Goal: Task Accomplishment & Management: Use online tool/utility

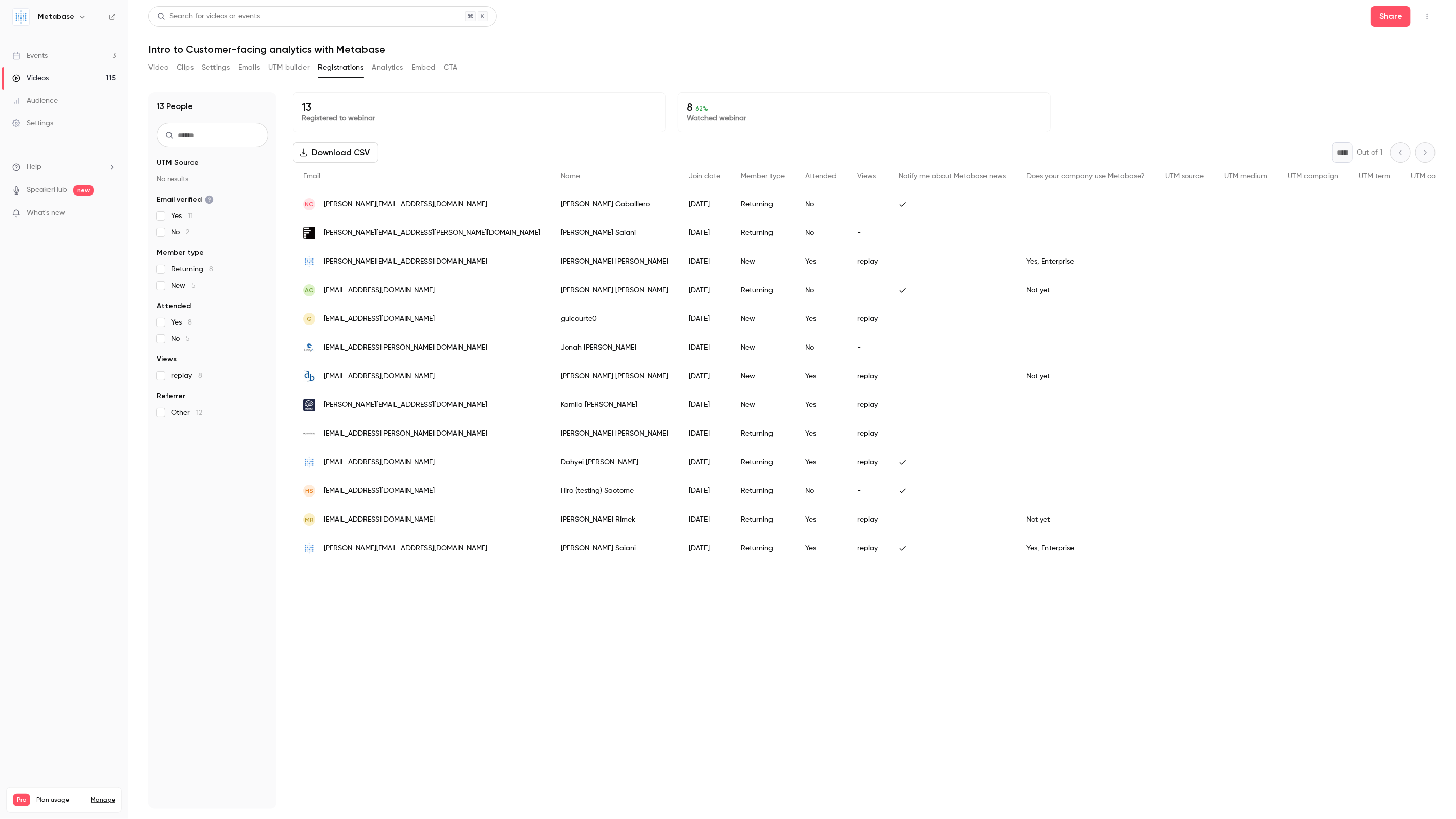
click at [64, 59] on link "Events 3" at bounding box center [63, 56] width 128 height 22
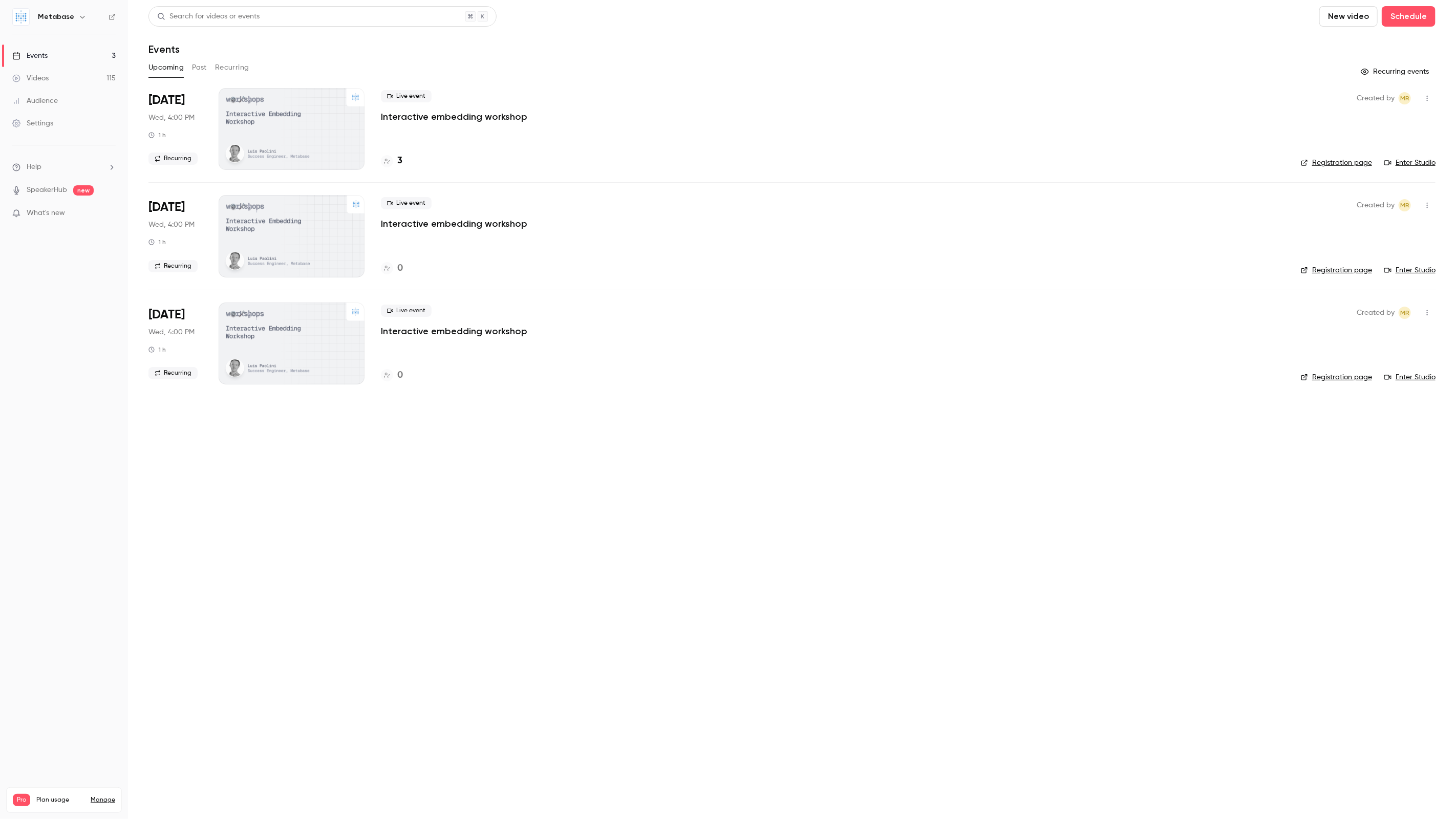
click at [200, 69] on button "Past" at bounding box center [199, 68] width 15 height 17
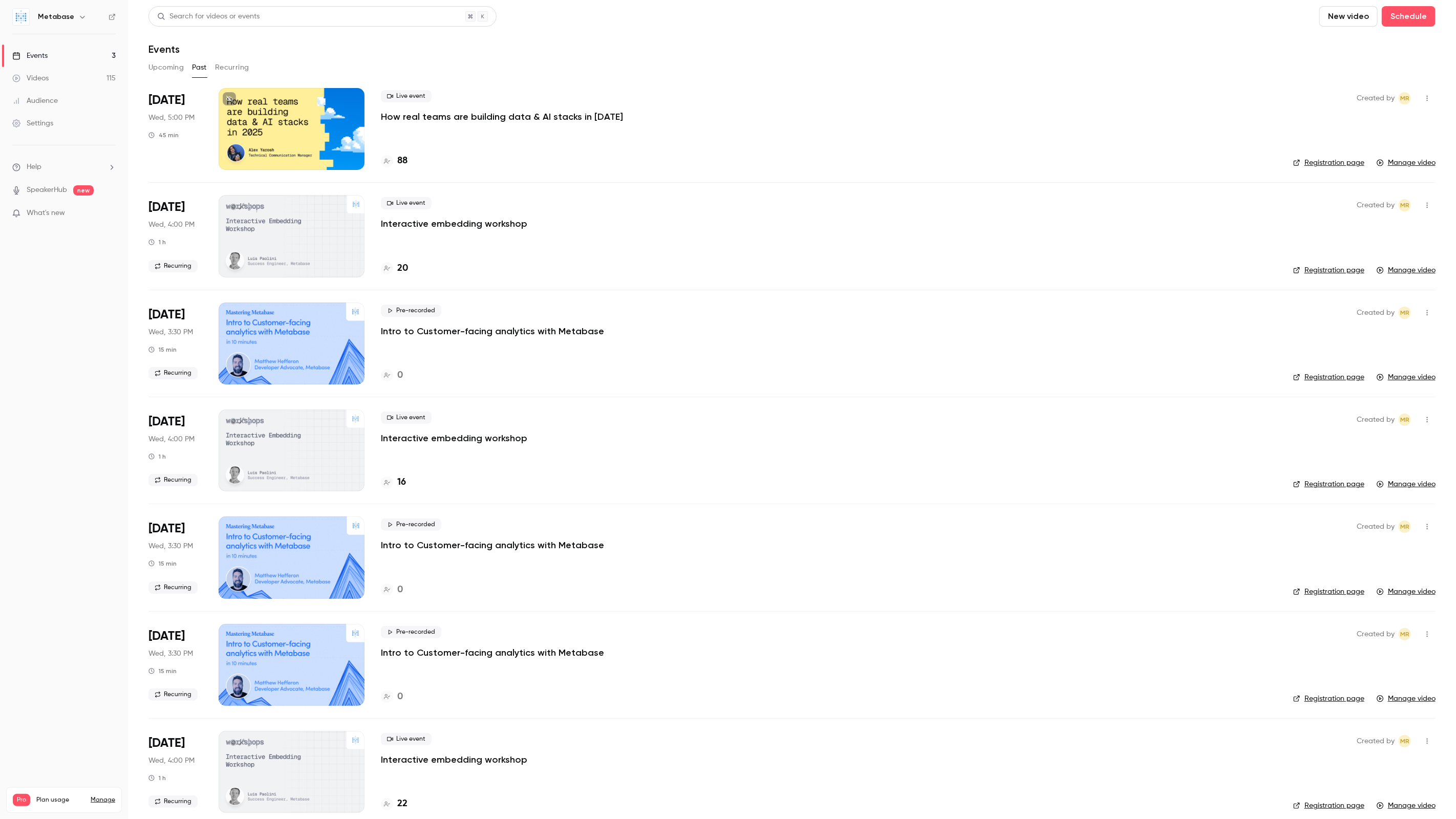
click at [466, 116] on p "How real teams are building data & AI stacks in [DATE]" at bounding box center [502, 116] width 242 height 12
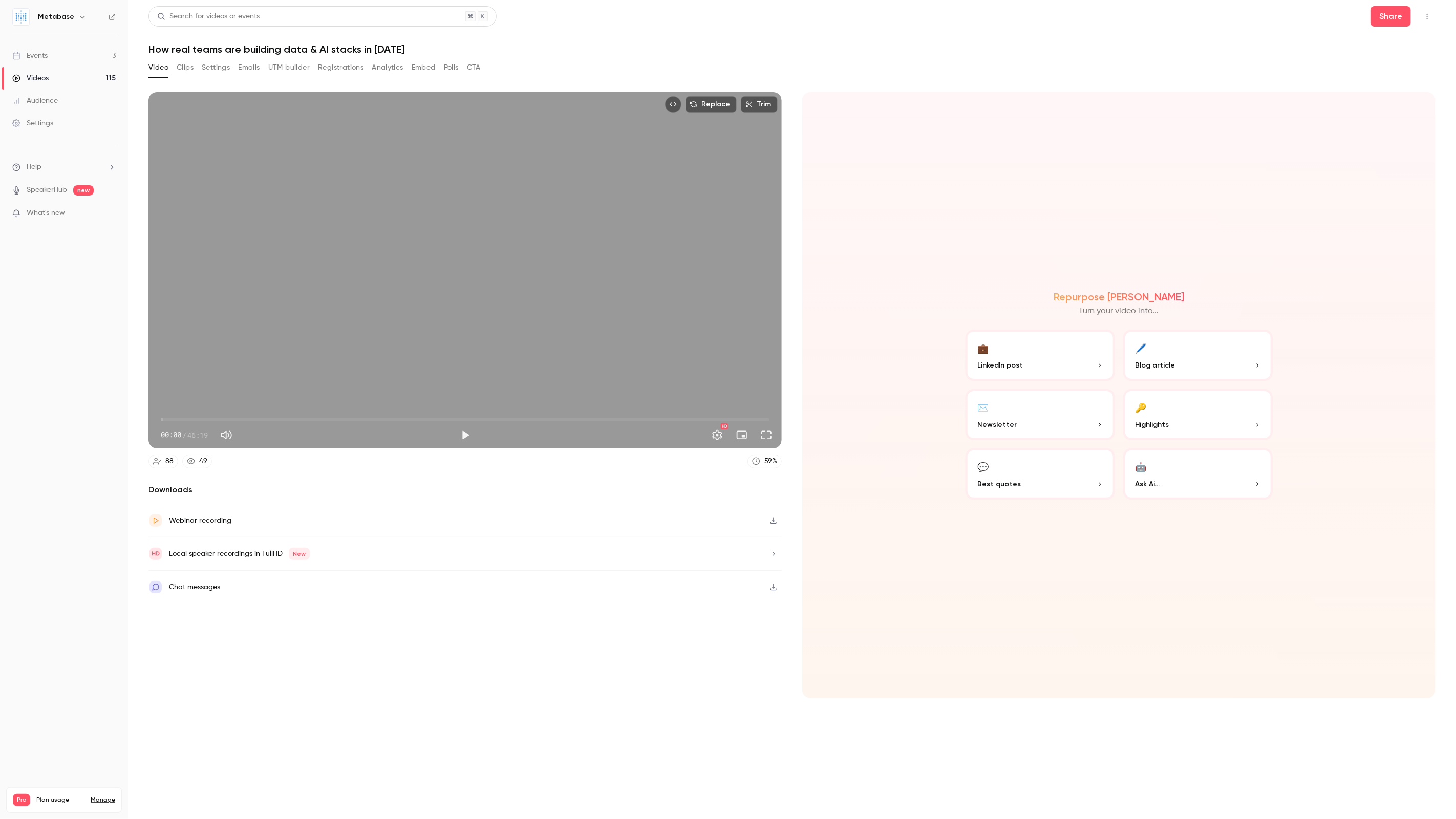
click at [387, 65] on button "Analytics" at bounding box center [388, 68] width 32 height 17
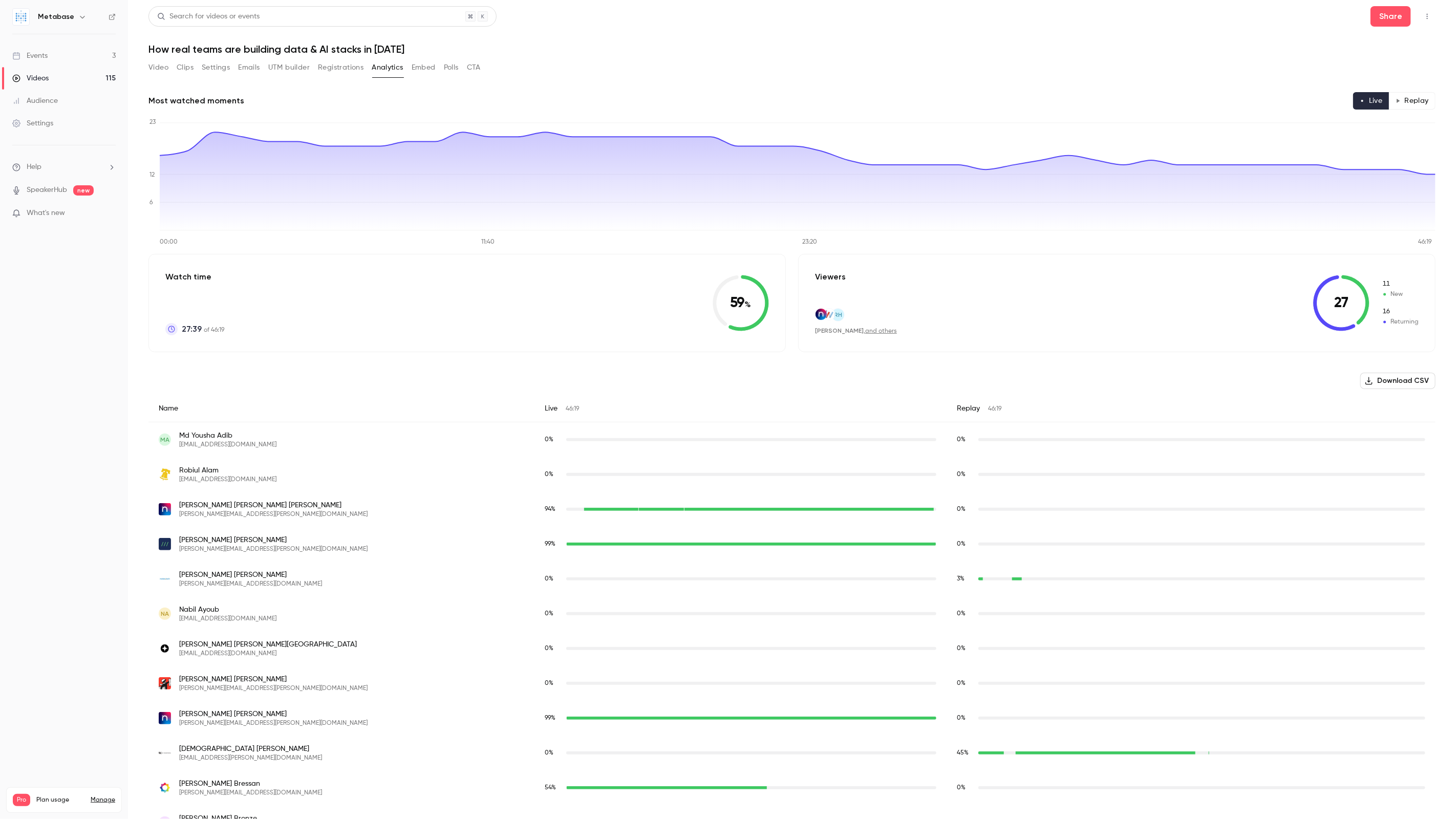
click at [352, 68] on button "Registrations" at bounding box center [340, 68] width 46 height 17
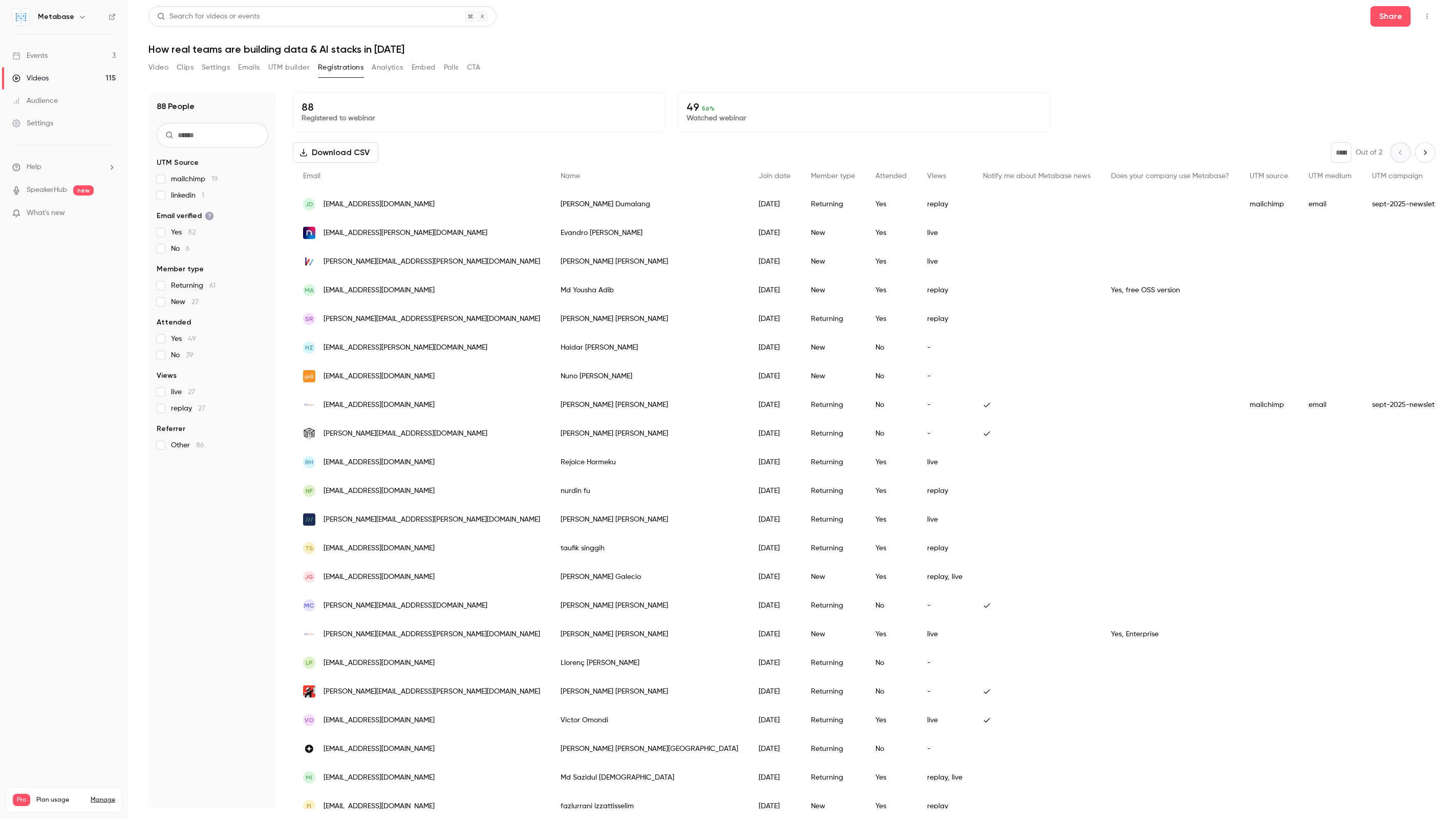
click at [388, 70] on button "Analytics" at bounding box center [388, 68] width 32 height 17
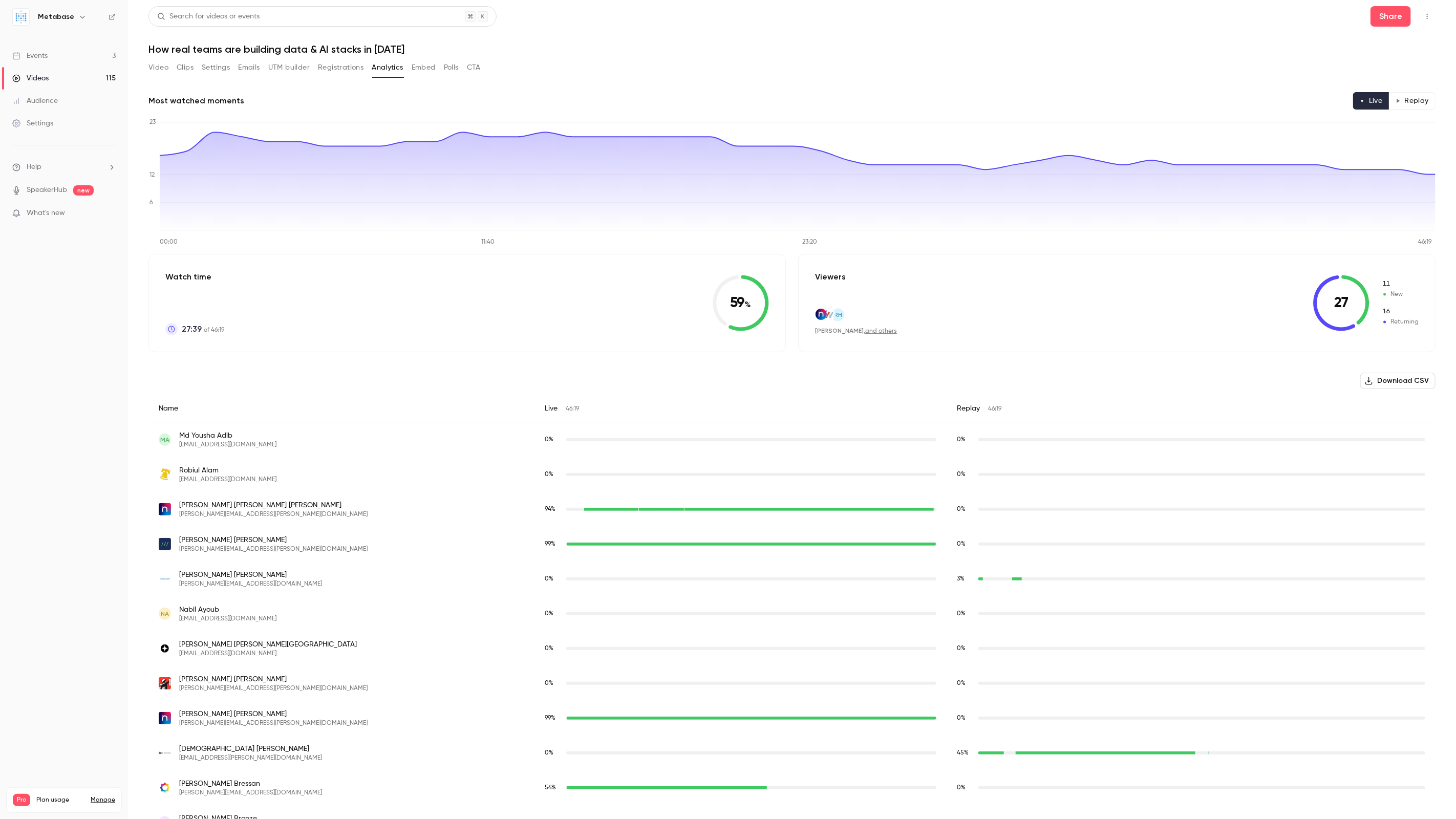
click at [0, 498] on nav "Metabase Events 3 Videos 115 Audience Settings Help SpeakerHub new What's new P…" at bounding box center [63, 409] width 128 height 819
click at [179, 65] on button "Clips" at bounding box center [185, 68] width 17 height 17
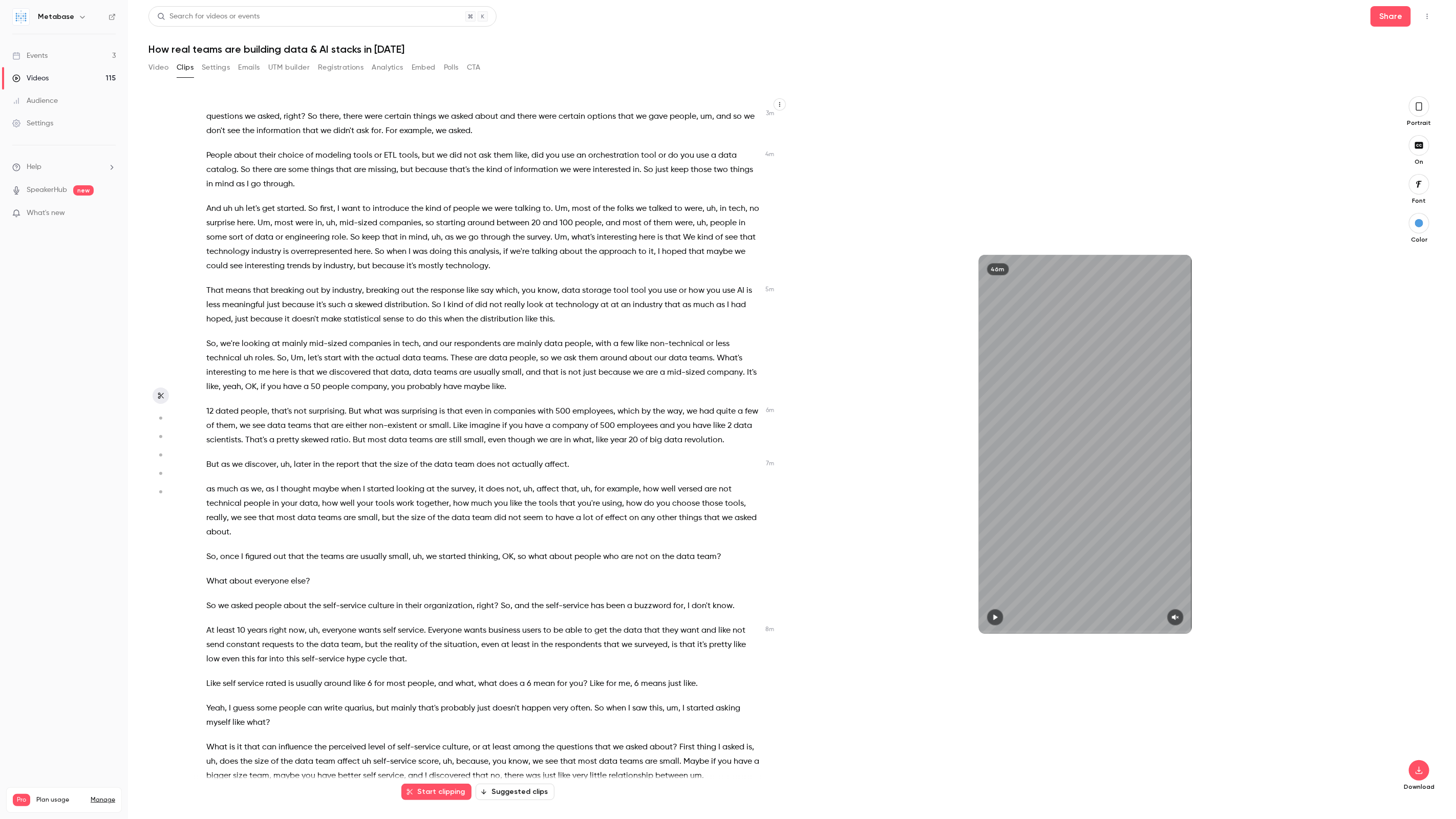
scroll to position [628, 0]
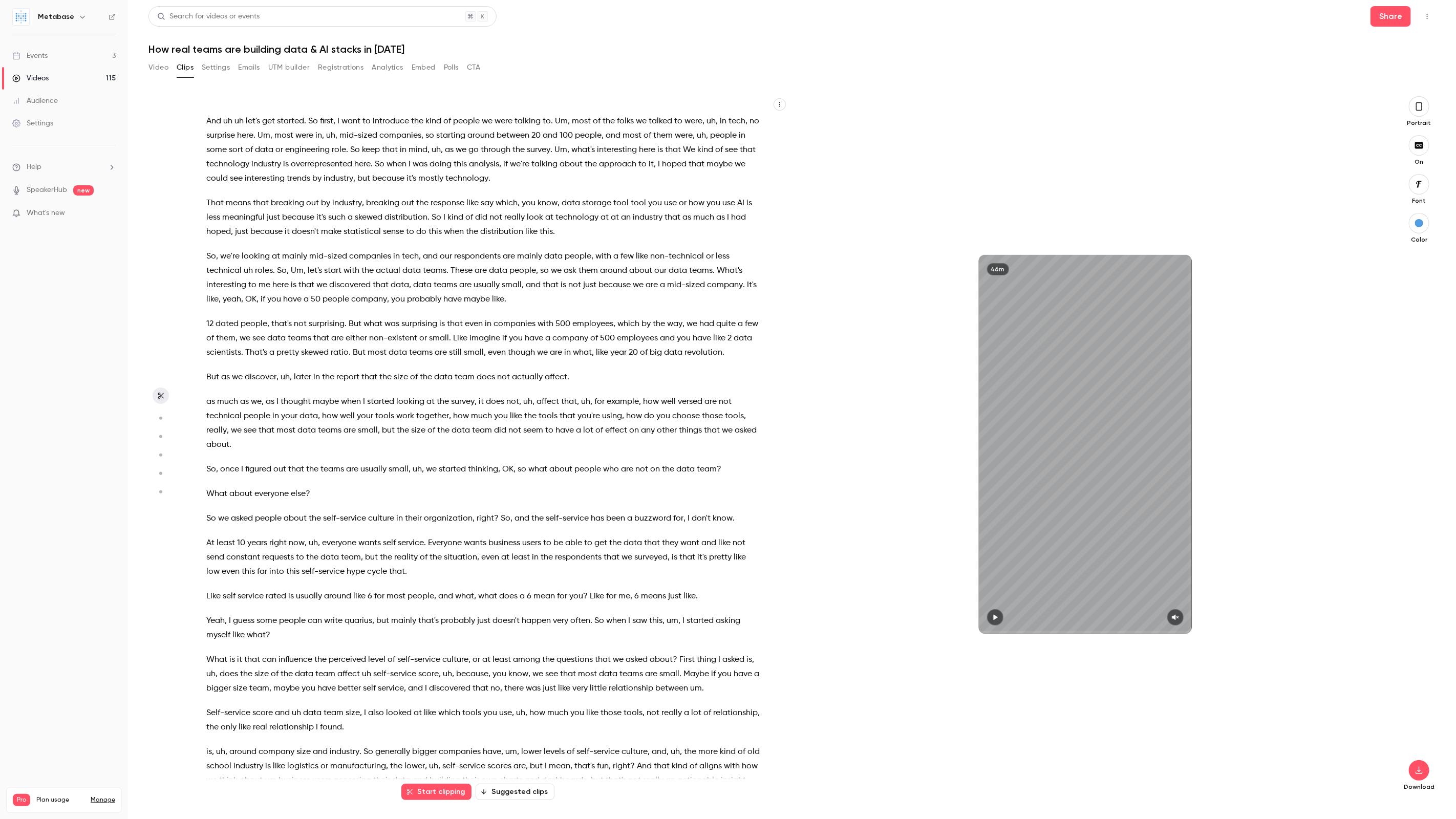
click at [1419, 112] on icon "button" at bounding box center [1419, 106] width 8 height 11
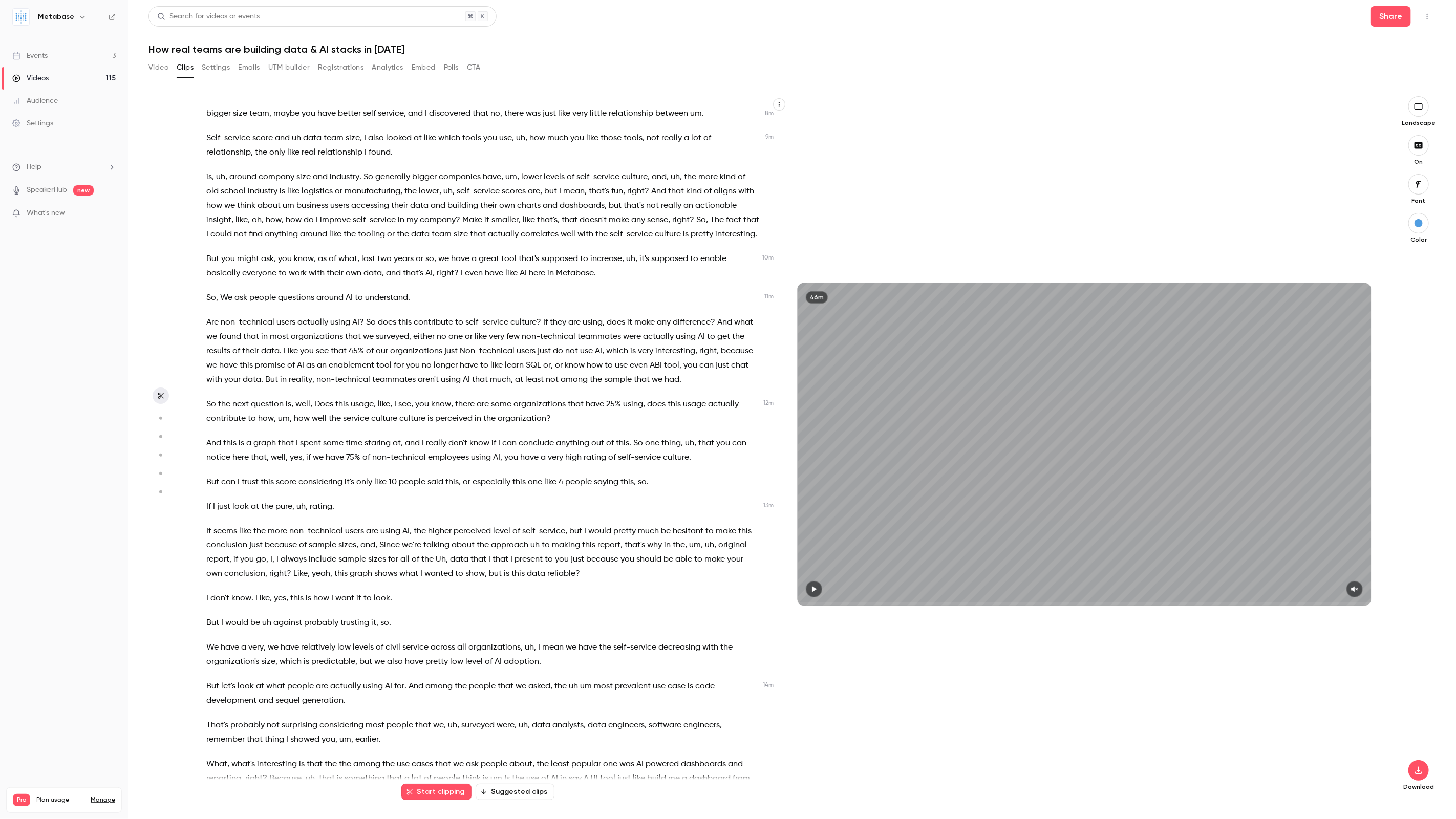
scroll to position [1200, 0]
click at [519, 799] on button "Suggested clips" at bounding box center [515, 792] width 79 height 17
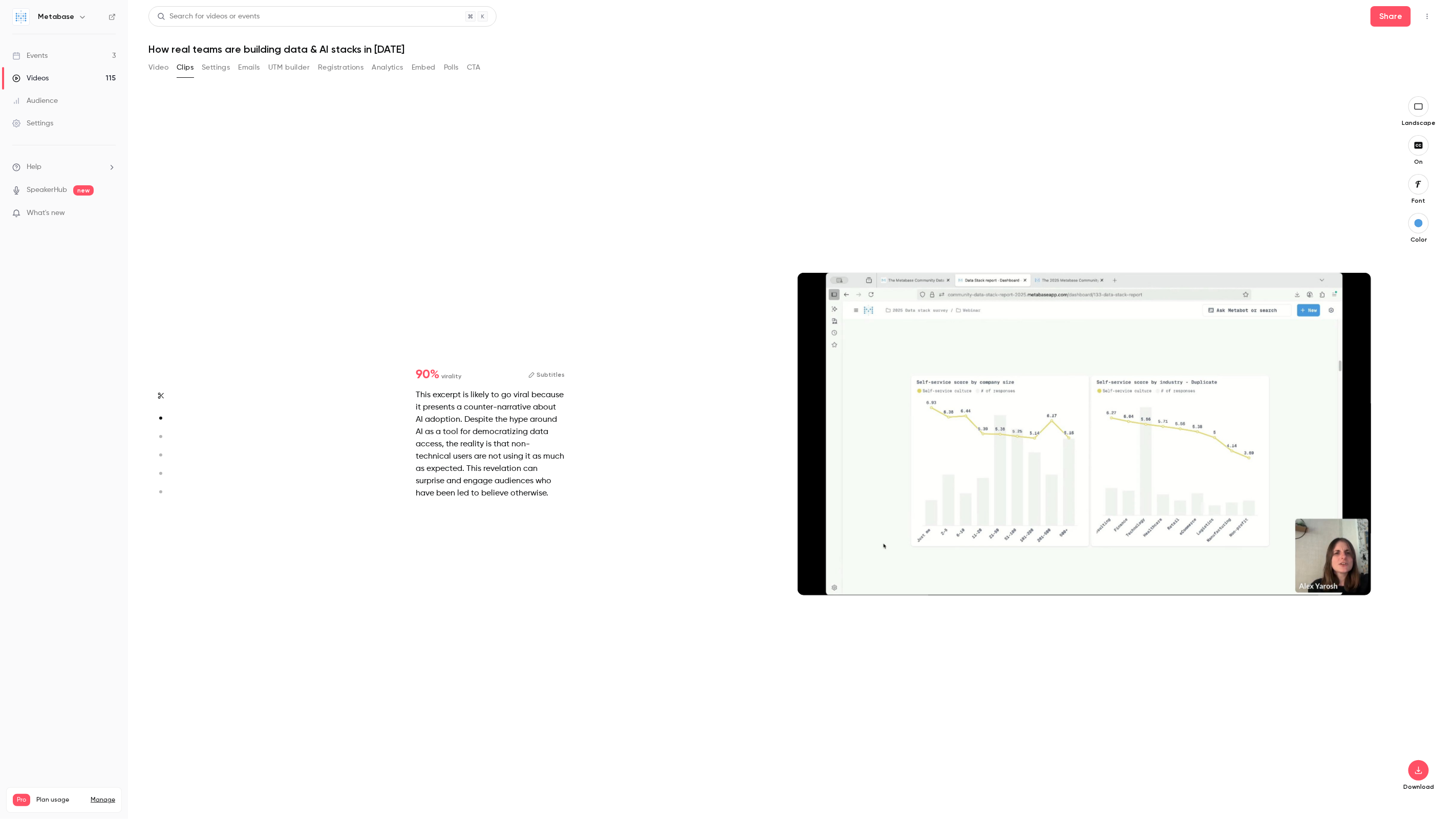
scroll to position [704, 0]
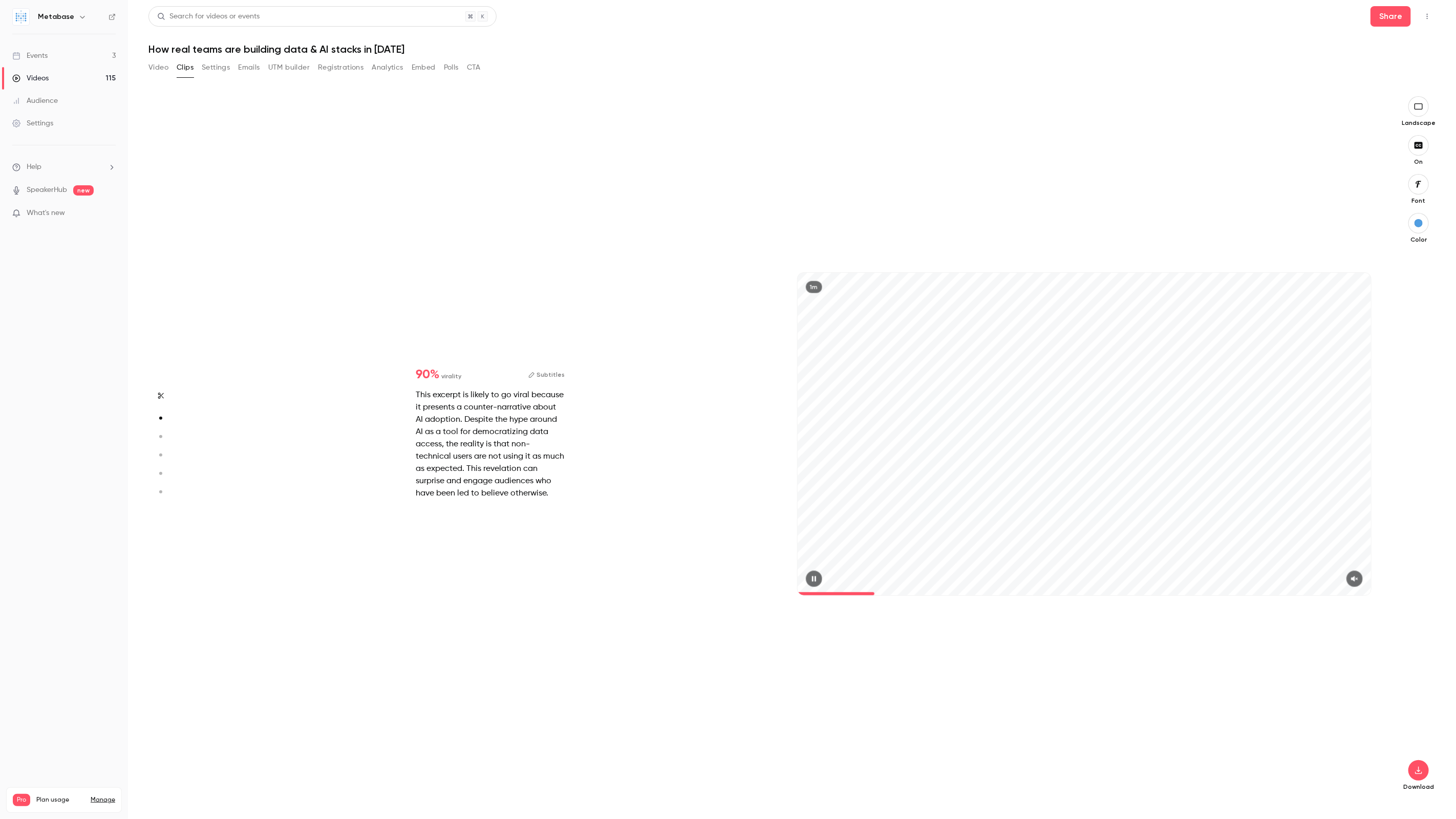
click at [821, 583] on button "button" at bounding box center [814, 580] width 17 height 17
click at [802, 593] on span at bounding box center [799, 594] width 4 height 3
click at [815, 580] on icon "button" at bounding box center [814, 580] width 4 height 6
click at [1356, 580] on icon "button" at bounding box center [1354, 580] width 8 height 7
drag, startPoint x: 818, startPoint y: 592, endPoint x: 802, endPoint y: 593, distance: 16.0
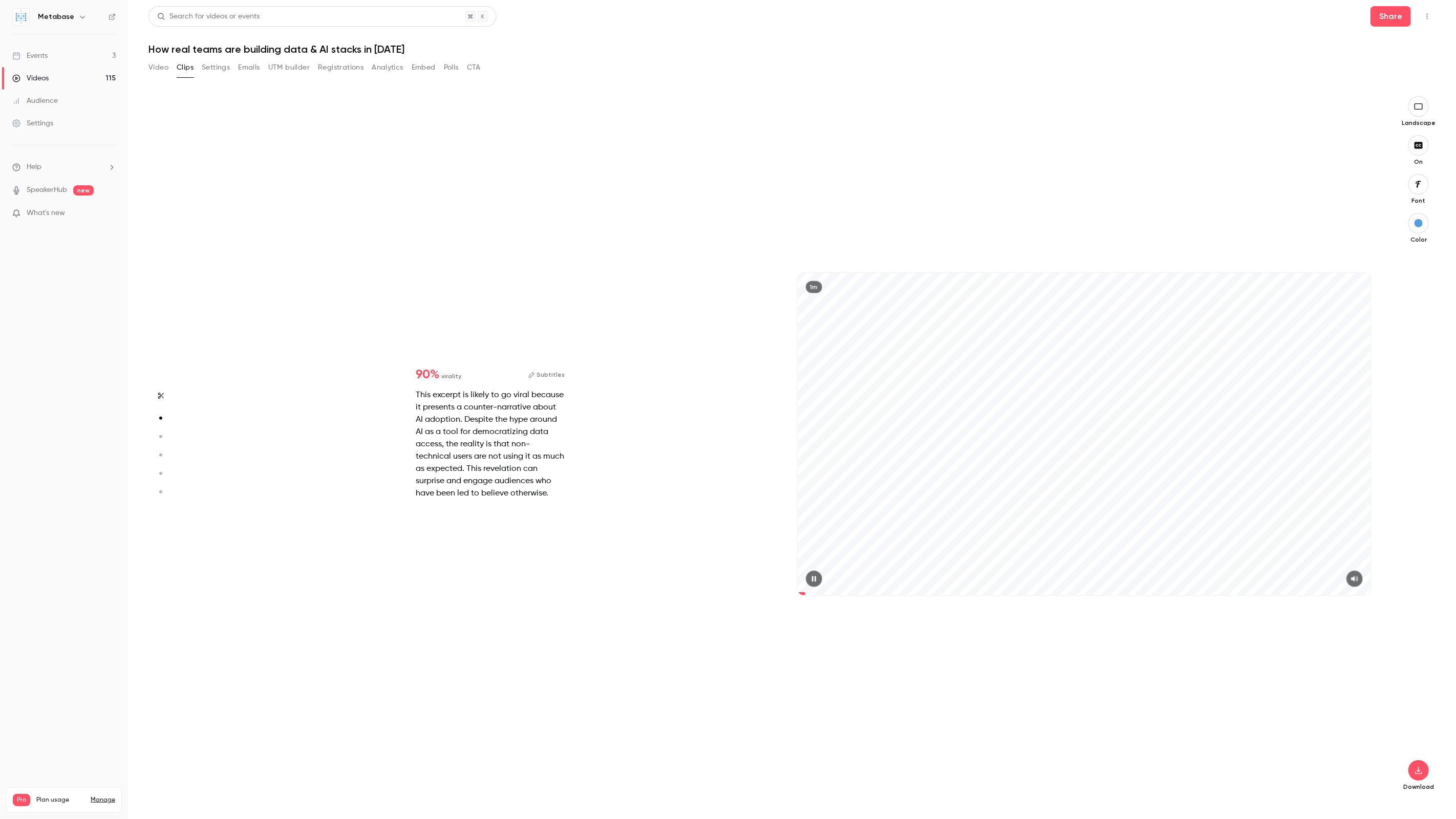
click at [803, 593] on span at bounding box center [1084, 594] width 574 height 17
click at [994, 593] on span at bounding box center [1084, 594] width 574 height 3
click at [1018, 593] on span at bounding box center [1084, 594] width 574 height 3
click at [510, 415] on div "This excerpt is likely to go viral because it presents a counter-narrative abou…" at bounding box center [491, 444] width 149 height 111
click at [546, 374] on button "Subtitles" at bounding box center [547, 375] width 37 height 12
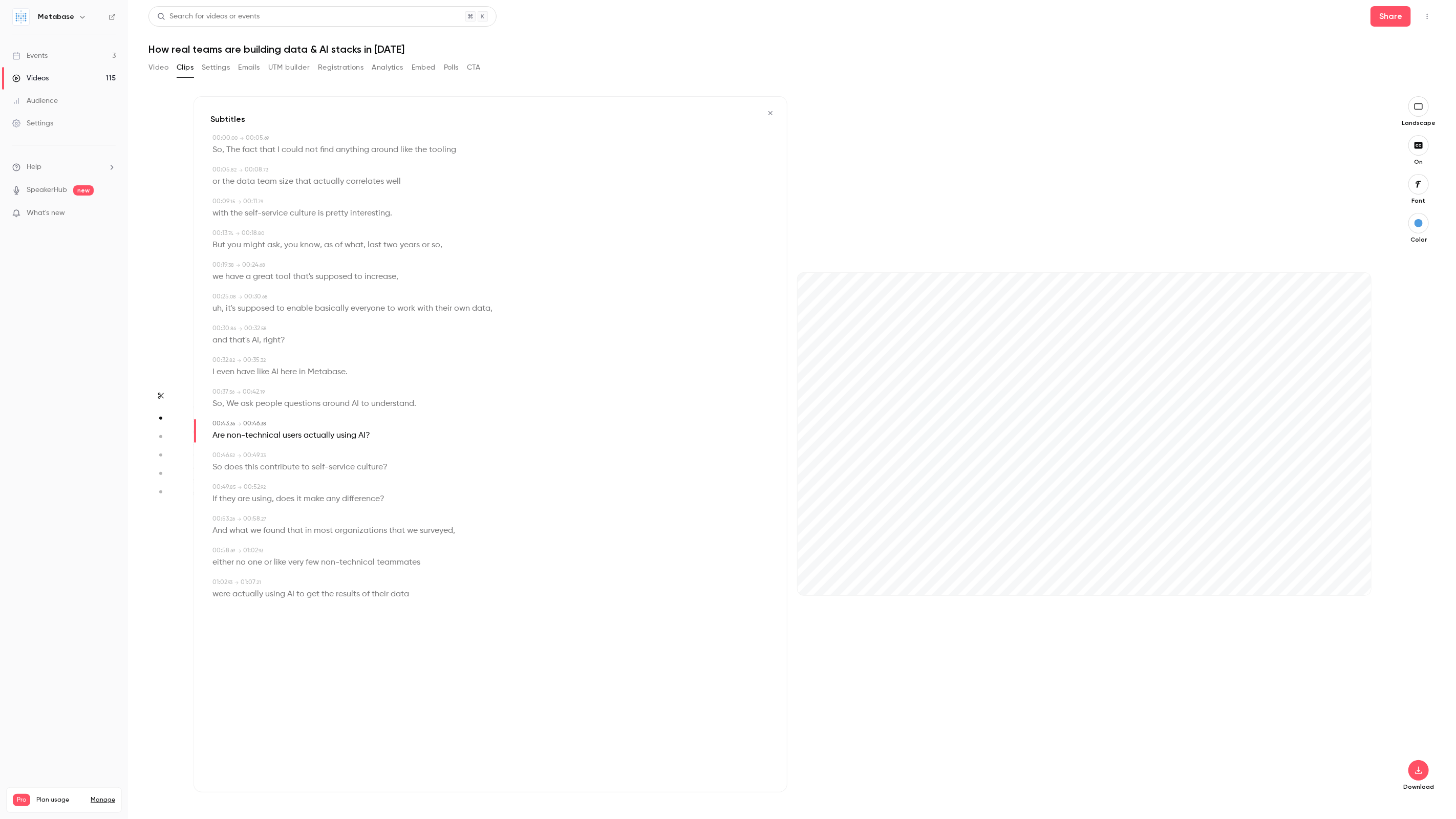
click at [771, 109] on button "button" at bounding box center [770, 114] width 17 height 17
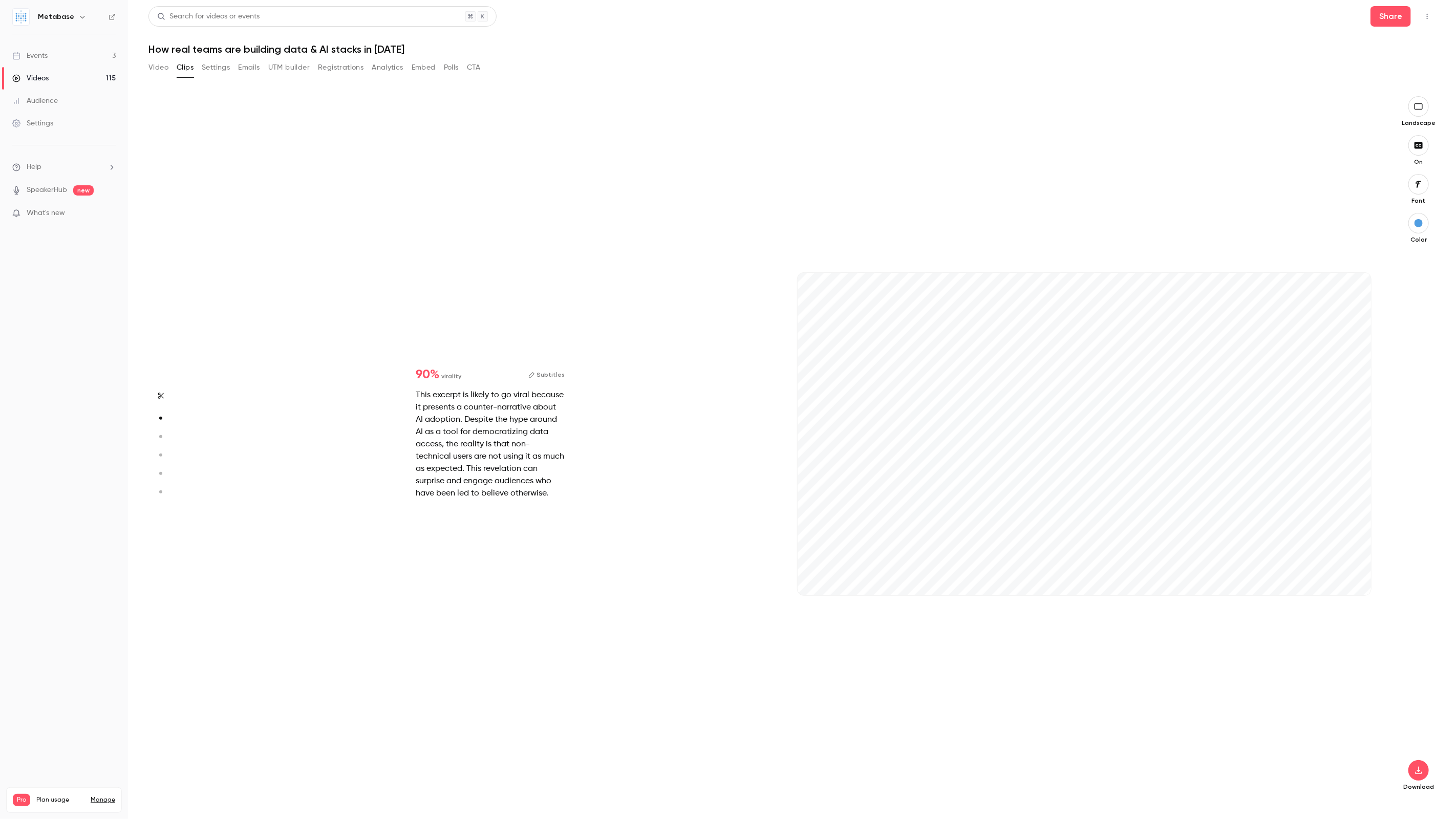
click at [483, 438] on div "This excerpt is likely to go viral because it presents a counter-narrative abou…" at bounding box center [491, 444] width 149 height 111
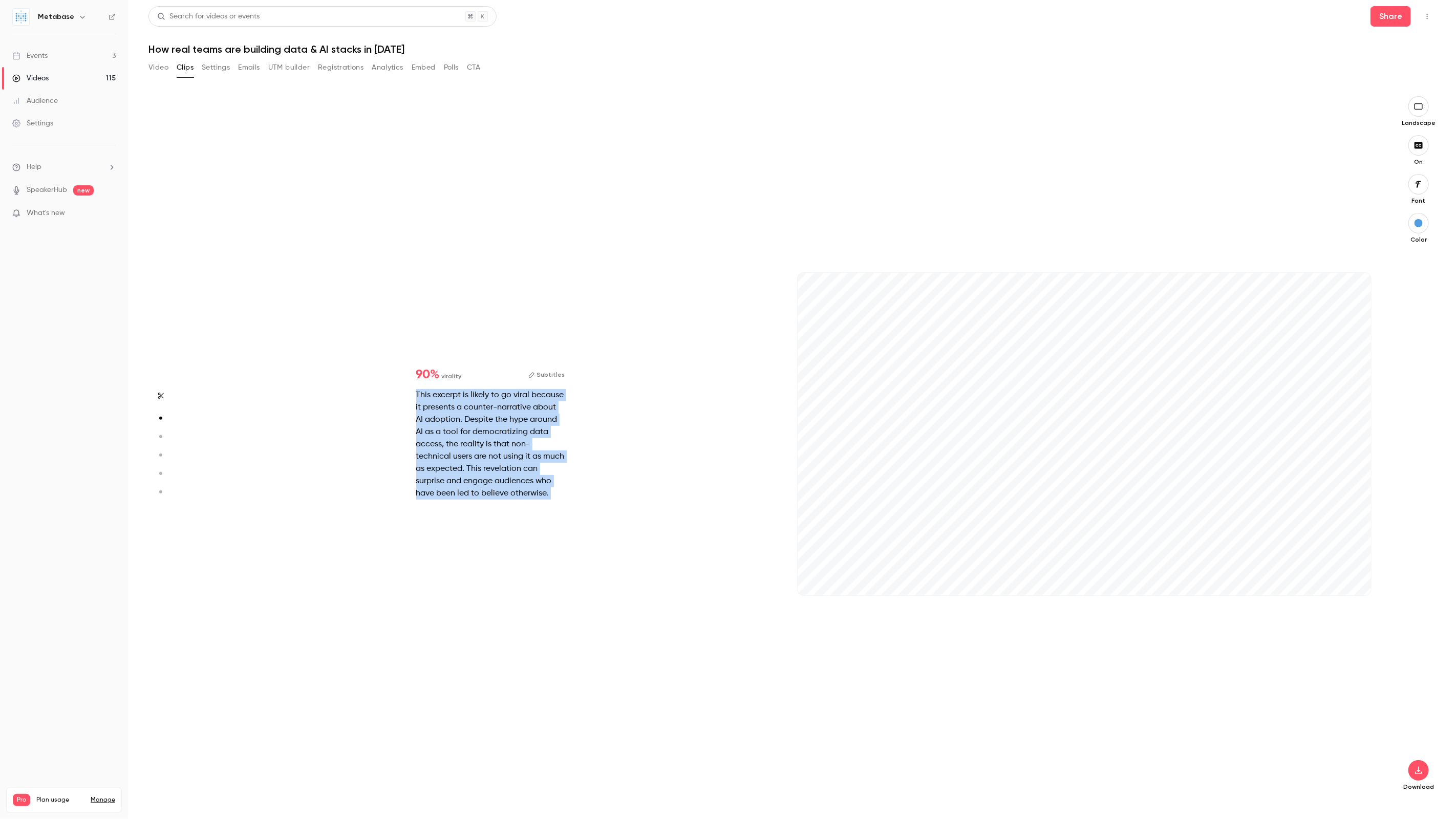
click at [483, 438] on div "This excerpt is likely to go viral because it presents a counter-narrative abou…" at bounding box center [491, 444] width 149 height 111
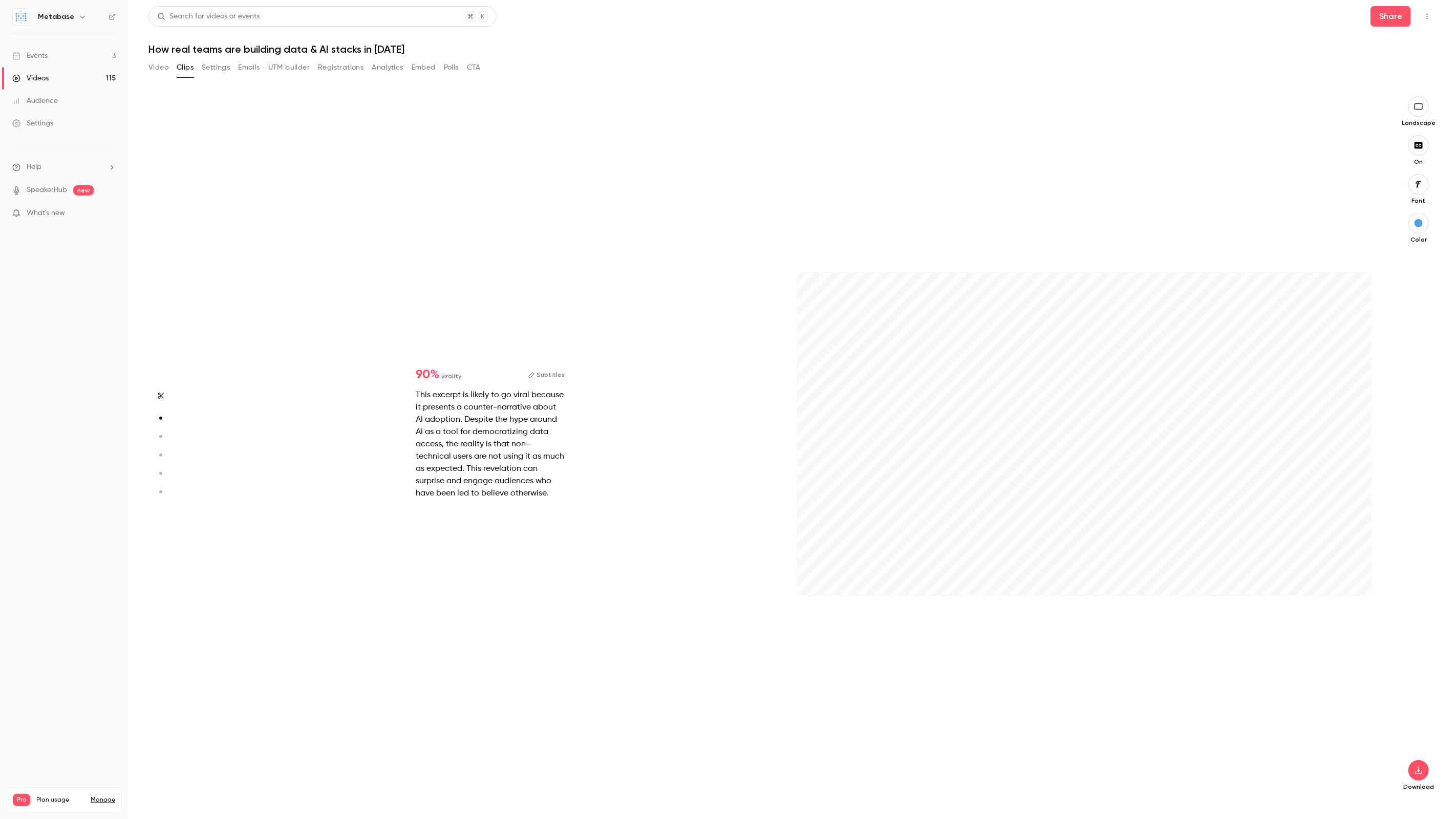
click at [477, 442] on div "This excerpt is likely to go viral because it presents a counter-narrative abou…" at bounding box center [491, 444] width 149 height 111
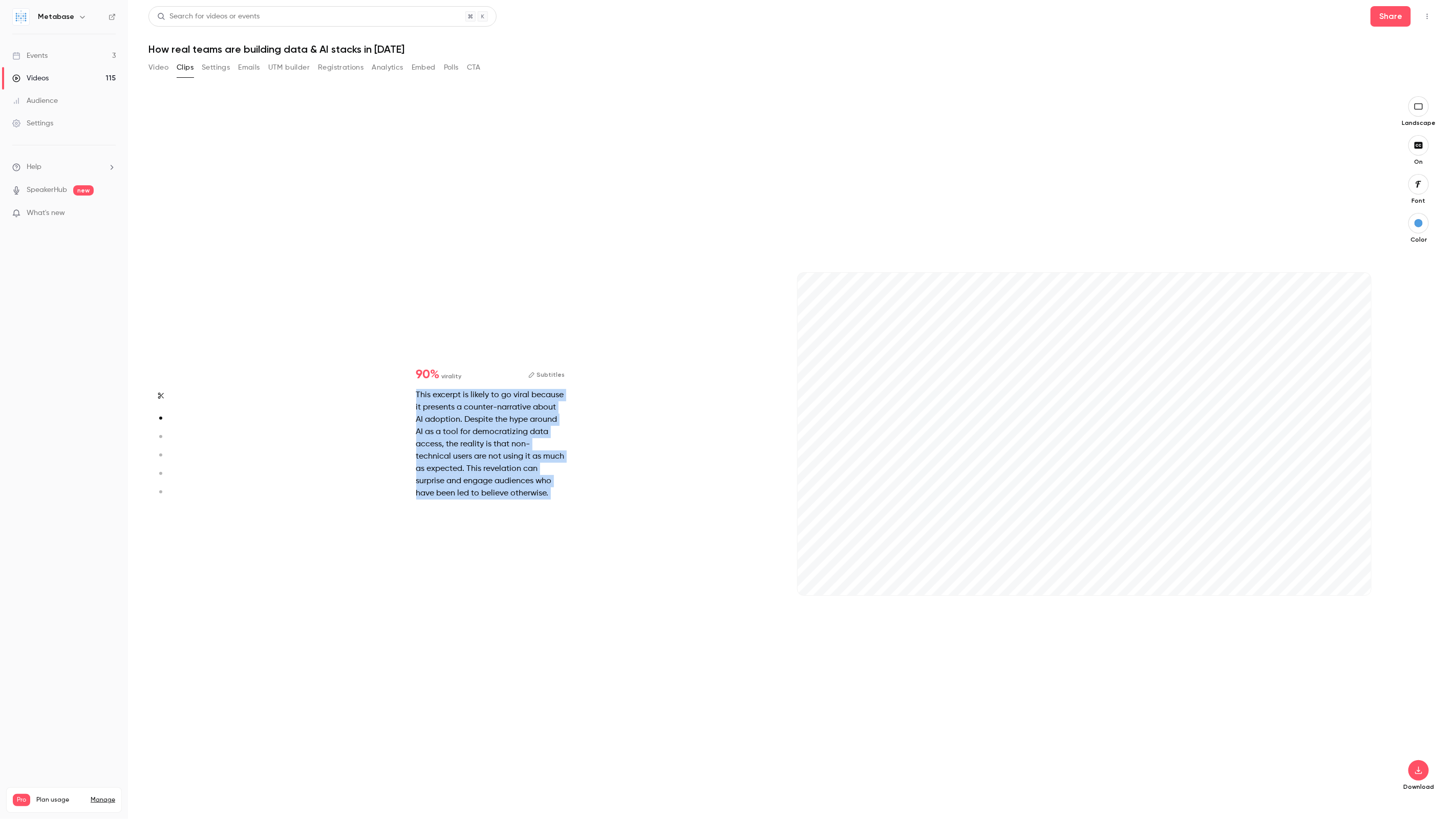
click at [477, 442] on div "This excerpt is likely to go viral because it presents a counter-narrative abou…" at bounding box center [491, 444] width 149 height 111
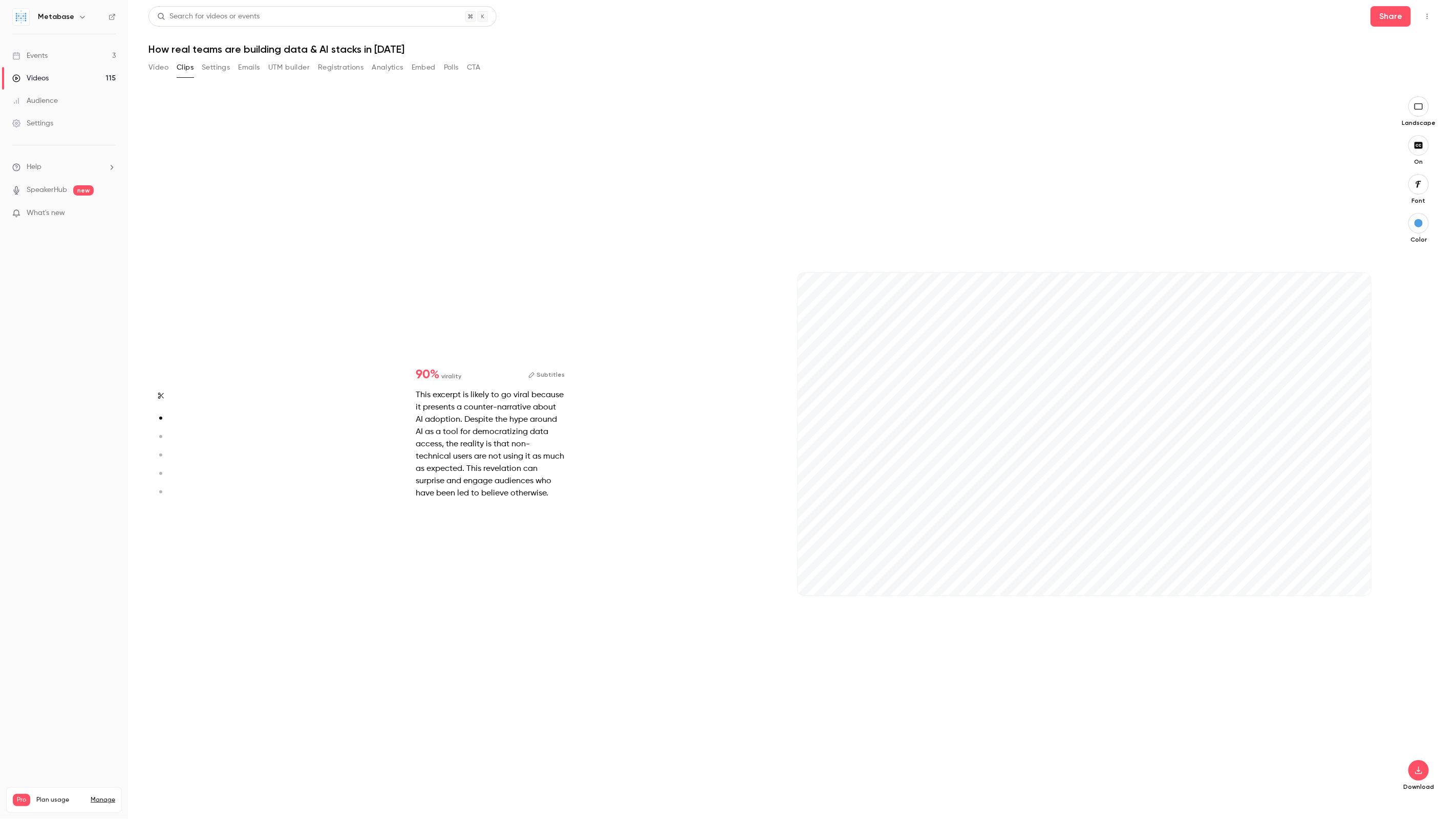
click at [543, 369] on button "Subtitles" at bounding box center [547, 375] width 37 height 12
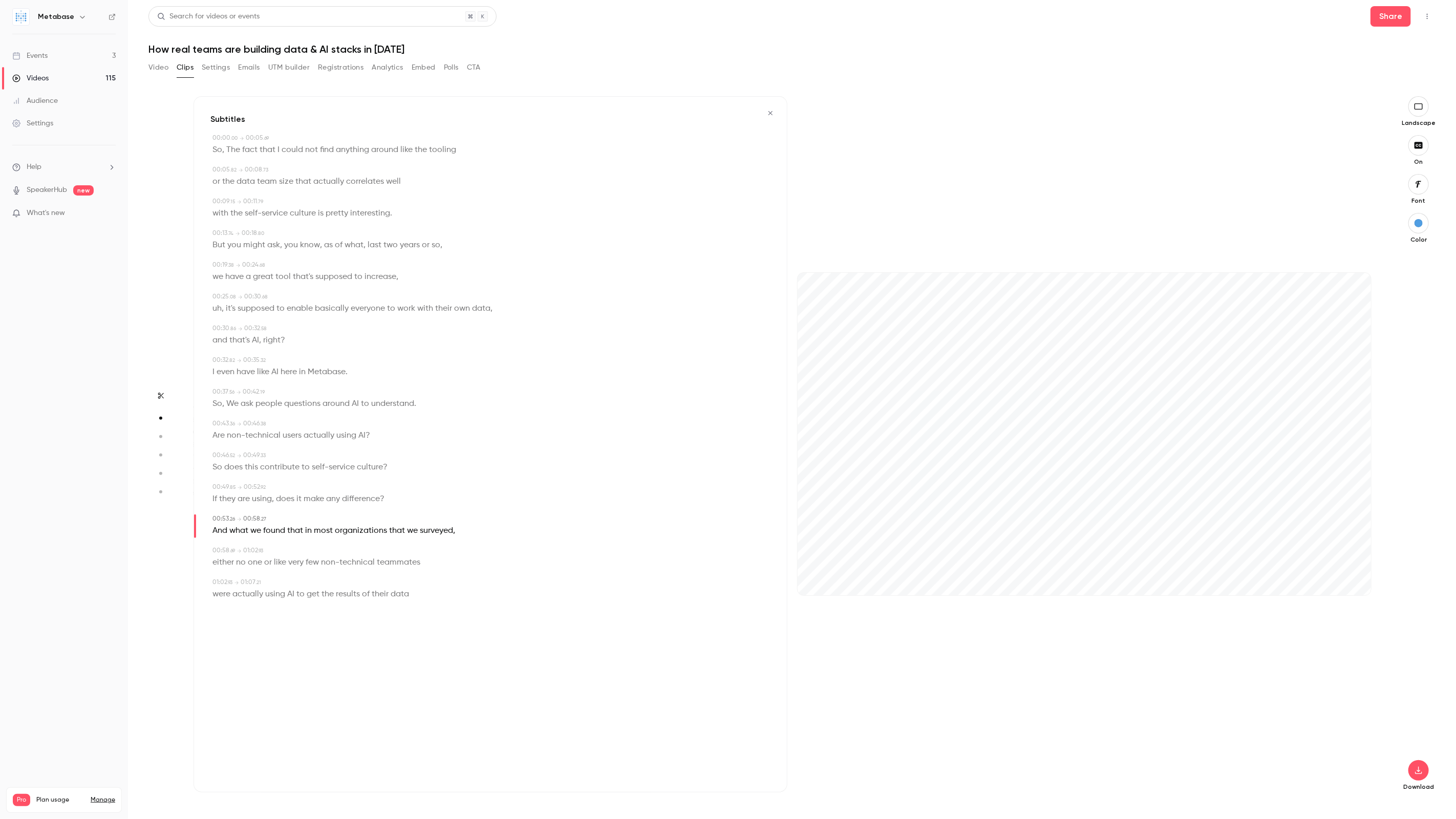
click at [295, 530] on span "that" at bounding box center [294, 530] width 16 height 14
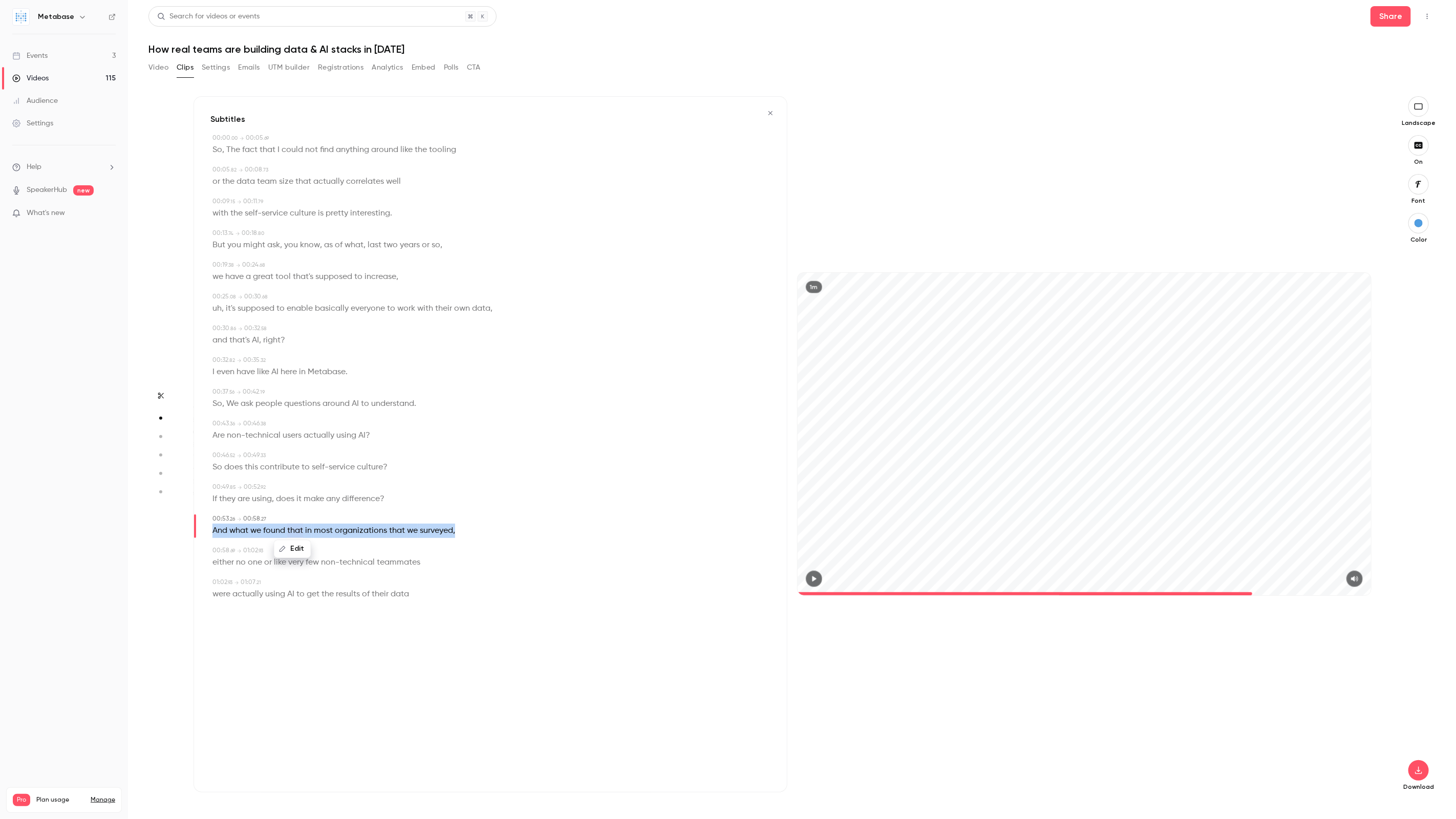
click at [295, 530] on span "that" at bounding box center [294, 530] width 16 height 14
click at [447, 552] on button "Edit" at bounding box center [450, 550] width 35 height 17
click at [412, 620] on div "Subtitles 00:00 . 00 → 00:05 . 69 So , The fact that I could not find anything …" at bounding box center [490, 444] width 593 height 696
click at [372, 521] on div "00:53 . 26 → 00:58 . 27" at bounding box center [491, 519] width 558 height 9
click at [184, 70] on button "Clips" at bounding box center [185, 68] width 17 height 17
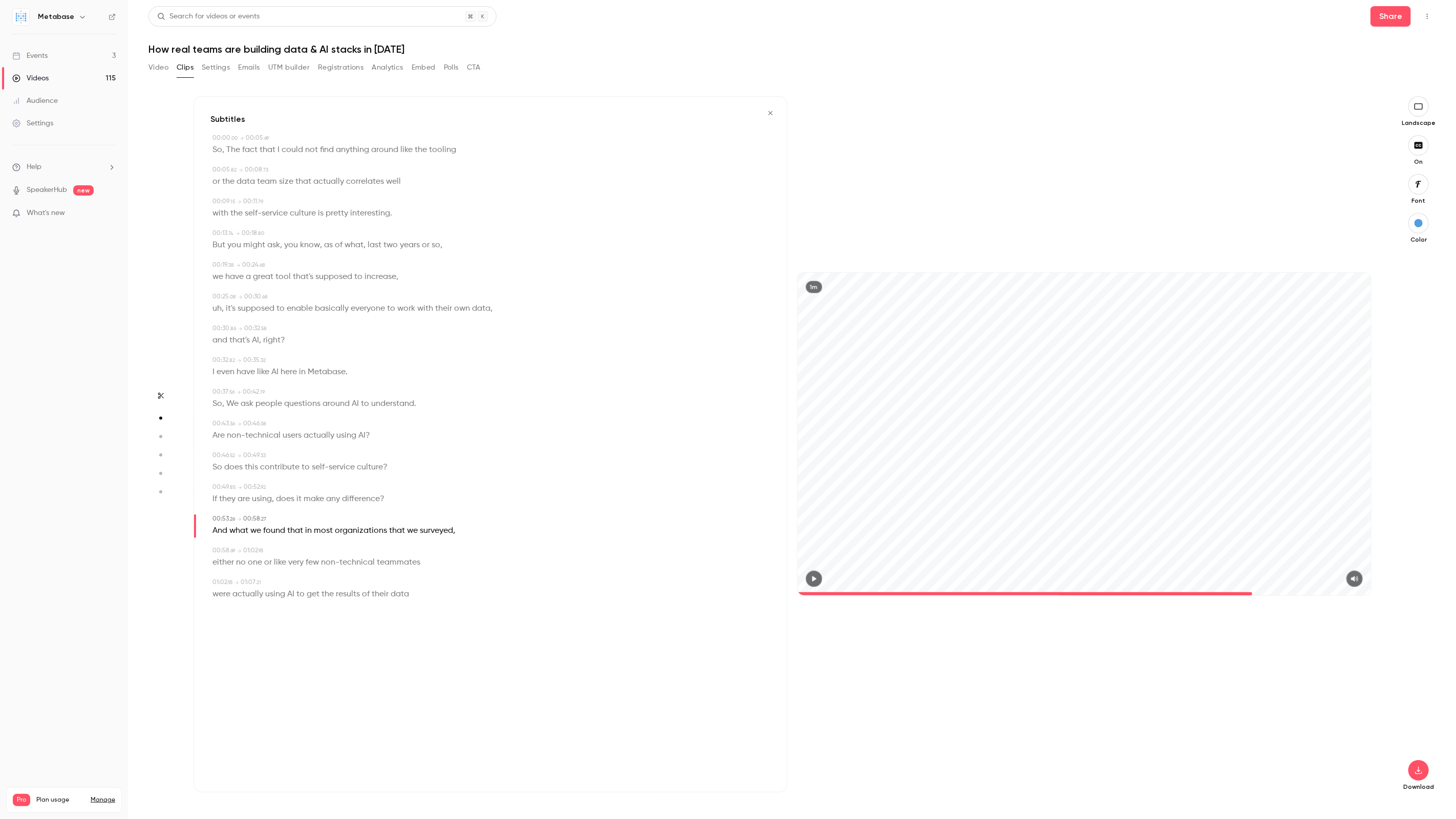
click at [766, 113] on button "button" at bounding box center [770, 114] width 17 height 17
type input "****"
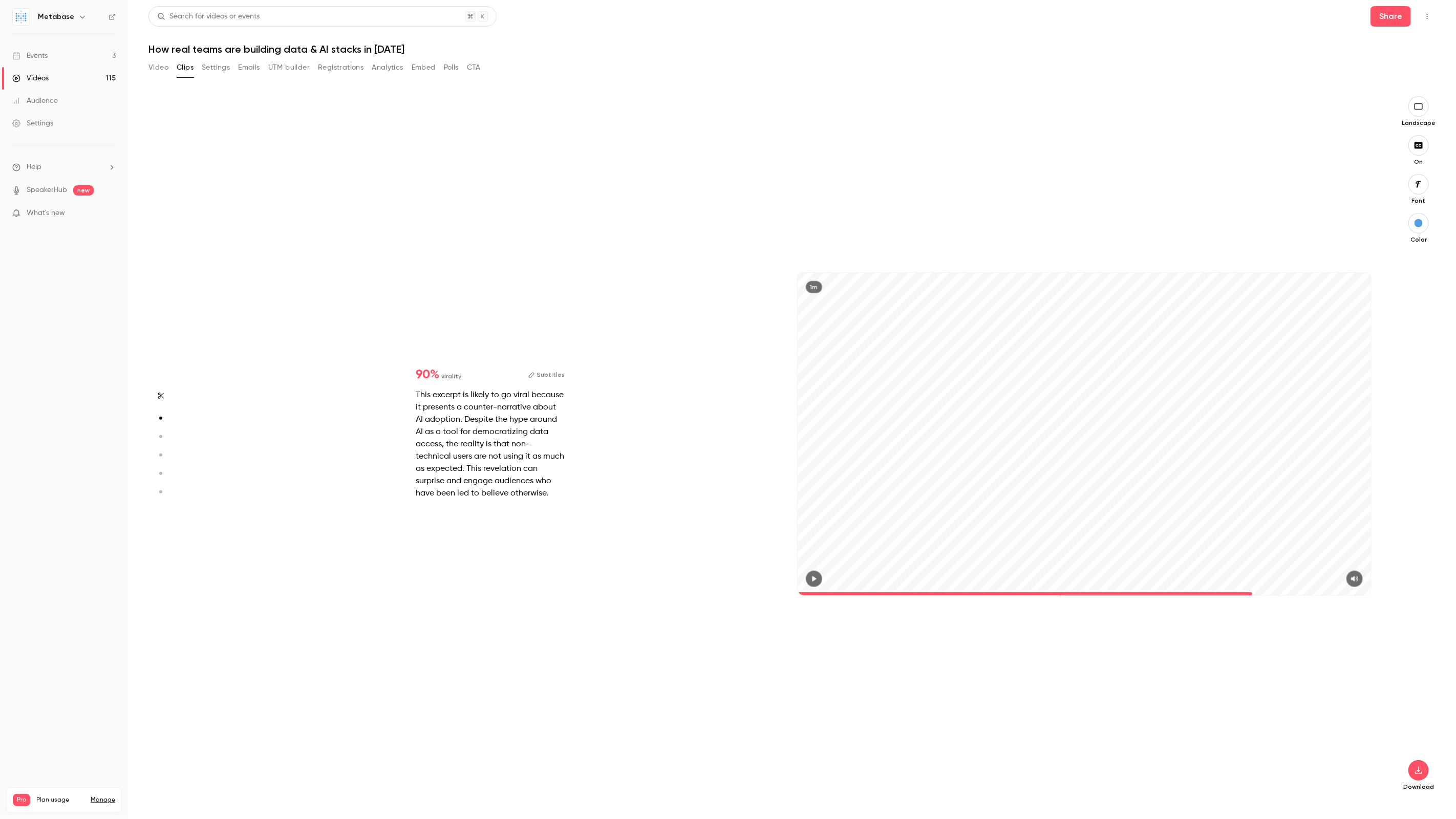
click at [215, 80] on div "Start clipping Suggested clips 46m 90 % virality Subtitles This excerpt is like…" at bounding box center [792, 450] width 1287 height 740
click at [214, 59] on div "Search for videos or events Share How real teams are building data & AI stacks …" at bounding box center [792, 410] width 1287 height 807
click at [213, 60] on button "Settings" at bounding box center [216, 68] width 28 height 17
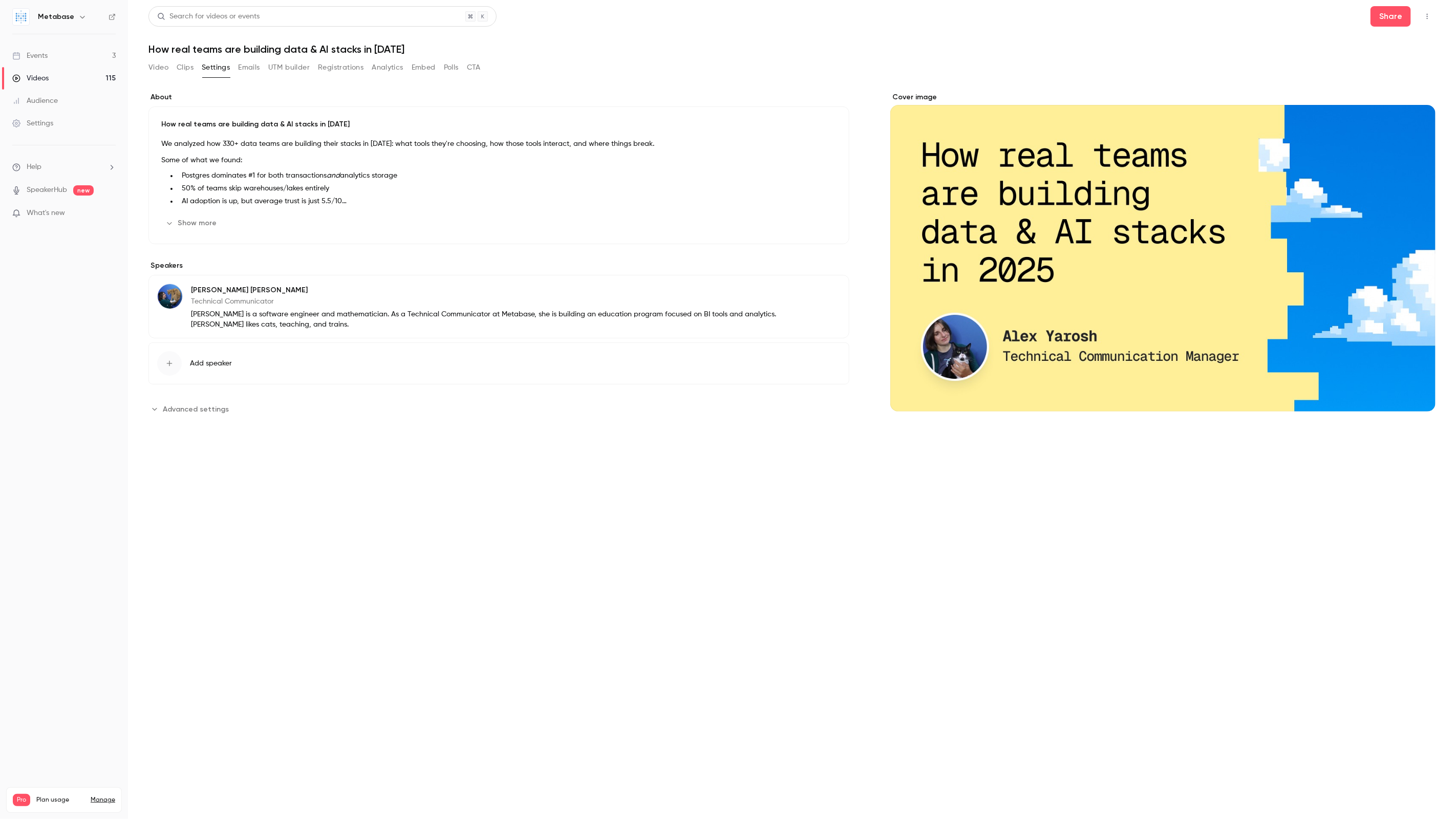
click at [191, 69] on button "Clips" at bounding box center [185, 68] width 17 height 17
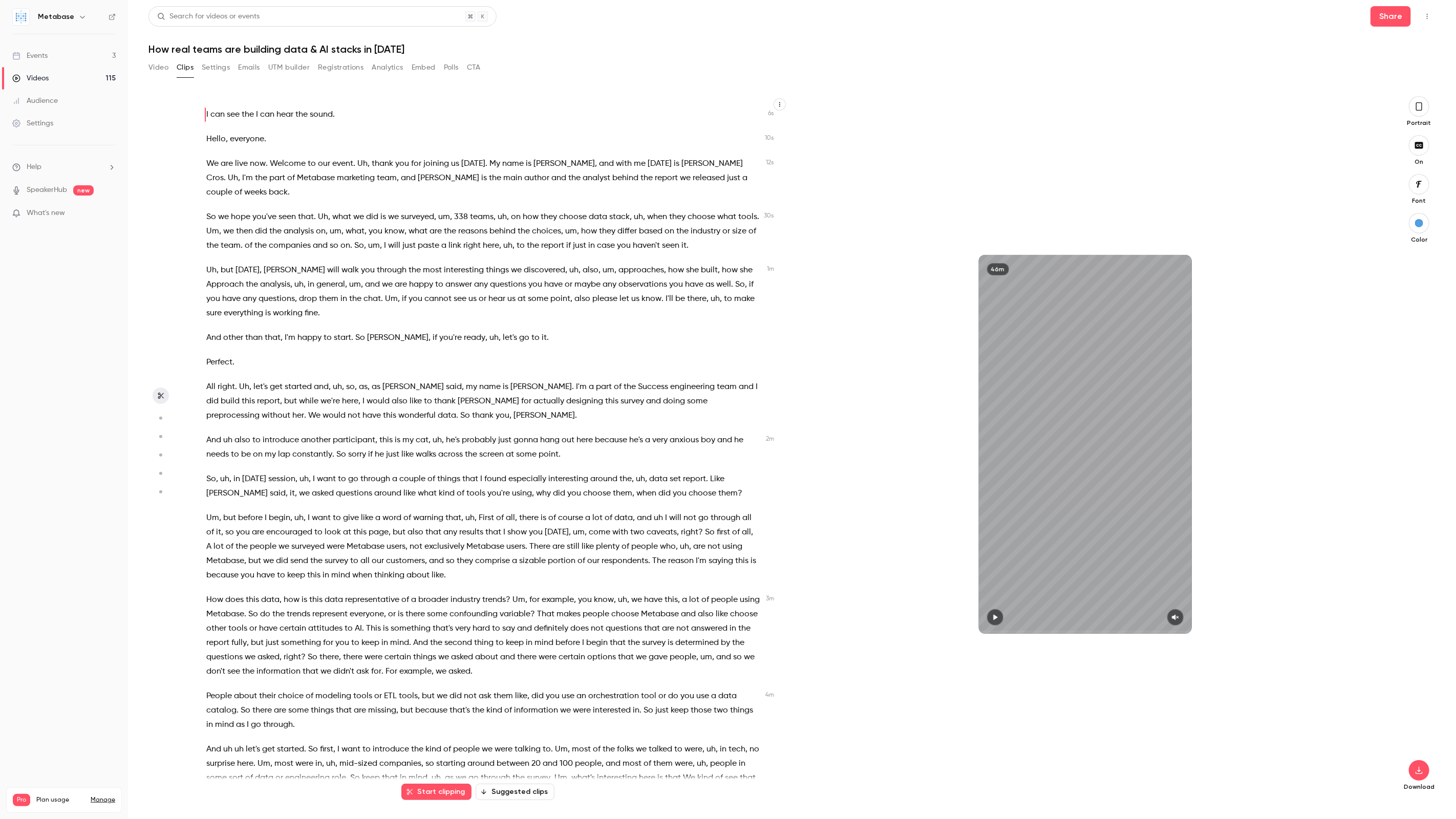
scroll to position [1084, 0]
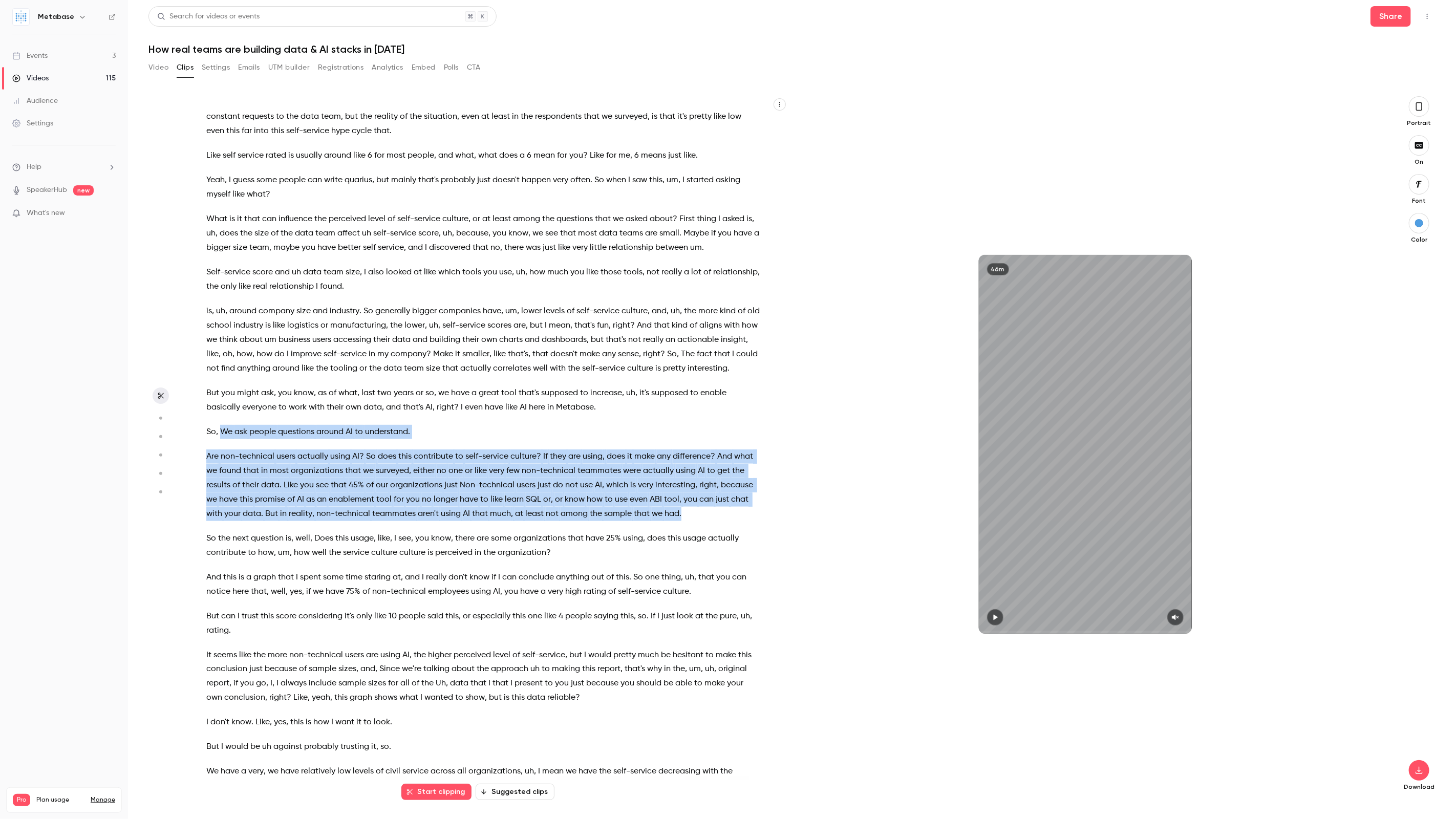
drag, startPoint x: 221, startPoint y: 416, endPoint x: 706, endPoint y: 502, distance: 492.6
click at [706, 502] on div "I can see the I can hear the sound . Hello , everyone . We are live now . Welco…" at bounding box center [488, 449] width 590 height 686
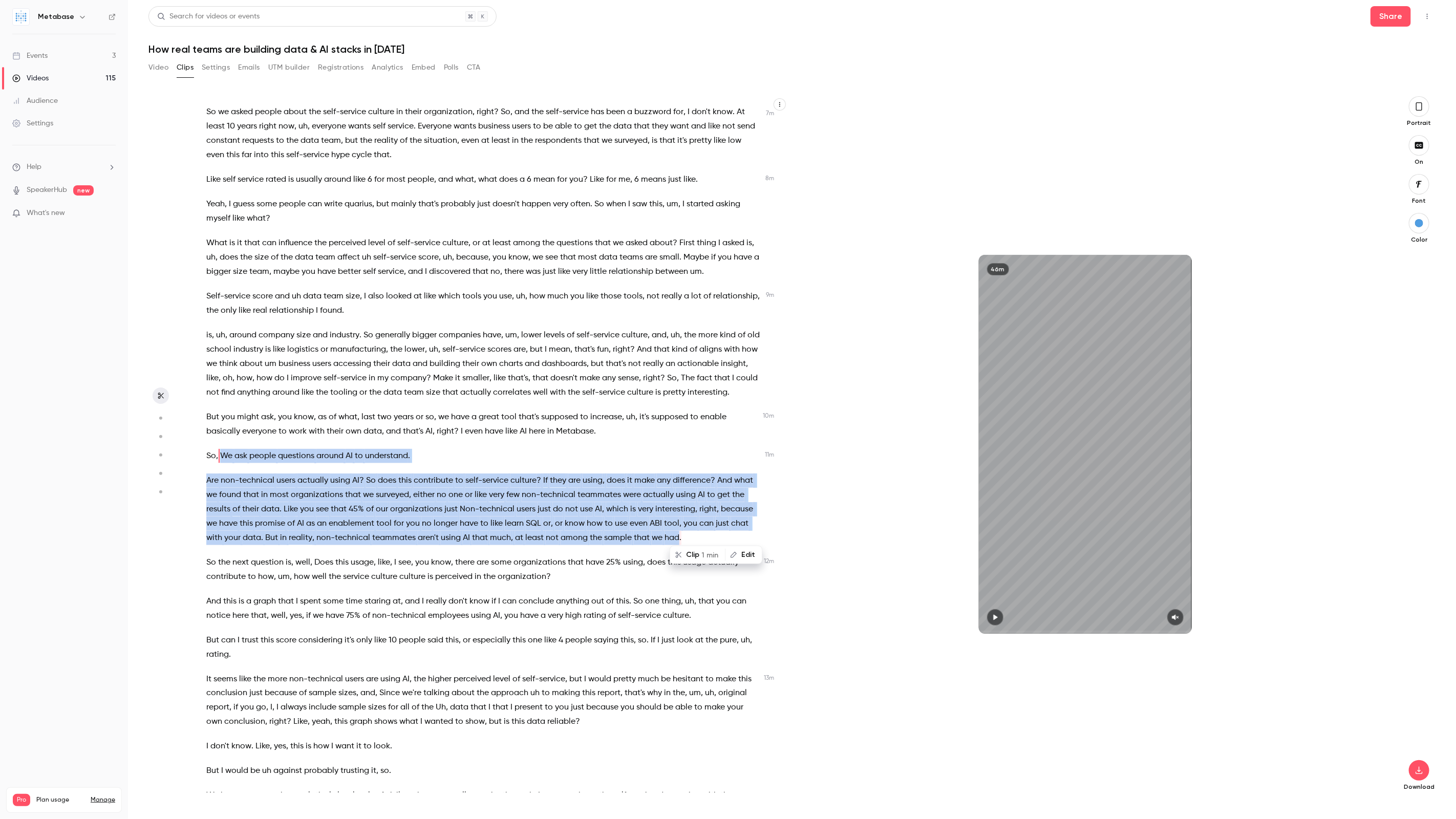
scroll to position [1051, 0]
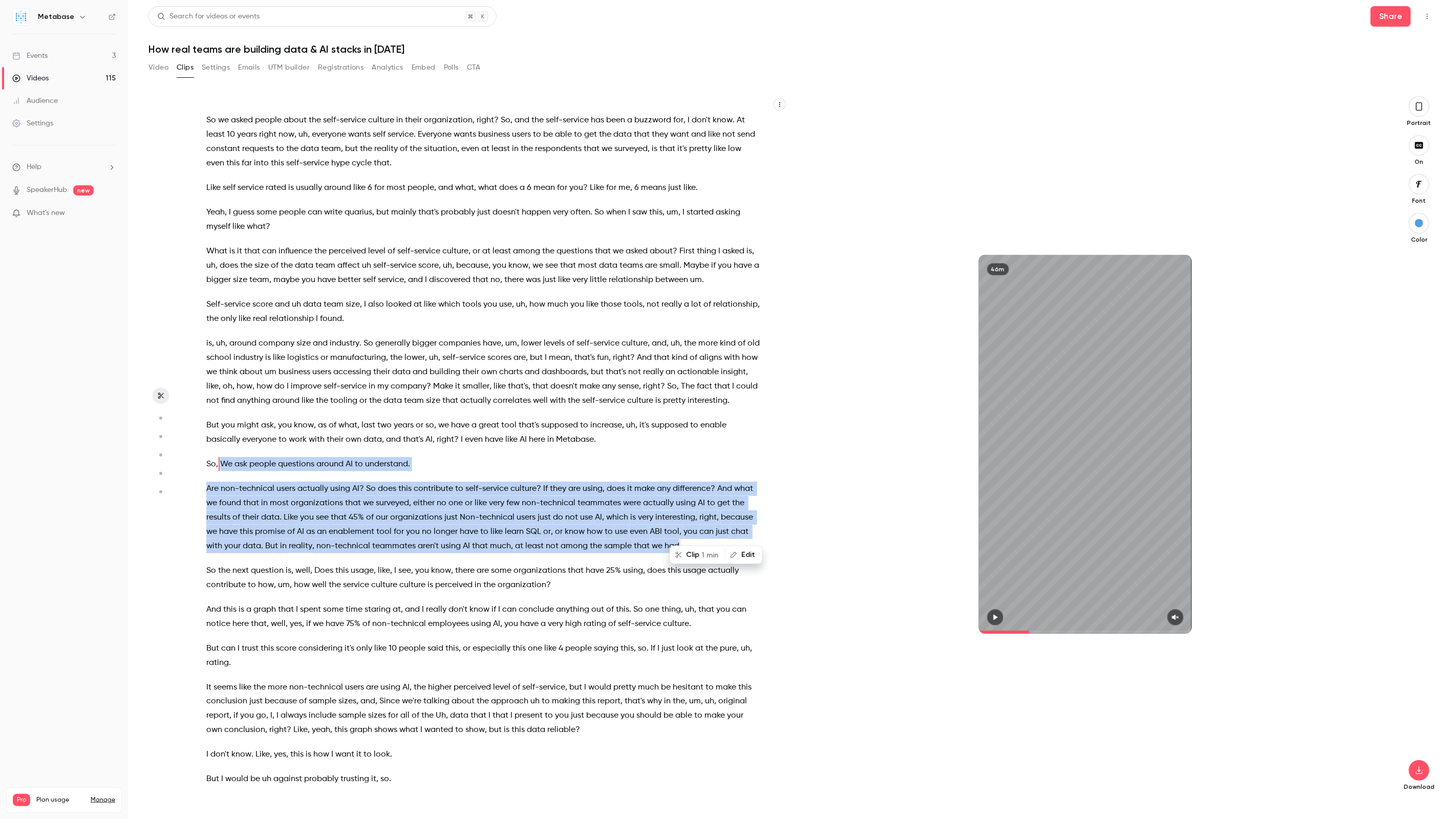
click at [742, 551] on button "Edit" at bounding box center [743, 555] width 35 height 17
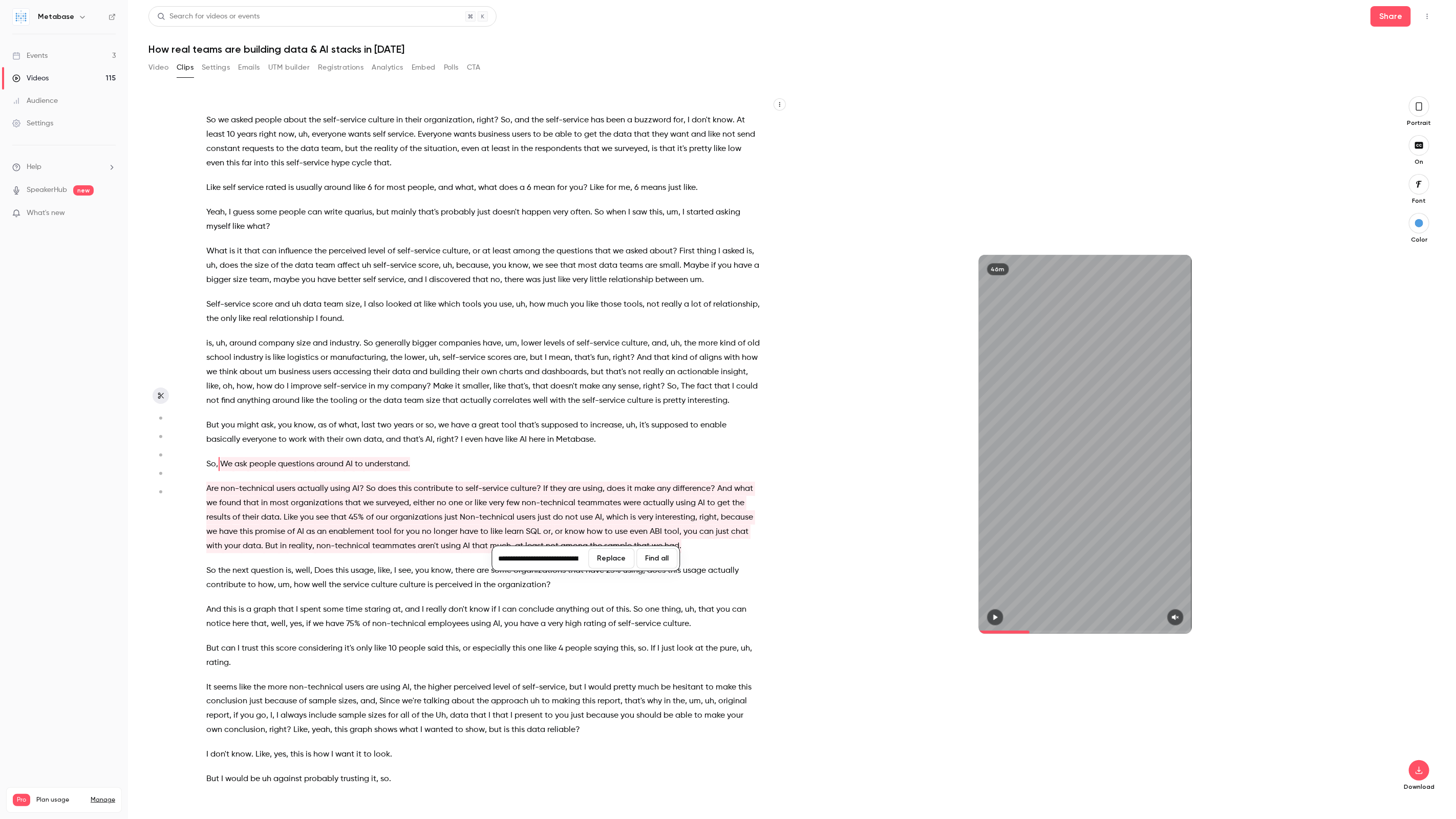
click at [653, 525] on span "ABI" at bounding box center [655, 531] width 12 height 14
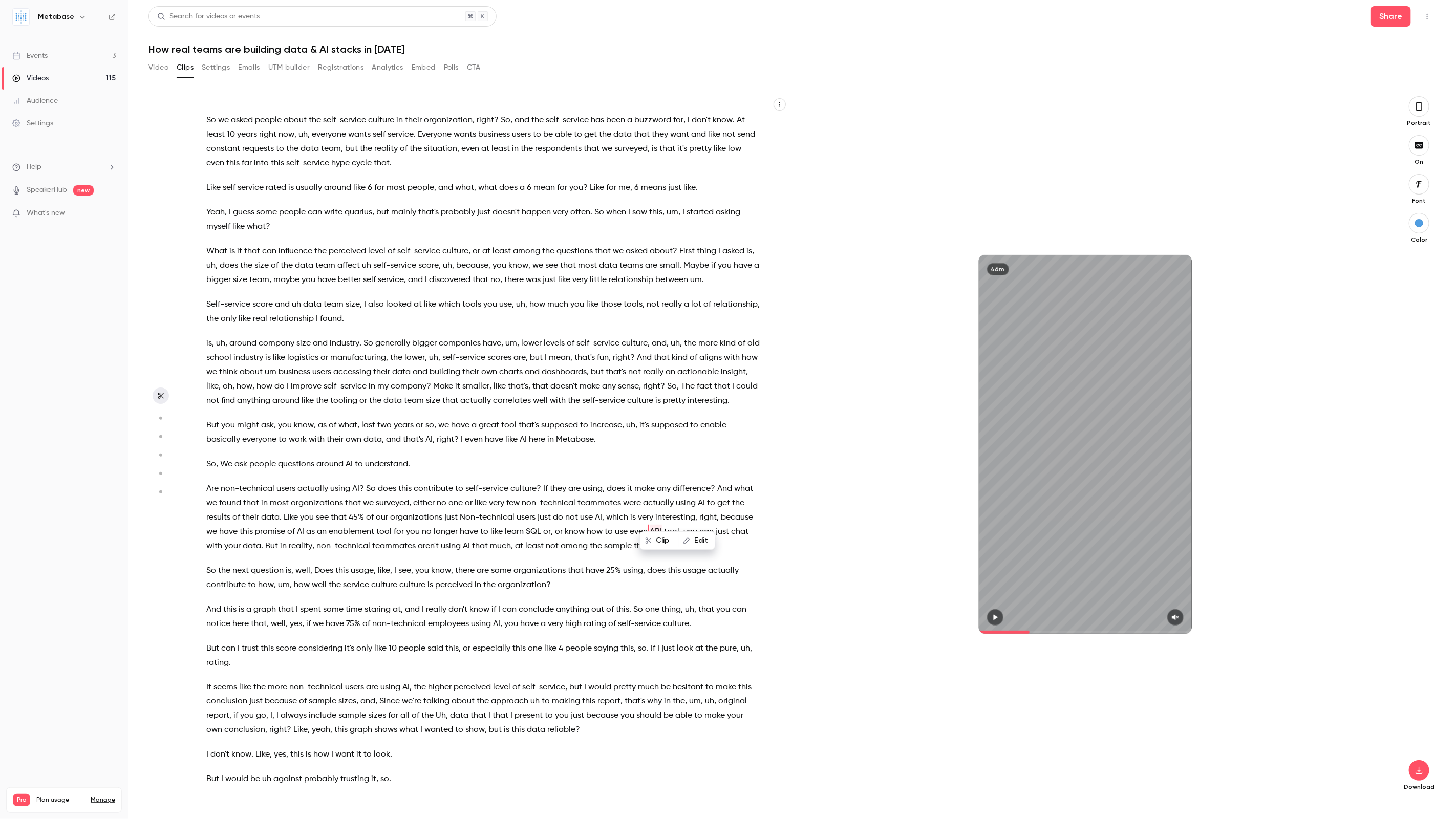
type input "*****"
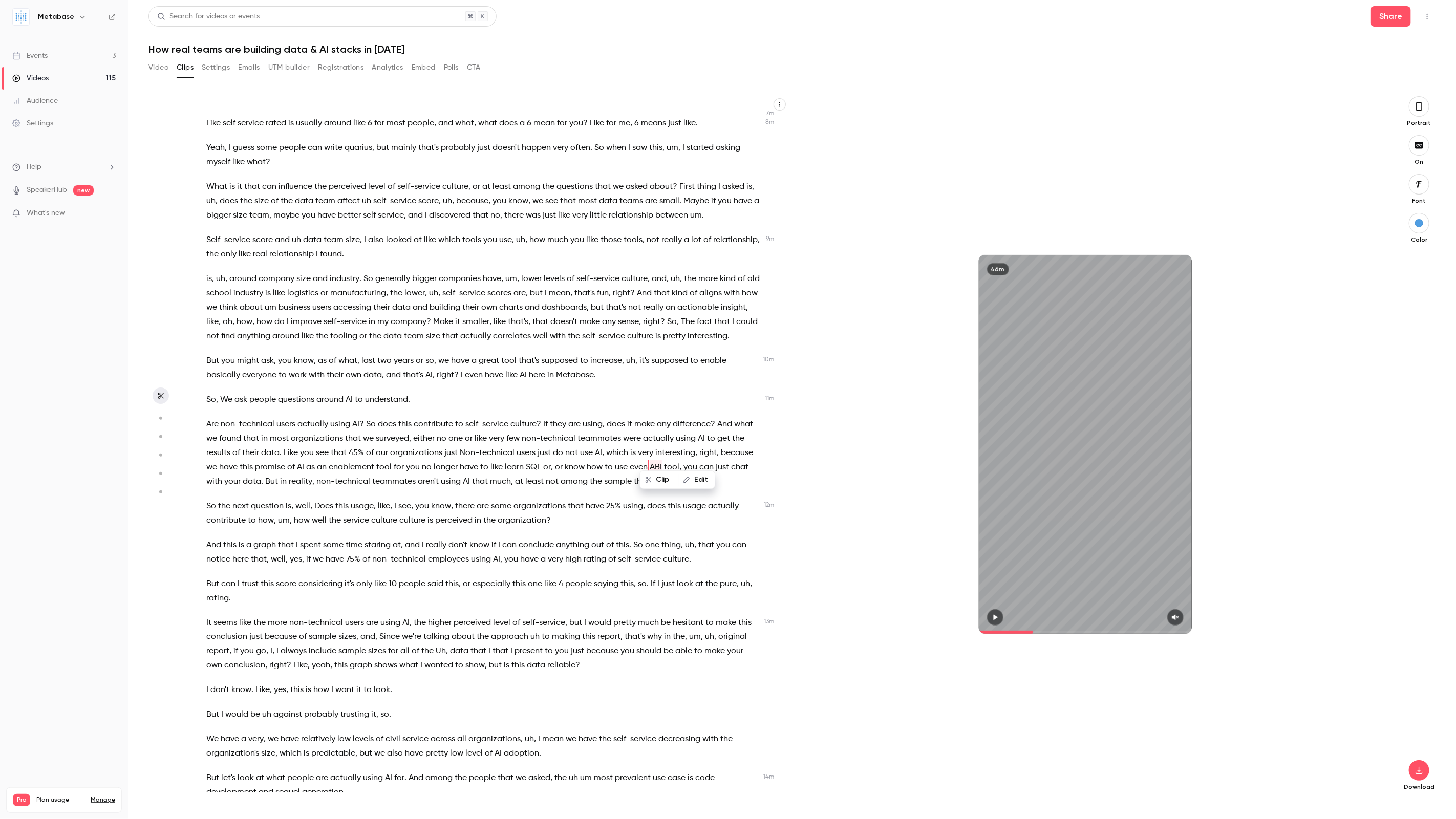
scroll to position [1119, 0]
click at [696, 472] on button "Edit" at bounding box center [697, 473] width 35 height 17
type input "****"
click at [582, 443] on span "use" at bounding box center [587, 449] width 13 height 14
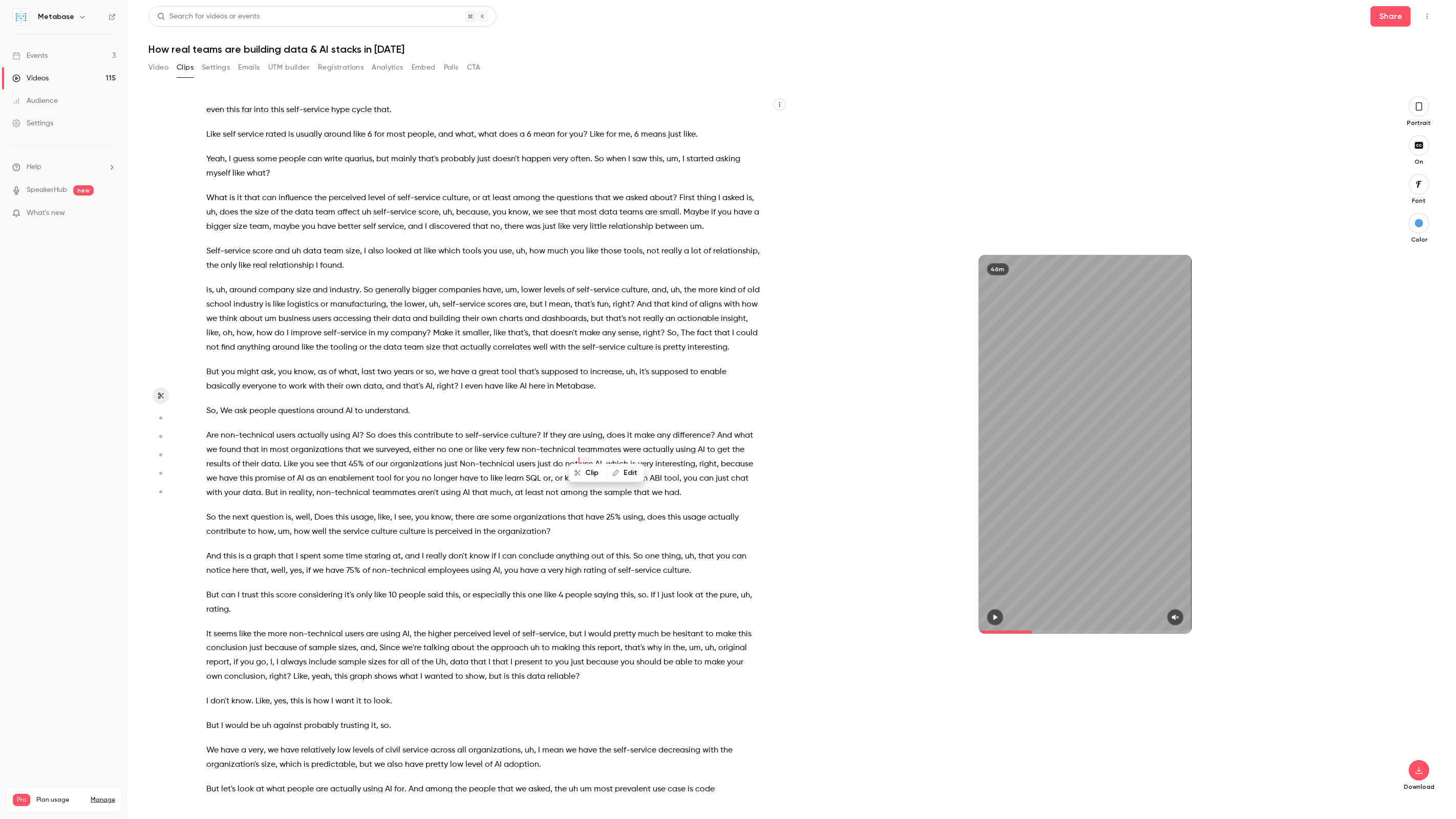
click at [633, 443] on span "were" at bounding box center [632, 449] width 18 height 14
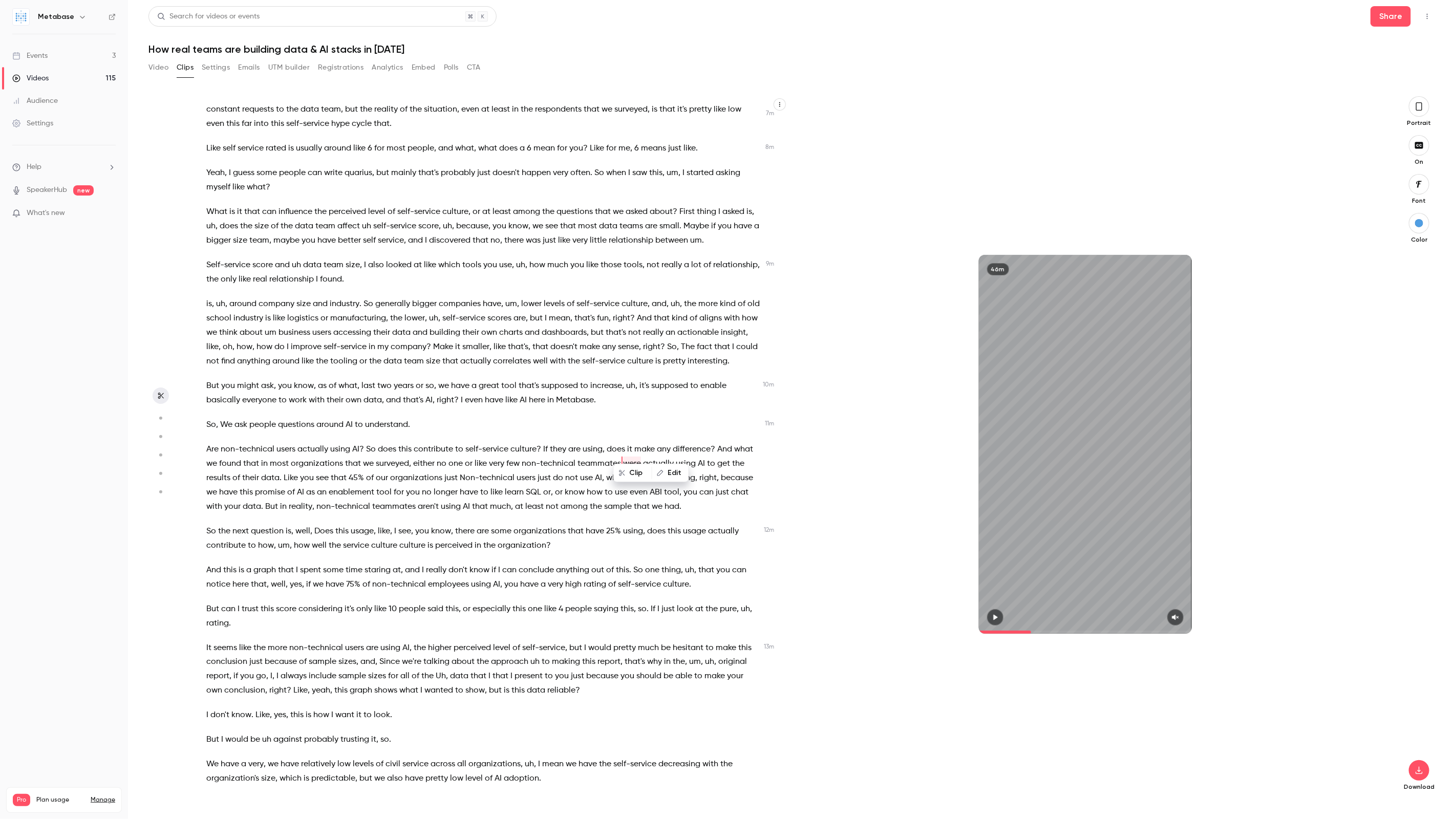
click at [580, 499] on span "among" at bounding box center [574, 506] width 27 height 14
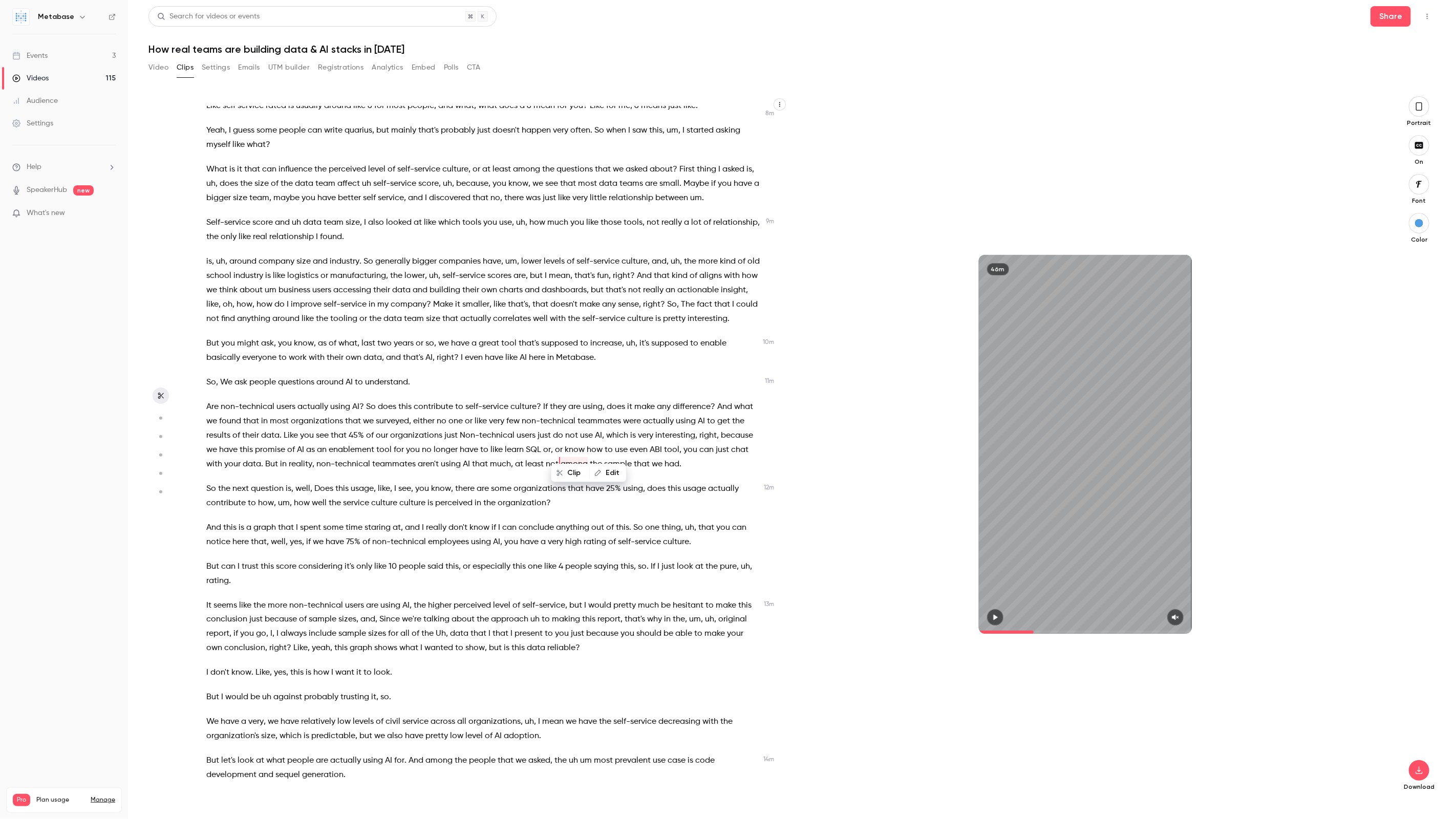
click at [657, 443] on span "ABI" at bounding box center [655, 449] width 12 height 14
type input "*****"
click at [657, 443] on span "ABI" at bounding box center [655, 449] width 12 height 14
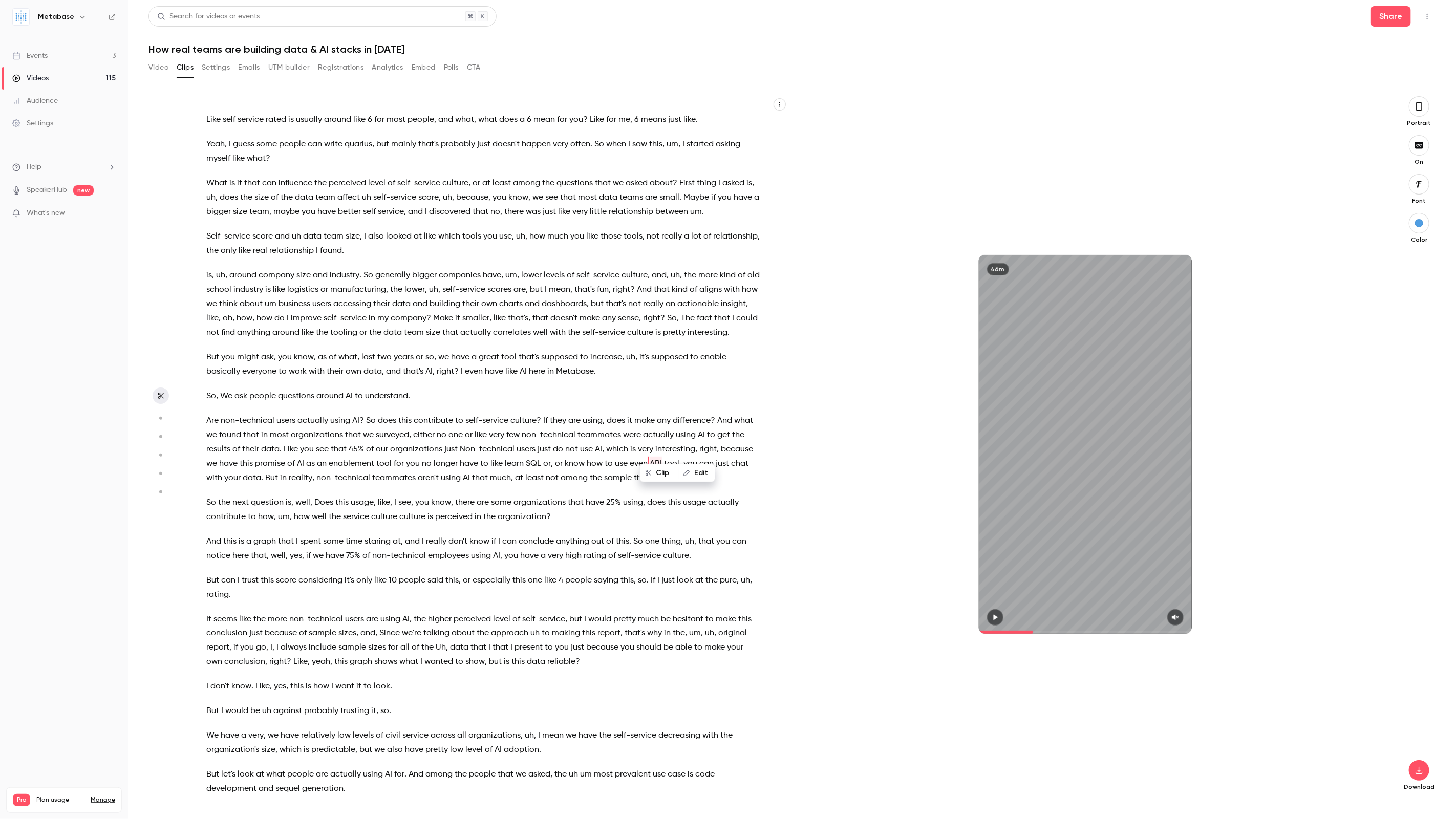
click at [691, 470] on button "Edit" at bounding box center [697, 473] width 35 height 17
type input "****"
click at [600, 476] on button "Replace" at bounding box center [592, 477] width 46 height 20
click at [230, 389] on span "We" at bounding box center [225, 396] width 12 height 14
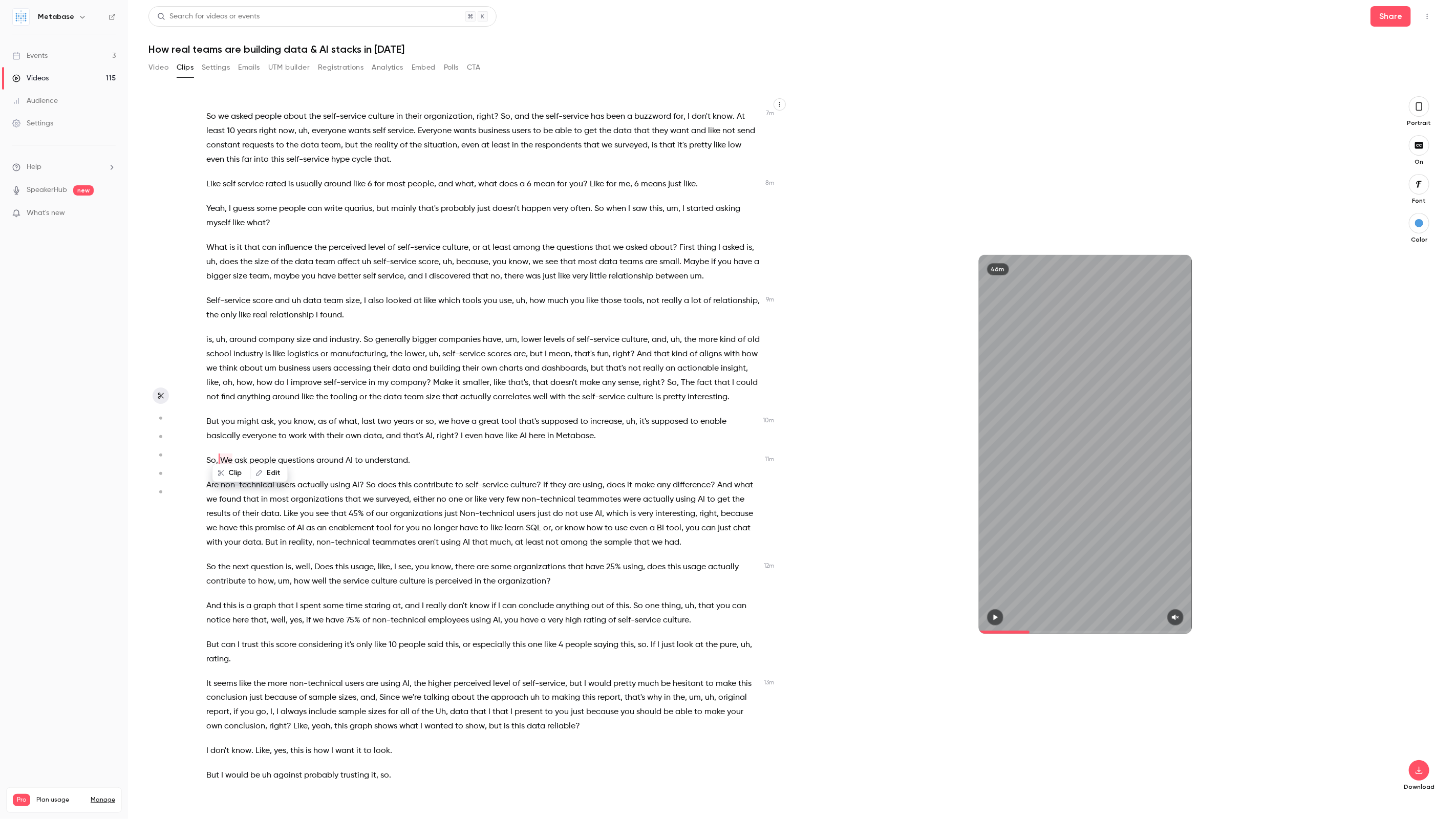
scroll to position [1051, 0]
click at [259, 457] on span "people" at bounding box center [263, 464] width 27 height 14
type input "*****"
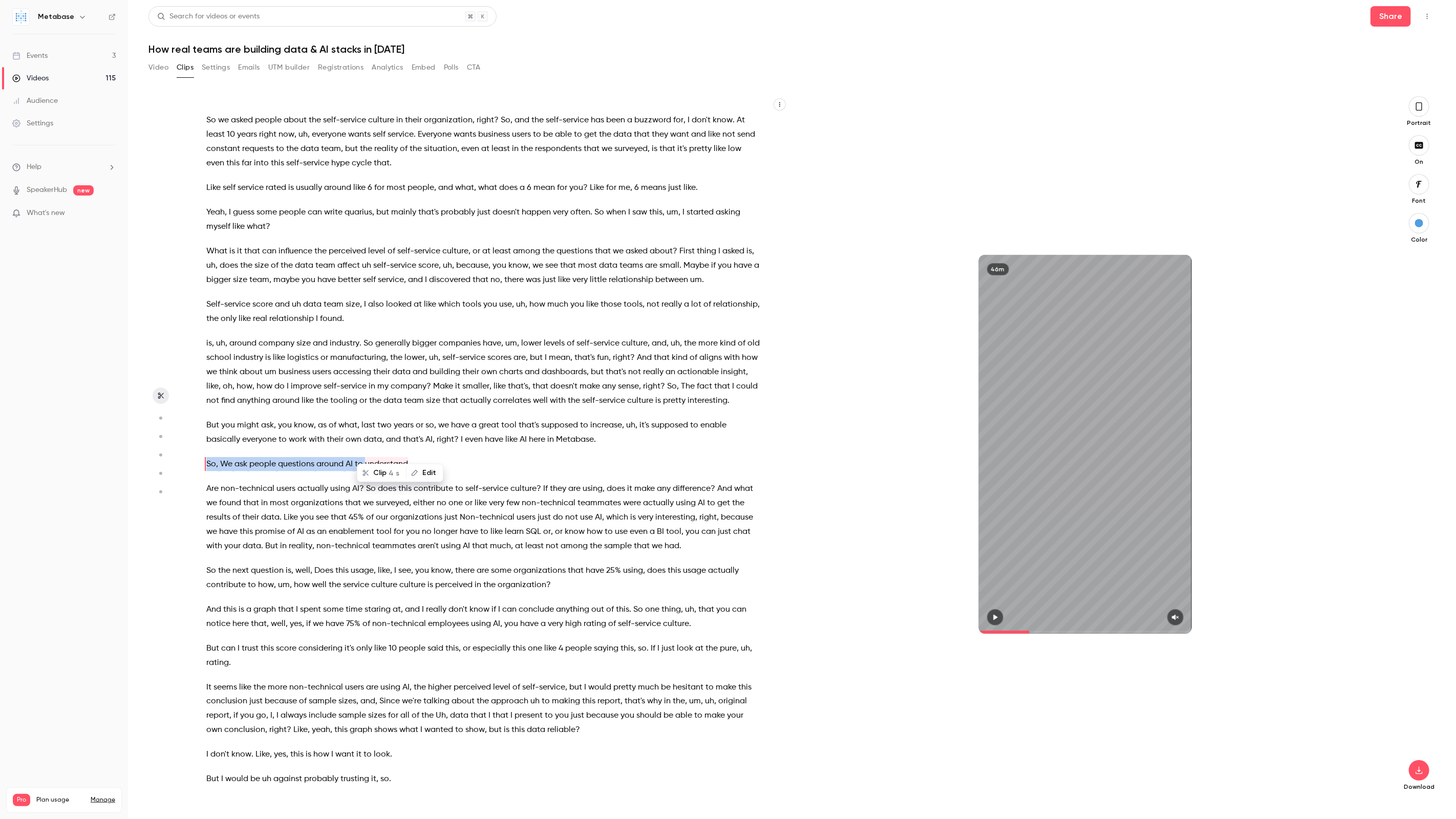
click at [429, 473] on button "Edit" at bounding box center [425, 473] width 35 height 17
drag, startPoint x: 390, startPoint y: 474, endPoint x: 369, endPoint y: 474, distance: 21.0
click at [369, 474] on input "**********" at bounding box center [414, 477] width 92 height 20
type input "**********"
click at [482, 481] on button "Replace" at bounding box center [484, 477] width 46 height 20
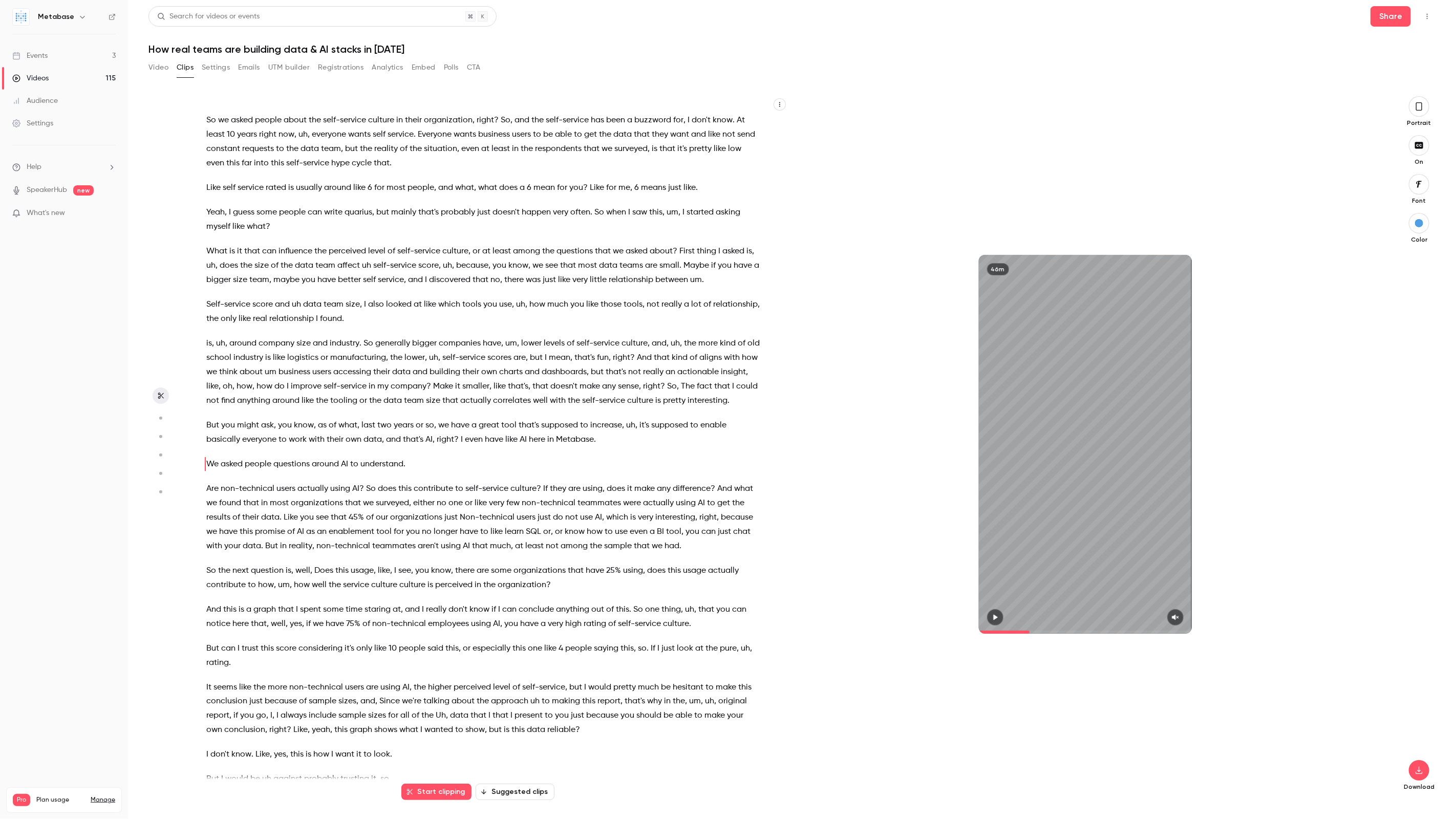
click at [212, 482] on span "Are" at bounding box center [211, 488] width 12 height 14
click at [212, 474] on div "I can see the I can hear the sound . Hello , everyone . We are live now . Welco…" at bounding box center [491, 444] width 594 height 696
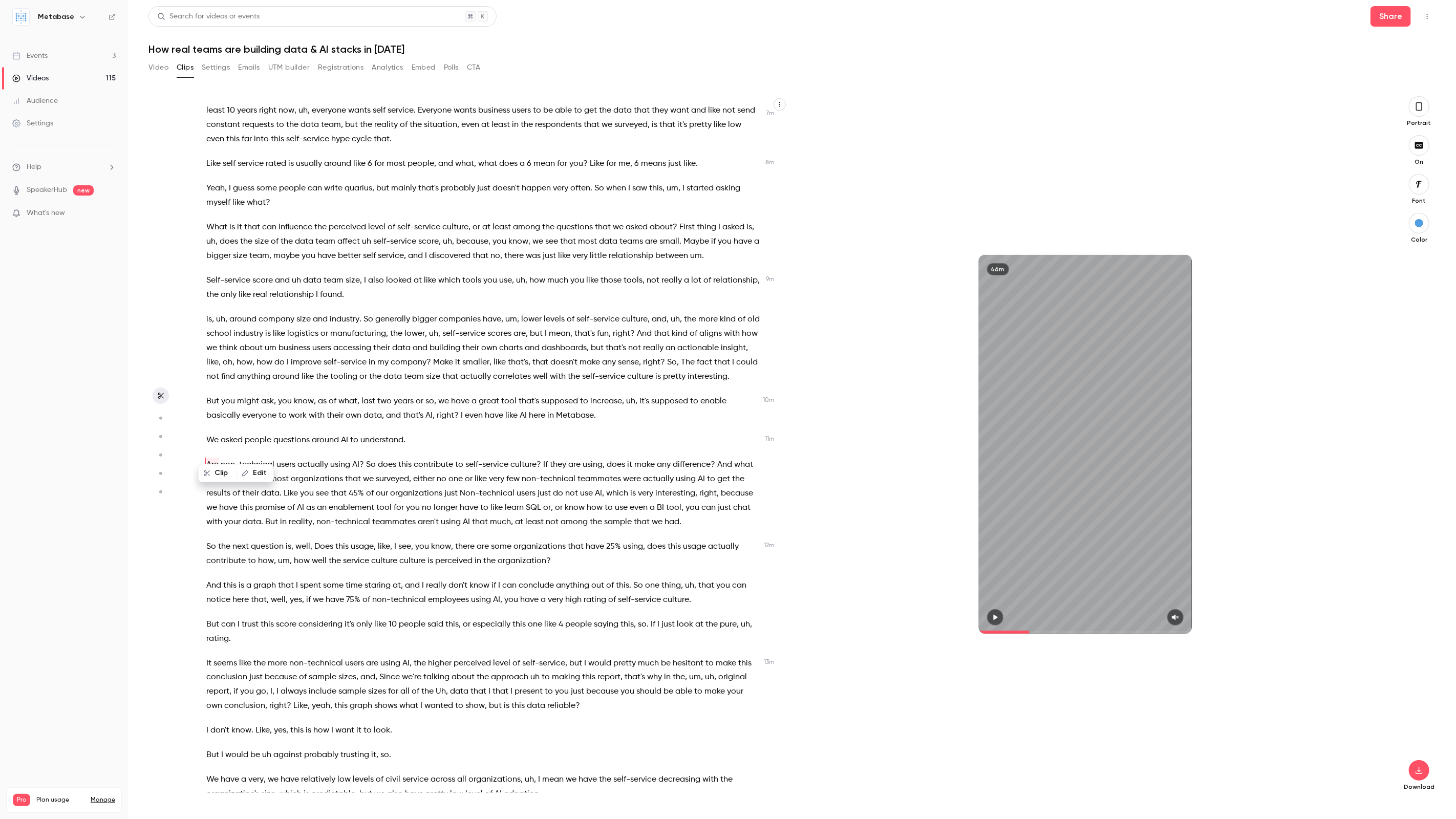
scroll to position [1076, 0]
drag, startPoint x: 364, startPoint y: 445, endPoint x: 200, endPoint y: 422, distance: 165.6
click at [200, 422] on div "I can see the I can hear the sound . Hello , everyone . We are live now . Welco…" at bounding box center [488, 449] width 590 height 686
type input "*****"
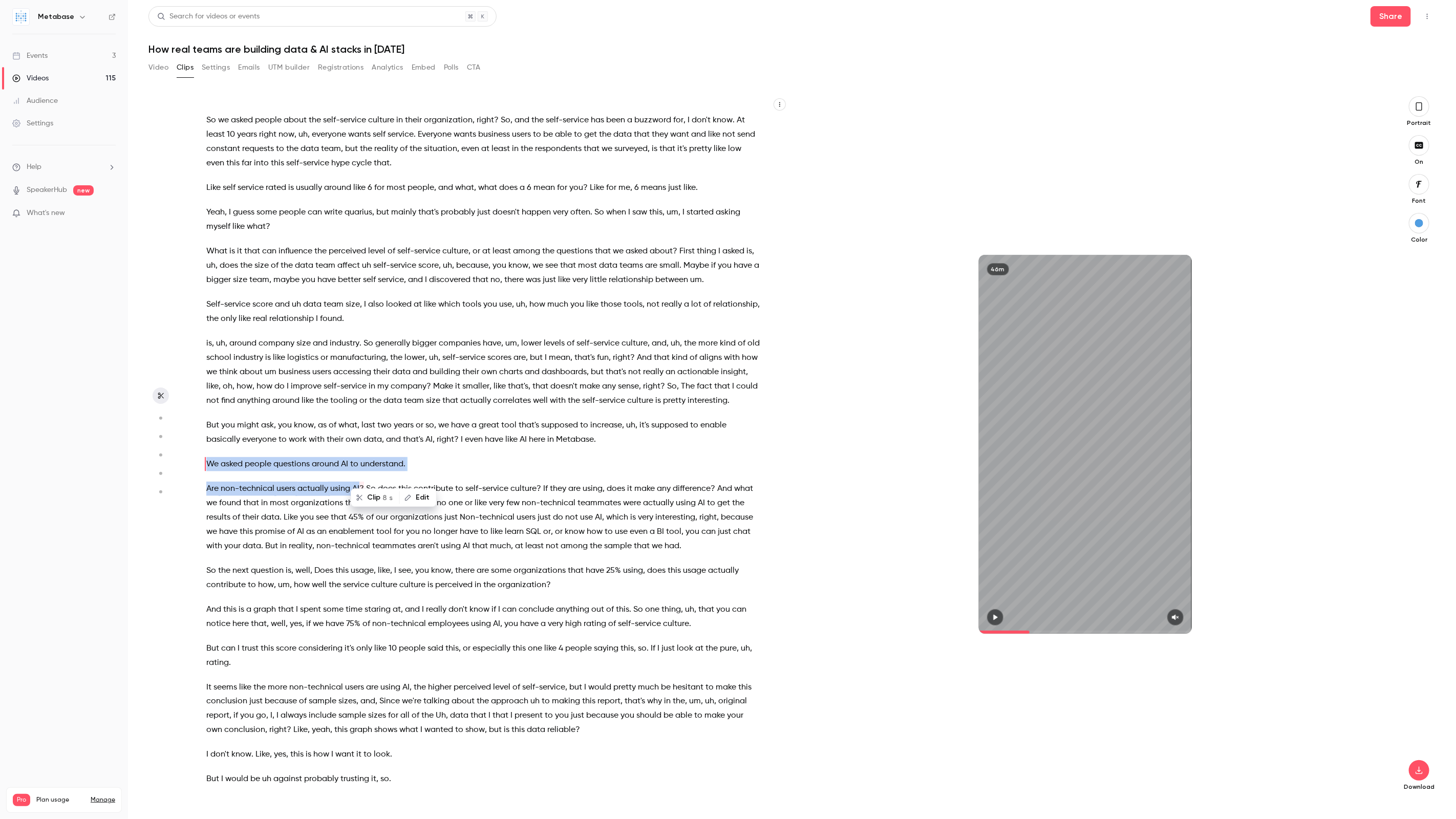
click at [426, 502] on button "Edit" at bounding box center [418, 498] width 35 height 17
click at [396, 498] on input "**********" at bounding box center [407, 501] width 92 height 20
type input "**********"
click at [478, 503] on button "Replace" at bounding box center [478, 501] width 46 height 20
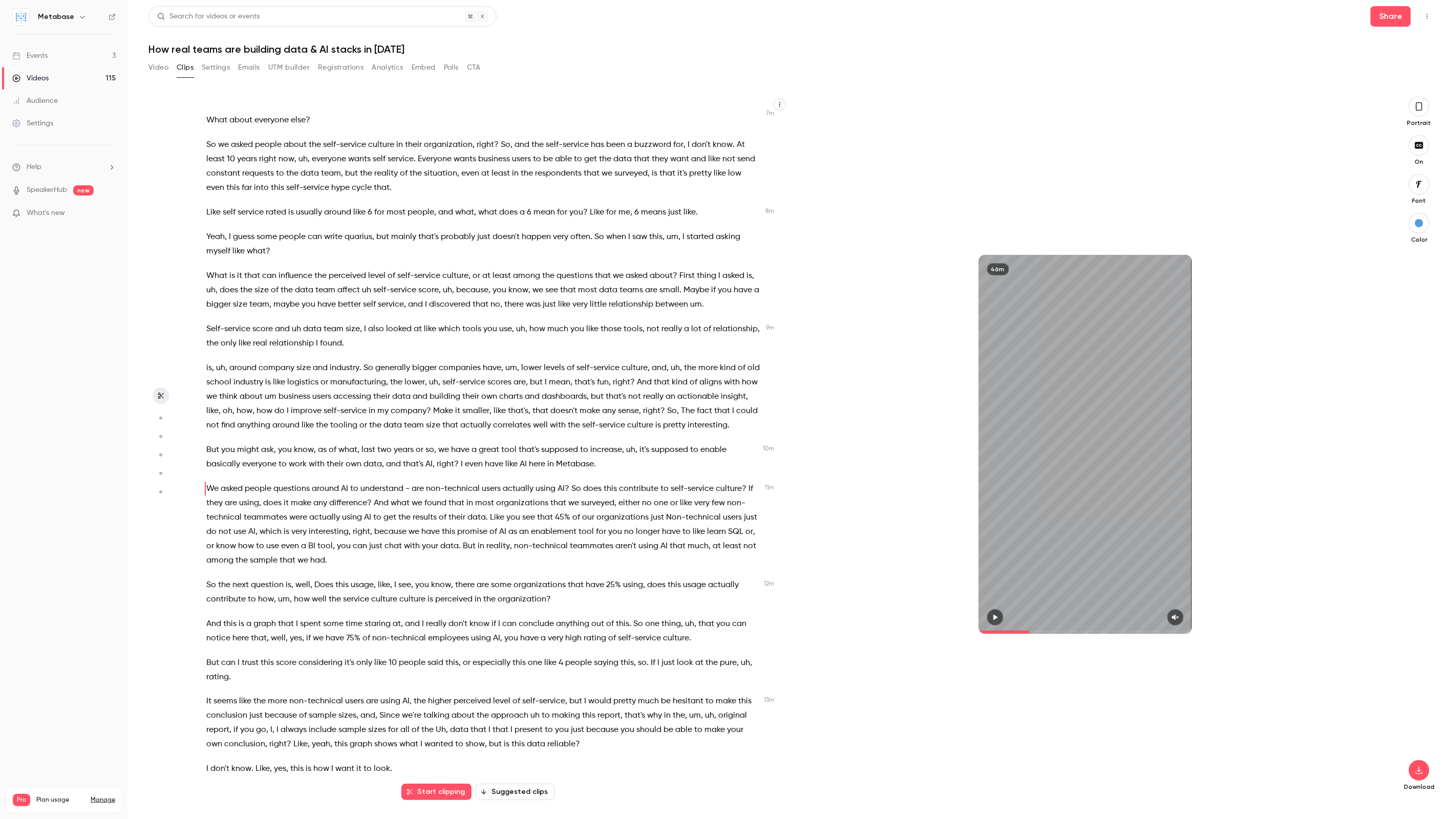
scroll to position [1076, 0]
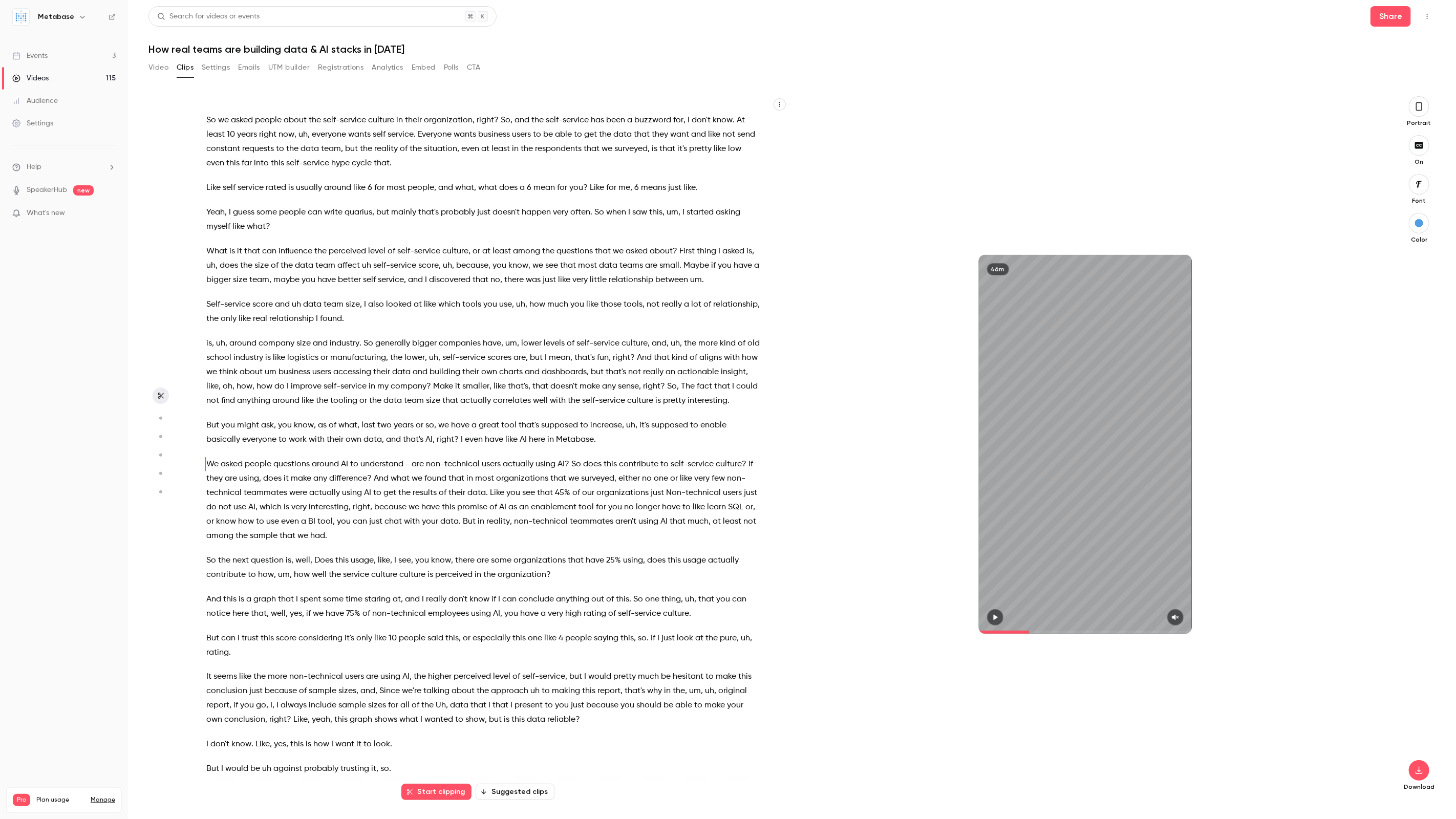
click at [584, 457] on span "does" at bounding box center [592, 464] width 19 height 14
drag, startPoint x: 604, startPoint y: 449, endPoint x: 569, endPoint y: 448, distance: 35.0
click at [569, 457] on p "We asked people questions around AI to understand - are non-technical users act…" at bounding box center [483, 500] width 553 height 86
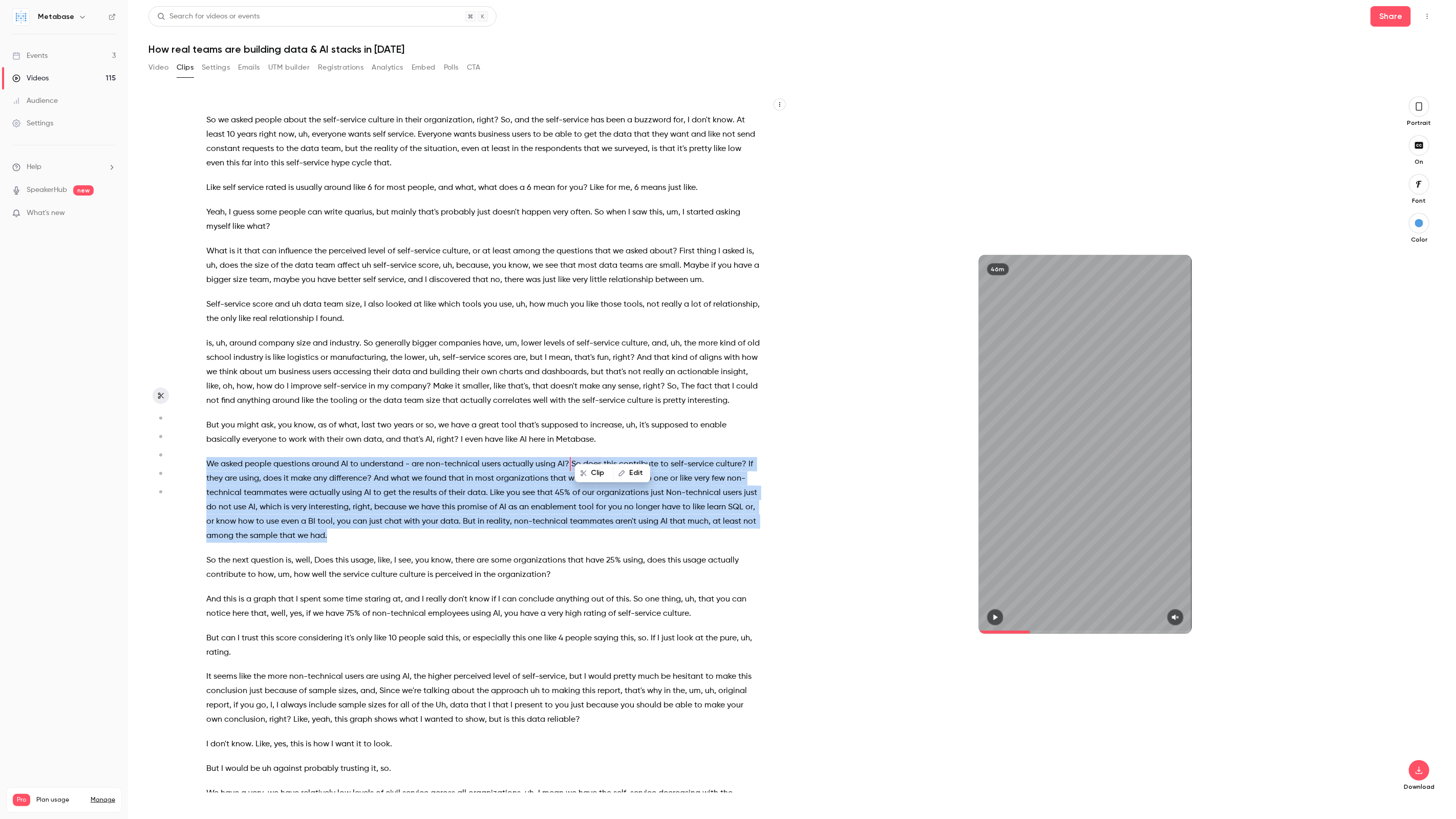
drag, startPoint x: 373, startPoint y: 521, endPoint x: 192, endPoint y: 447, distance: 195.5
click at [192, 447] on section "I can see the I can hear the sound . Hello , everyone . We are live now . Welco…" at bounding box center [792, 457] width 1287 height 723
click at [1424, 106] on button "button" at bounding box center [1419, 106] width 20 height 20
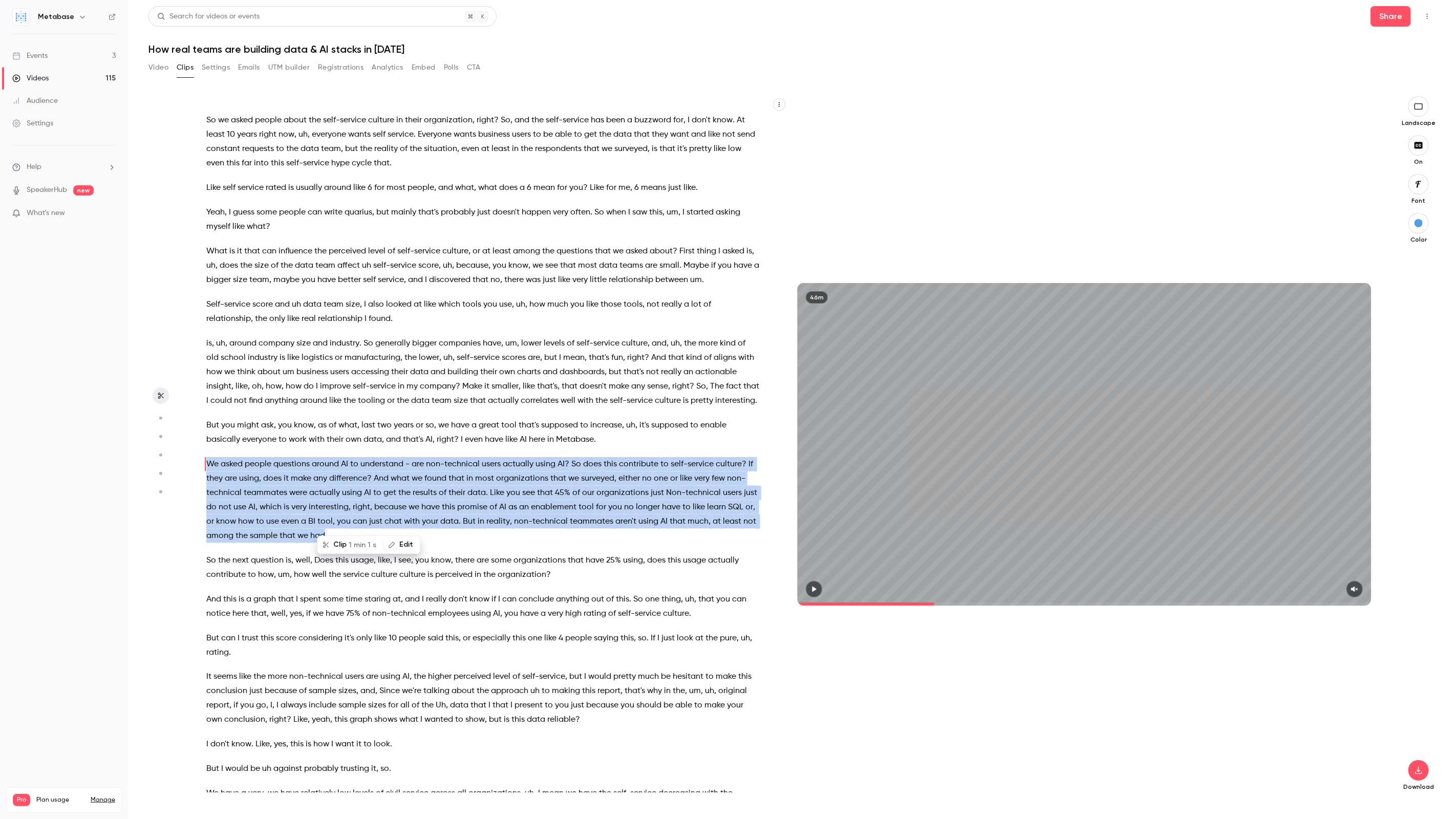
click at [814, 592] on icon "button" at bounding box center [814, 590] width 4 height 6
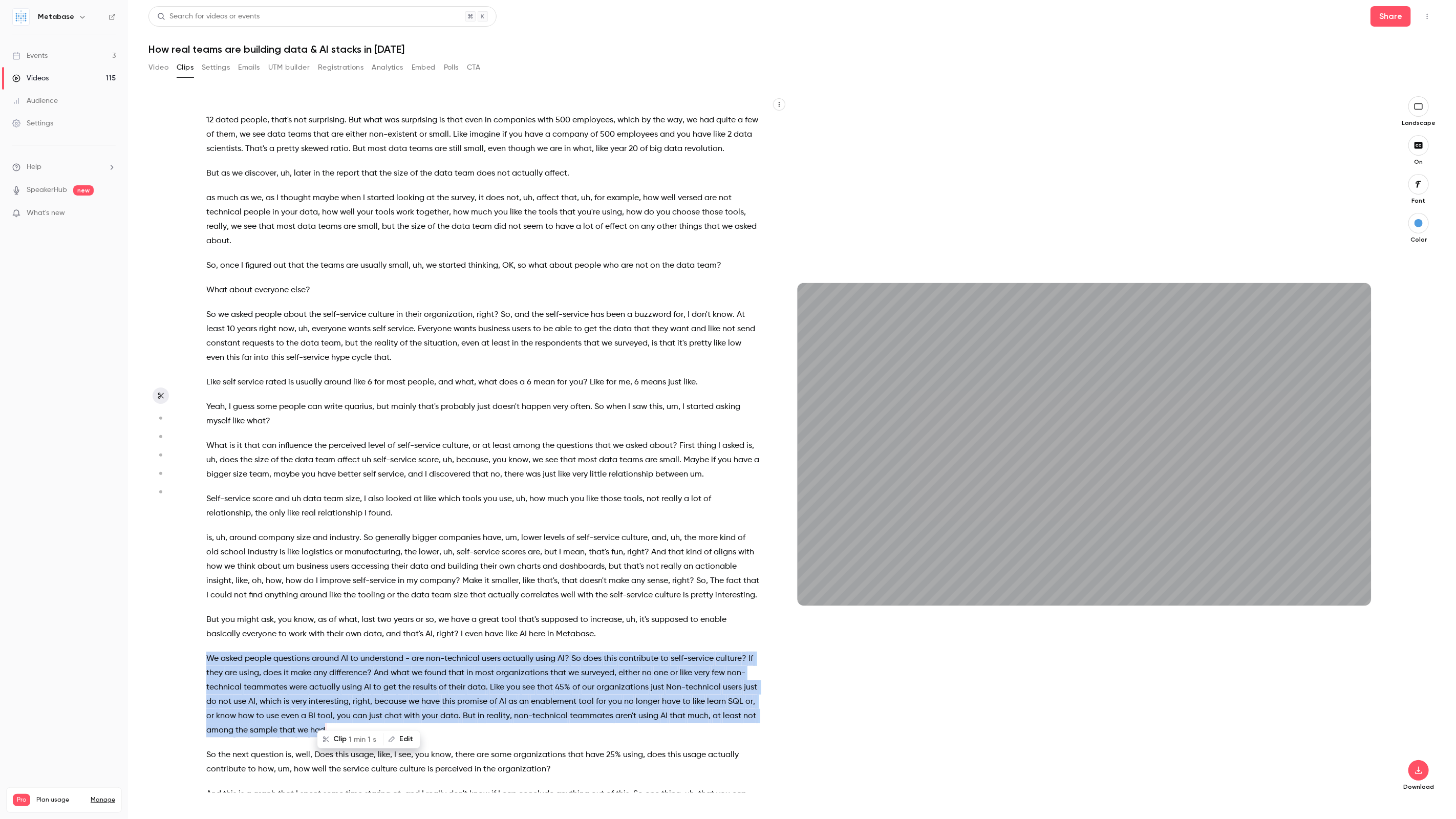
drag, startPoint x: 851, startPoint y: 605, endPoint x: 792, endPoint y: 604, distance: 59.0
click at [792, 604] on div "46m" at bounding box center [1083, 444] width 593 height 322
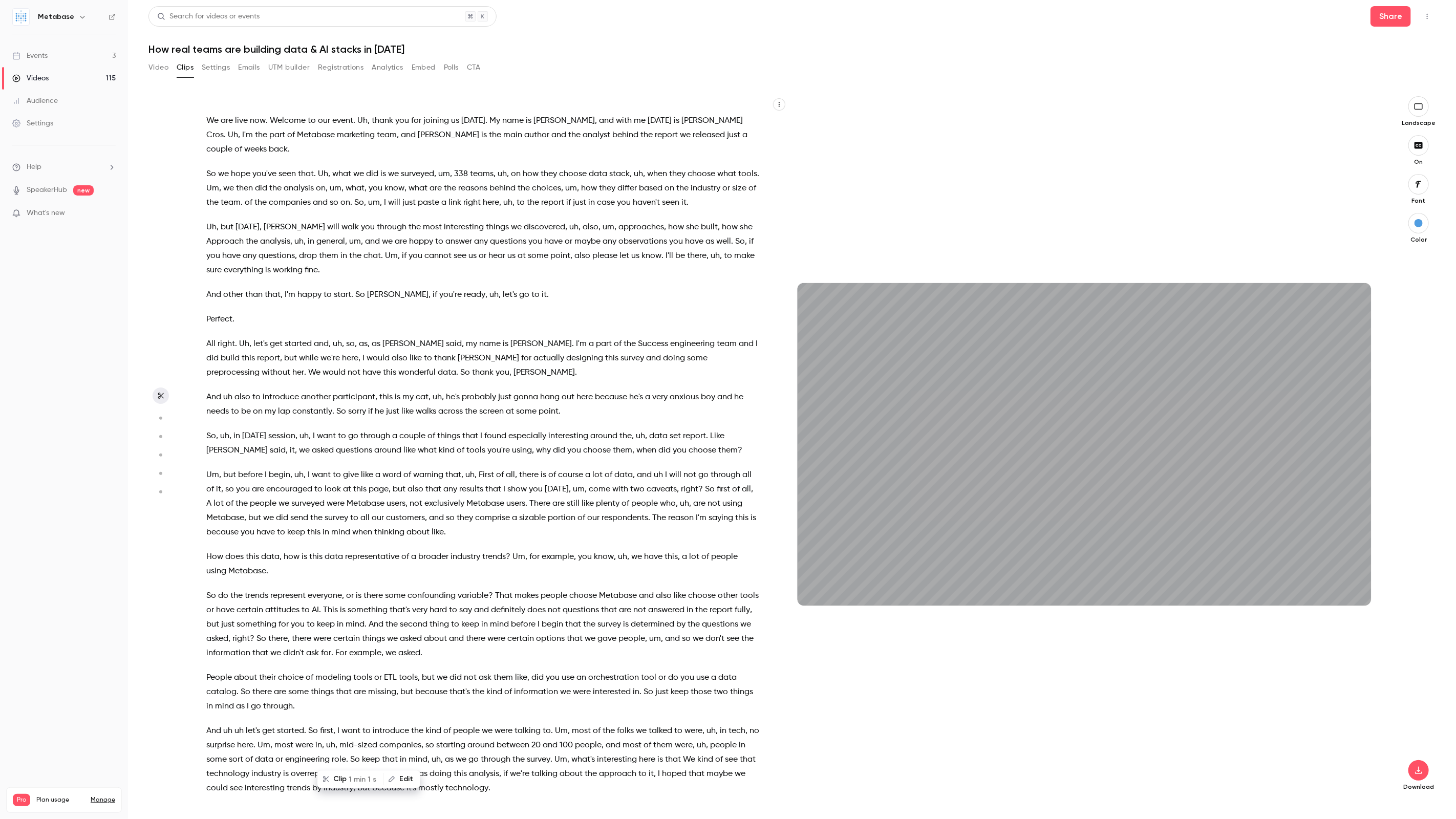
scroll to position [0, 0]
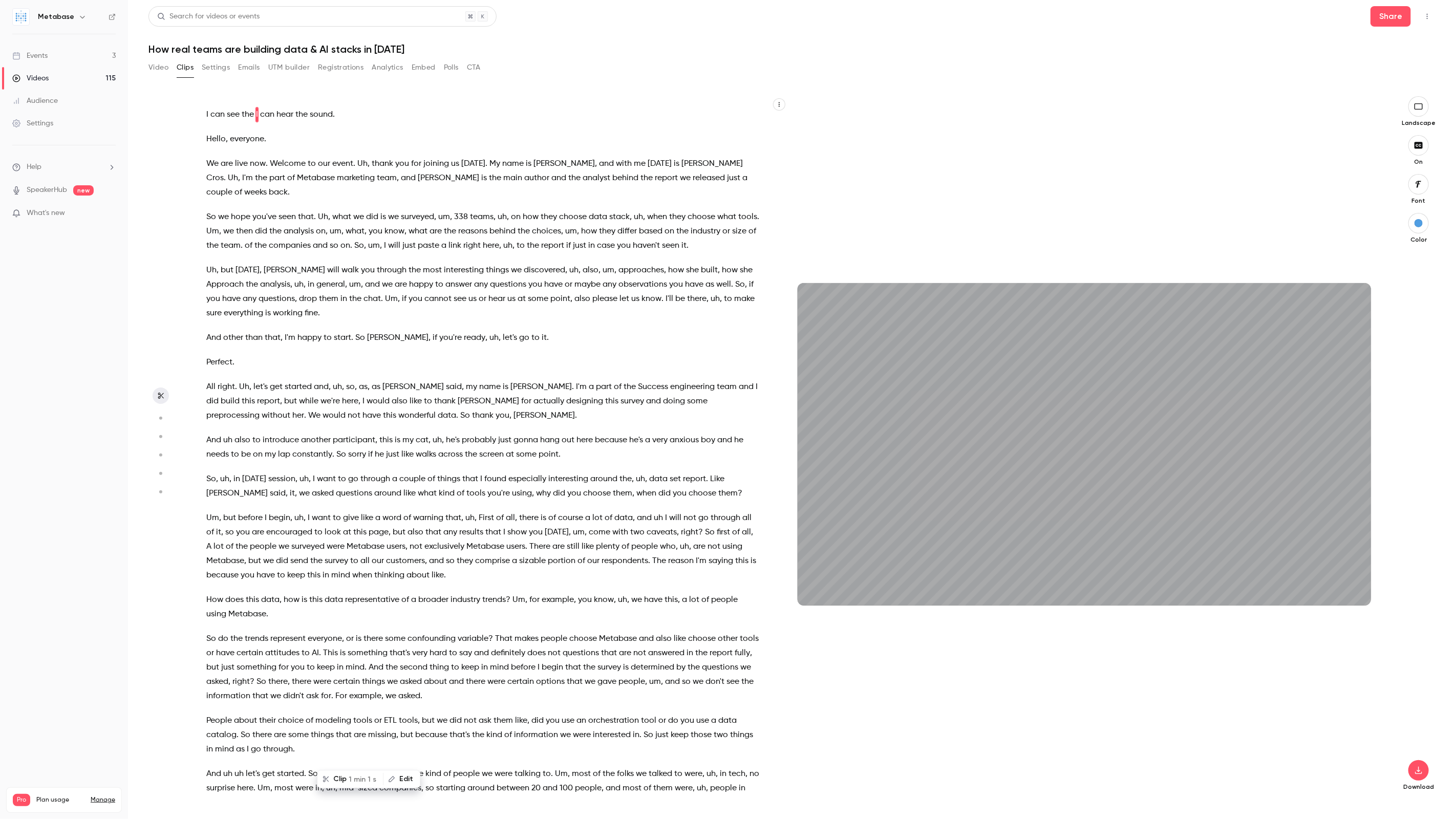
click at [946, 686] on div "46m" at bounding box center [1083, 444] width 593 height 696
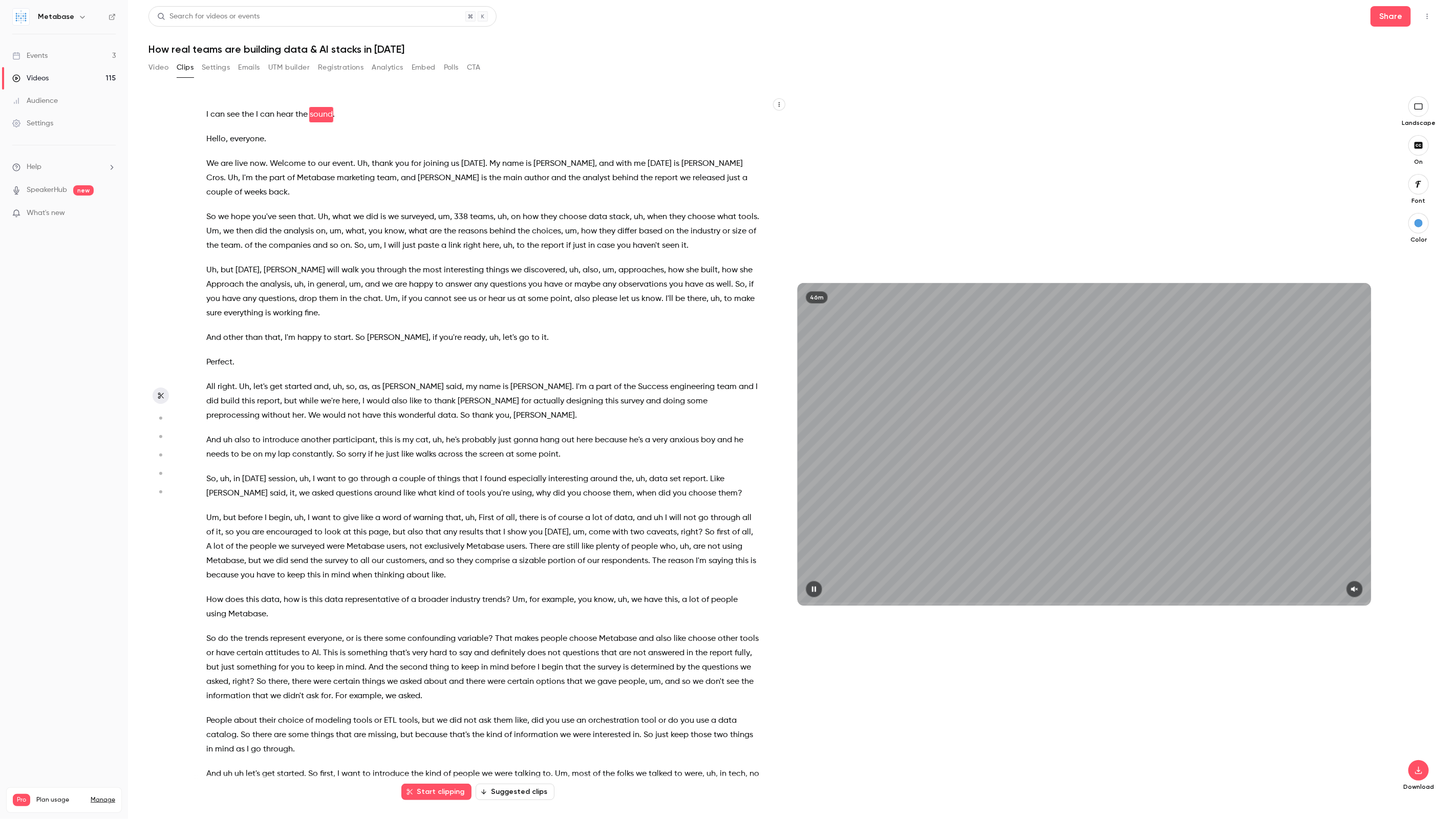
click at [814, 592] on icon "button" at bounding box center [813, 590] width 8 height 7
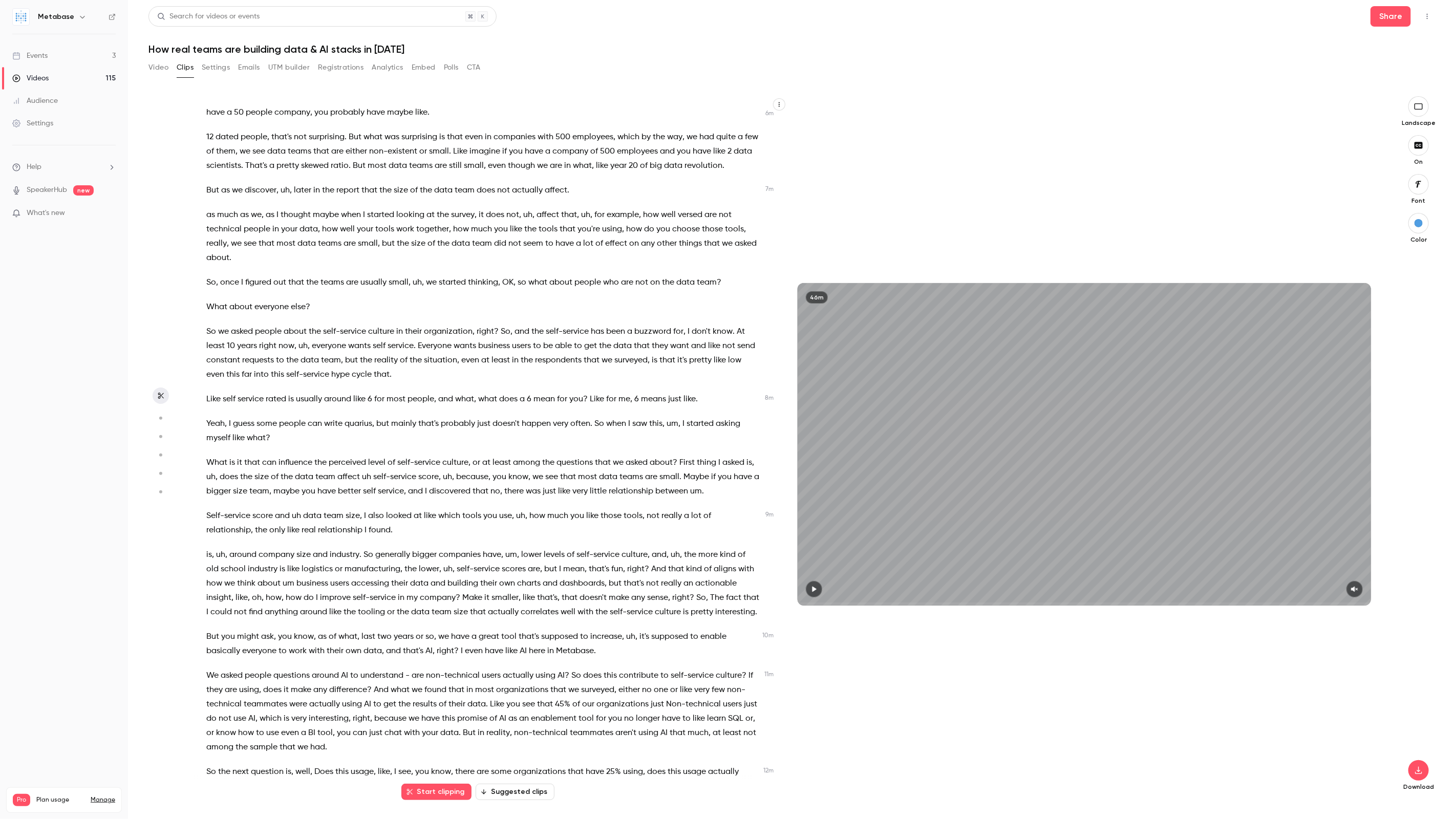
scroll to position [996, 0]
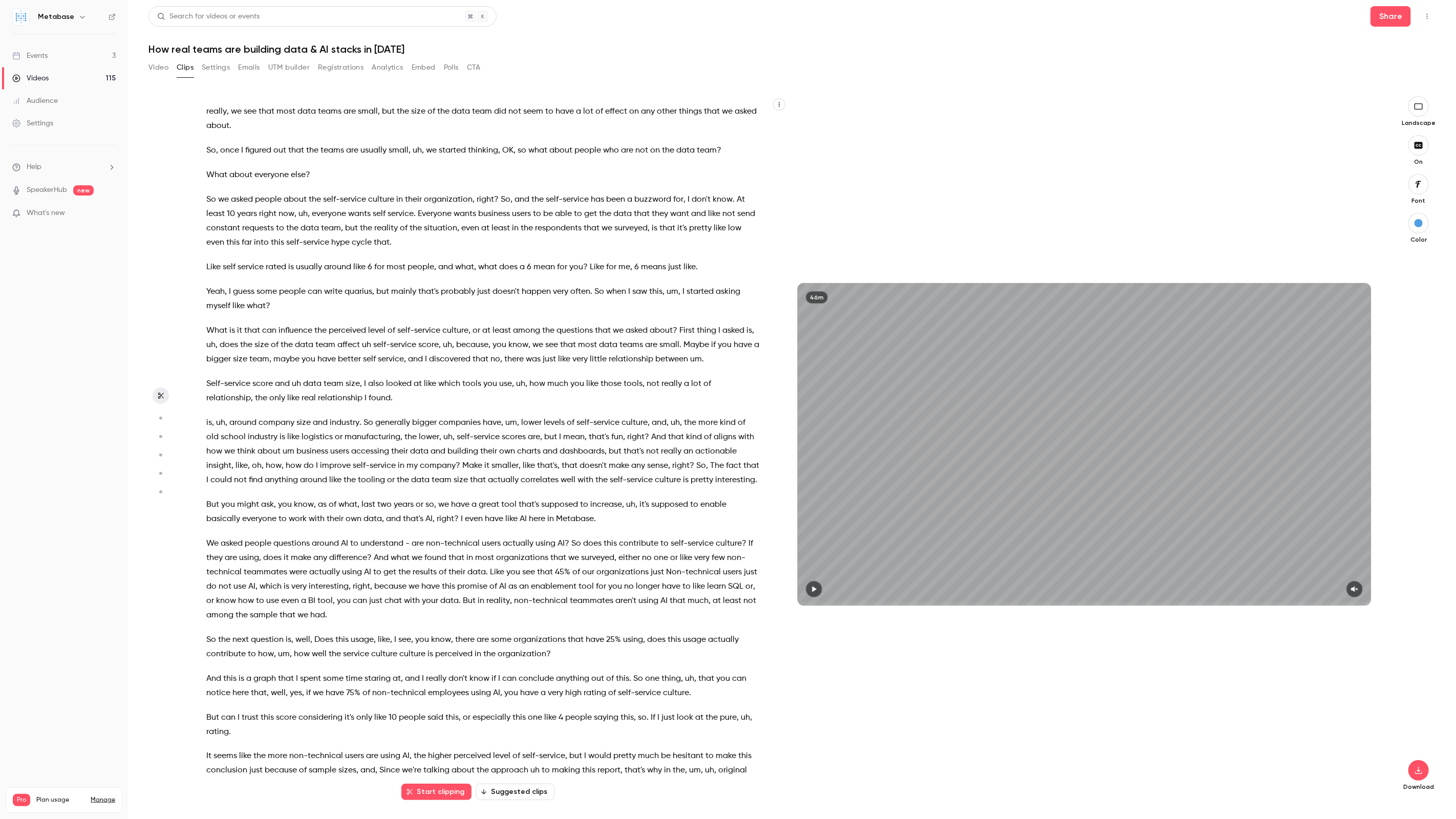
click at [448, 566] on span "their" at bounding box center [456, 572] width 17 height 14
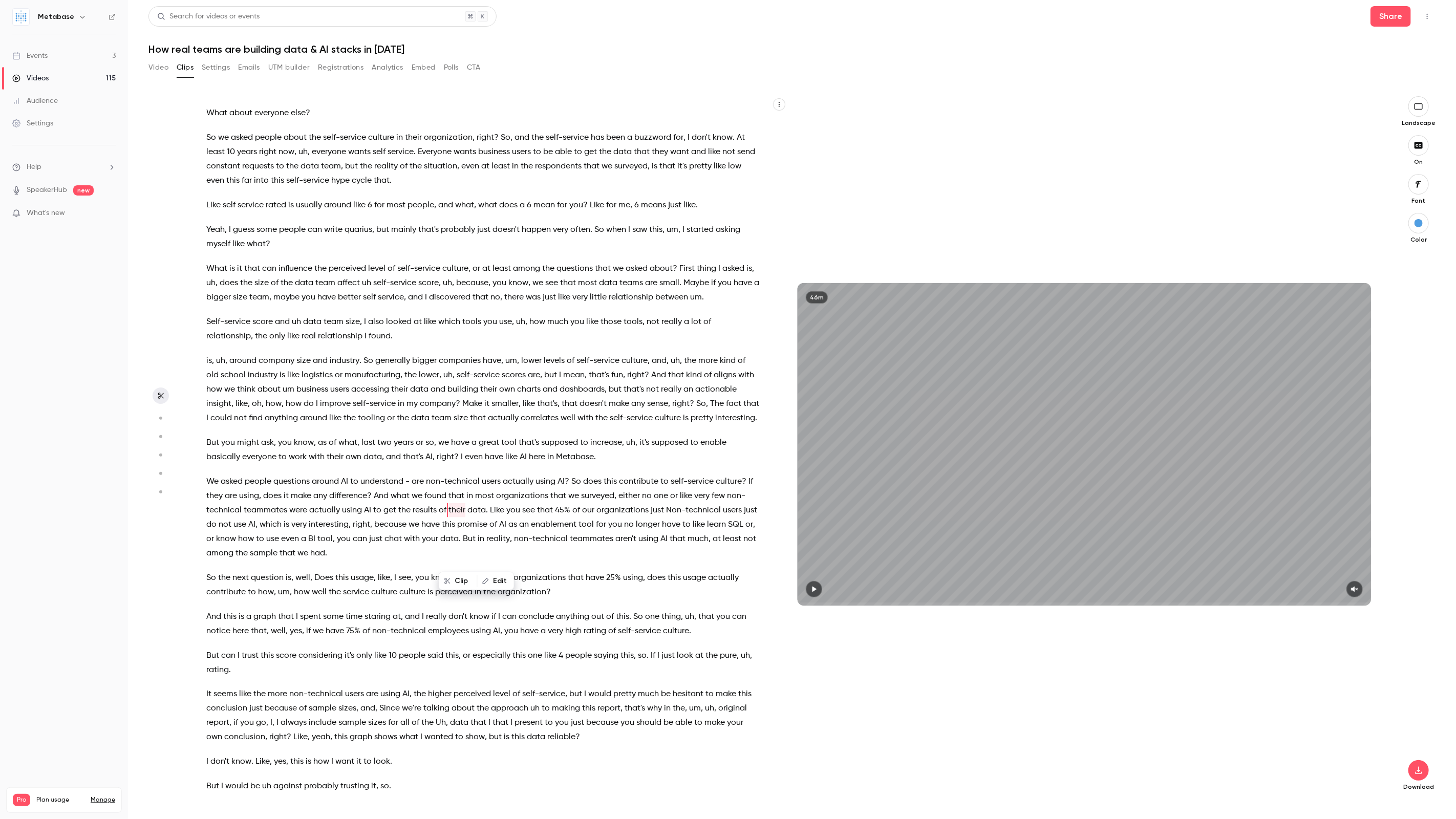
click at [448, 561] on div "I can see the I can hear the sound . Hello , everyone . We are live now . Welco…" at bounding box center [490, 444] width 593 height 696
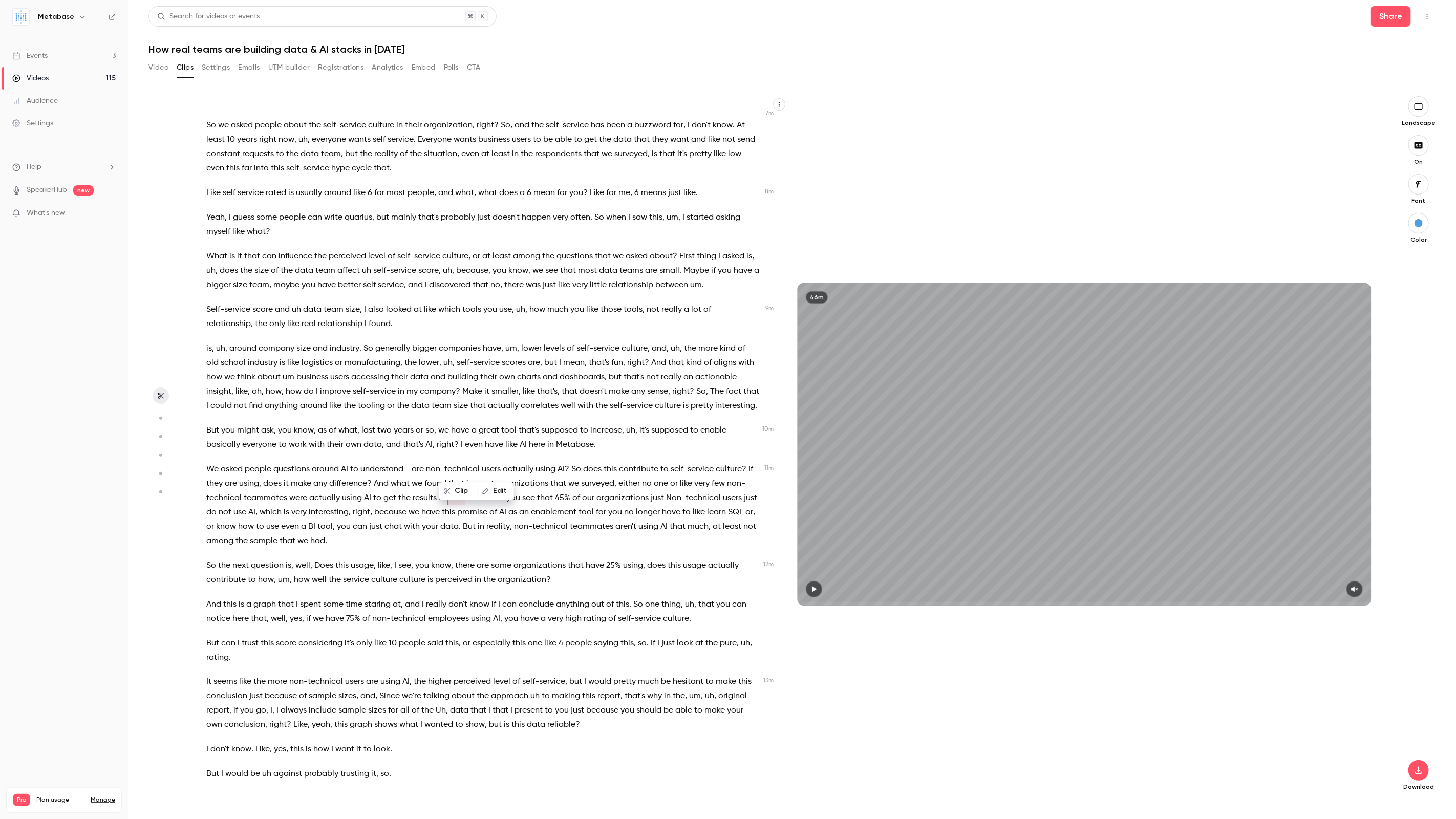
scroll to position [1104, 0]
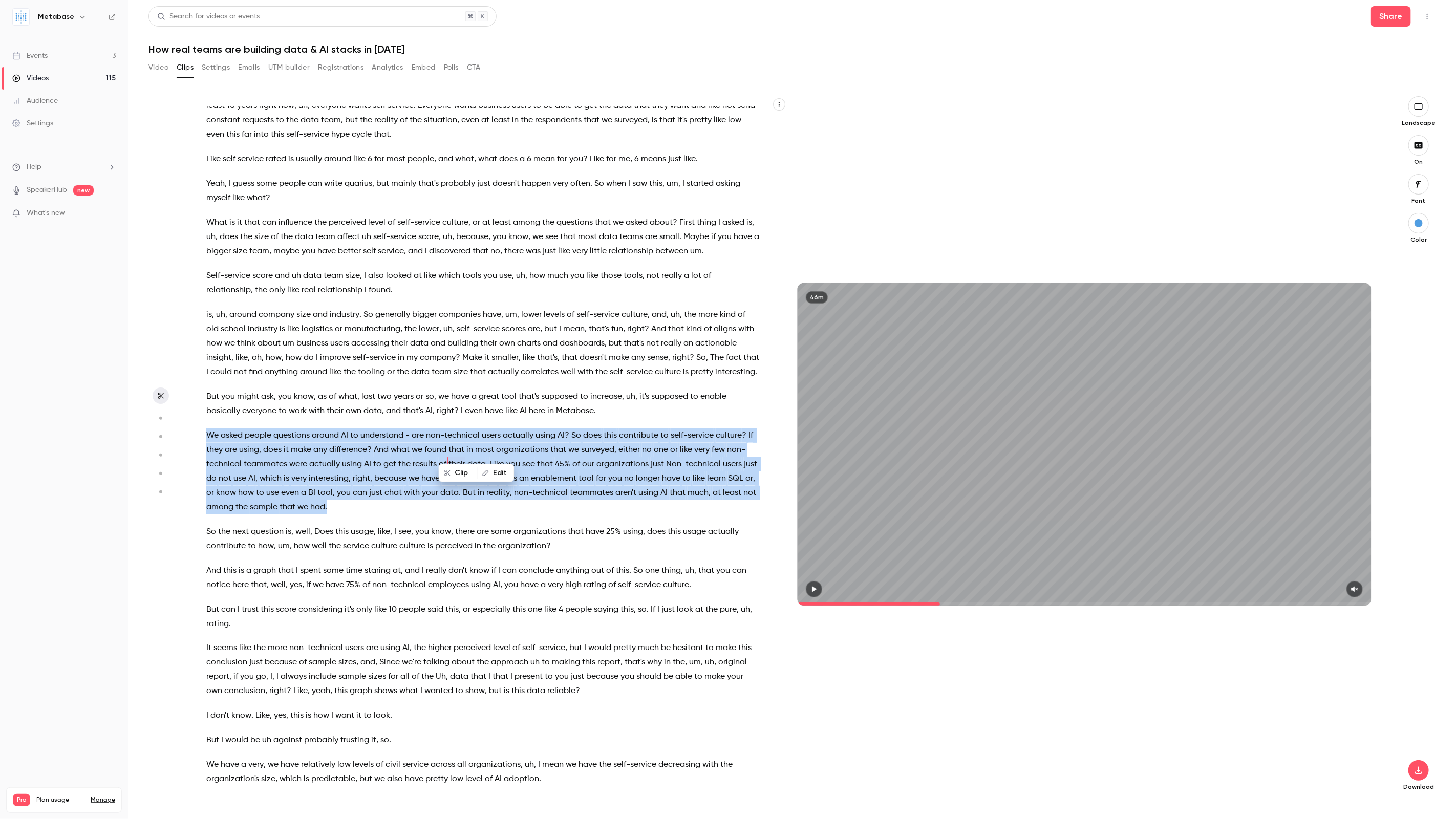
drag, startPoint x: 337, startPoint y: 493, endPoint x: 196, endPoint y: 425, distance: 156.5
click at [196, 425] on div "I can see the I can hear the sound . Hello , everyone . We are live now . Welco…" at bounding box center [488, 449] width 589 height 686
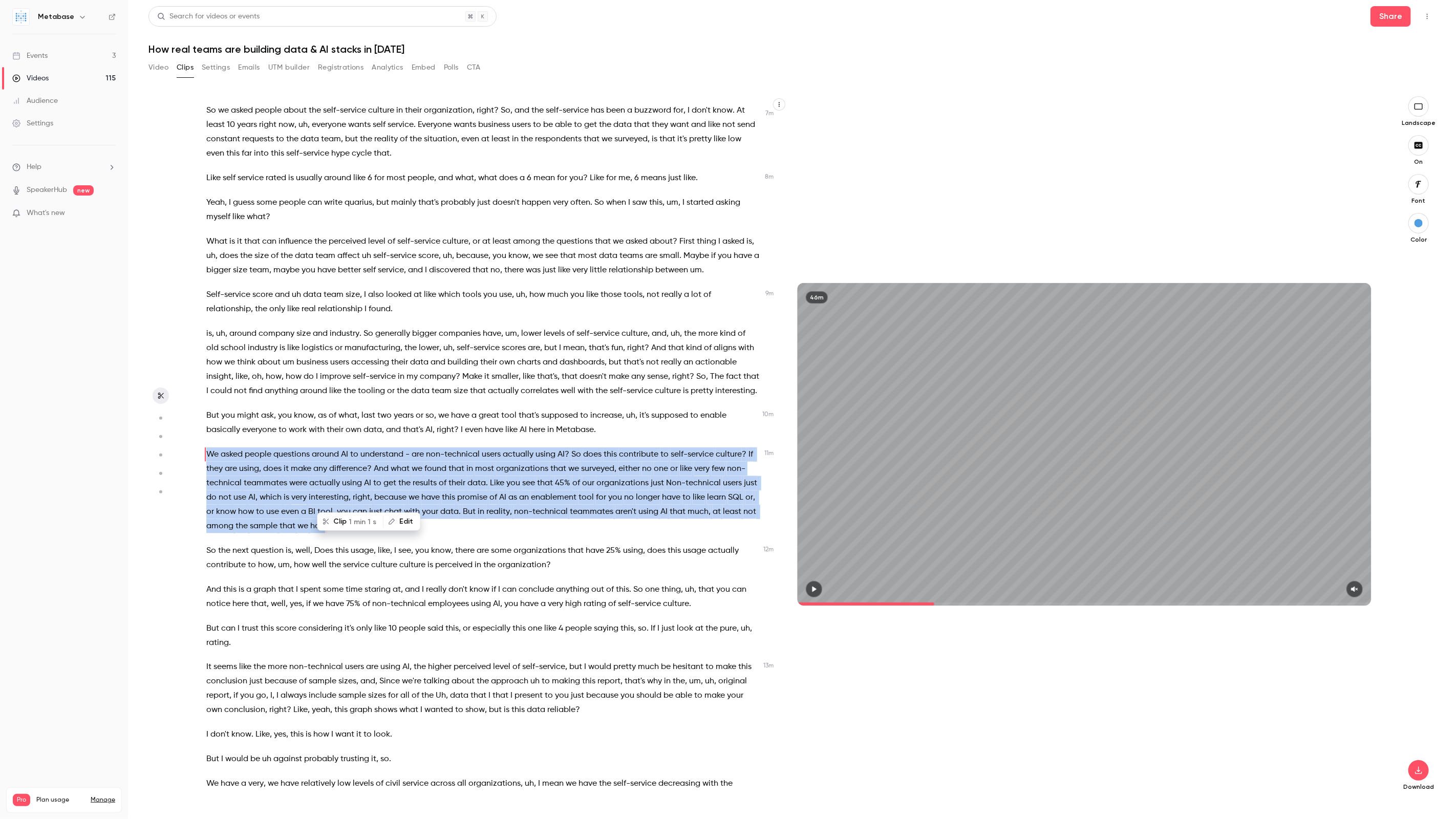
scroll to position [1076, 0]
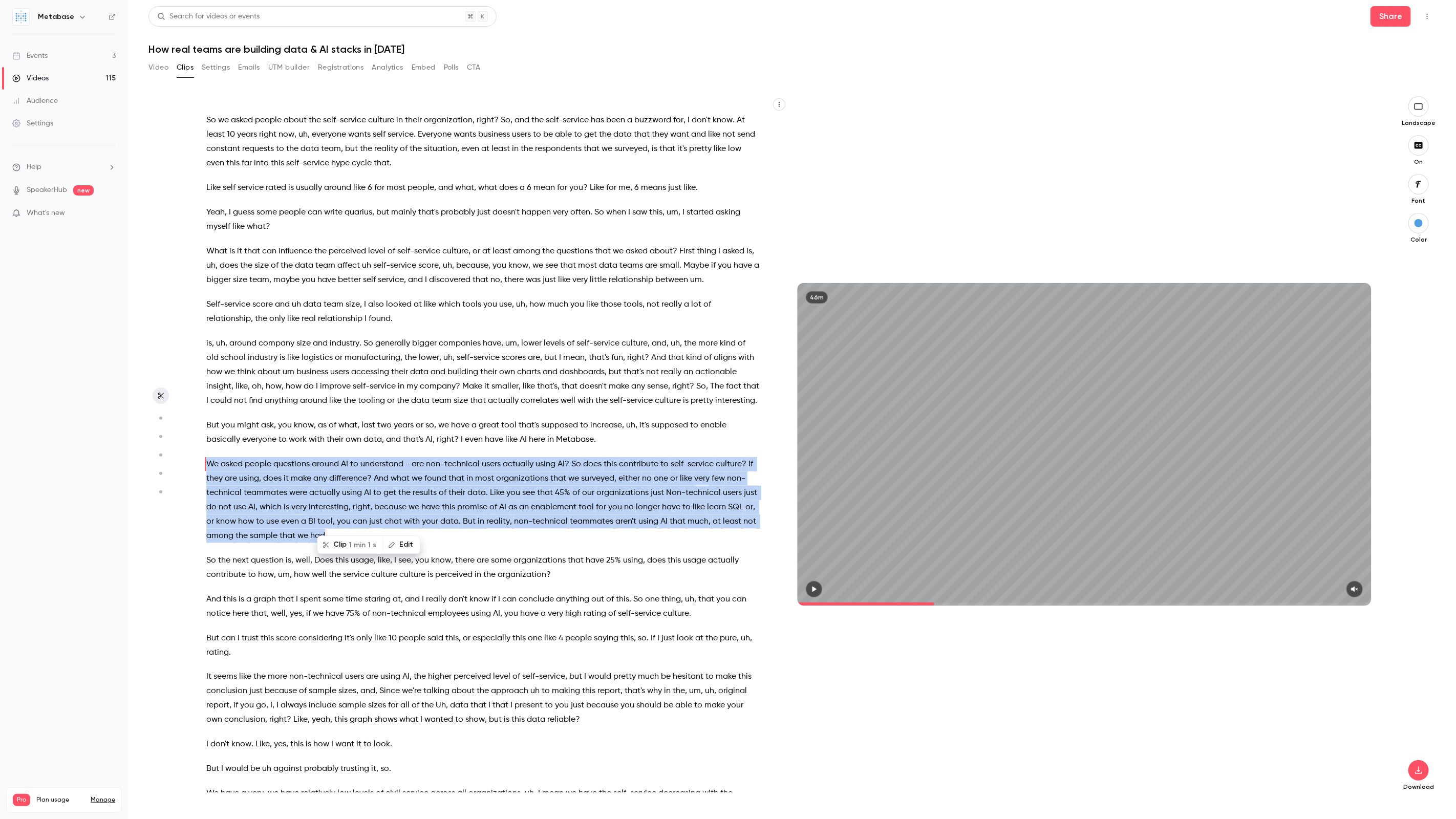
click at [355, 545] on span "1 min 1 s" at bounding box center [362, 545] width 28 height 11
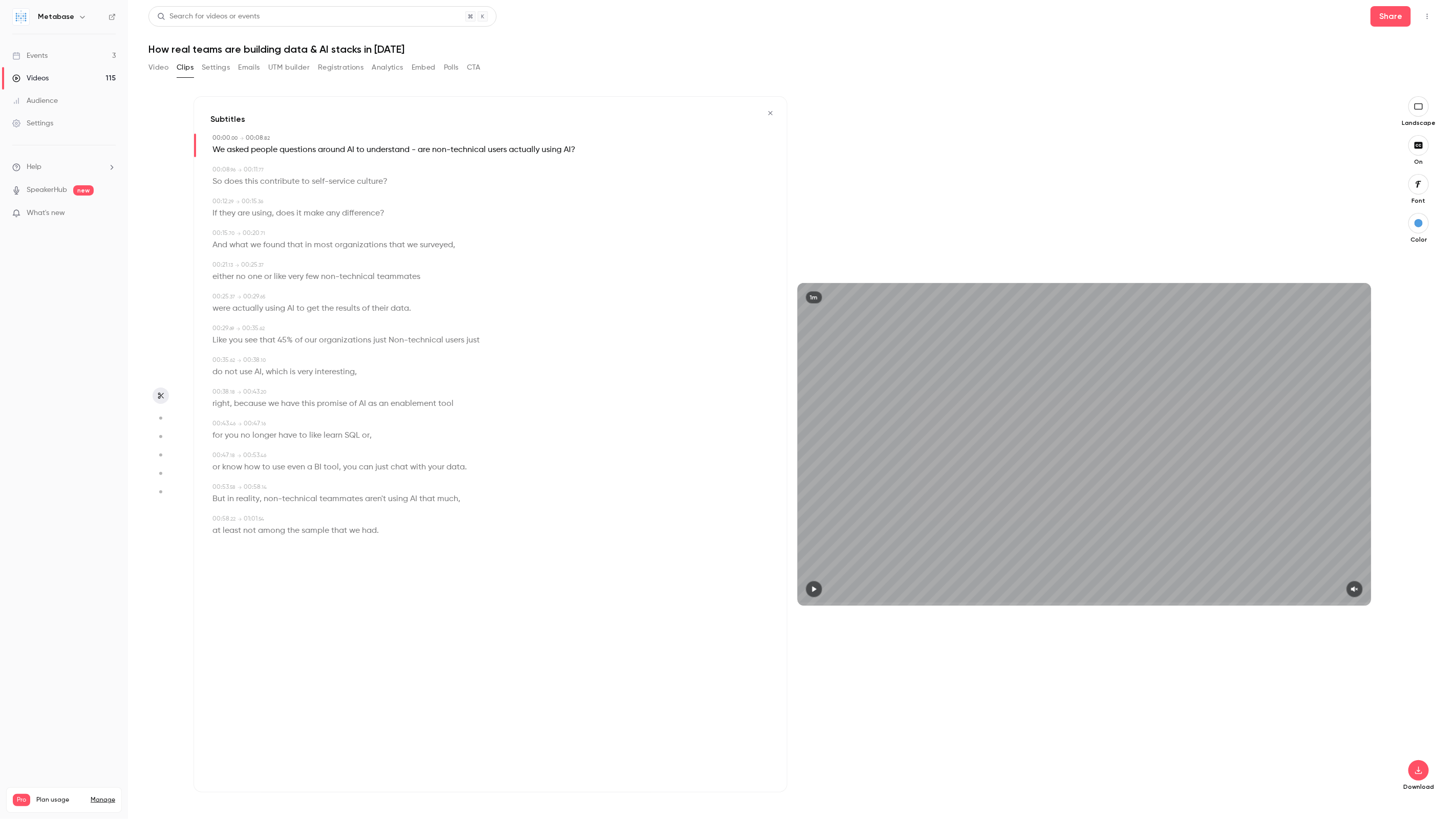
click at [811, 589] on icon "button" at bounding box center [813, 590] width 8 height 7
click at [1358, 585] on button "button" at bounding box center [1354, 590] width 17 height 17
drag, startPoint x: 820, startPoint y: 601, endPoint x: 777, endPoint y: 602, distance: 43.0
click at [777, 602] on div "Subtitles 00:00 . 00 → 00:08 . 82 We asked people questions around AI to unders…" at bounding box center [787, 444] width 1188 height 696
click at [1421, 188] on icon "button" at bounding box center [1419, 184] width 11 height 8
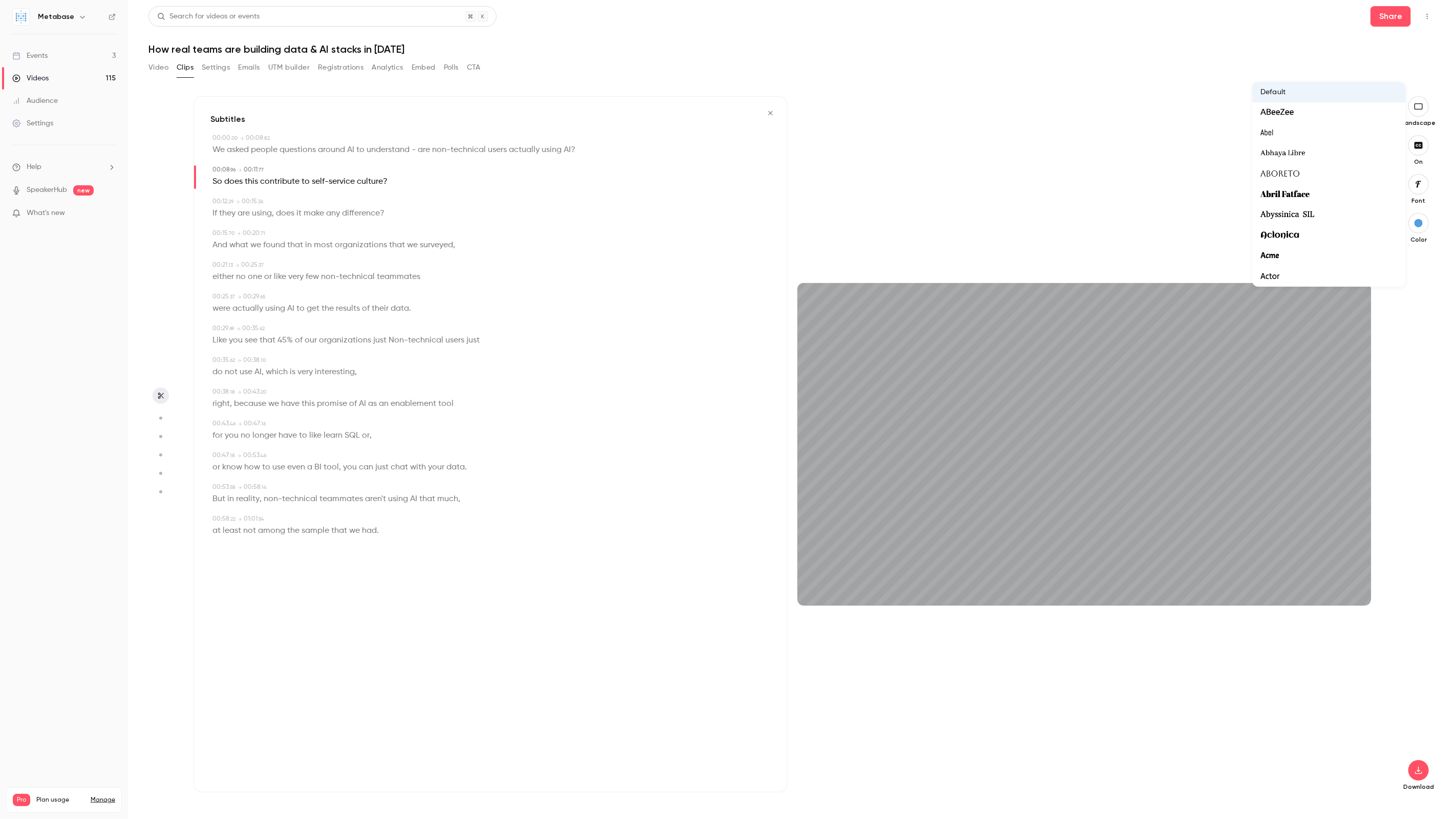
click at [1440, 366] on div at bounding box center [728, 409] width 1456 height 819
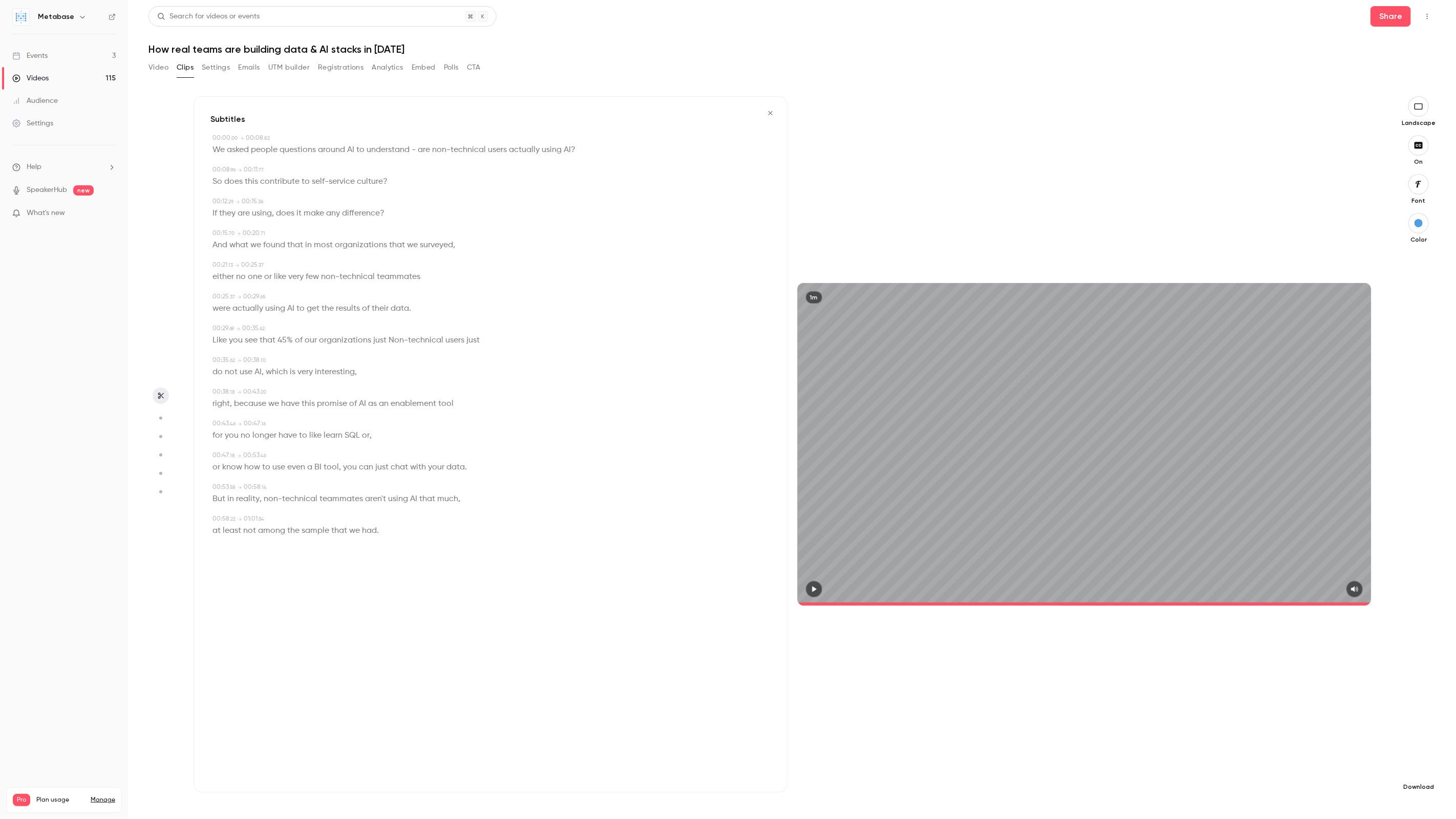
click at [1419, 770] on icon "button" at bounding box center [1418, 771] width 7 height 7
click at [1326, 793] on span "Standard" at bounding box center [1342, 788] width 117 height 11
click at [773, 111] on icon "button" at bounding box center [770, 114] width 8 height 7
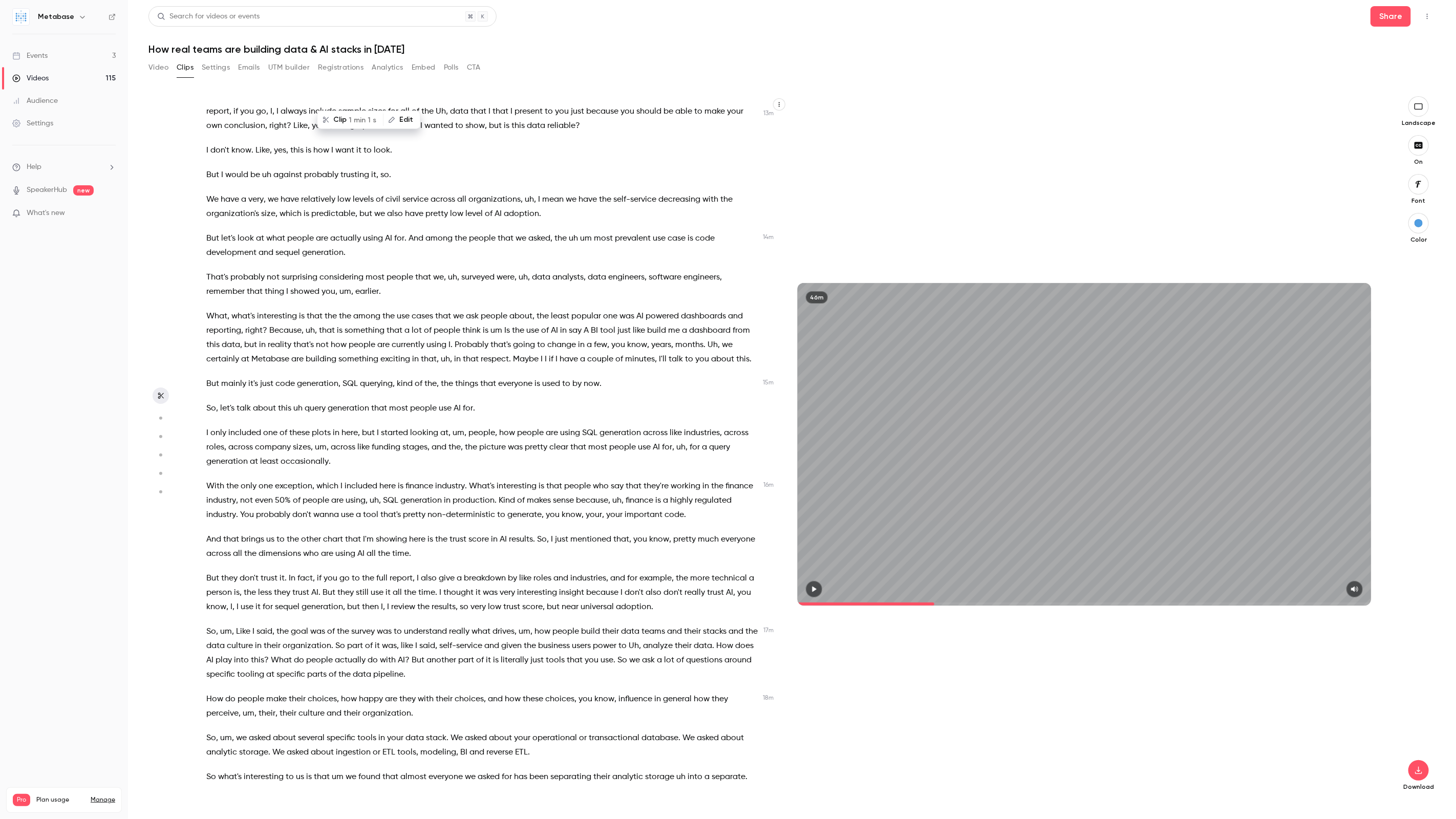
scroll to position [1673, 0]
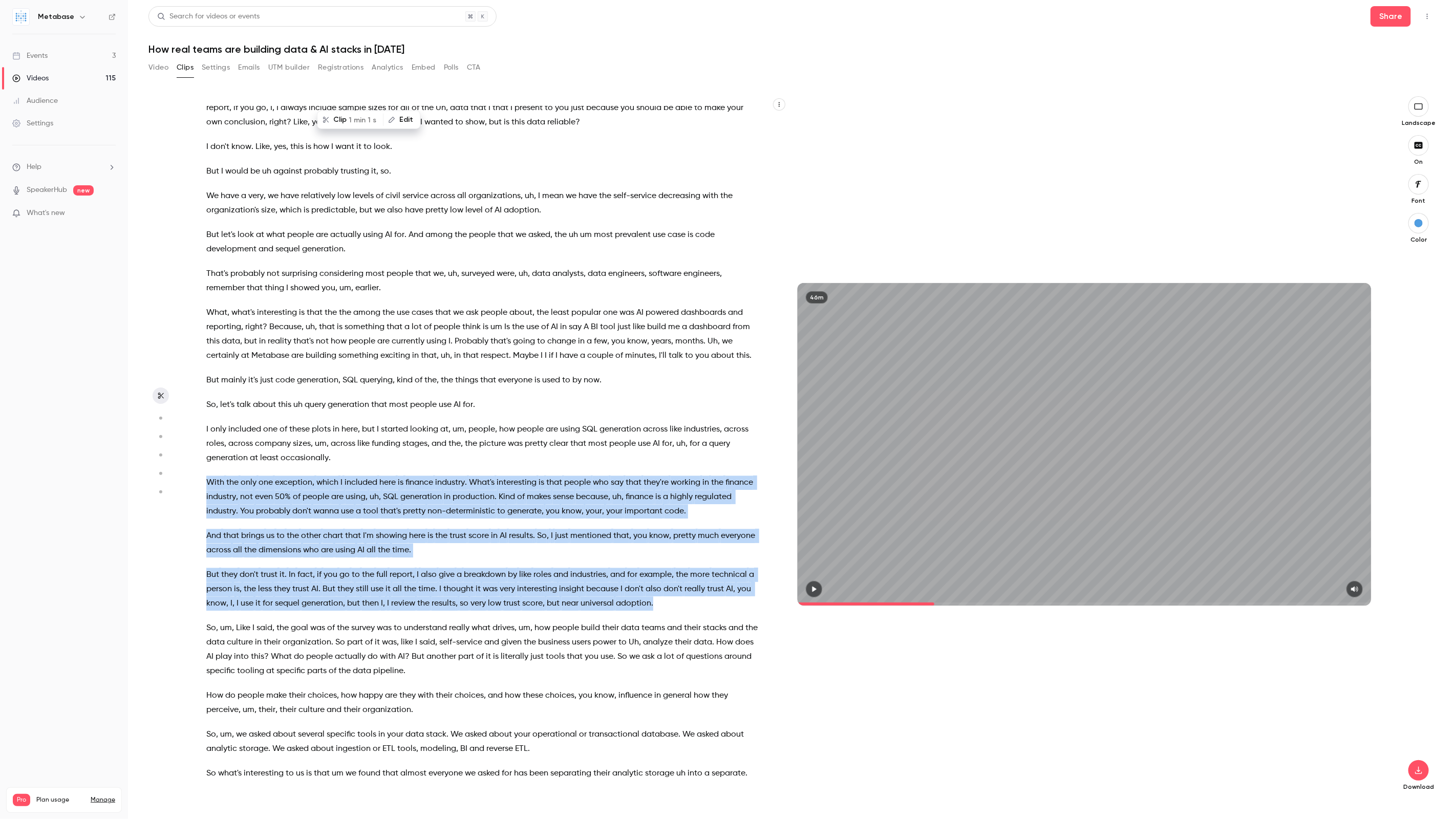
drag, startPoint x: 668, startPoint y: 592, endPoint x: 206, endPoint y: 470, distance: 477.8
click at [206, 470] on div "I can see the I can hear the sound . Hello , everyone . We are live now . Welco…" at bounding box center [488, 449] width 589 height 686
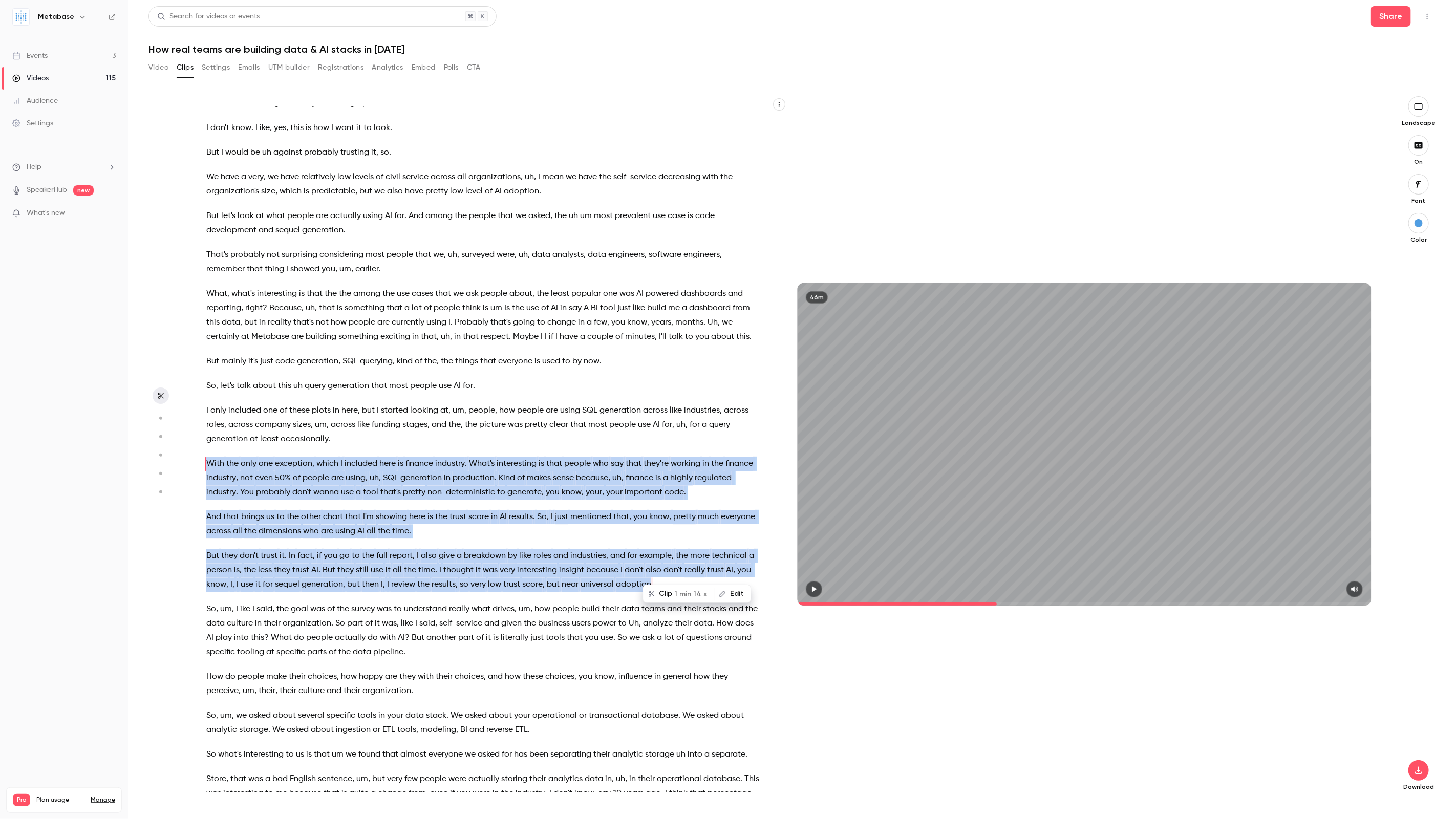
click at [684, 597] on span "1 min 14 s" at bounding box center [690, 594] width 33 height 11
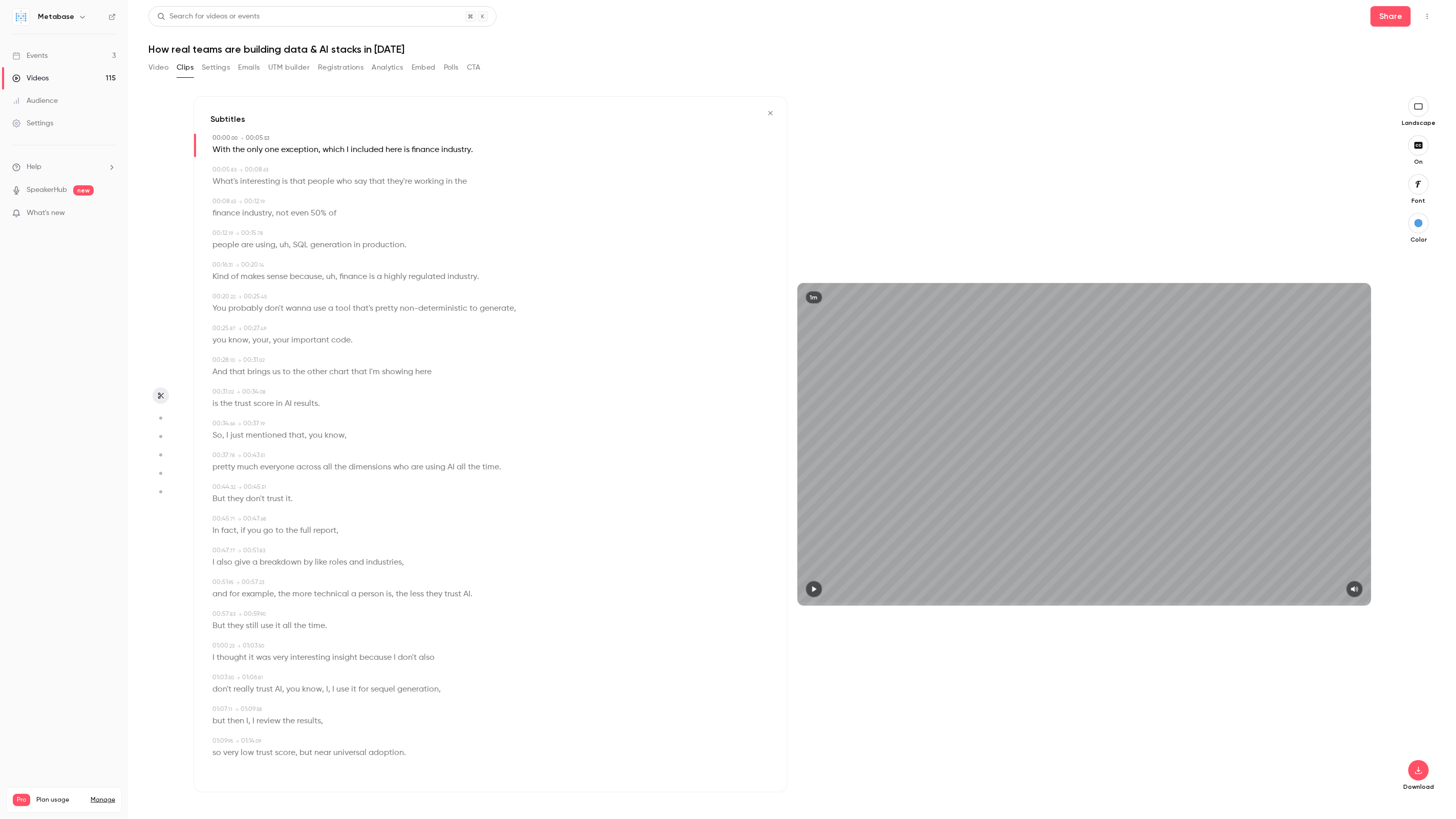
click at [815, 592] on icon "button" at bounding box center [813, 590] width 8 height 7
click at [771, 110] on icon "button" at bounding box center [770, 114] width 8 height 7
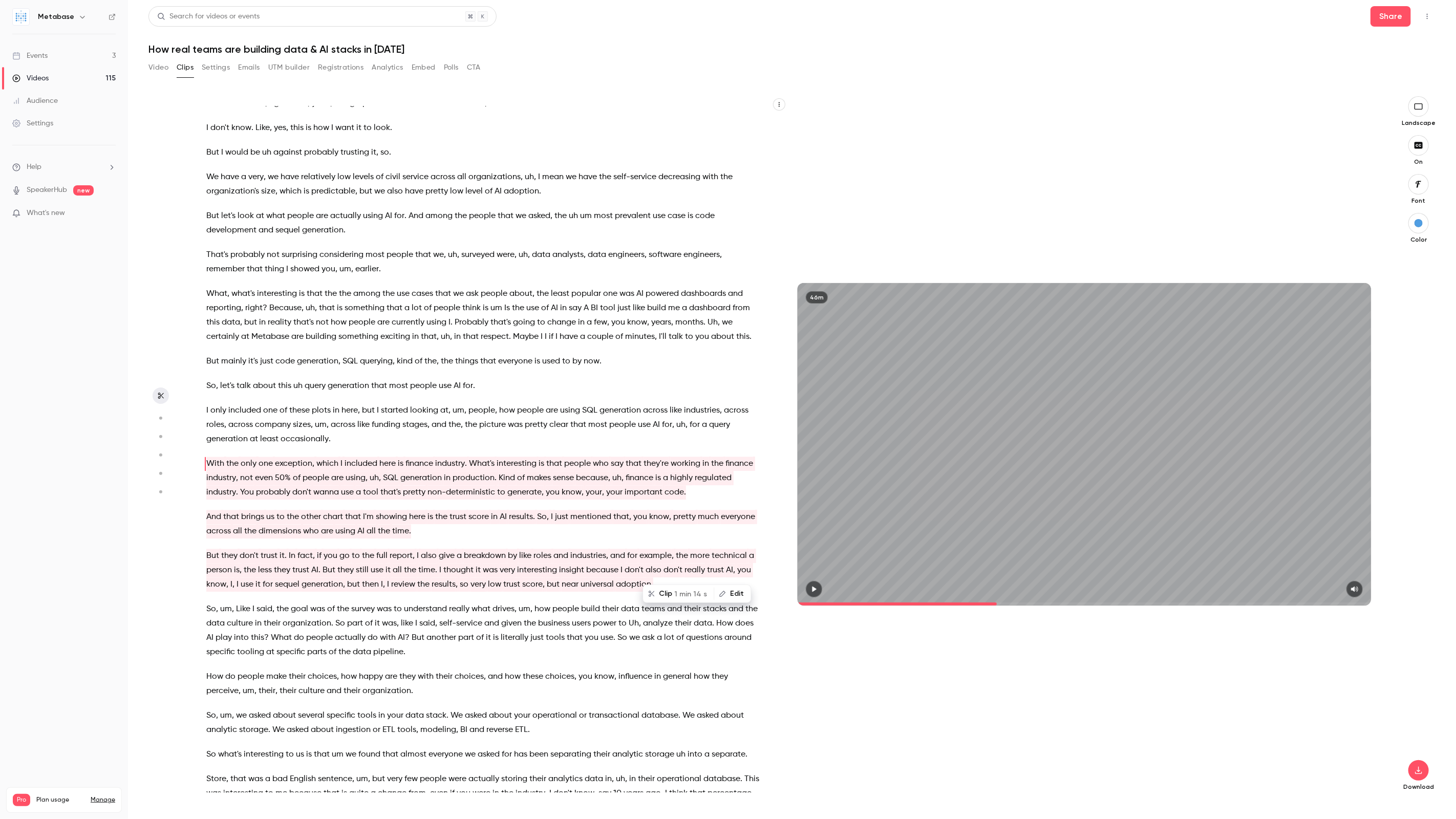
click at [502, 510] on span "AI" at bounding box center [503, 516] width 7 height 14
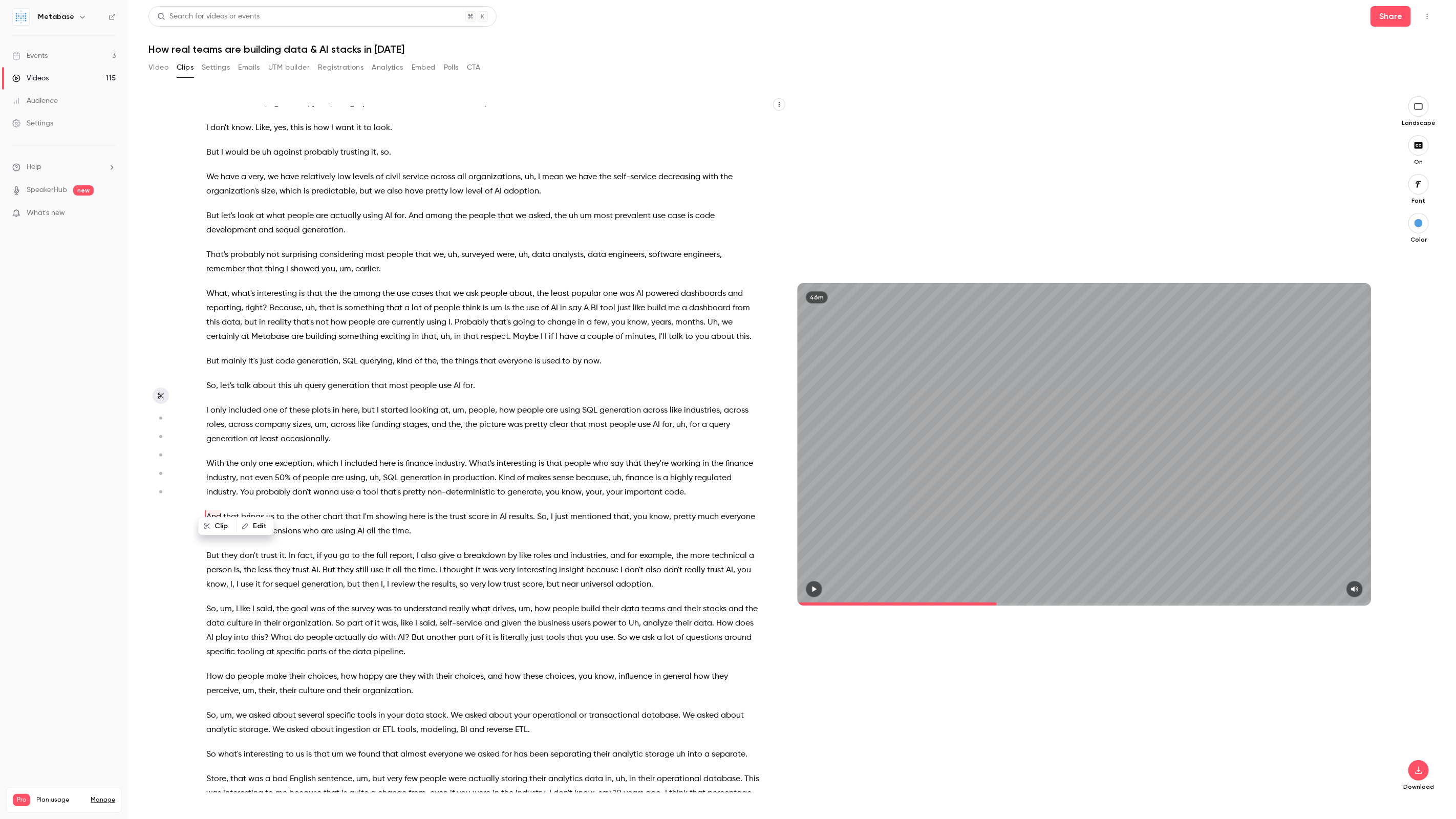
scroll to position [1746, 0]
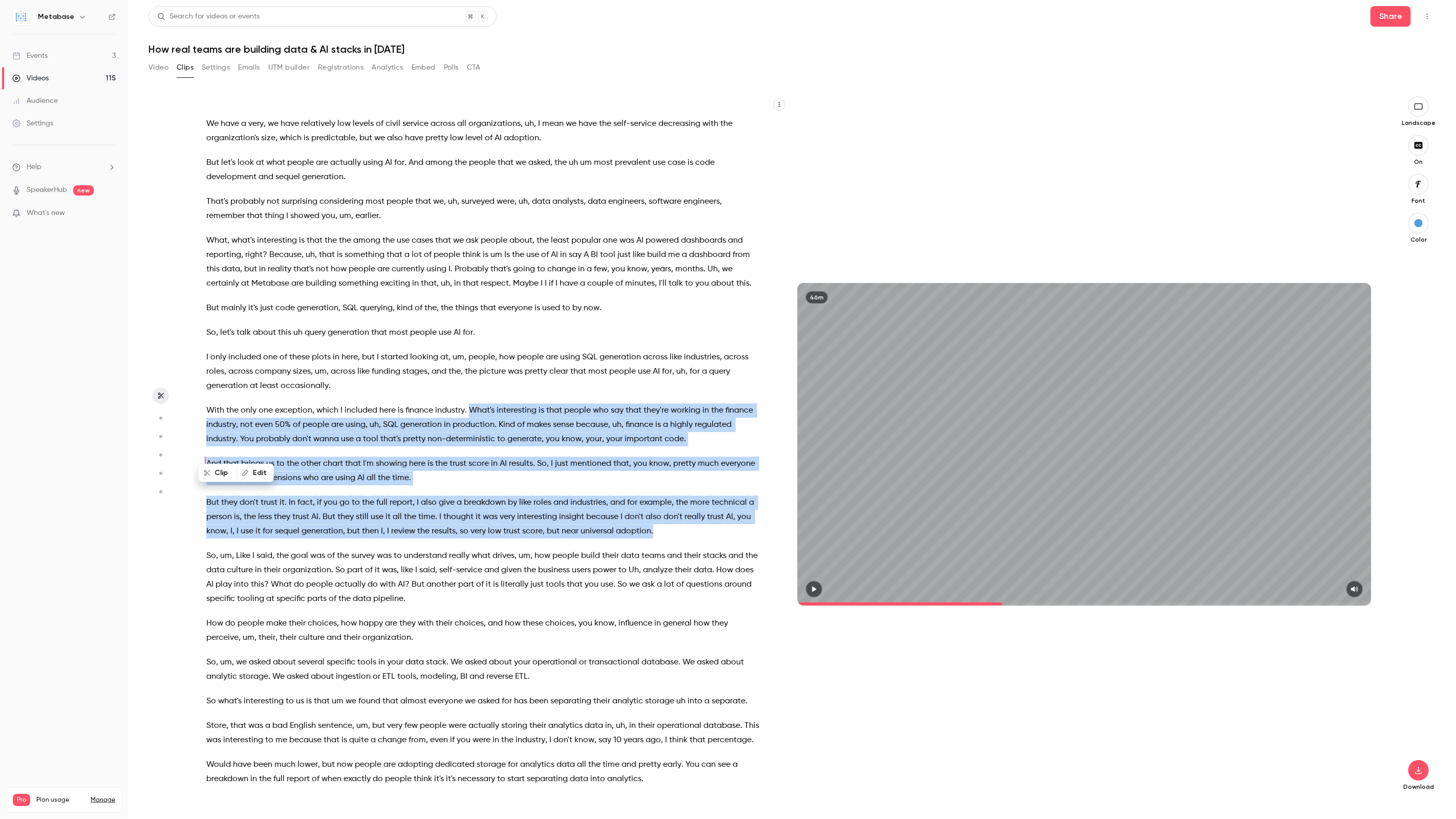
drag, startPoint x: 468, startPoint y: 394, endPoint x: 705, endPoint y: 515, distance: 266.1
click at [705, 515] on div "I can see the I can hear the sound . Hello , everyone . We are live now . Welco…" at bounding box center [488, 449] width 589 height 686
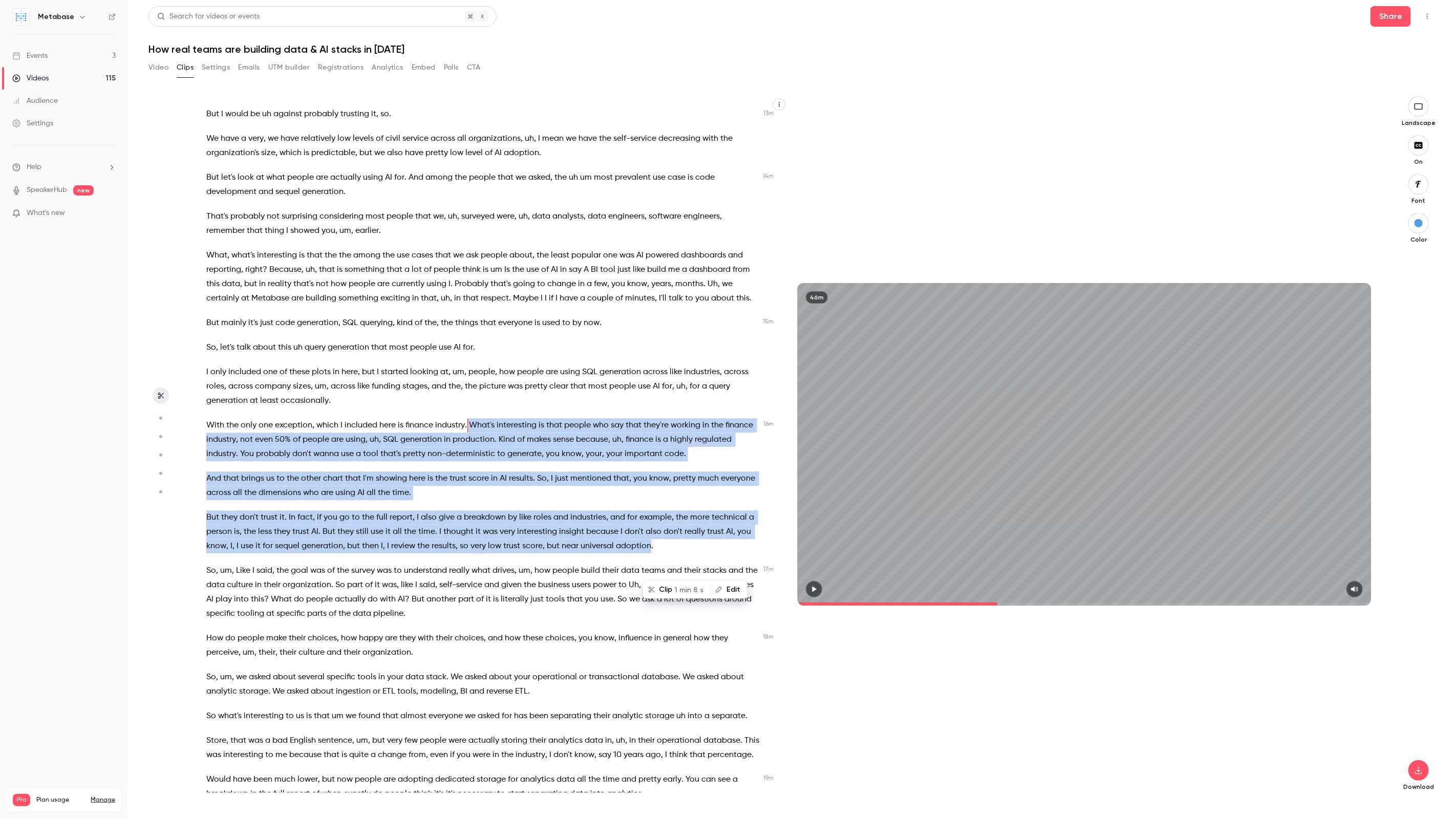
scroll to position [1693, 0]
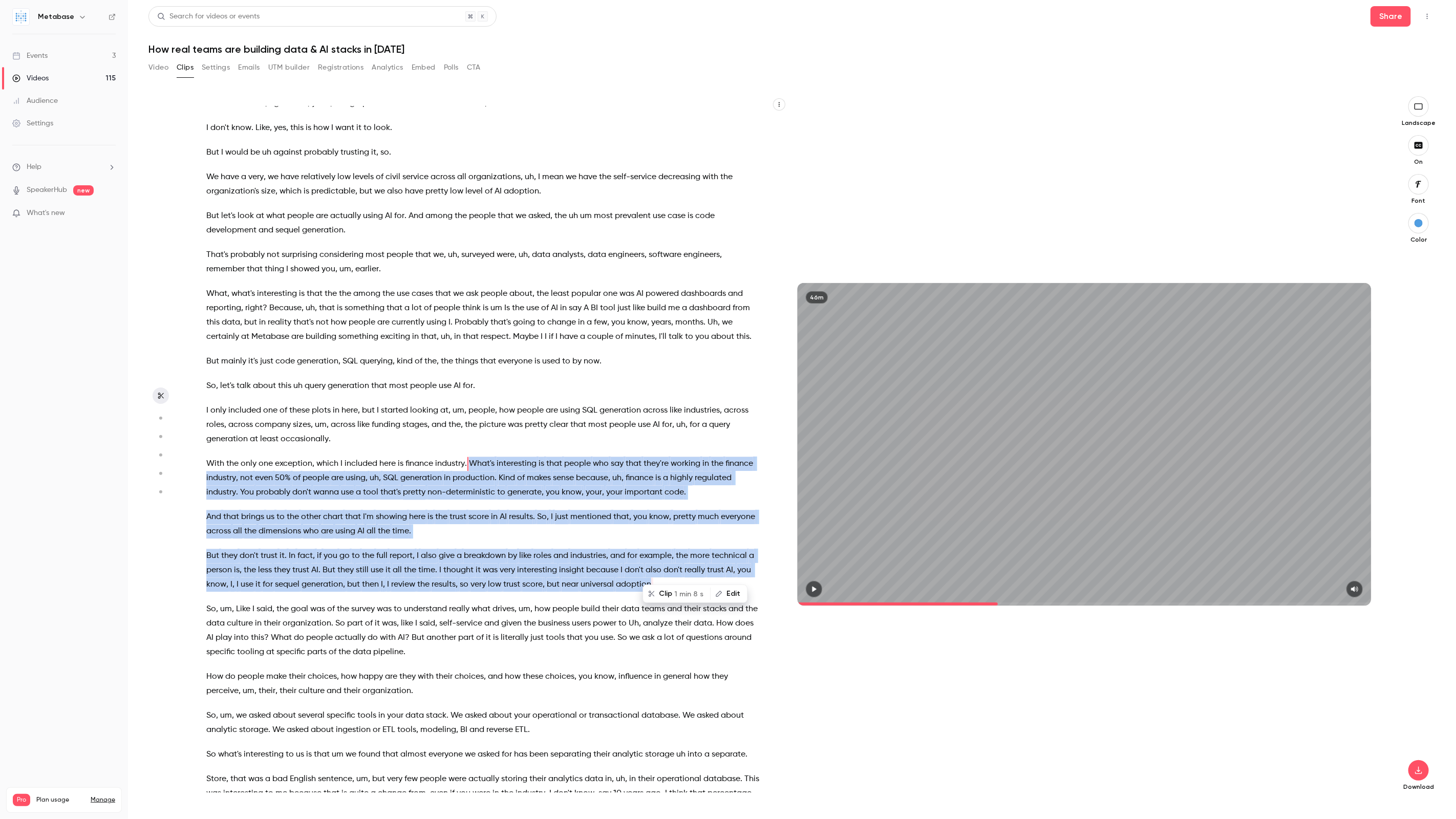
click at [692, 596] on span "1 min 8 s" at bounding box center [688, 594] width 29 height 11
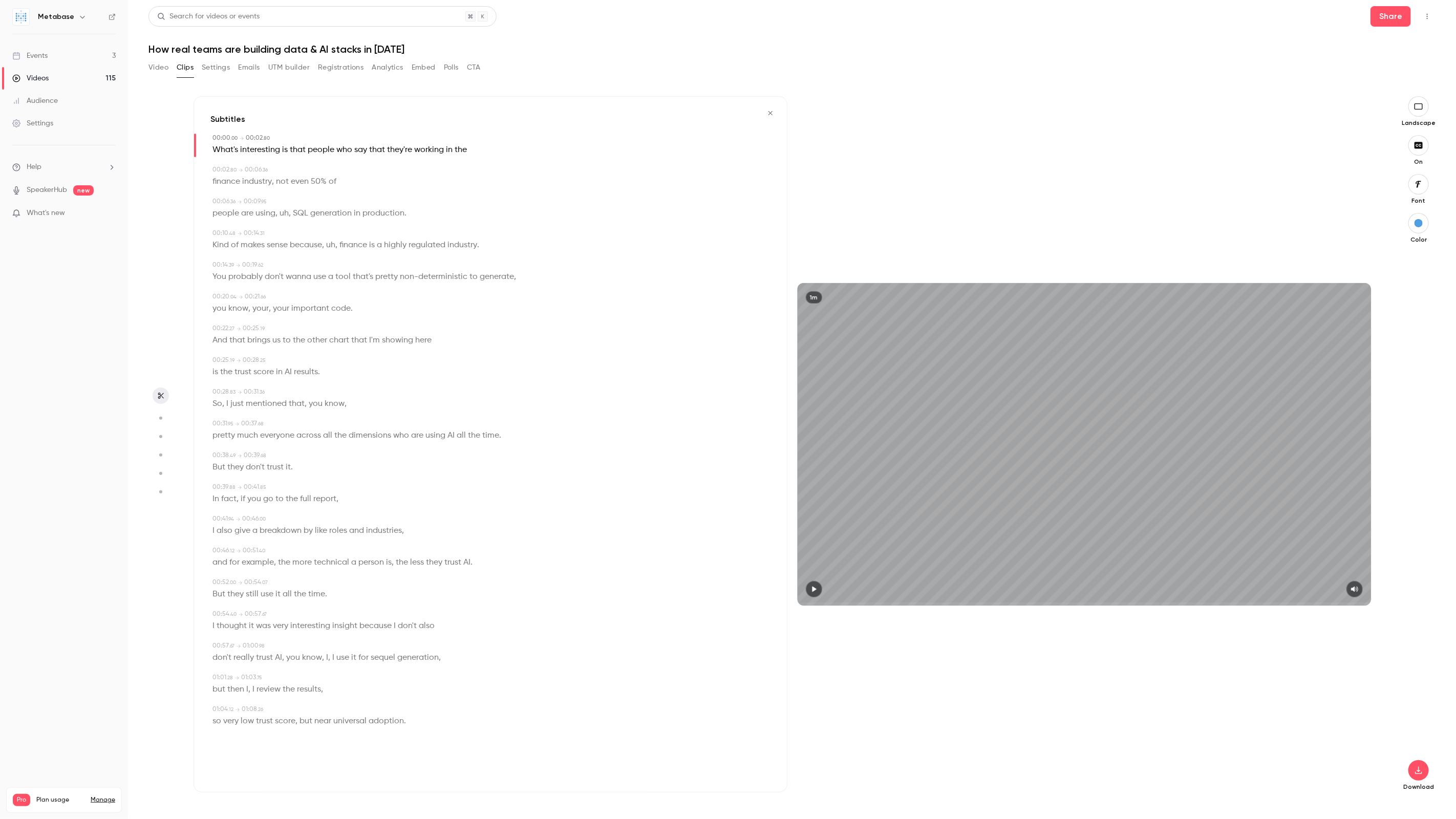
click at [814, 590] on icon "button" at bounding box center [814, 590] width 4 height 6
click at [771, 113] on icon "button" at bounding box center [770, 113] width 4 height 4
type input "****"
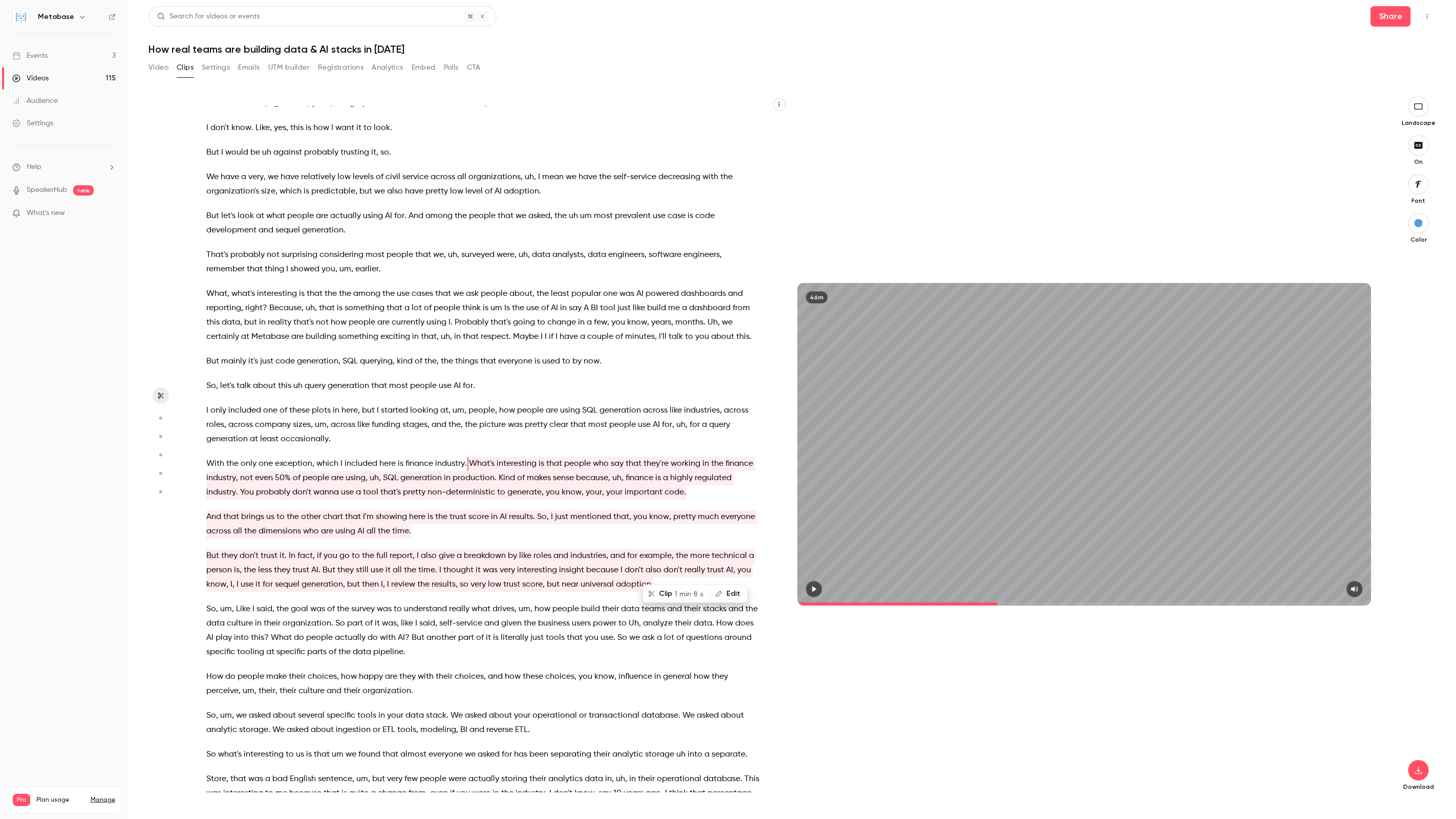
click at [462, 521] on p "And that brings us to the other chart that I'm showing here is the trust score …" at bounding box center [483, 524] width 553 height 29
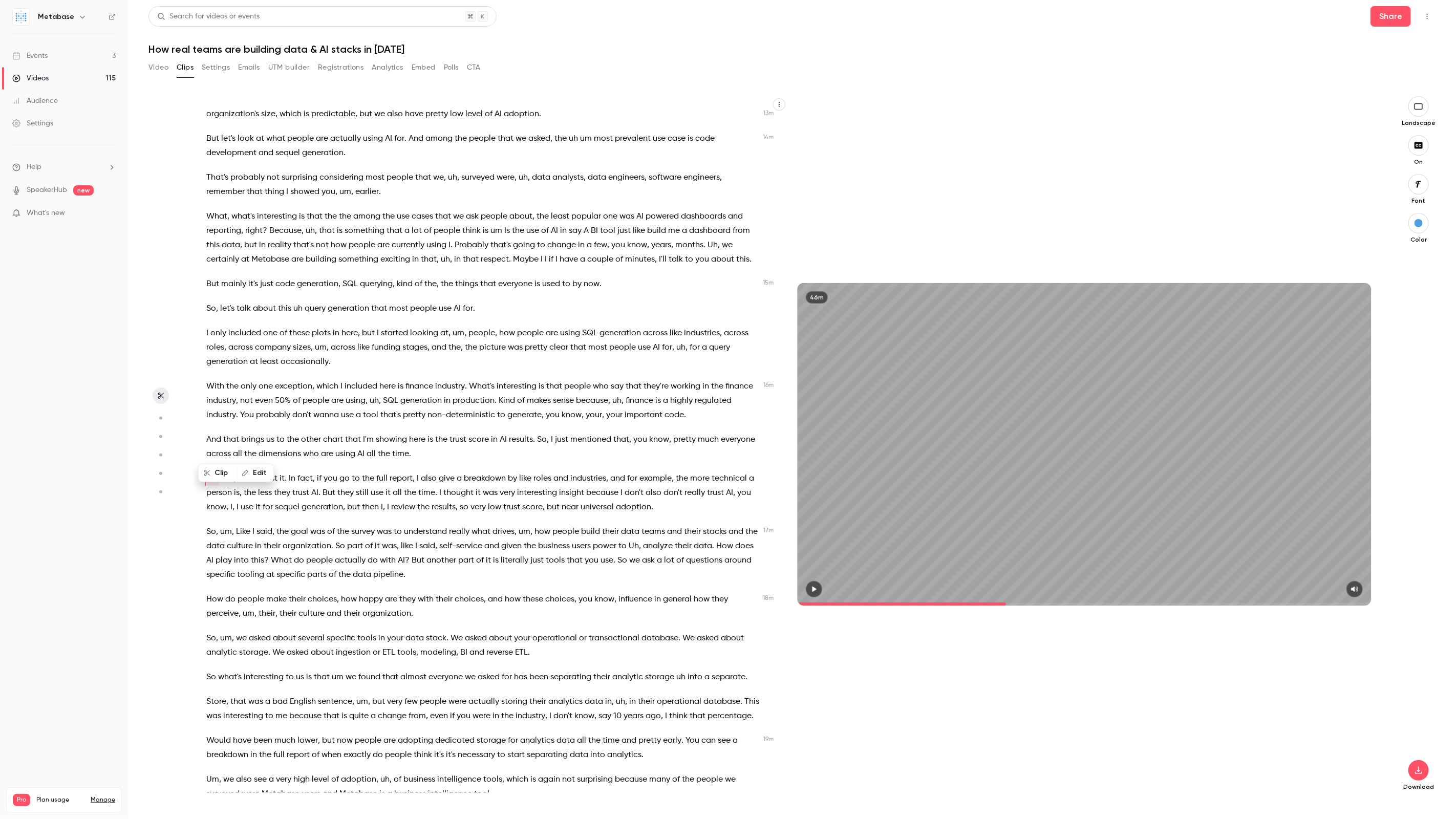
scroll to position [1785, 0]
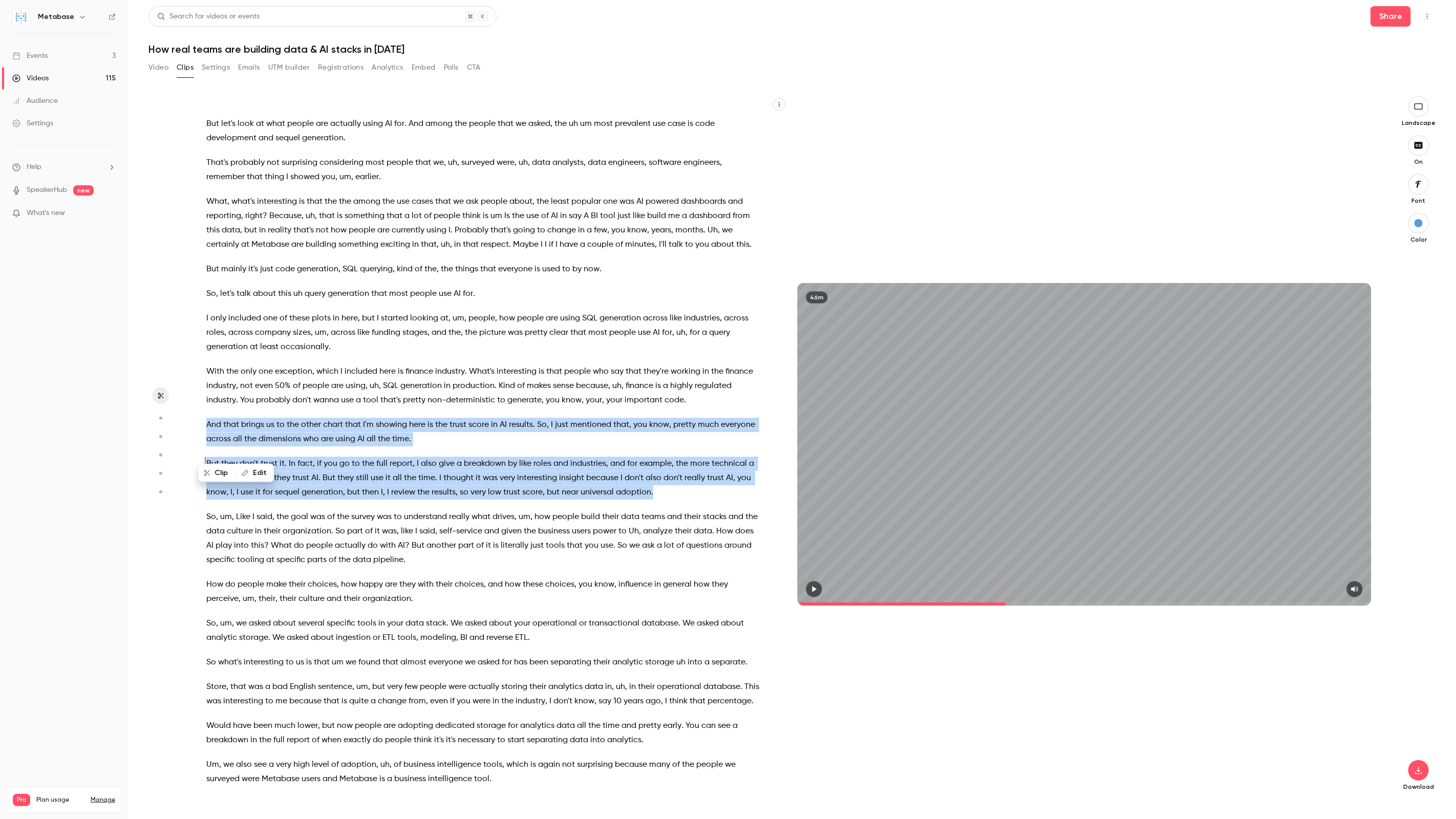
drag, startPoint x: 208, startPoint y: 409, endPoint x: 658, endPoint y: 477, distance: 455.1
click at [658, 477] on div "I can see the I can hear the sound . Hello , everyone . We are live now . Welco…" at bounding box center [488, 449] width 589 height 686
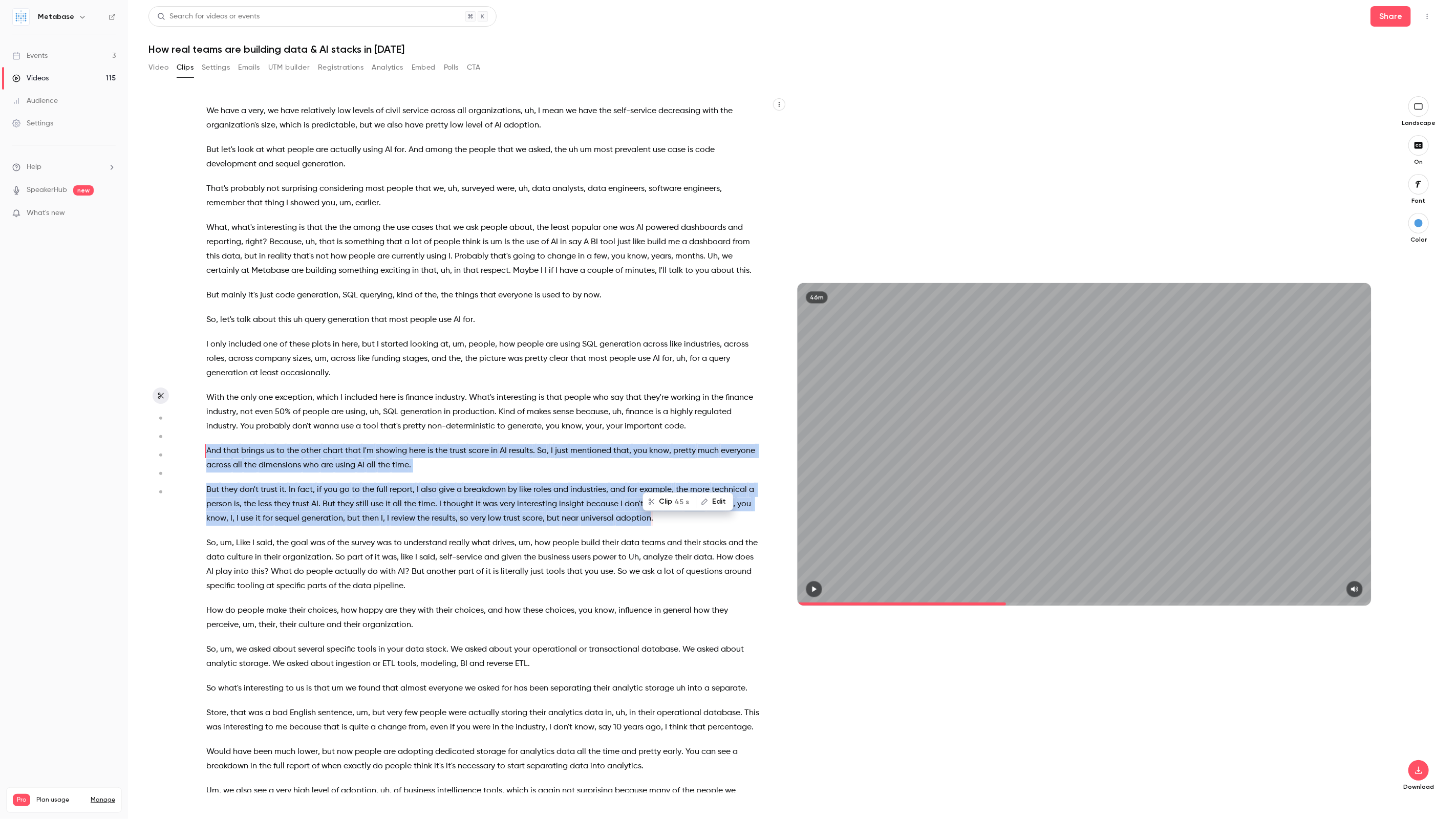
scroll to position [1746, 0]
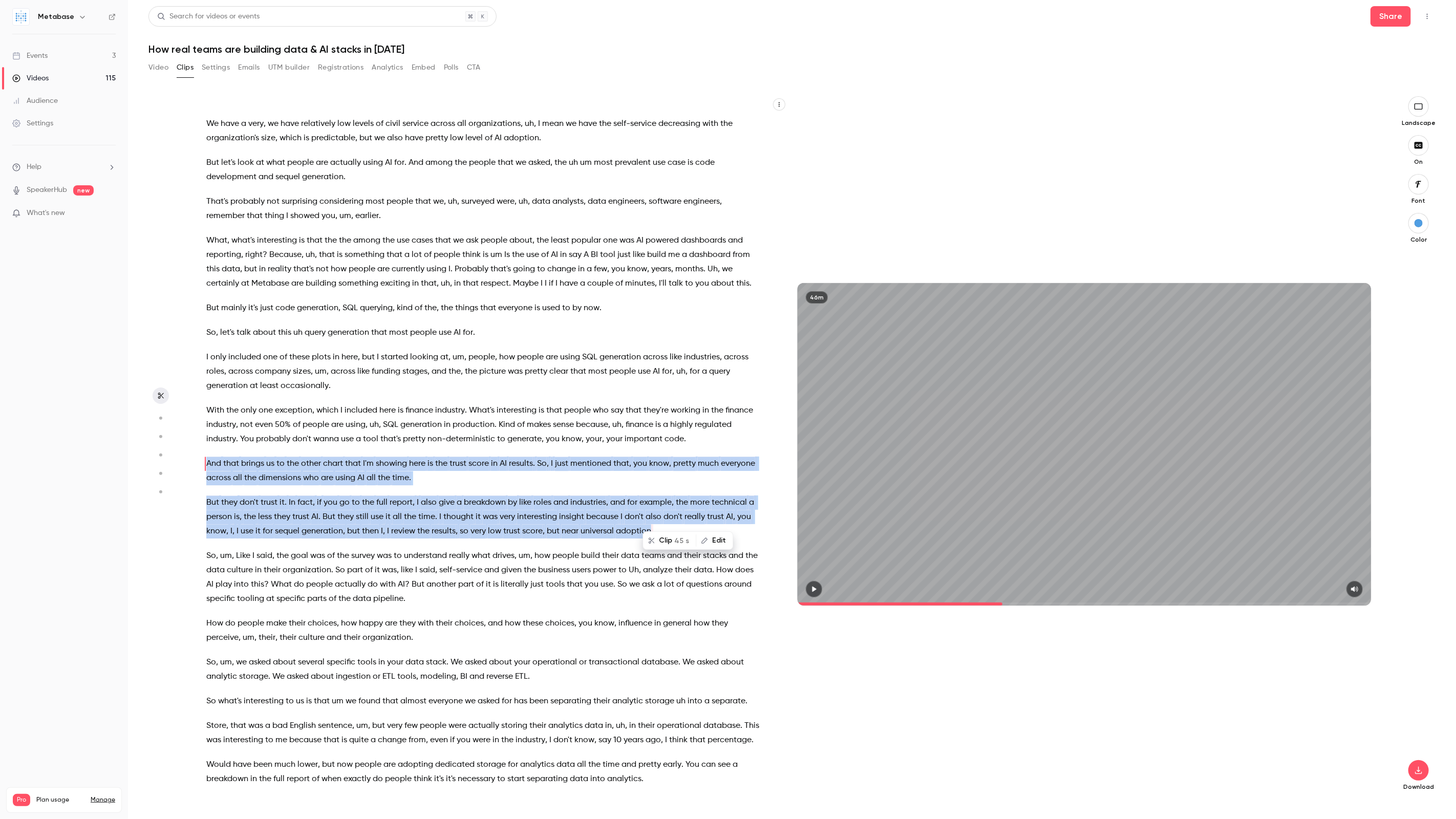
click at [606, 471] on p "And that brings us to the other chart that I'm showing here is the trust score …" at bounding box center [483, 471] width 553 height 29
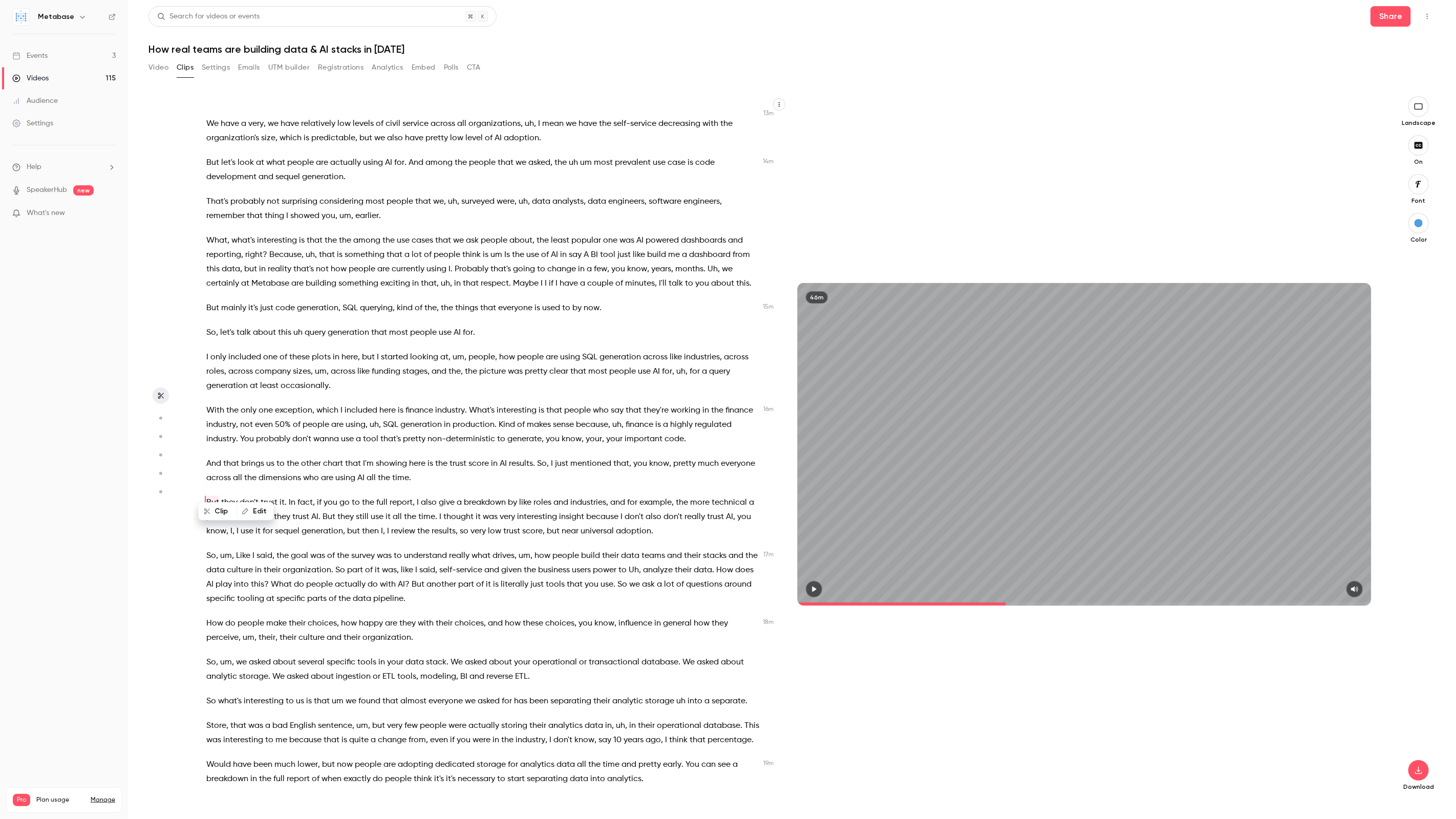
scroll to position [1785, 0]
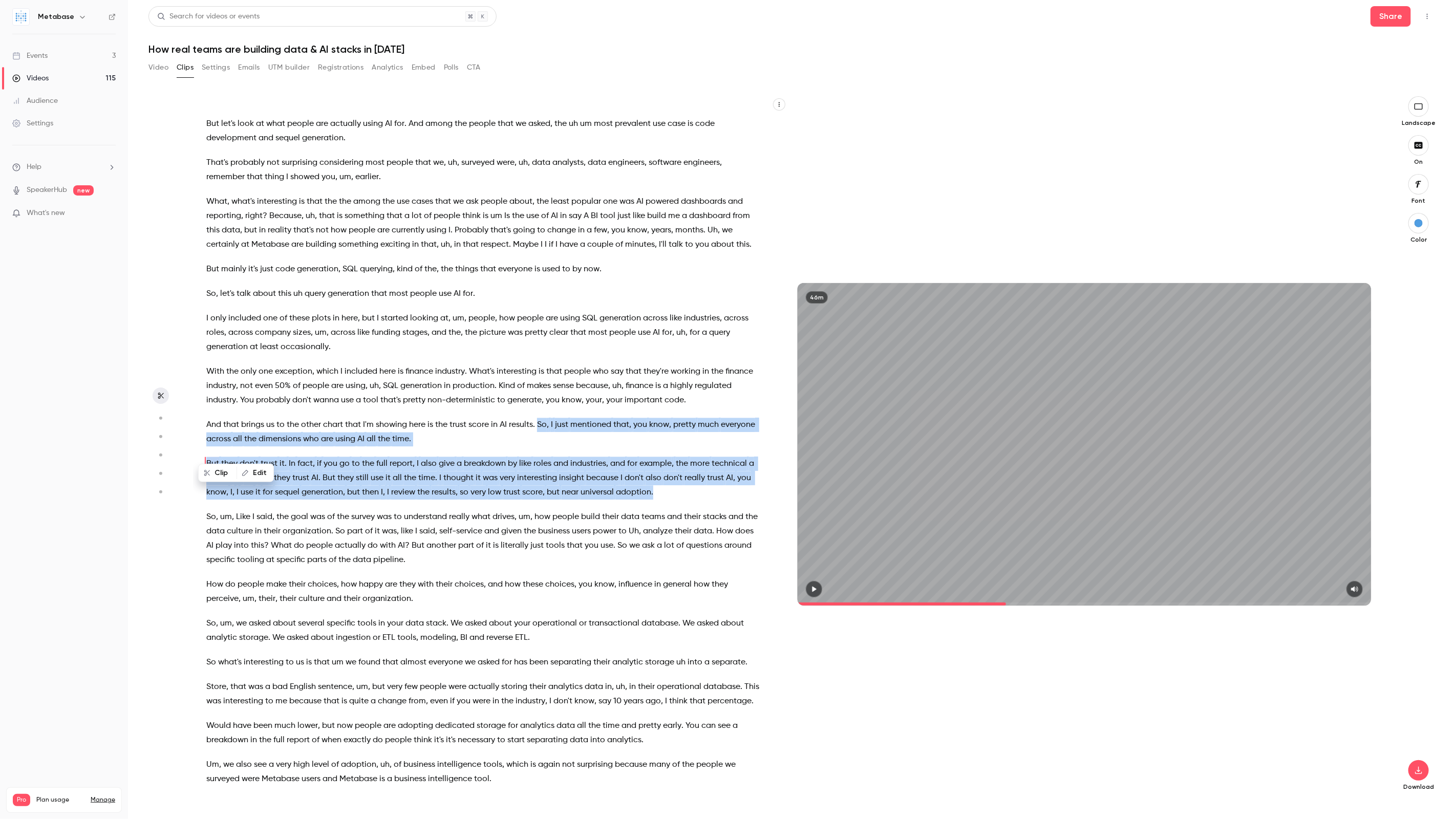
drag, startPoint x: 537, startPoint y: 410, endPoint x: 668, endPoint y: 480, distance: 148.5
click at [668, 480] on div "I can see the I can hear the sound . Hello , everyone . We are live now . Welco…" at bounding box center [488, 449] width 589 height 686
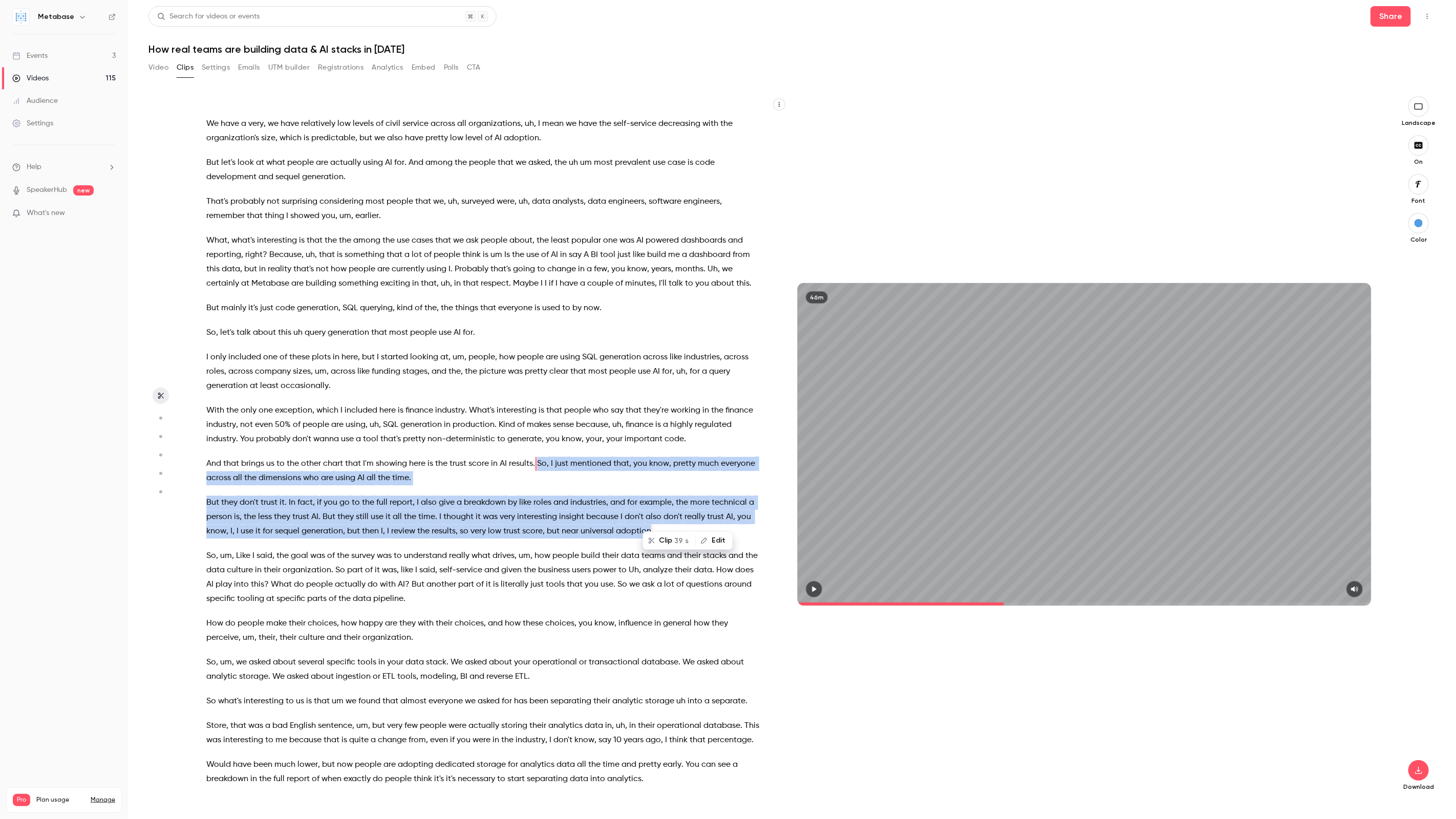
click at [676, 541] on span "39 s" at bounding box center [681, 541] width 14 height 11
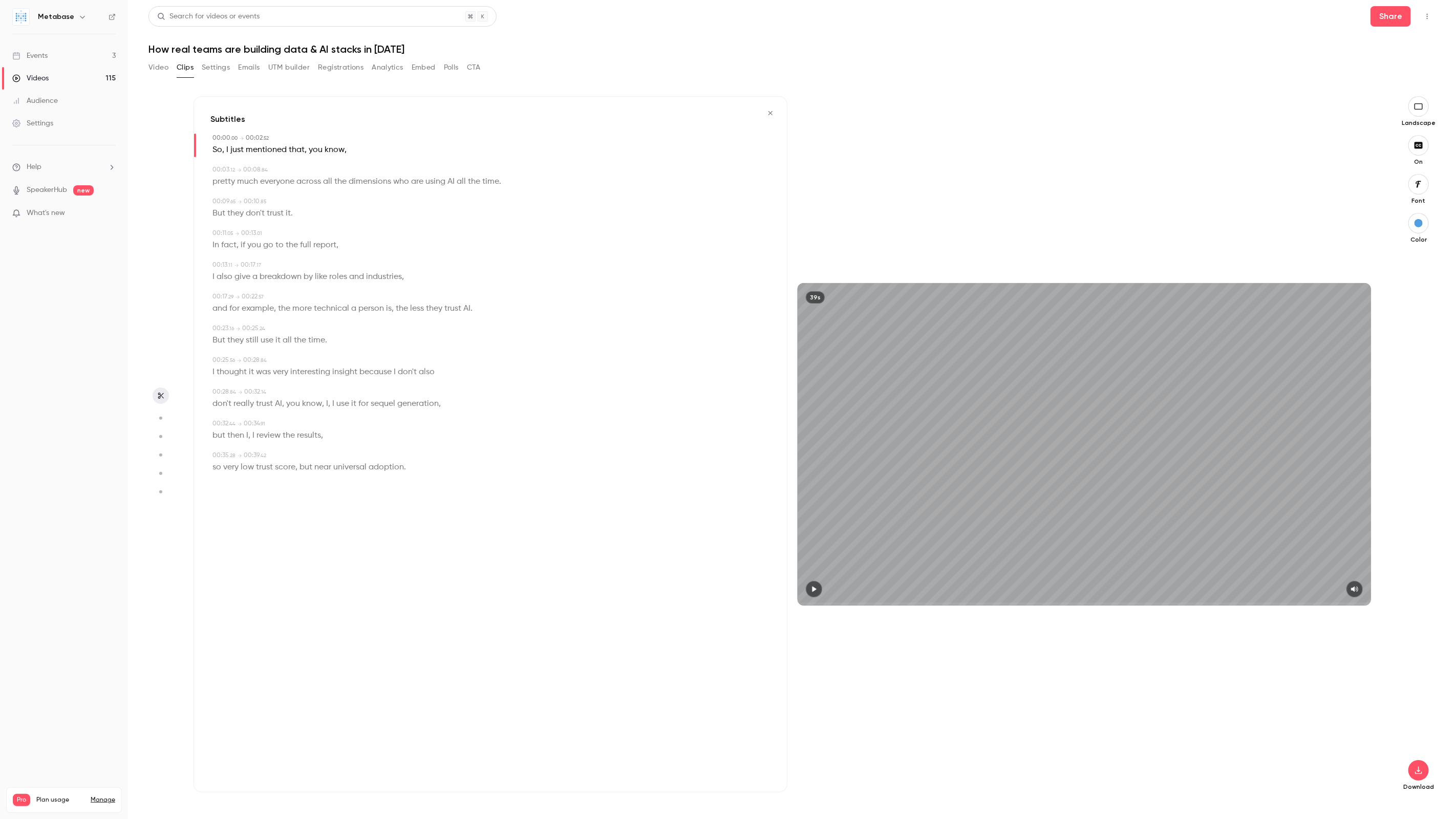
click at [818, 590] on icon "button" at bounding box center [813, 590] width 8 height 7
click at [772, 110] on icon "button" at bounding box center [770, 114] width 8 height 7
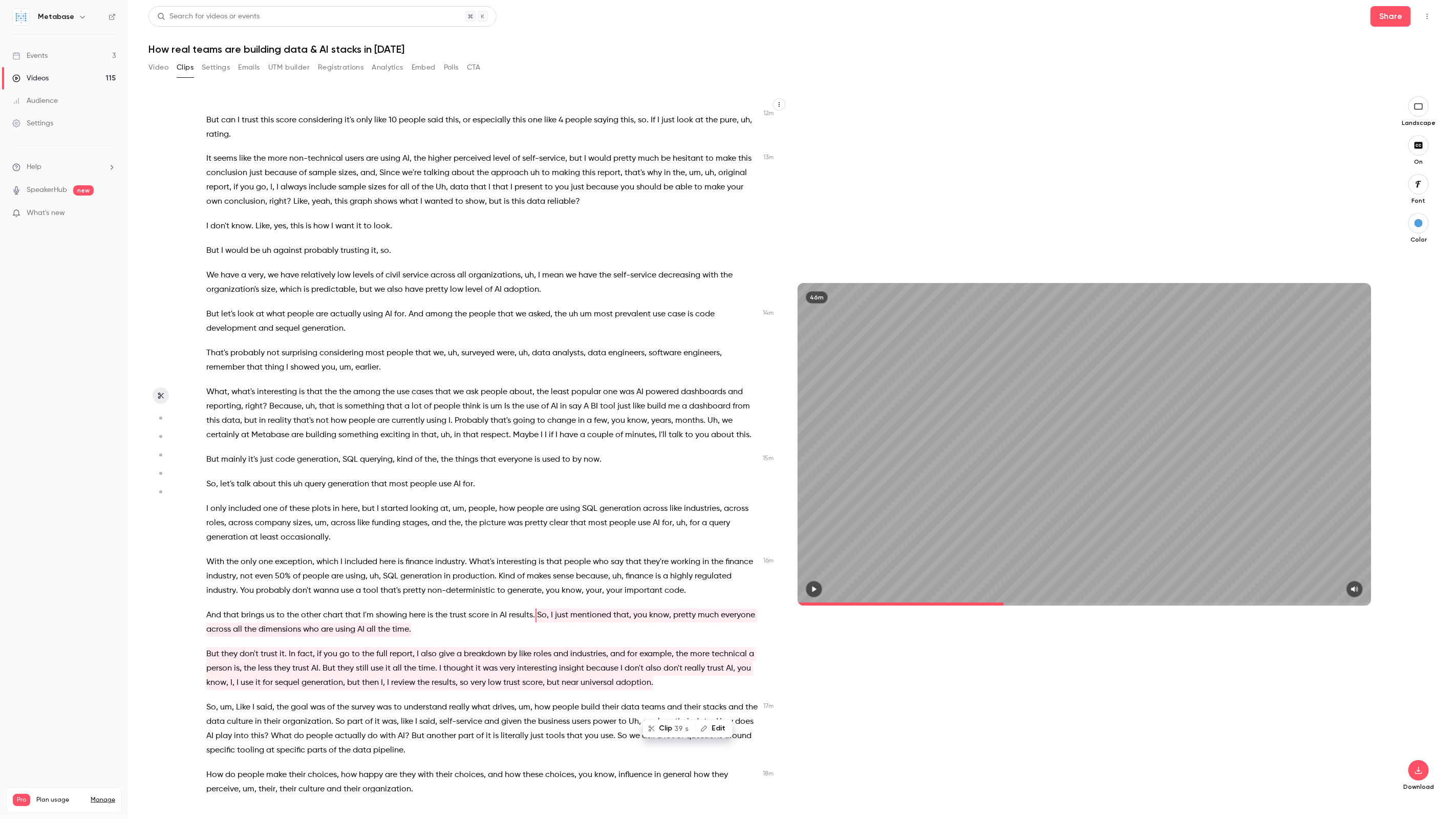
type input "*****"
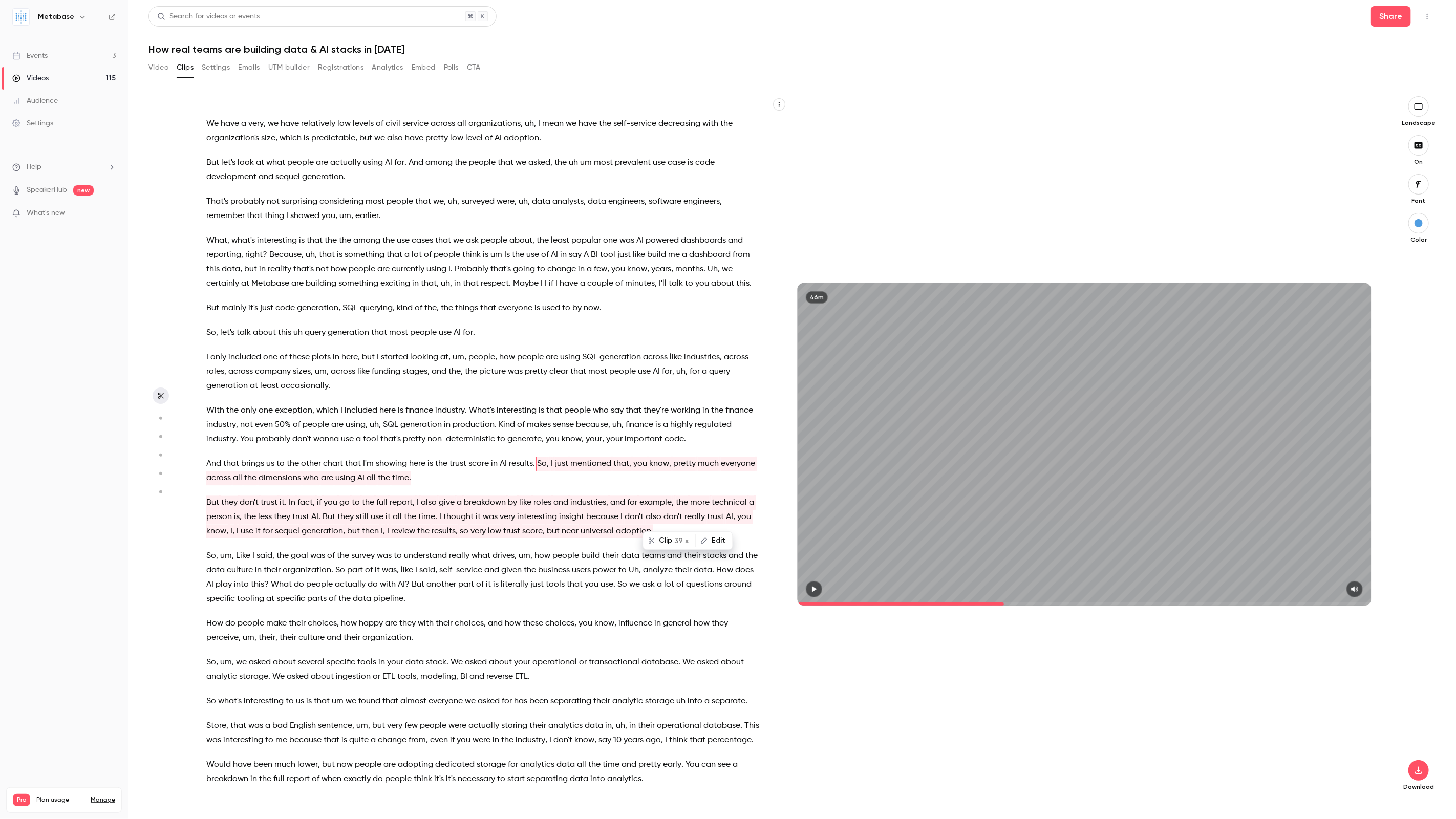
click at [711, 538] on button "Edit" at bounding box center [714, 541] width 35 height 17
click at [498, 543] on input "**********" at bounding box center [512, 544] width 92 height 20
type input "**********"
click at [578, 549] on button "Replace" at bounding box center [583, 544] width 46 height 20
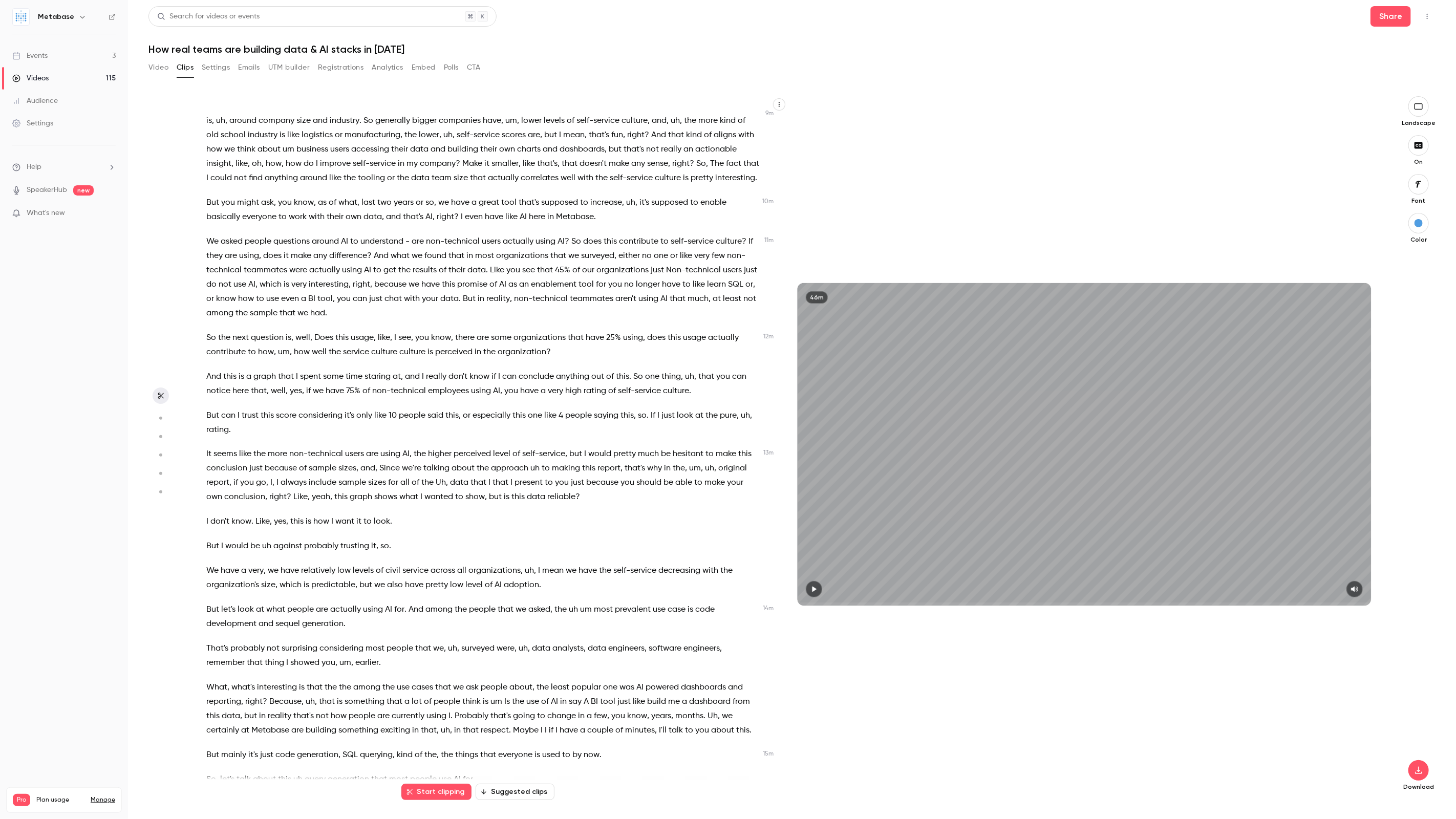
drag, startPoint x: 827, startPoint y: 603, endPoint x: 774, endPoint y: 603, distance: 53.0
click at [774, 603] on div "I can see the I can hear the sound . Hello , everyone . We are live now . Welco…" at bounding box center [787, 444] width 1188 height 696
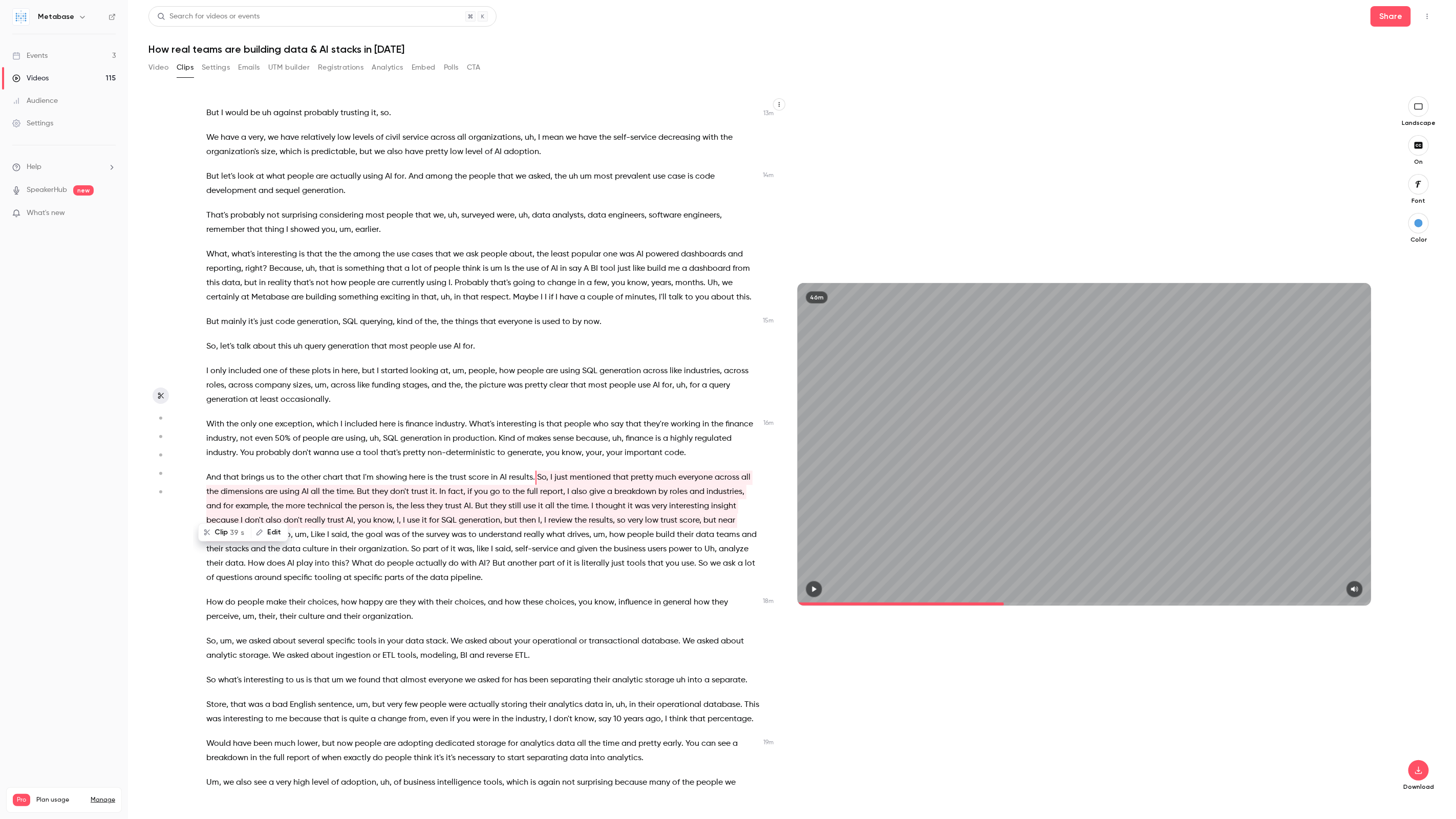
scroll to position [1775, 0]
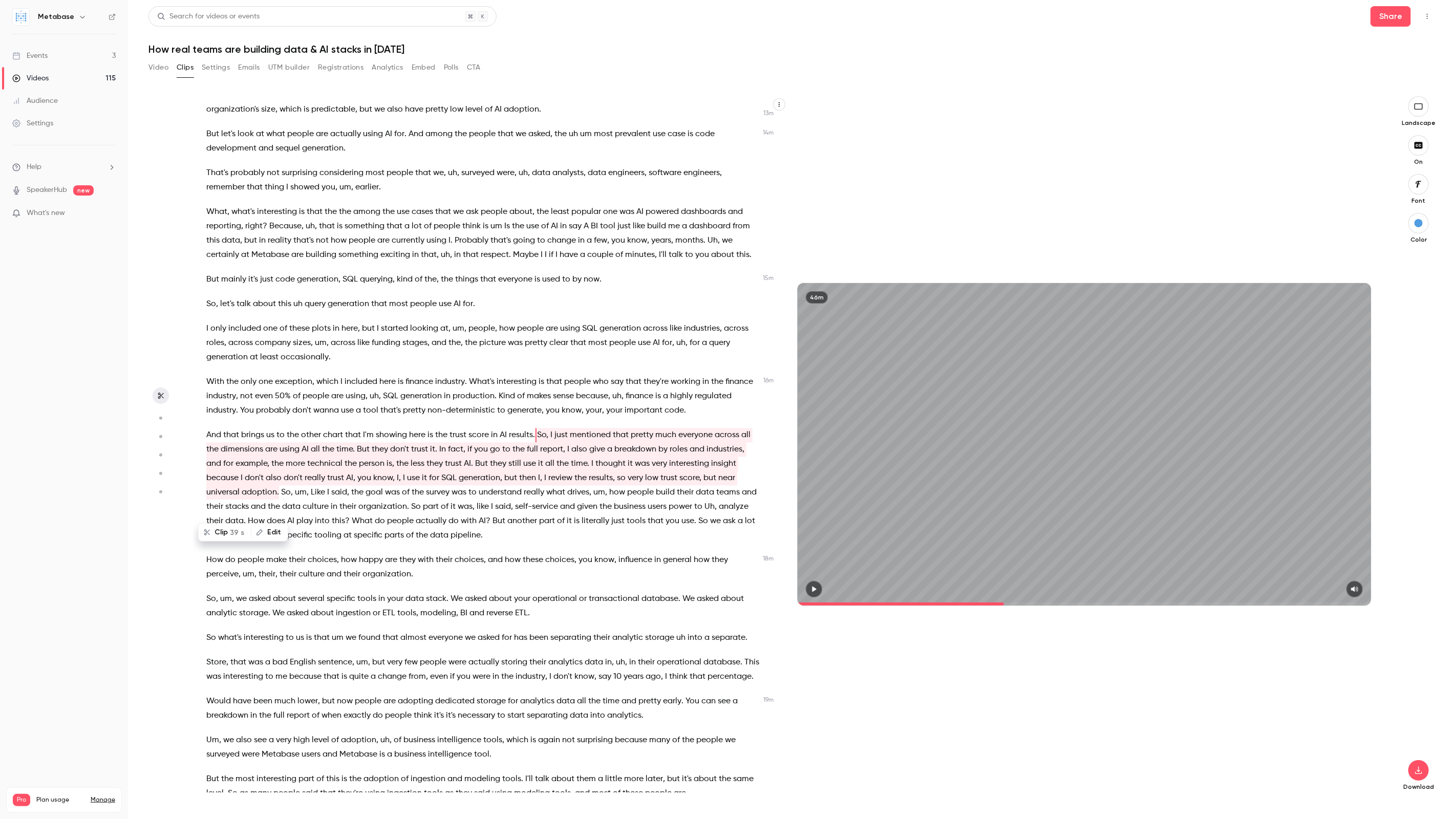
click at [813, 587] on icon "button" at bounding box center [813, 590] width 8 height 7
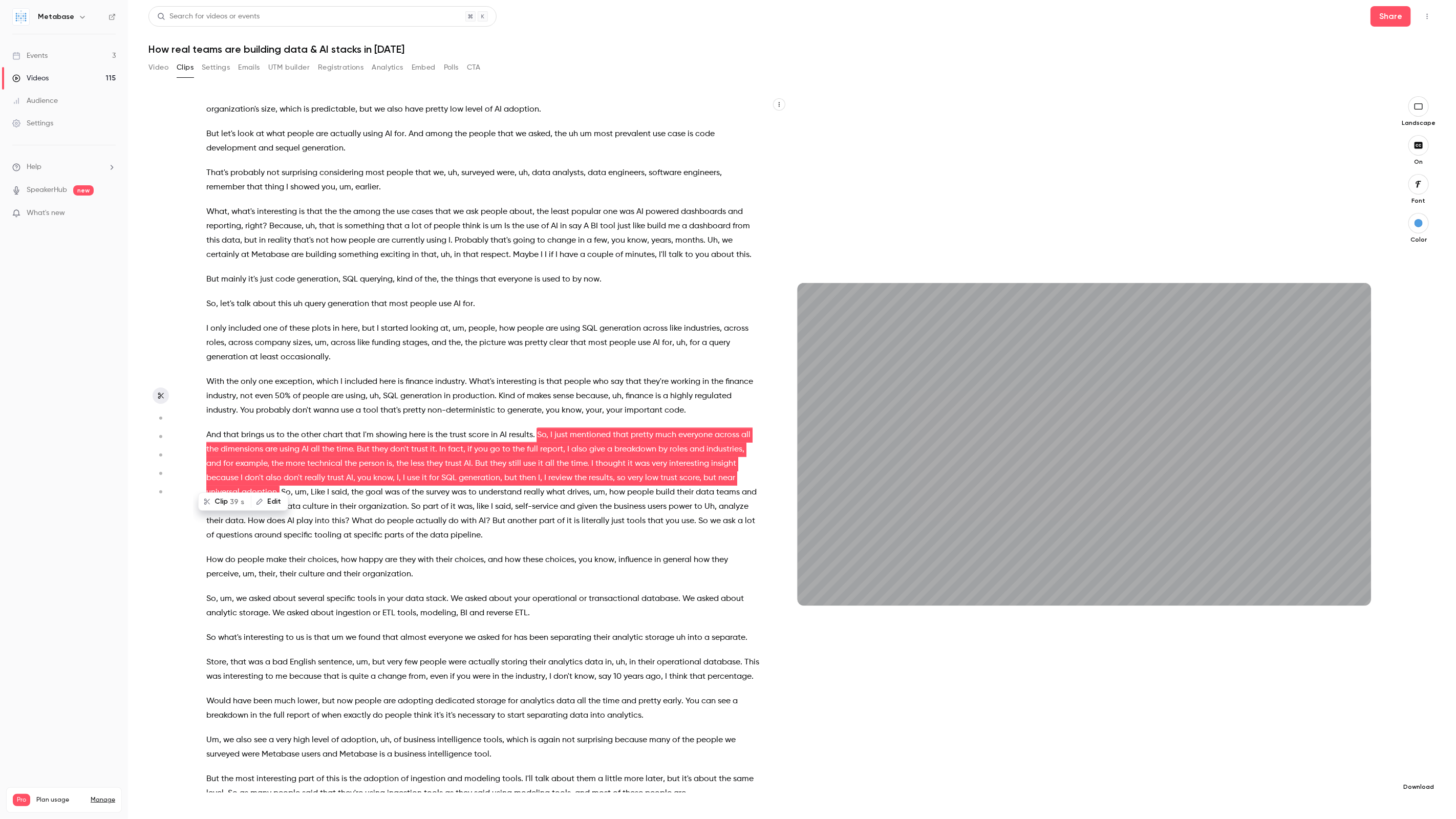
click at [1423, 771] on icon "button" at bounding box center [1418, 771] width 12 height 8
click at [602, 440] on div at bounding box center [728, 409] width 1456 height 819
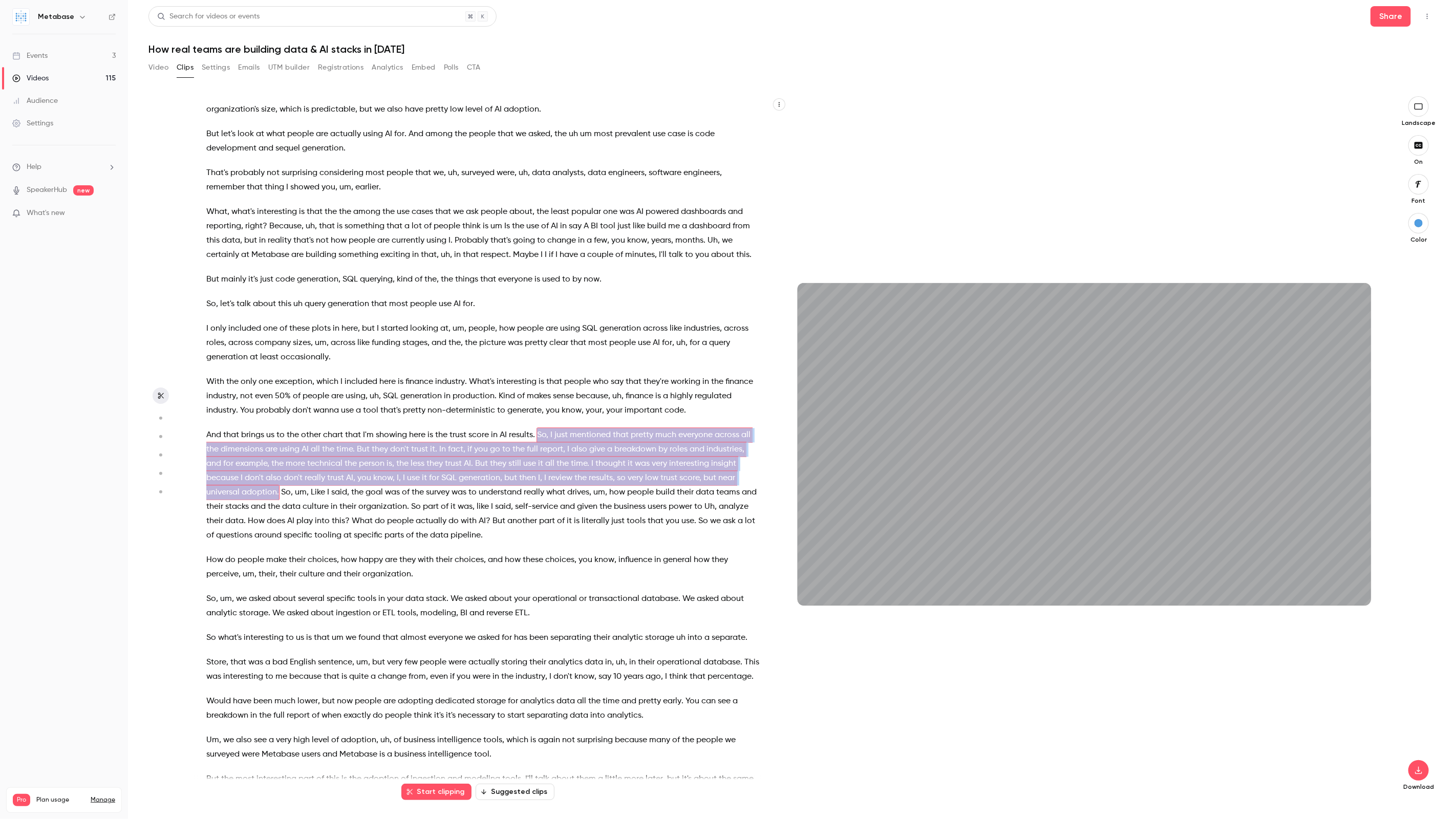
drag, startPoint x: 538, startPoint y: 419, endPoint x: 244, endPoint y: 477, distance: 299.7
click at [243, 477] on p "And that brings us to the other chart that I'm showing here is the trust score …" at bounding box center [483, 485] width 553 height 115
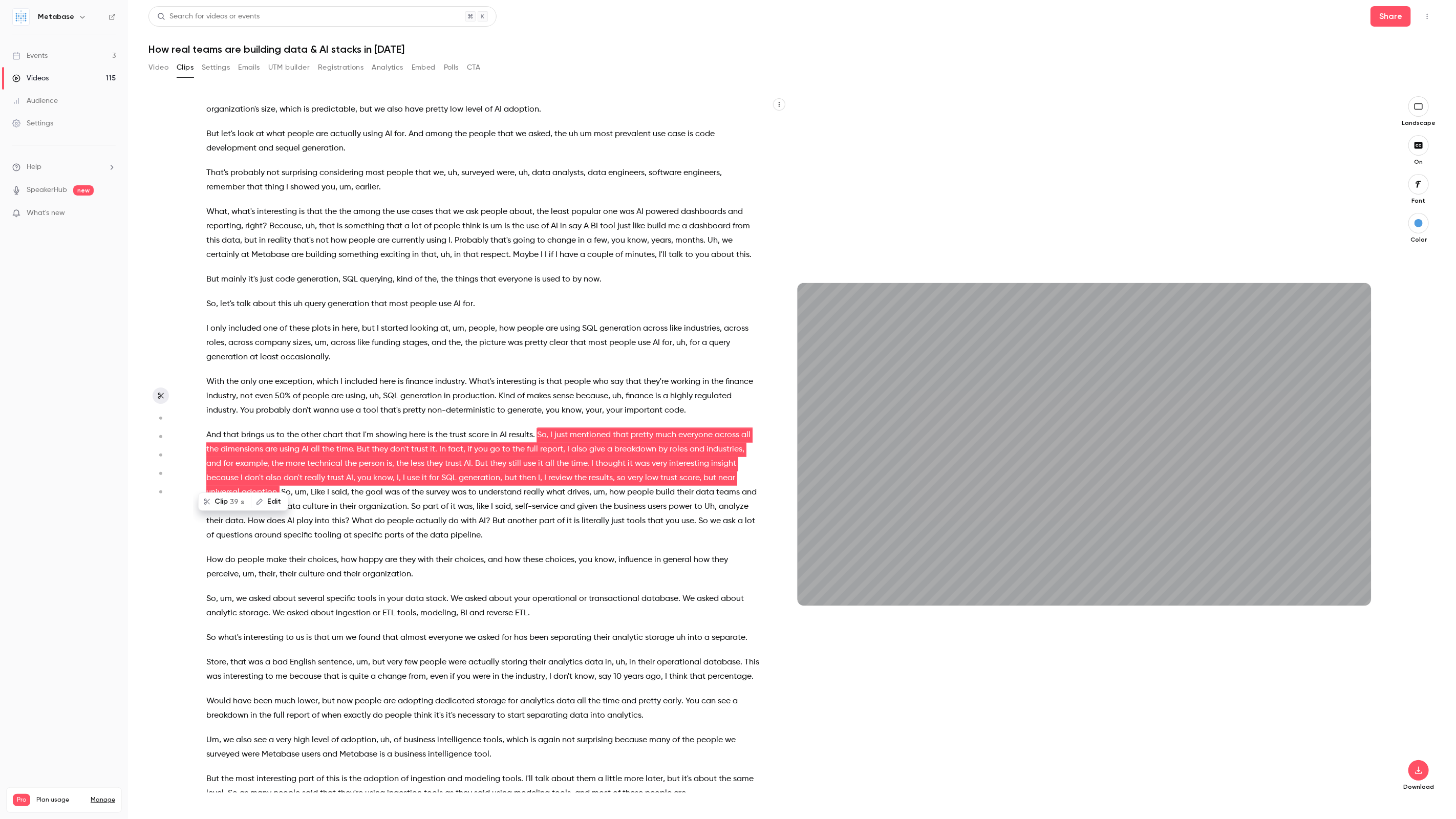
click at [260, 498] on icon "button" at bounding box center [260, 502] width 7 height 7
click at [262, 508] on input "**********" at bounding box center [254, 505] width 92 height 20
click at [328, 507] on button "Replace" at bounding box center [325, 505] width 46 height 20
click at [1237, 758] on div "46m" at bounding box center [1083, 444] width 593 height 696
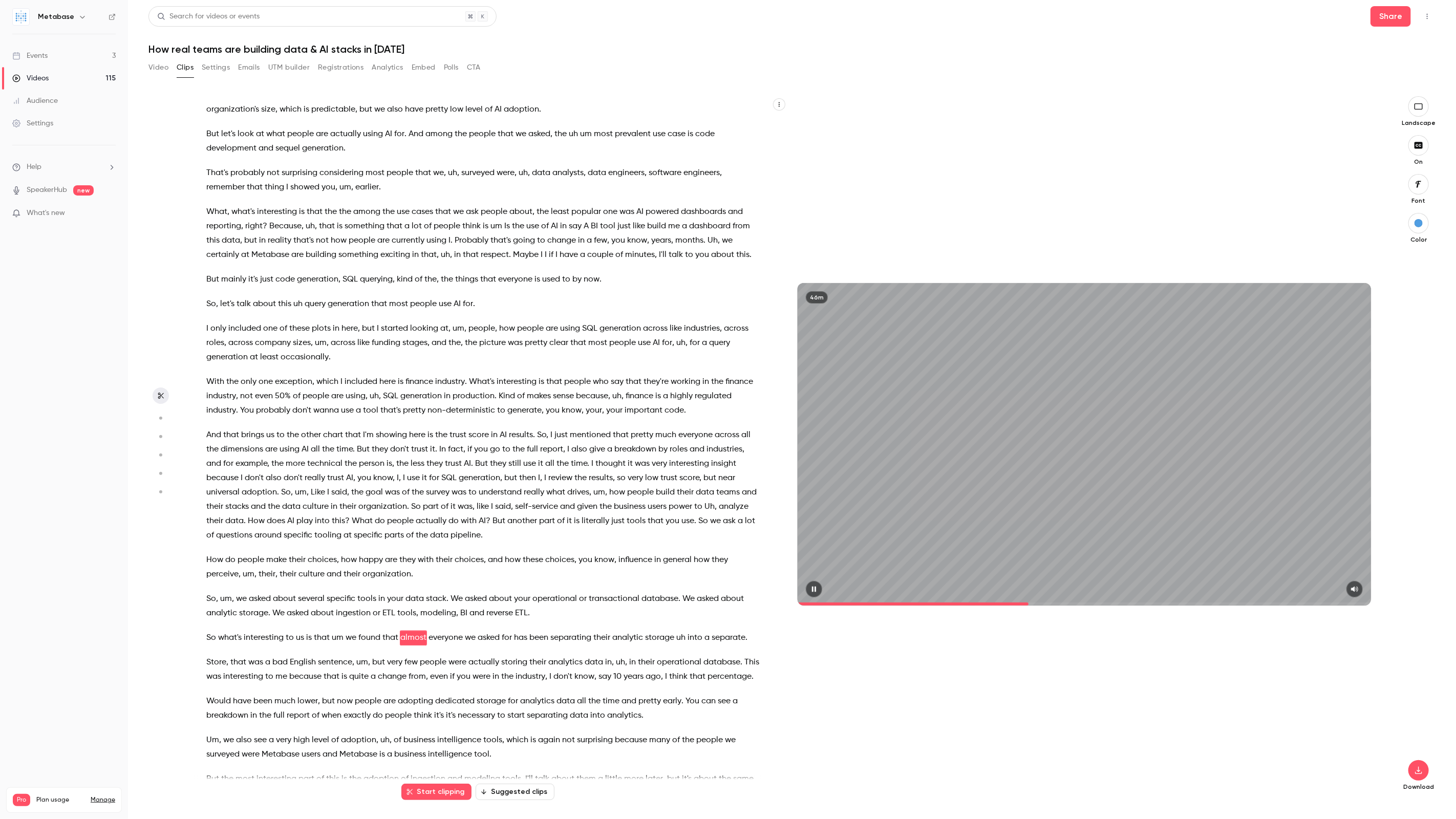
click at [1029, 601] on span at bounding box center [1084, 605] width 574 height 17
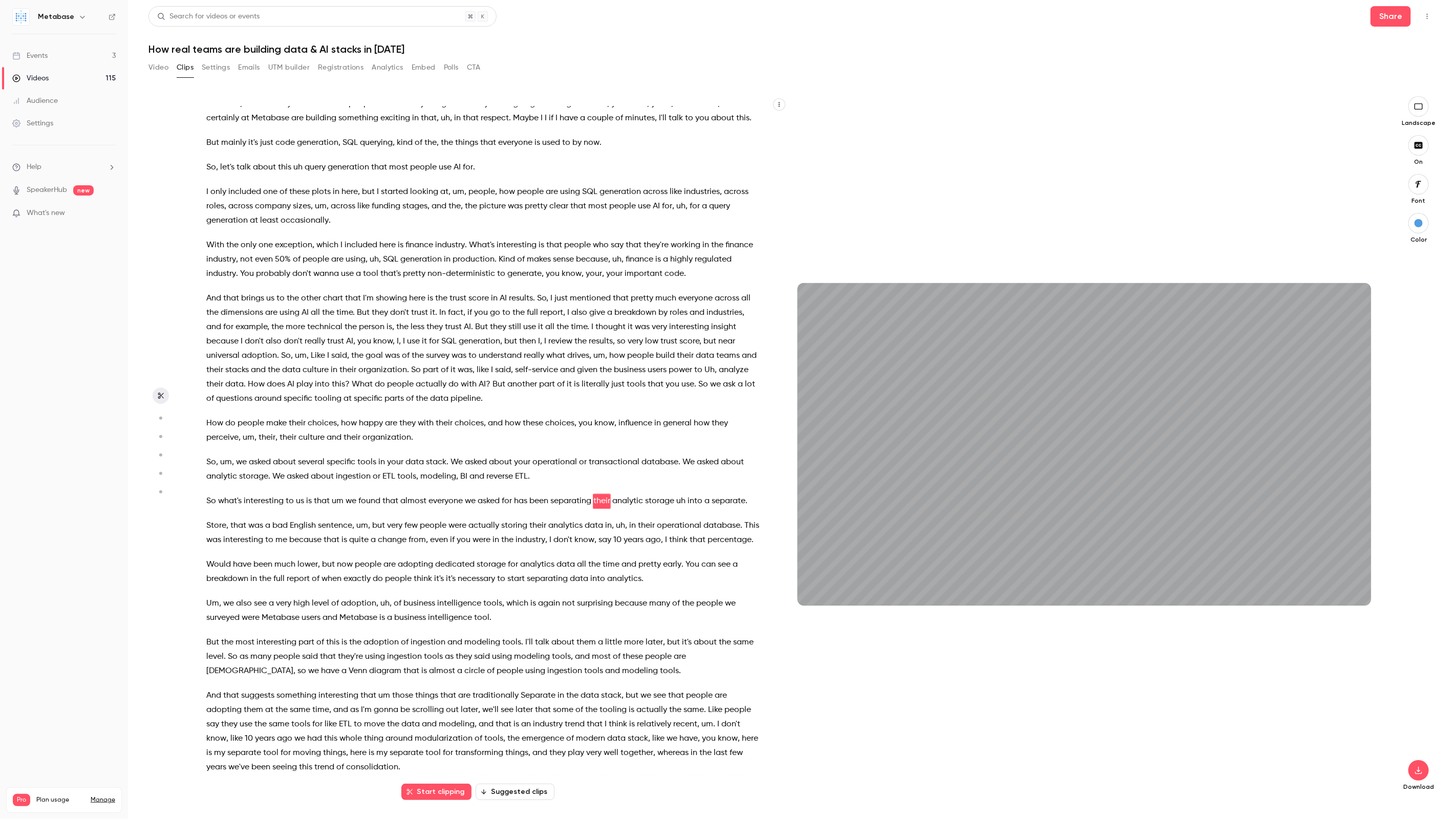
scroll to position [1949, 0]
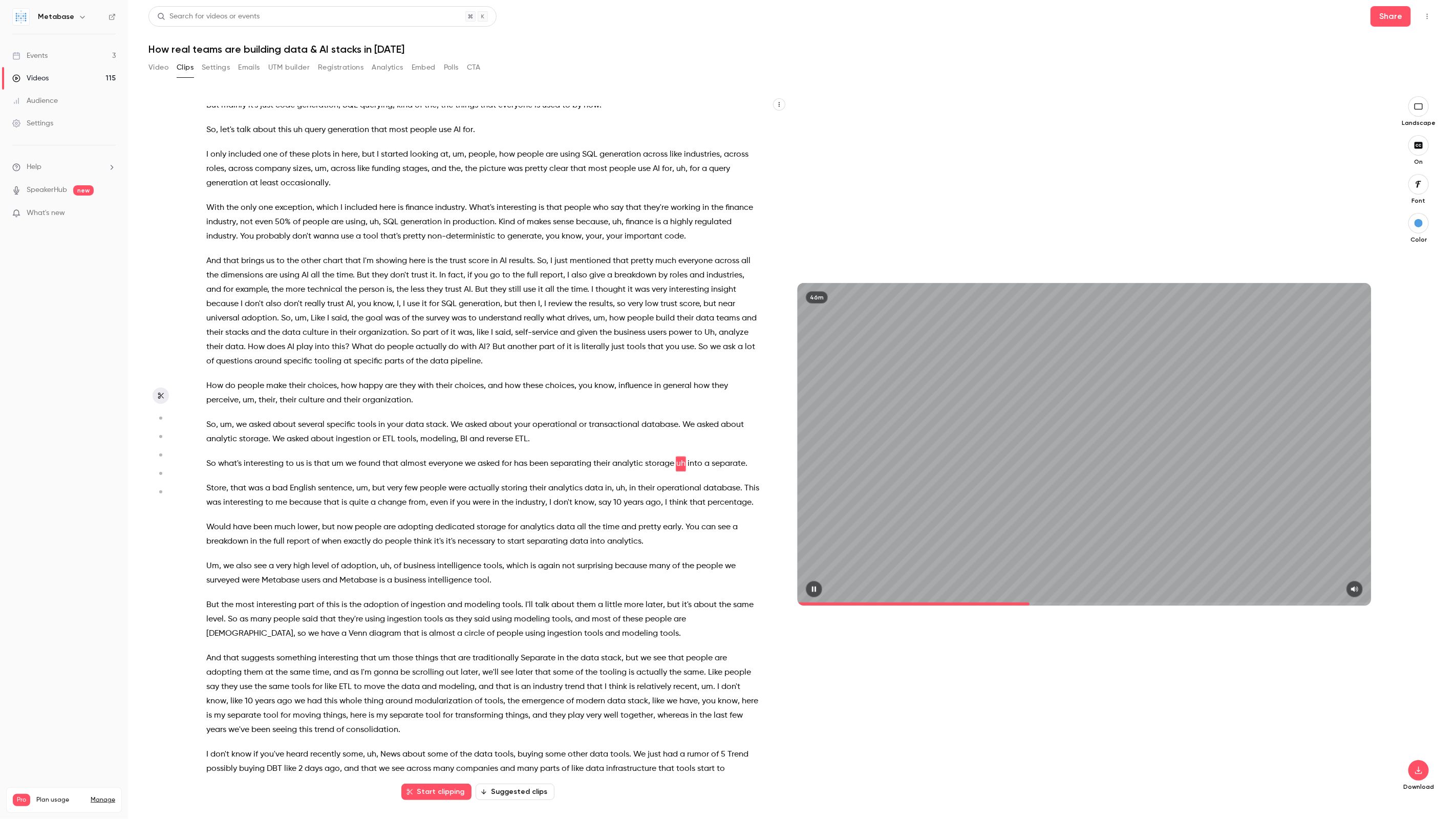
click at [813, 591] on icon "button" at bounding box center [814, 590] width 4 height 6
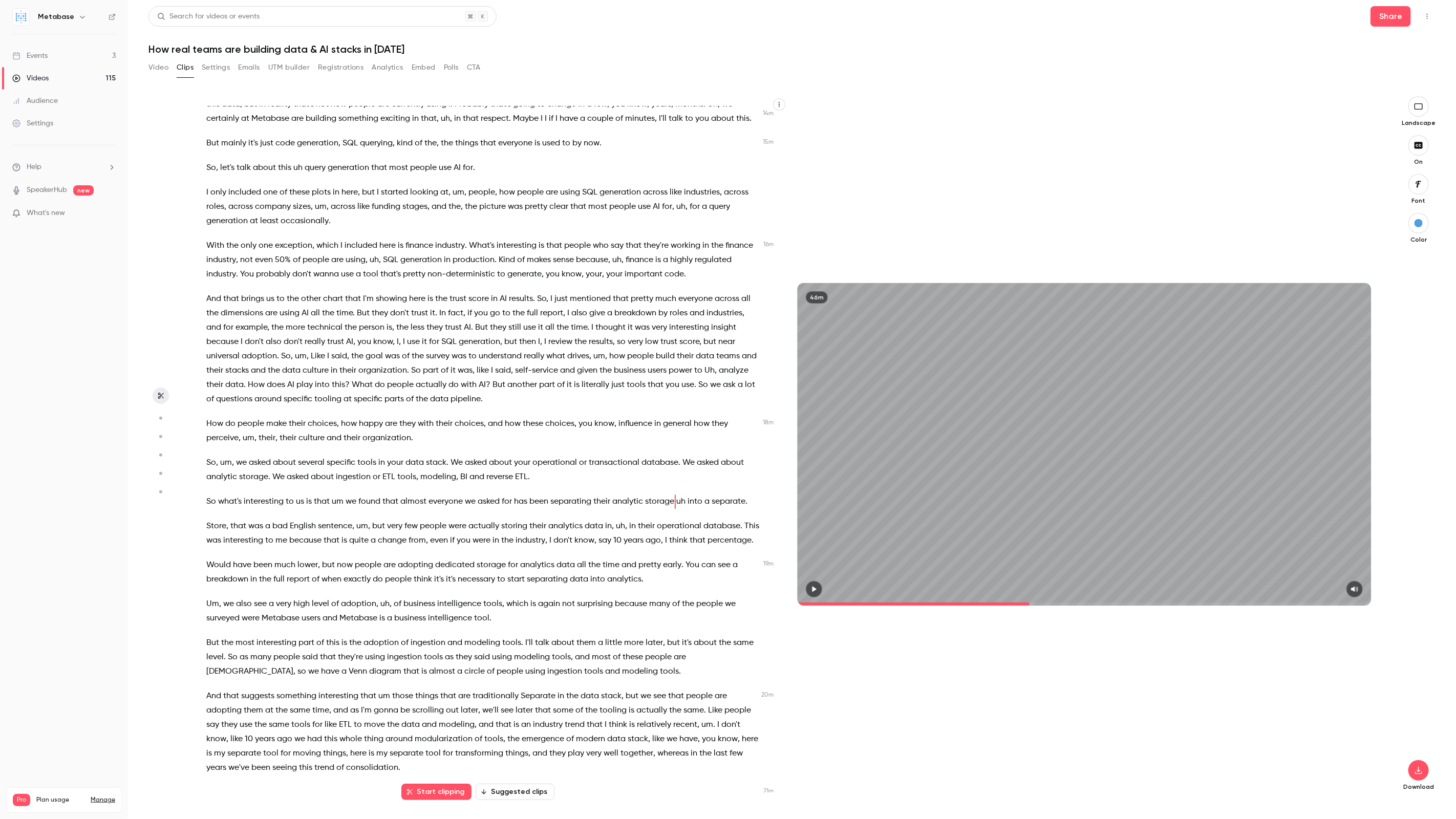
scroll to position [1896, 0]
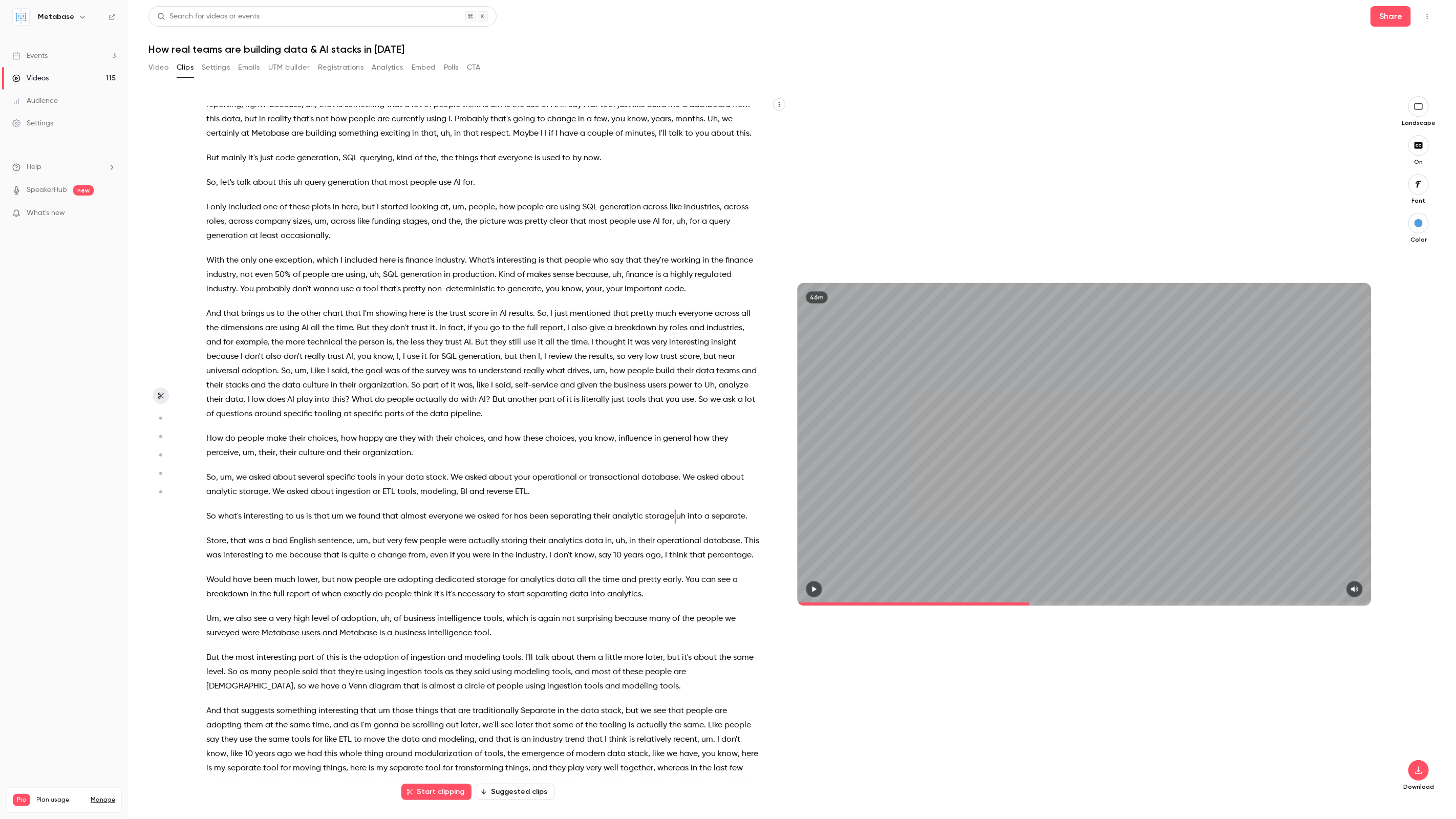
click at [537, 307] on span "So, I just mentioned that pretty much everyone across all the dimensions are us…" at bounding box center [479, 342] width 546 height 72
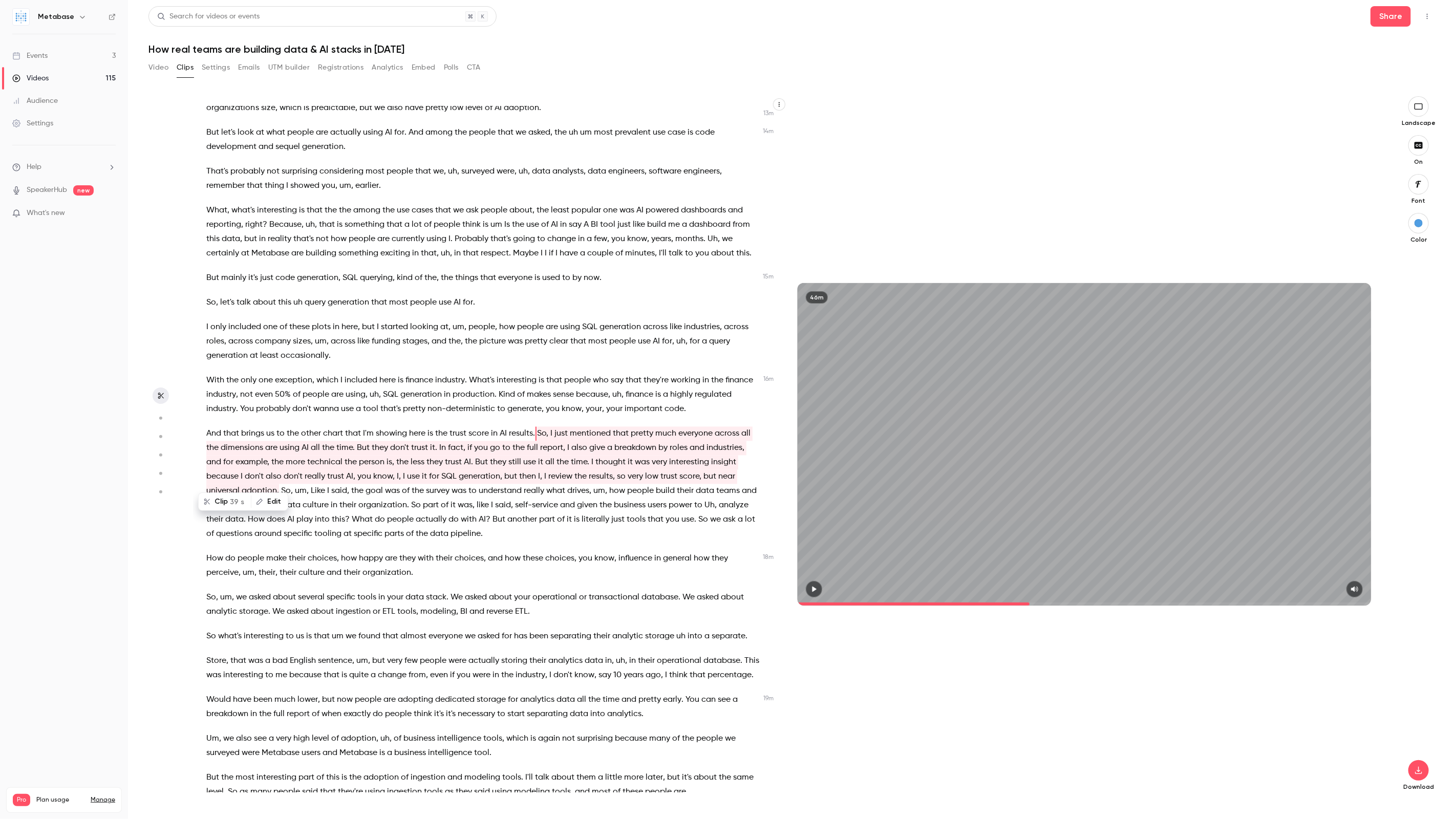
scroll to position [1775, 0]
click at [226, 499] on button "Clip 39 s" at bounding box center [225, 502] width 51 height 17
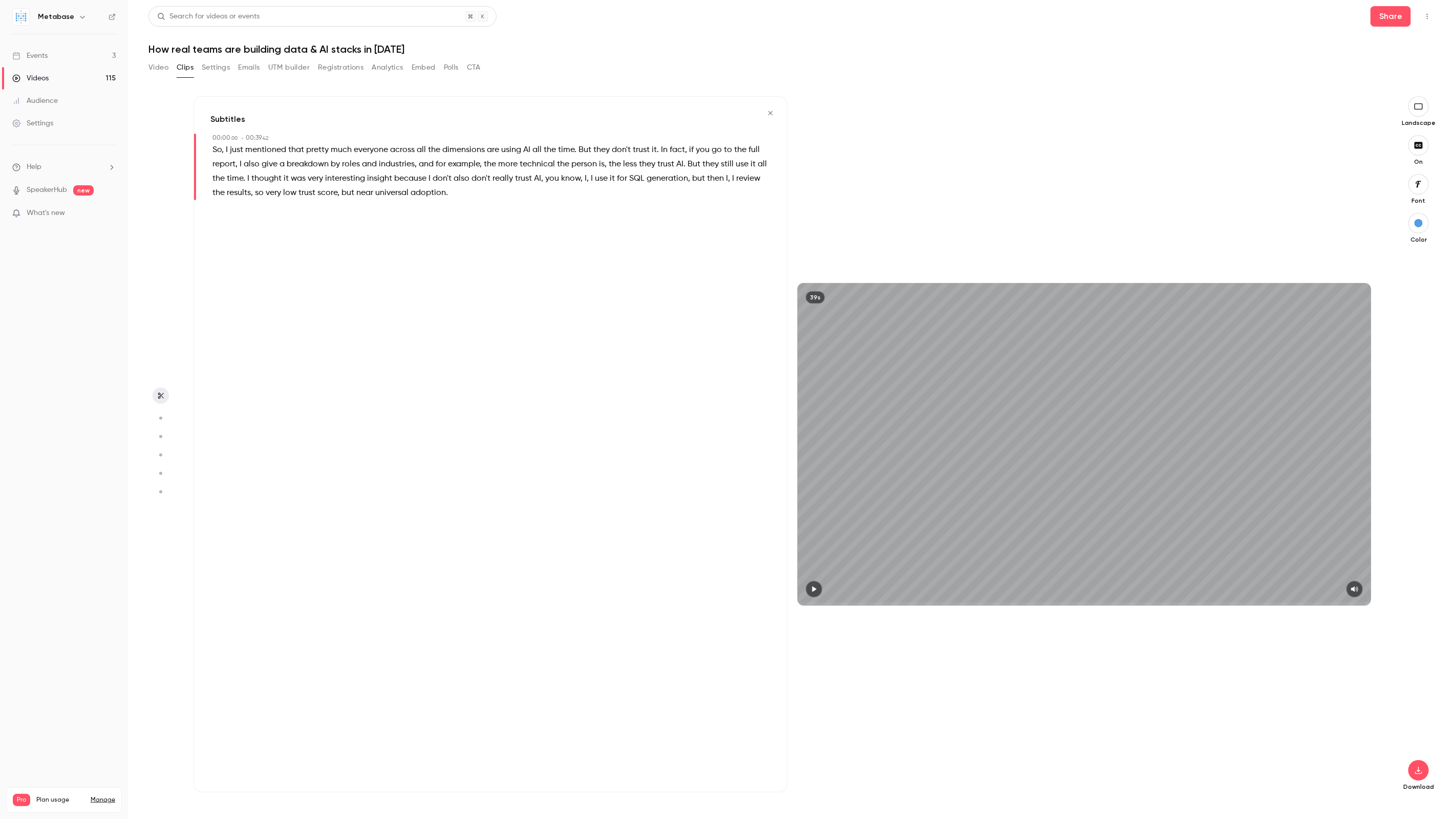
click at [819, 593] on button "button" at bounding box center [814, 590] width 17 height 17
click at [640, 170] on span "So, I just mentioned that pretty much everyone across all the dimensions are us…" at bounding box center [490, 171] width 556 height 58
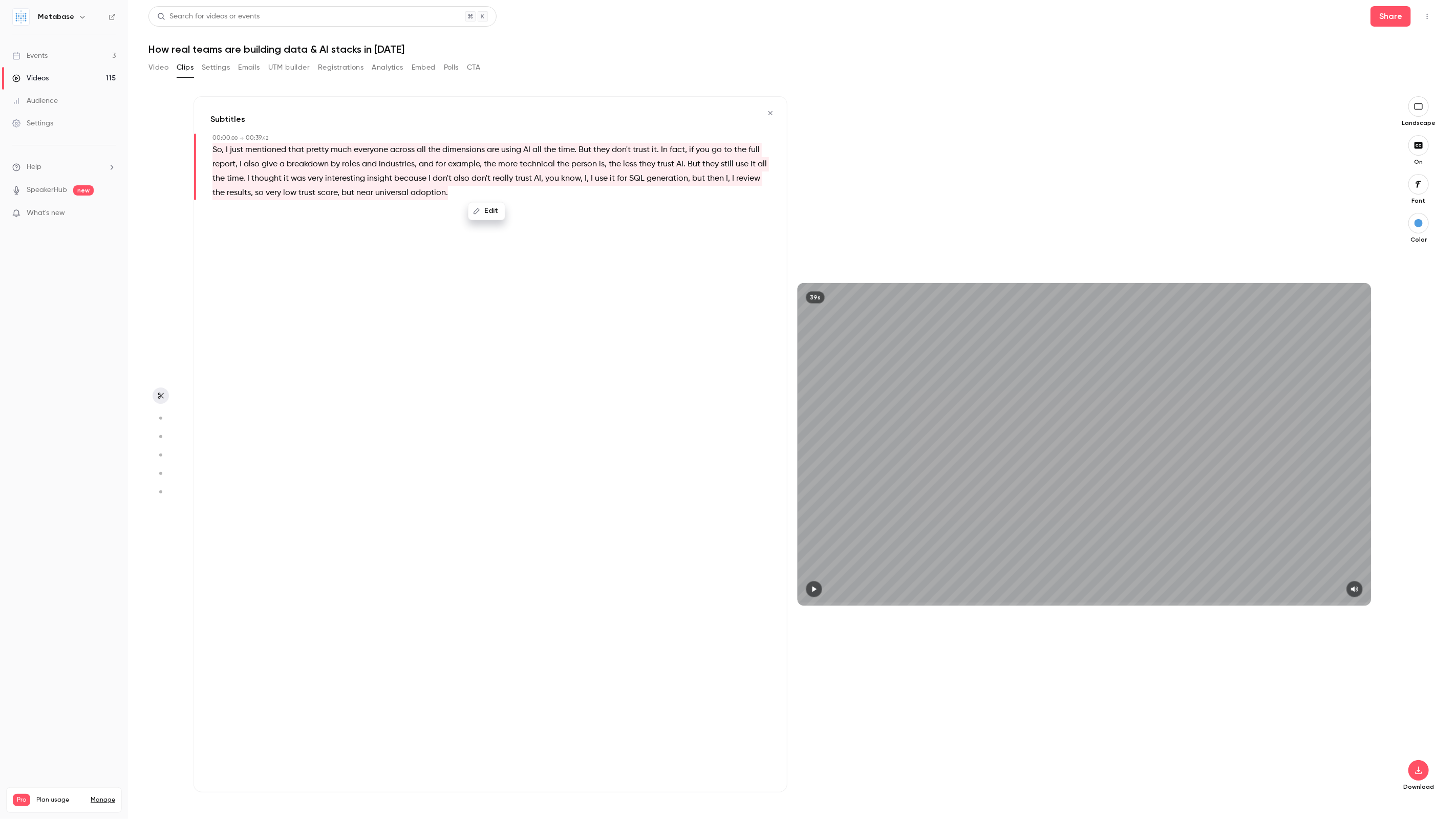
click at [477, 211] on icon "button" at bounding box center [476, 212] width 7 height 7
click at [461, 213] on input "**********" at bounding box center [467, 214] width 92 height 20
click at [494, 215] on input "**********" at bounding box center [467, 214] width 92 height 20
click at [359, 176] on span "So, I just mentioned that pretty much everyone across all the dimensions are us…" at bounding box center [490, 171] width 556 height 58
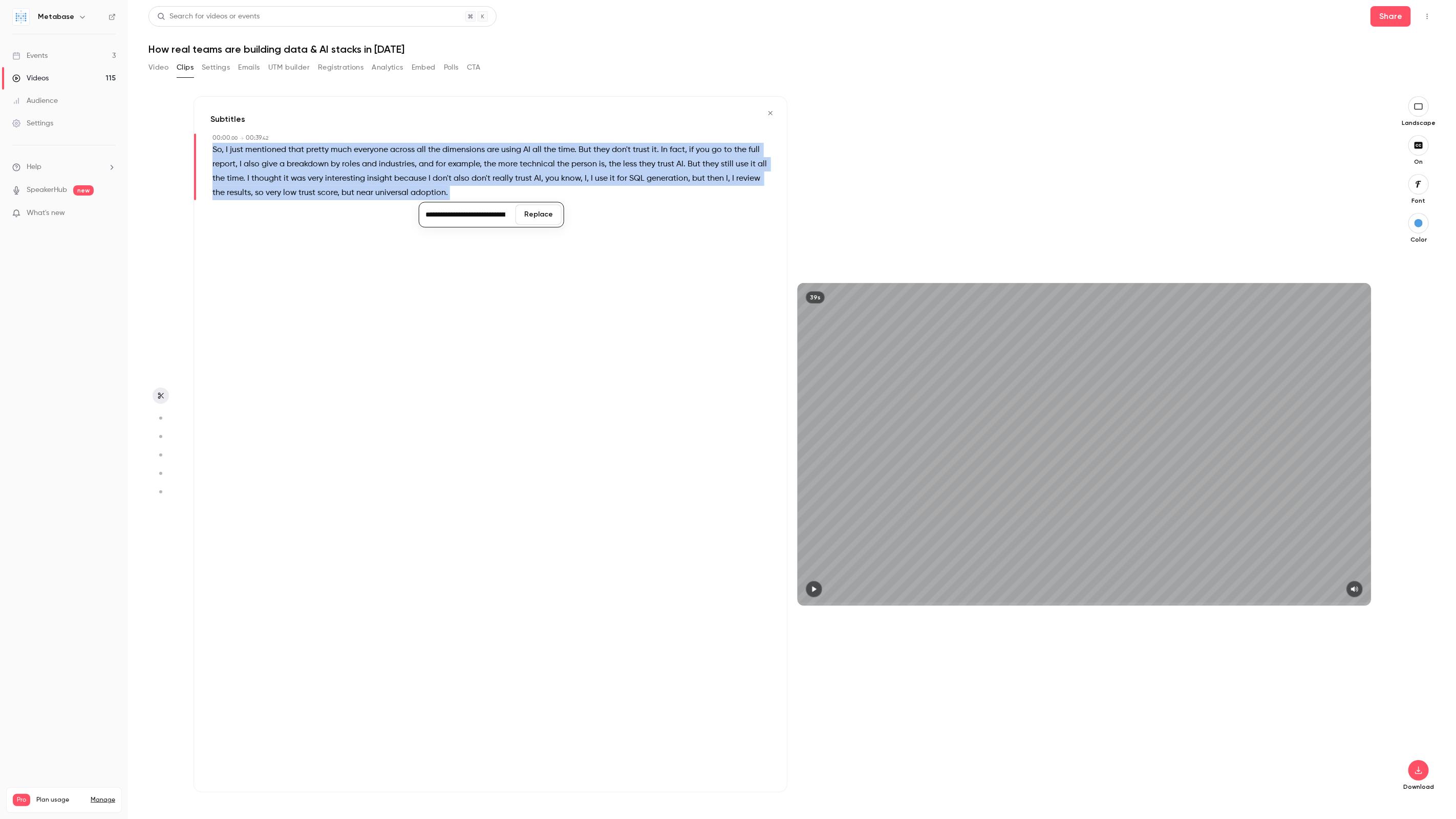
click at [359, 176] on span "So, I just mentioned that pretty much everyone across all the dimensions are us…" at bounding box center [490, 171] width 556 height 58
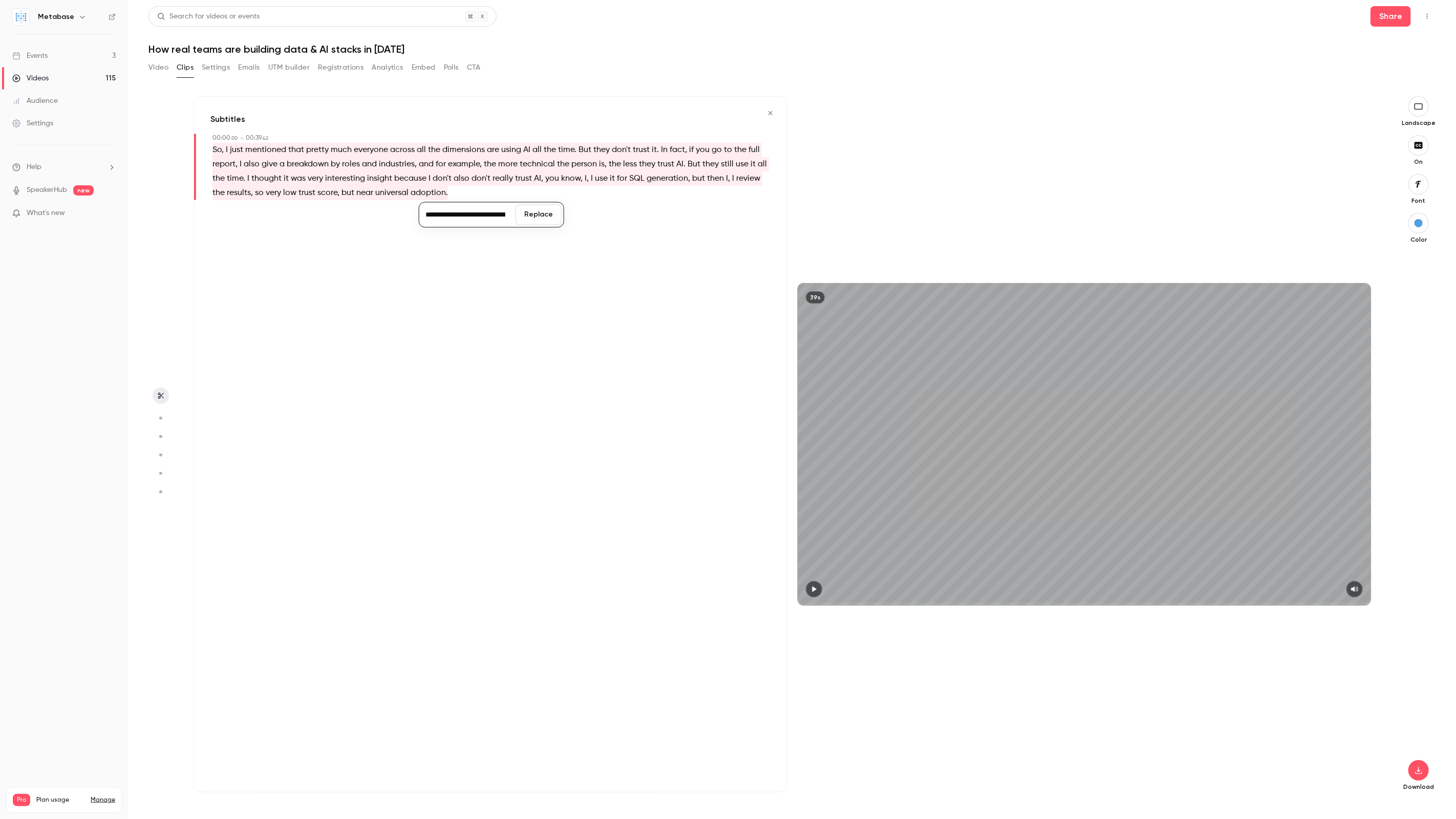
click at [769, 112] on icon "button" at bounding box center [770, 114] width 8 height 7
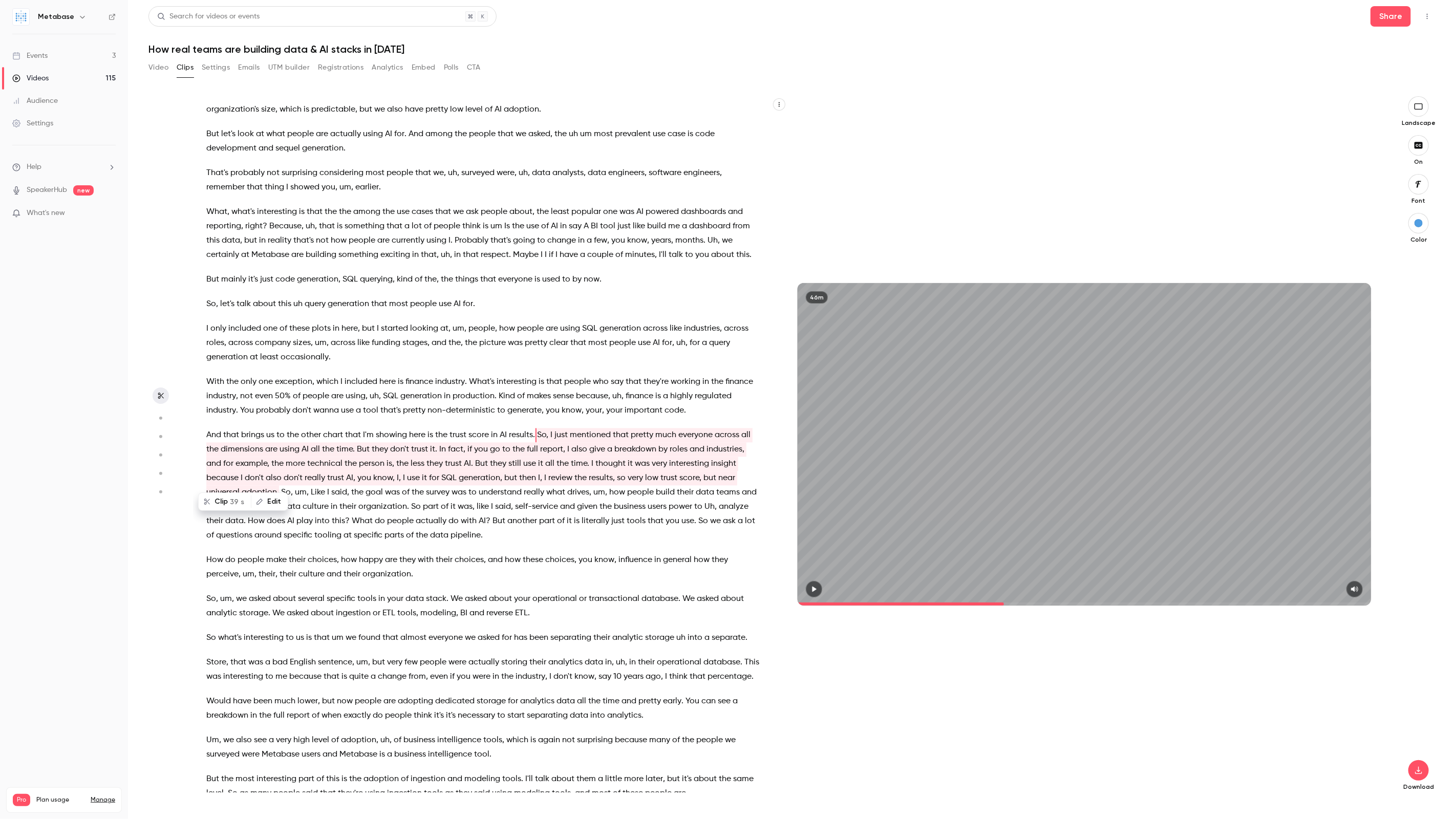
click at [816, 589] on icon "button" at bounding box center [814, 590] width 4 height 6
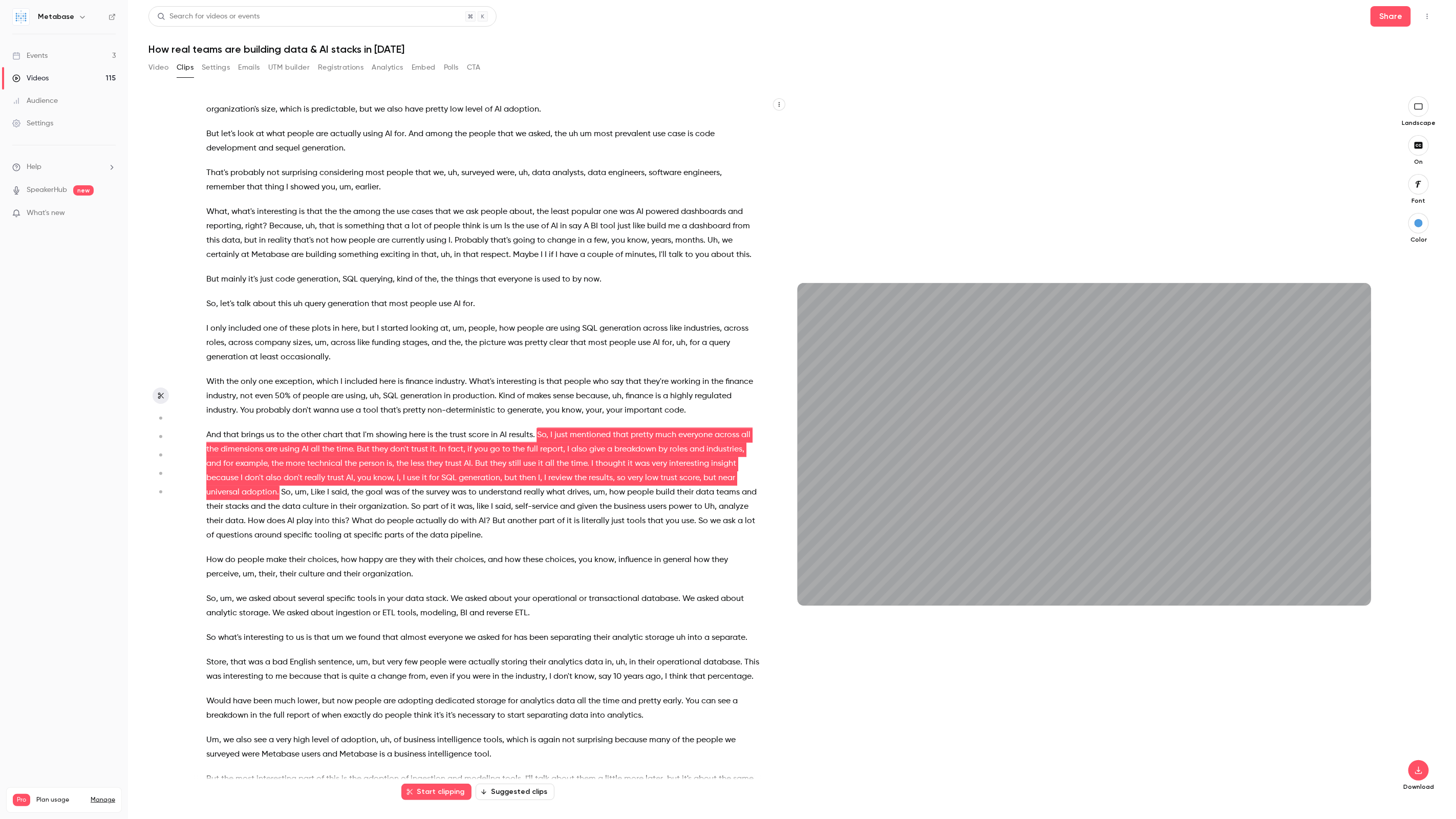
click at [1420, 184] on icon "button" at bounding box center [1419, 184] width 11 height 8
click at [1455, 311] on div at bounding box center [728, 409] width 1456 height 819
click at [1417, 145] on icon "button" at bounding box center [1419, 145] width 11 height 8
click at [1424, 773] on icon "button" at bounding box center [1418, 771] width 12 height 8
click at [1329, 794] on span "Balance between quality and CPU time" at bounding box center [1342, 799] width 117 height 10
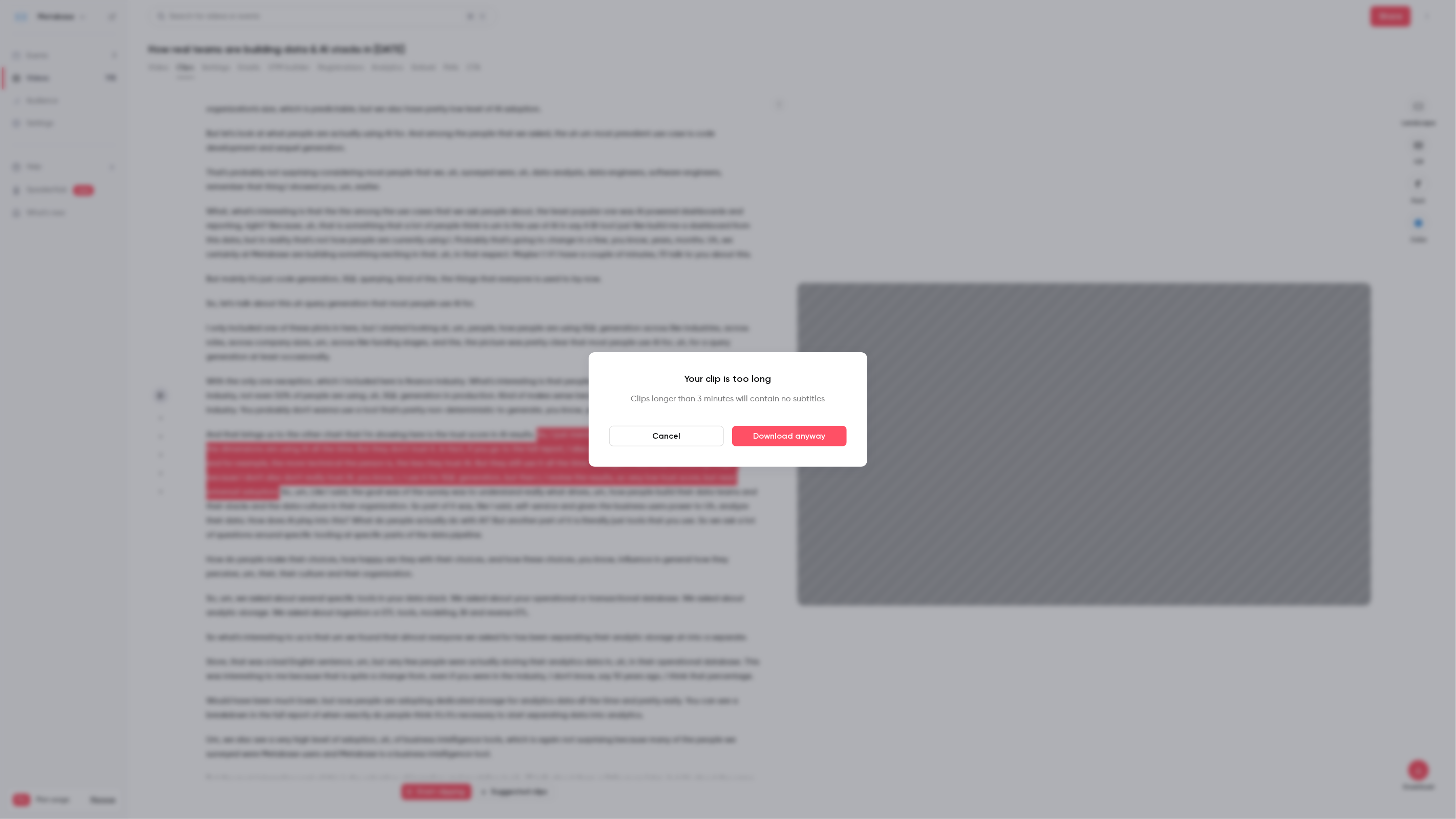
click at [673, 433] on button "Cancel" at bounding box center [666, 436] width 115 height 20
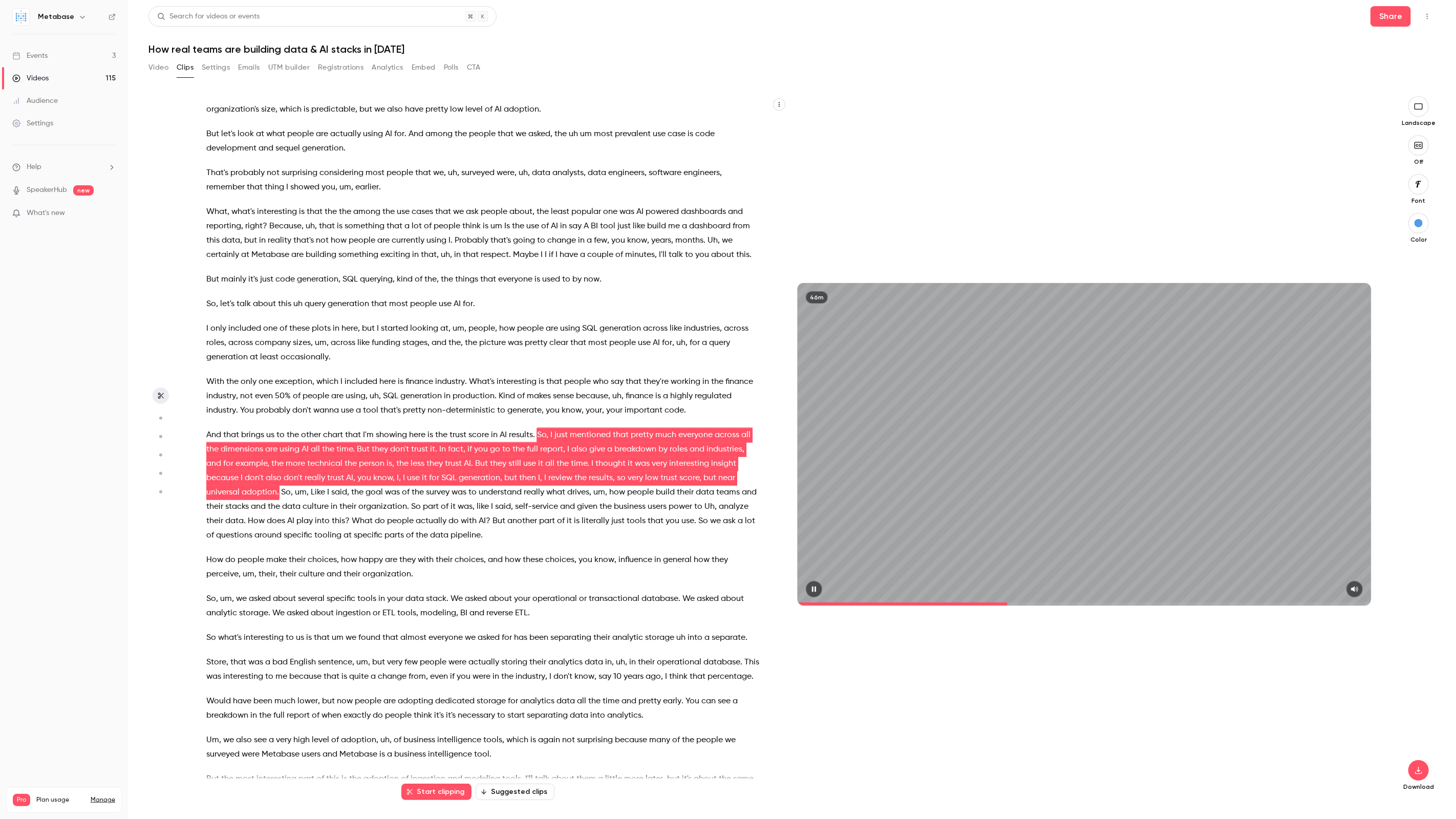
click at [821, 594] on div at bounding box center [1084, 590] width 574 height 17
click at [602, 430] on span "So, I just mentioned that pretty much everyone across all the dimensions are us…" at bounding box center [479, 463] width 546 height 72
click at [228, 499] on button "Clip 39 s" at bounding box center [225, 502] width 51 height 17
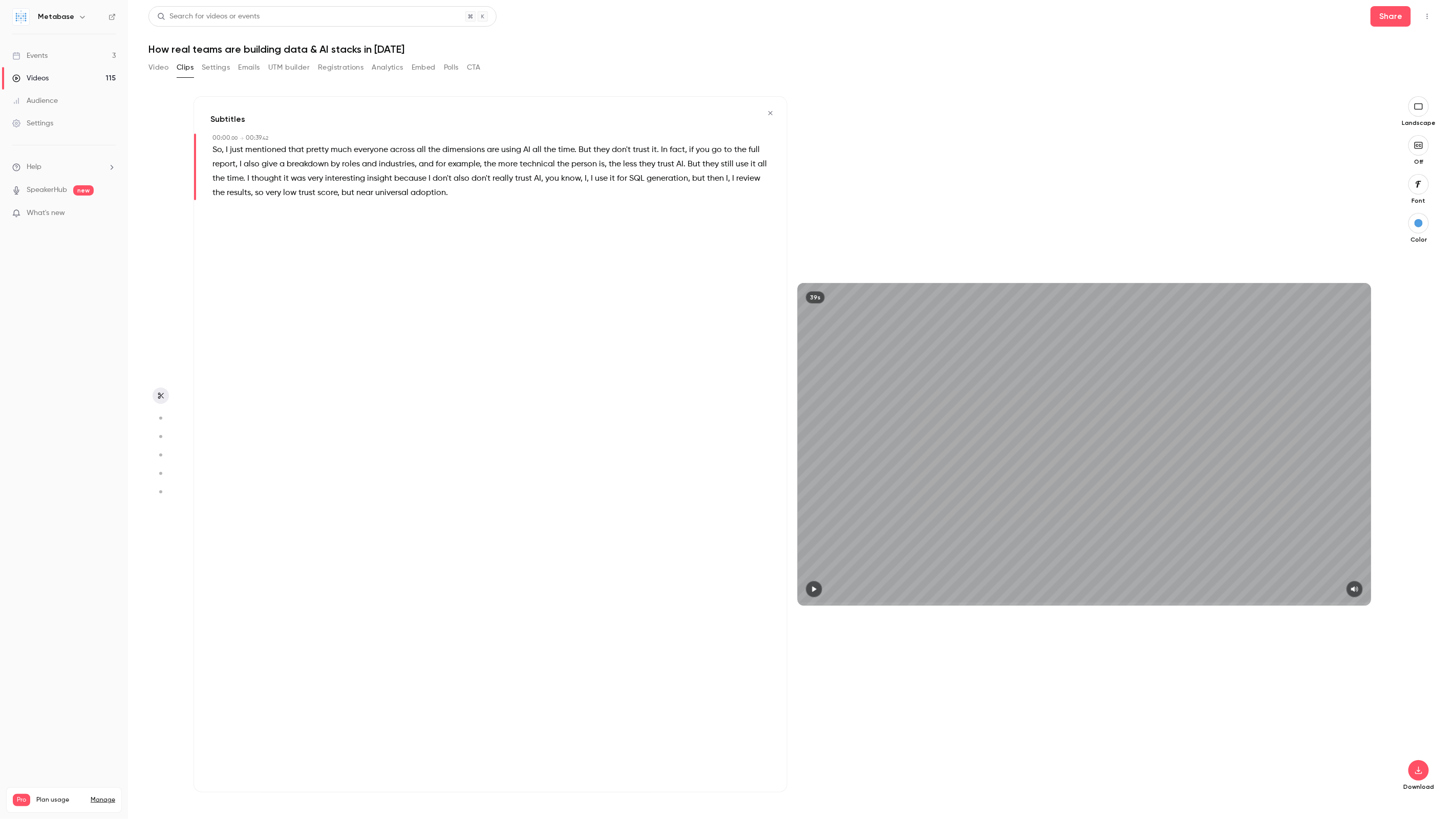
click at [810, 590] on button "button" at bounding box center [814, 590] width 17 height 17
click at [1422, 767] on icon "button" at bounding box center [1418, 771] width 12 height 8
click at [1066, 491] on div at bounding box center [728, 409] width 1456 height 819
click at [1422, 769] on icon "button" at bounding box center [1418, 771] width 12 height 8
click at [1335, 789] on span "Standard" at bounding box center [1342, 788] width 117 height 11
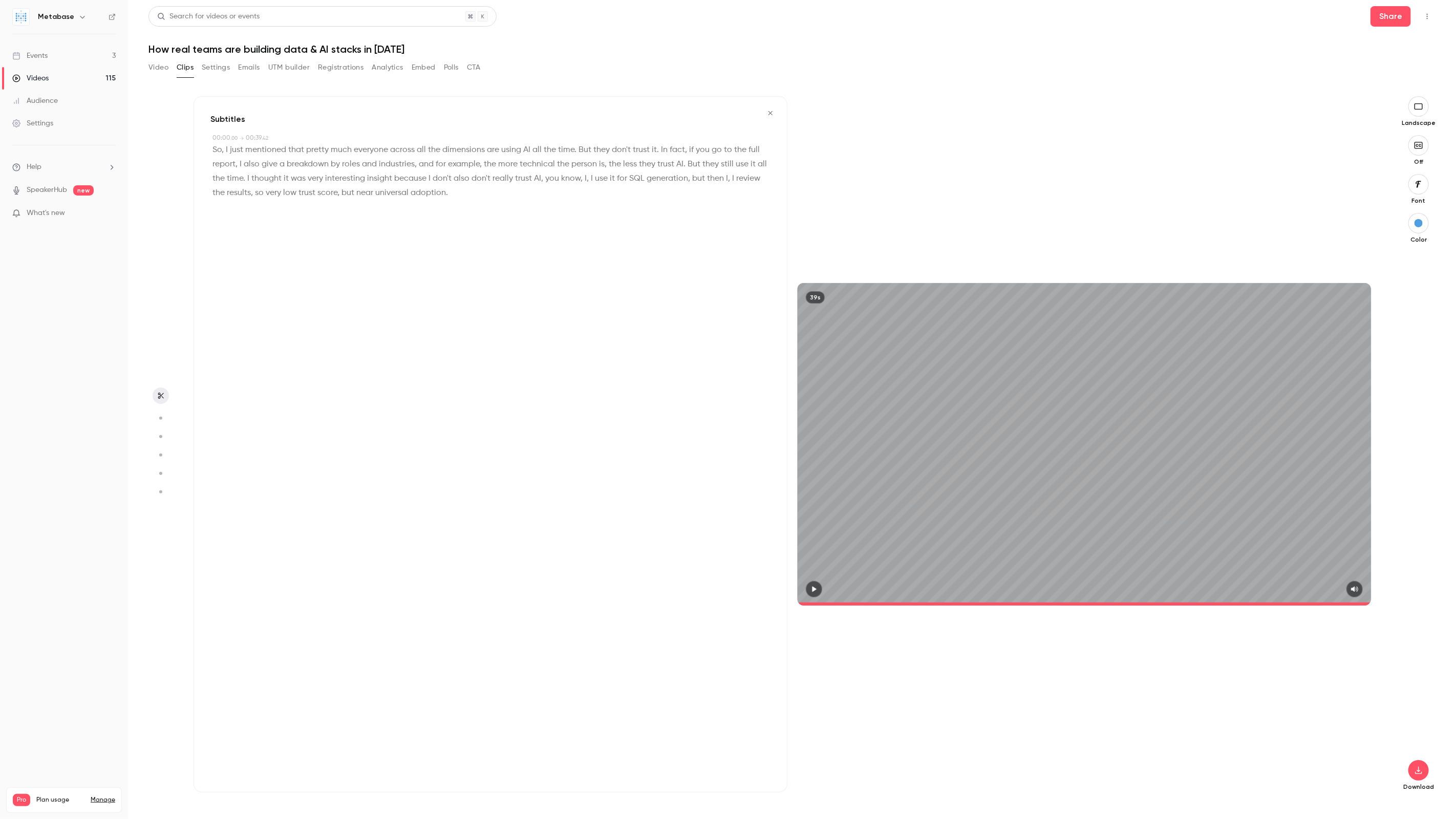
click at [183, 68] on button "Clips" at bounding box center [185, 68] width 17 height 17
click at [771, 110] on icon "button" at bounding box center [770, 114] width 8 height 7
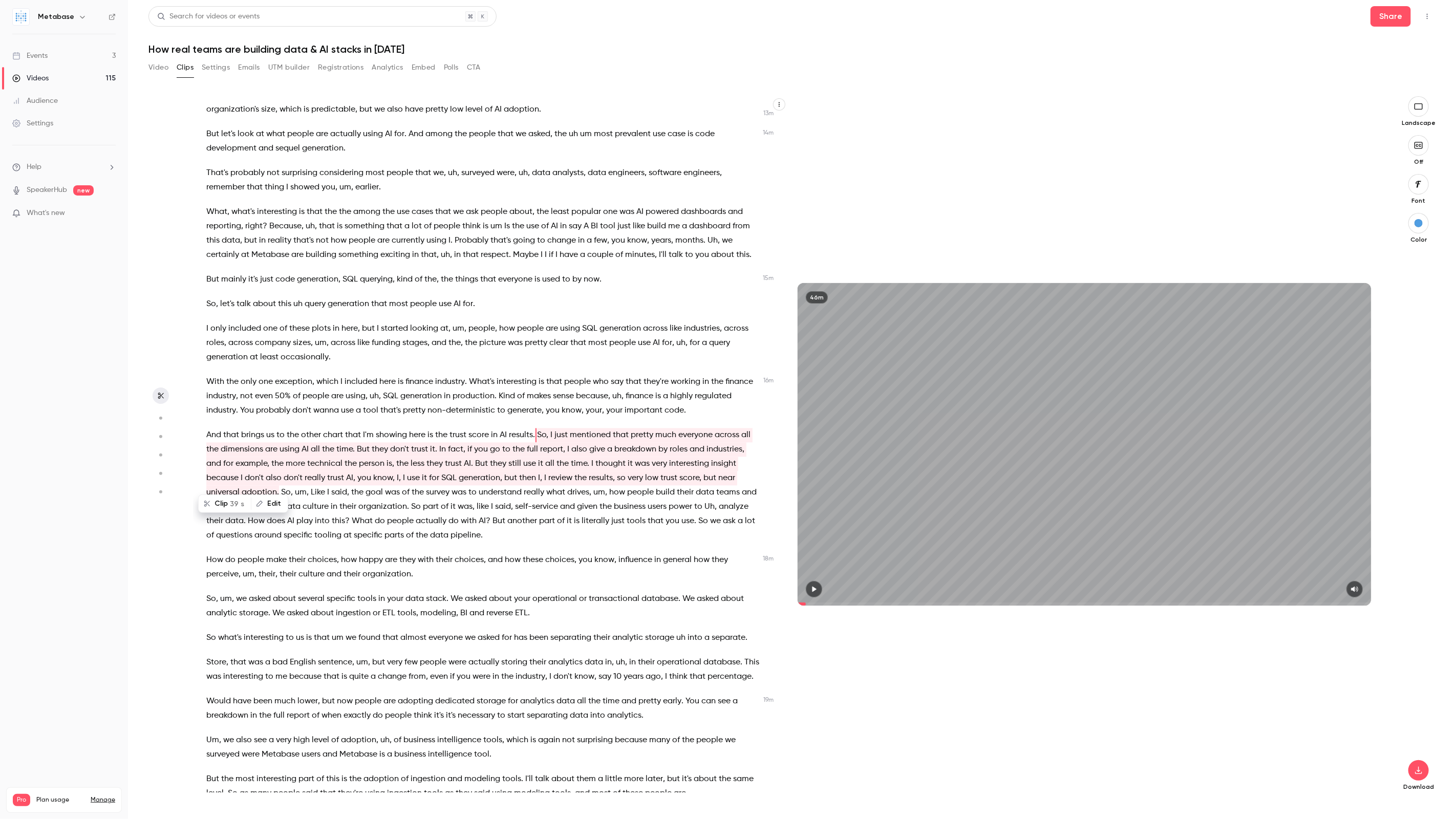
type input "*****"
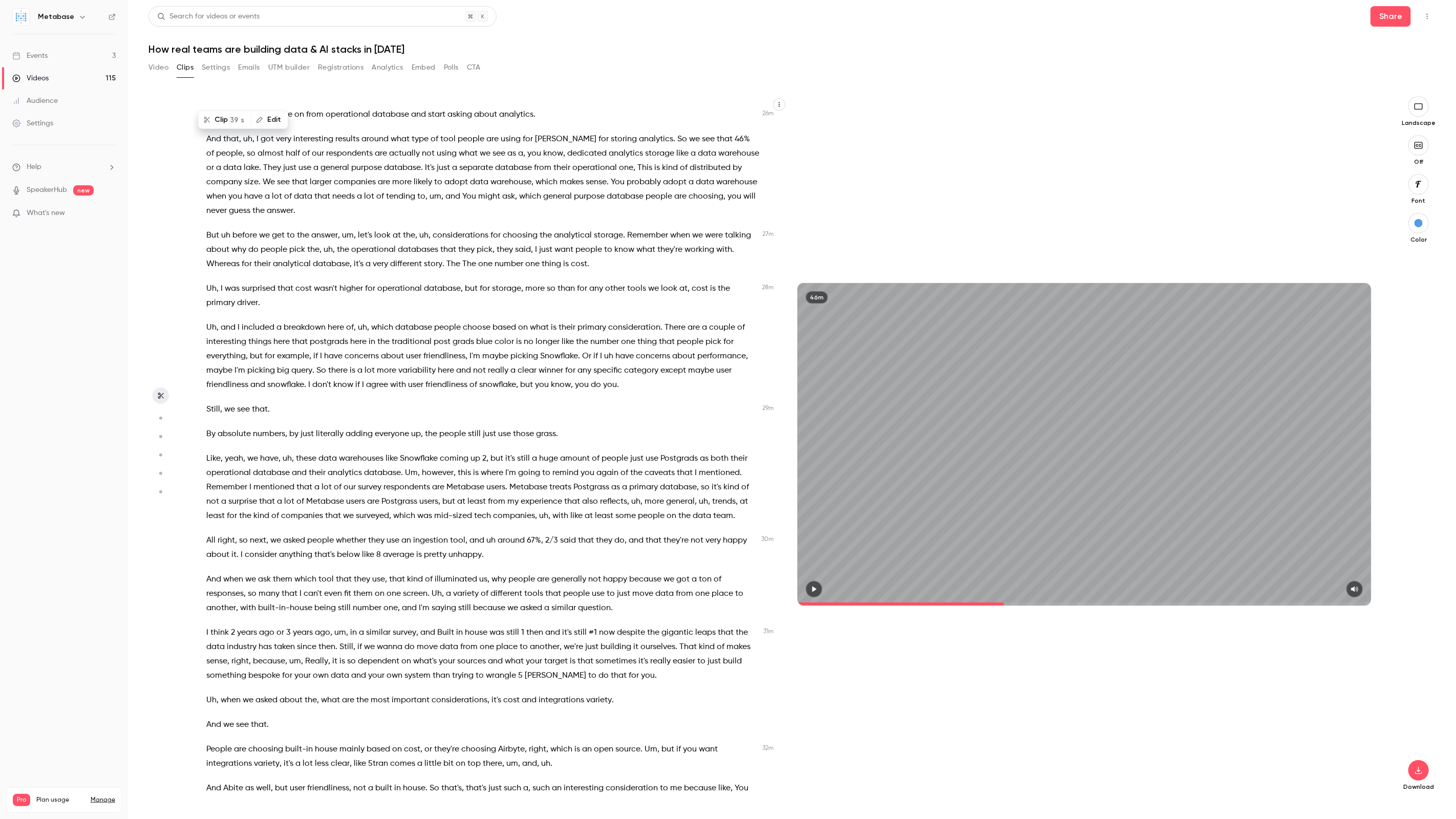
scroll to position [3459, 0]
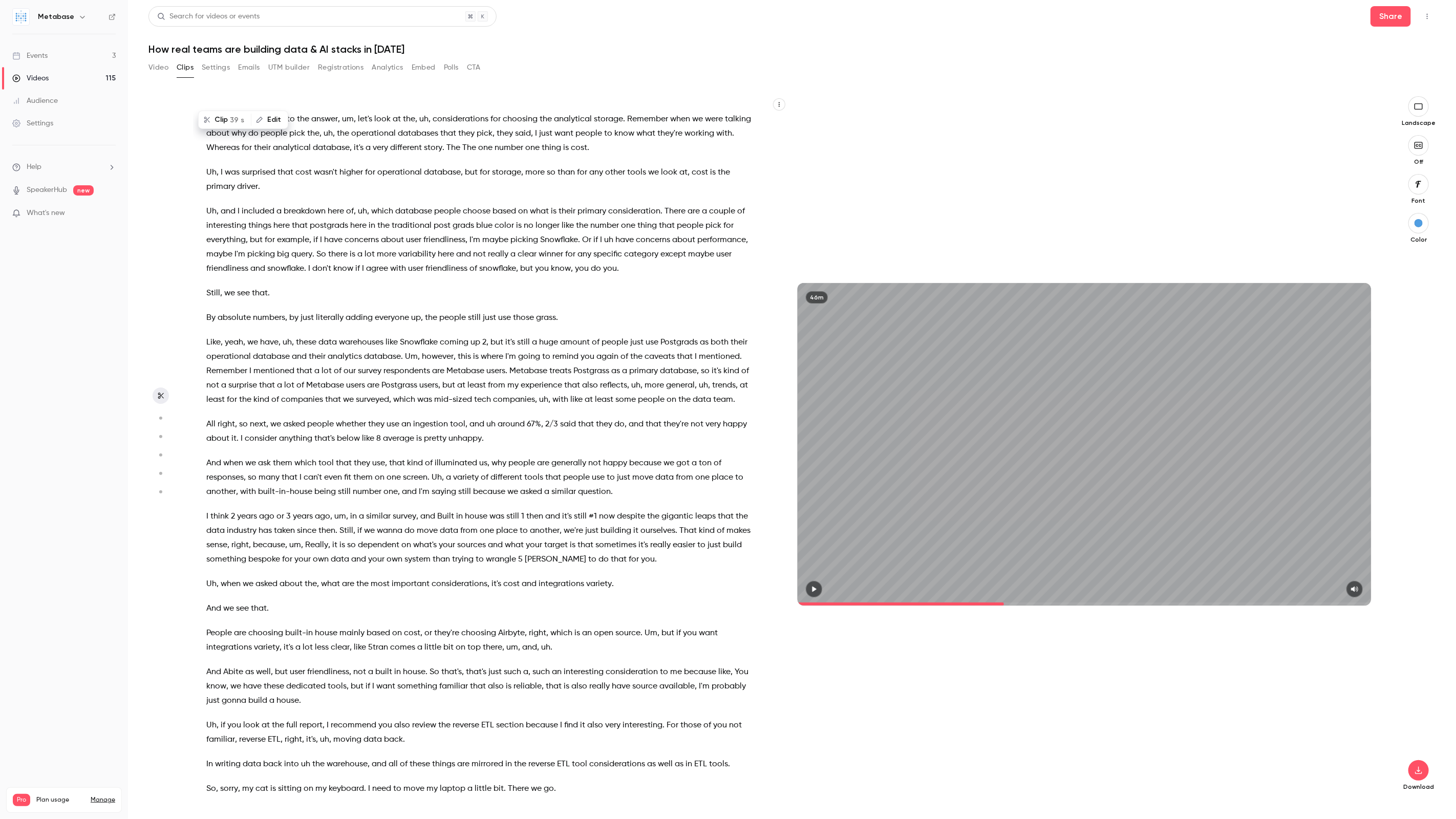
click at [158, 69] on button "Video" at bounding box center [157, 68] width 20 height 17
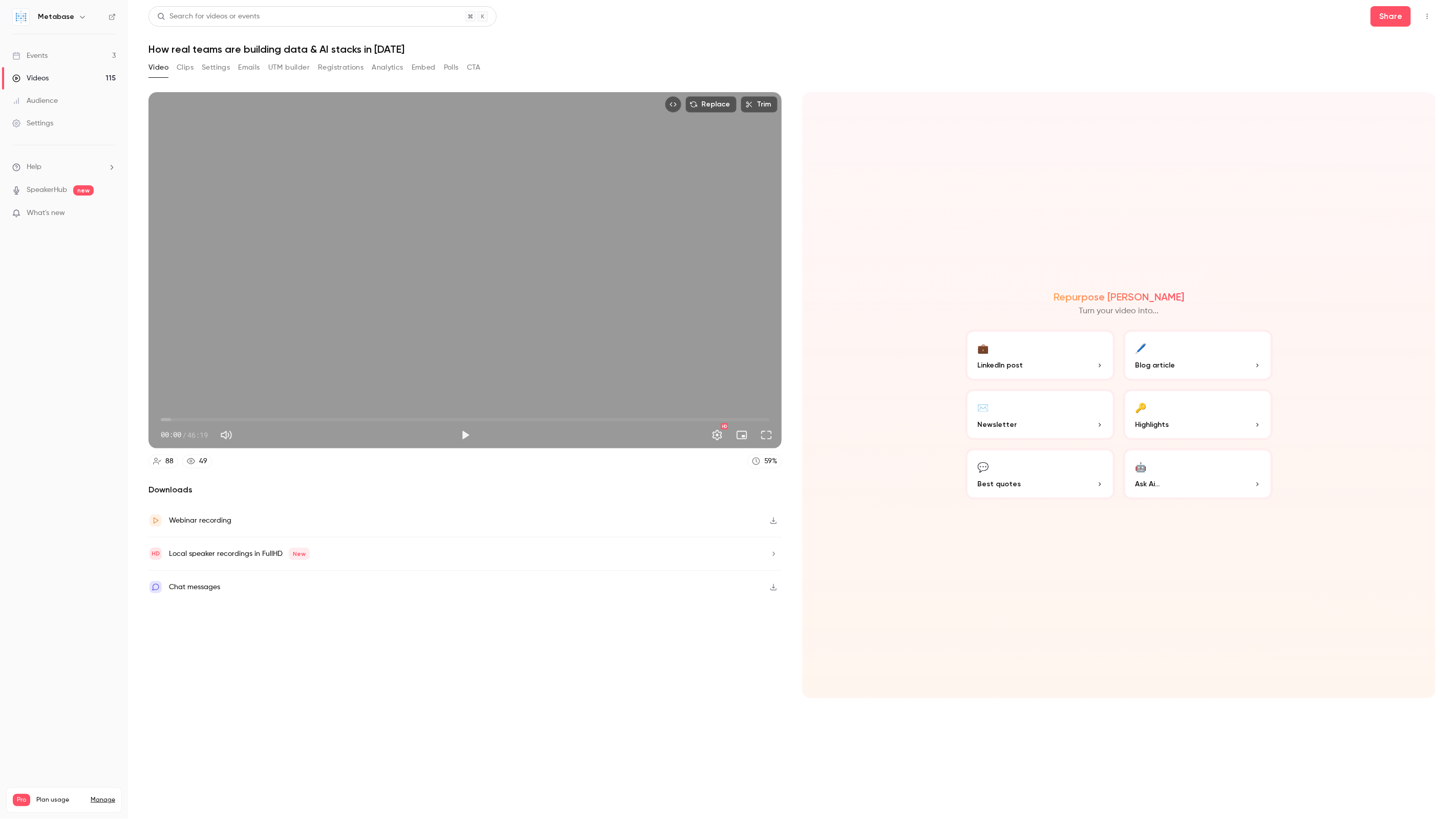
click at [183, 69] on button "Clips" at bounding box center [185, 68] width 17 height 17
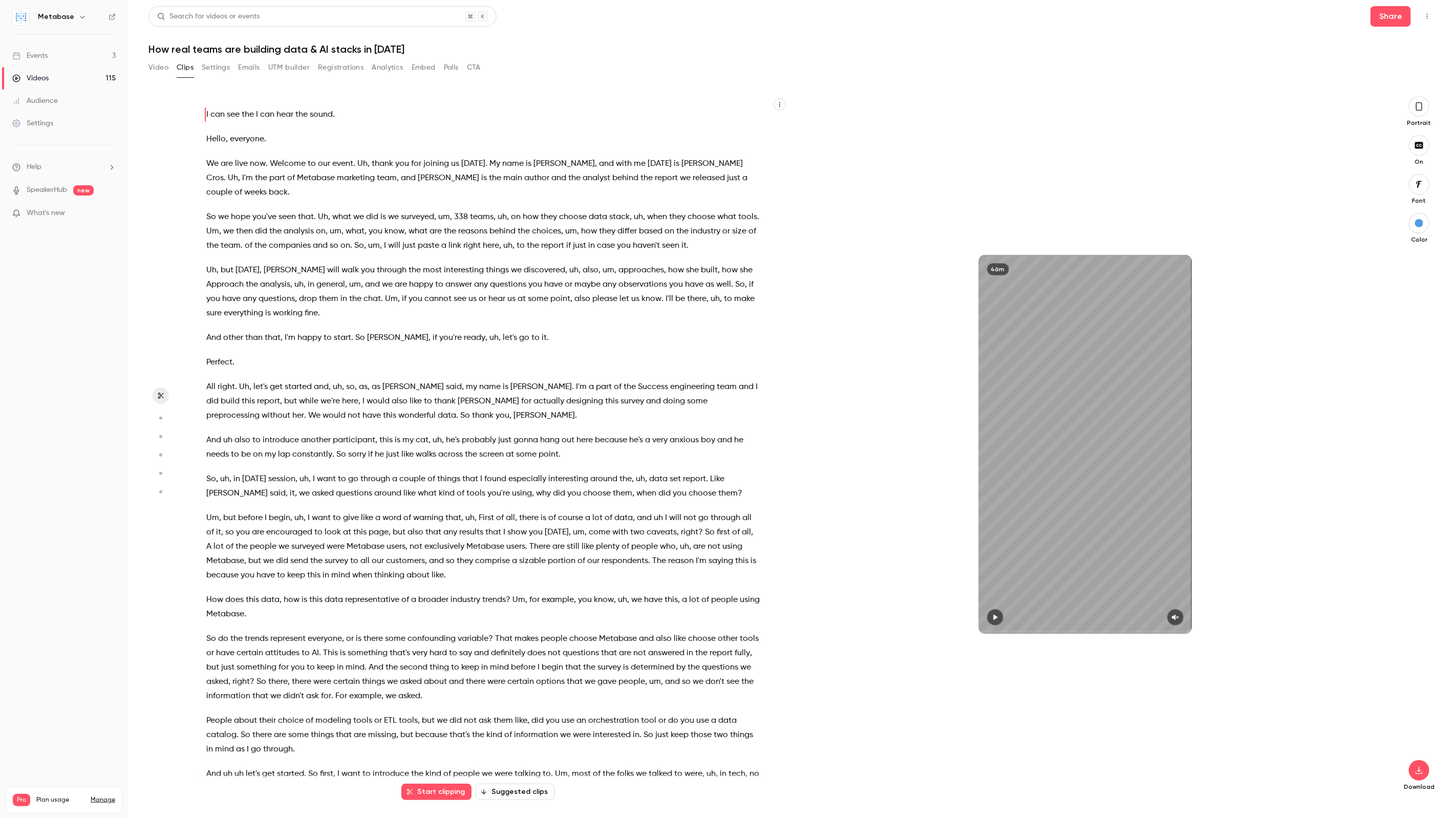
click at [509, 787] on button "Suggested clips" at bounding box center [515, 792] width 79 height 17
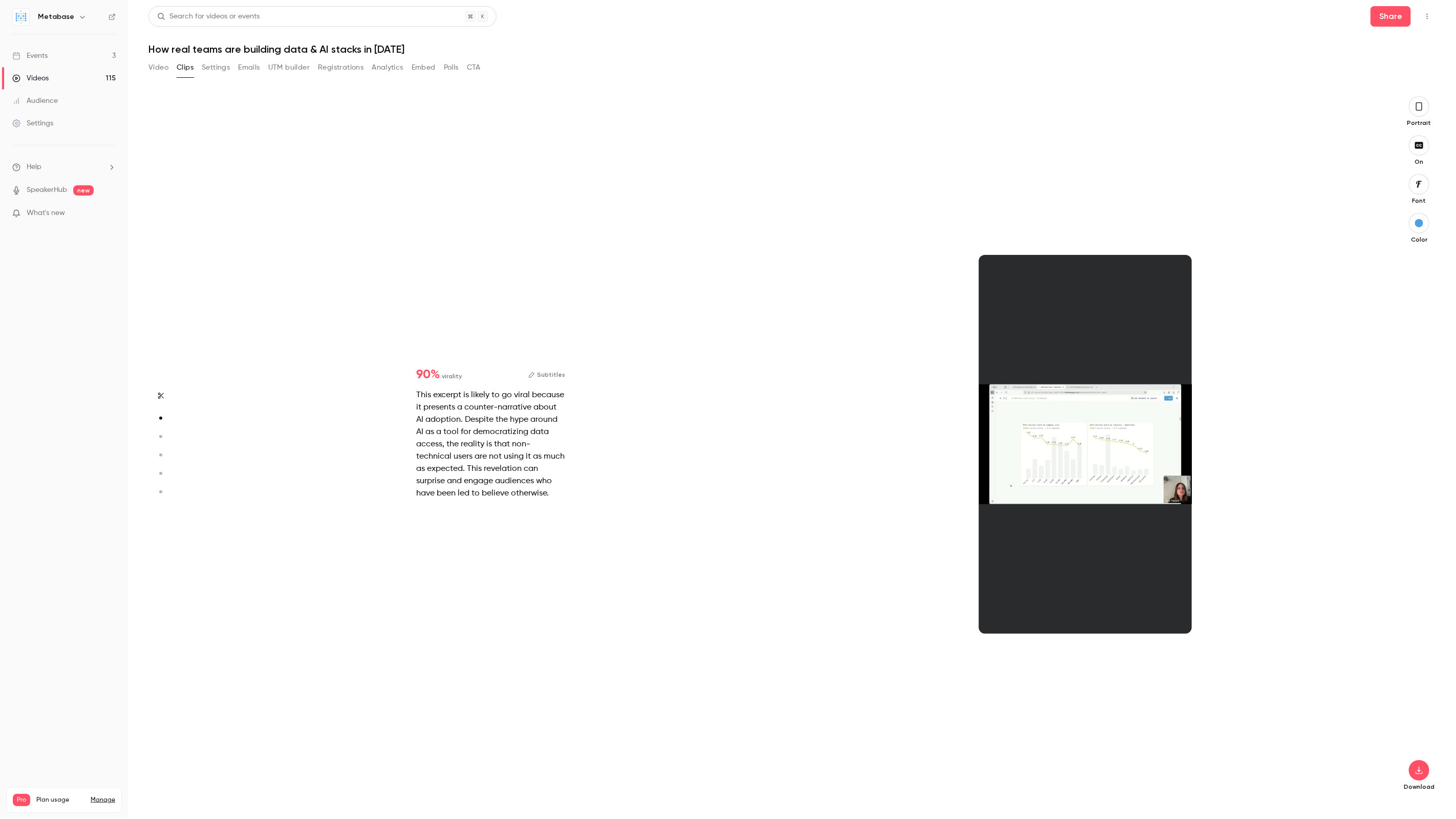
scroll to position [704, 0]
click at [162, 436] on circle "button" at bounding box center [160, 436] width 3 height 3
click at [1419, 115] on button "button" at bounding box center [1419, 106] width 20 height 20
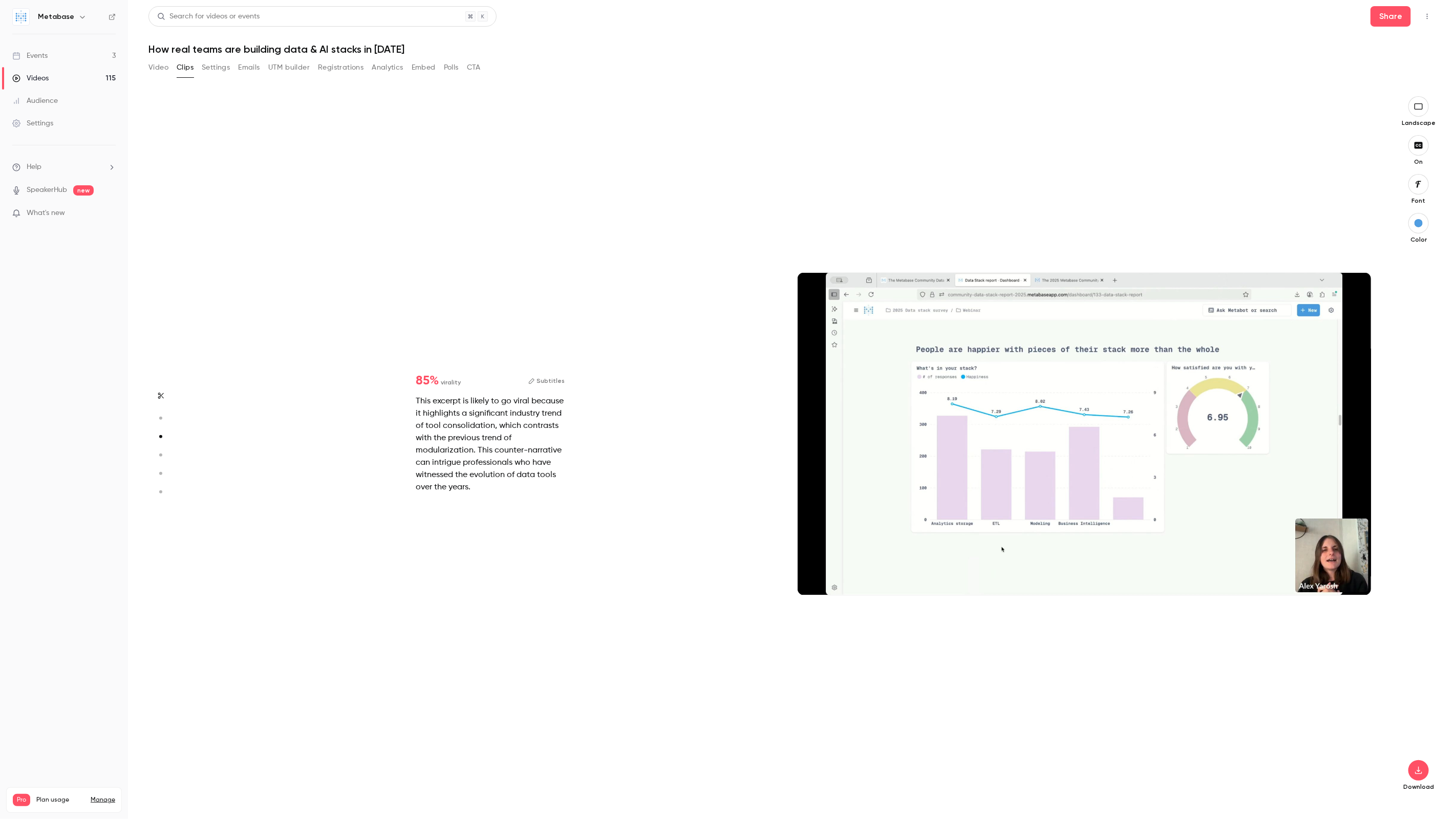
click at [814, 570] on div at bounding box center [1084, 434] width 574 height 322
click at [1024, 407] on div at bounding box center [1084, 434] width 574 height 322
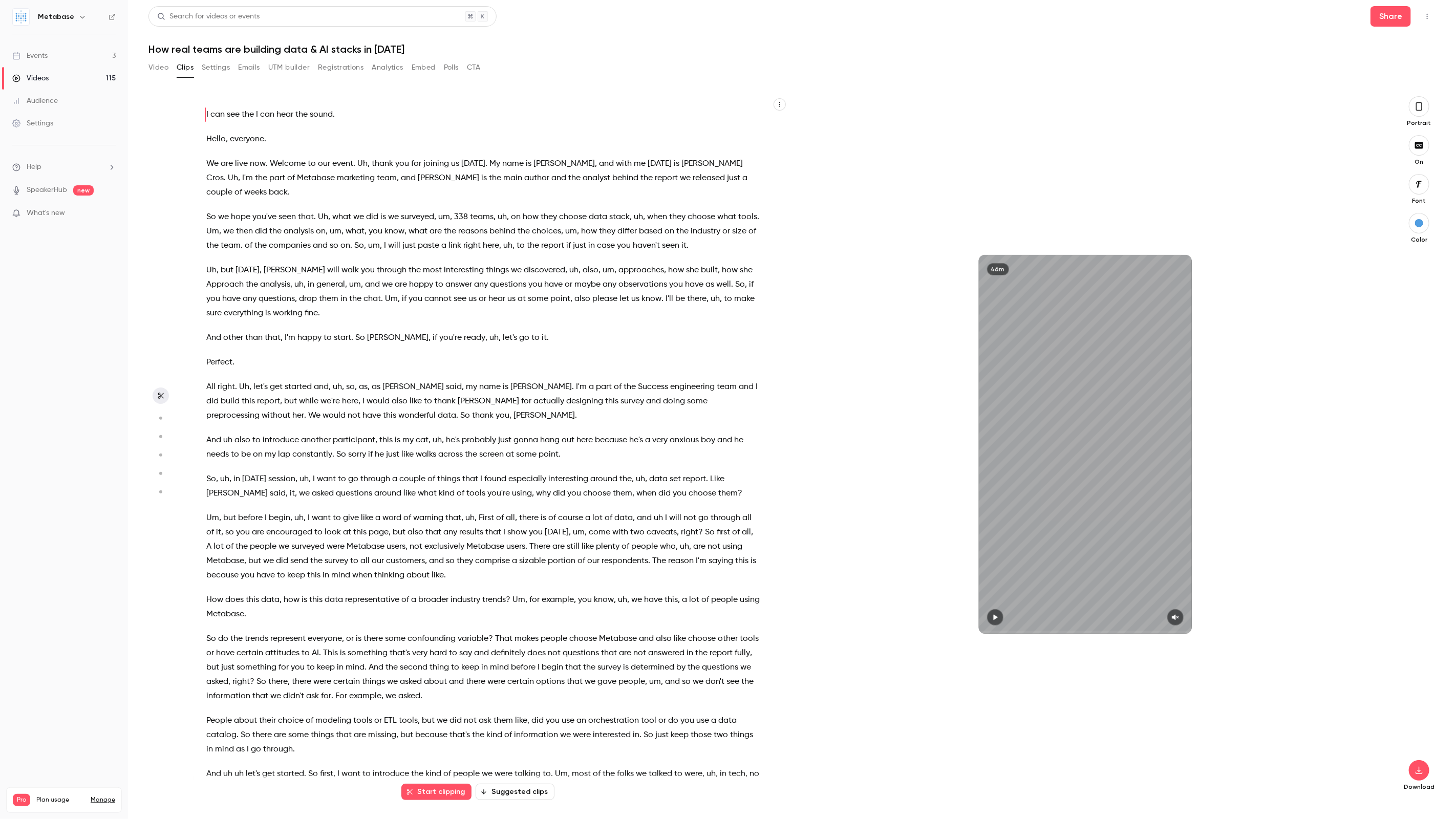
click at [525, 791] on button "Suggested clips" at bounding box center [515, 792] width 79 height 17
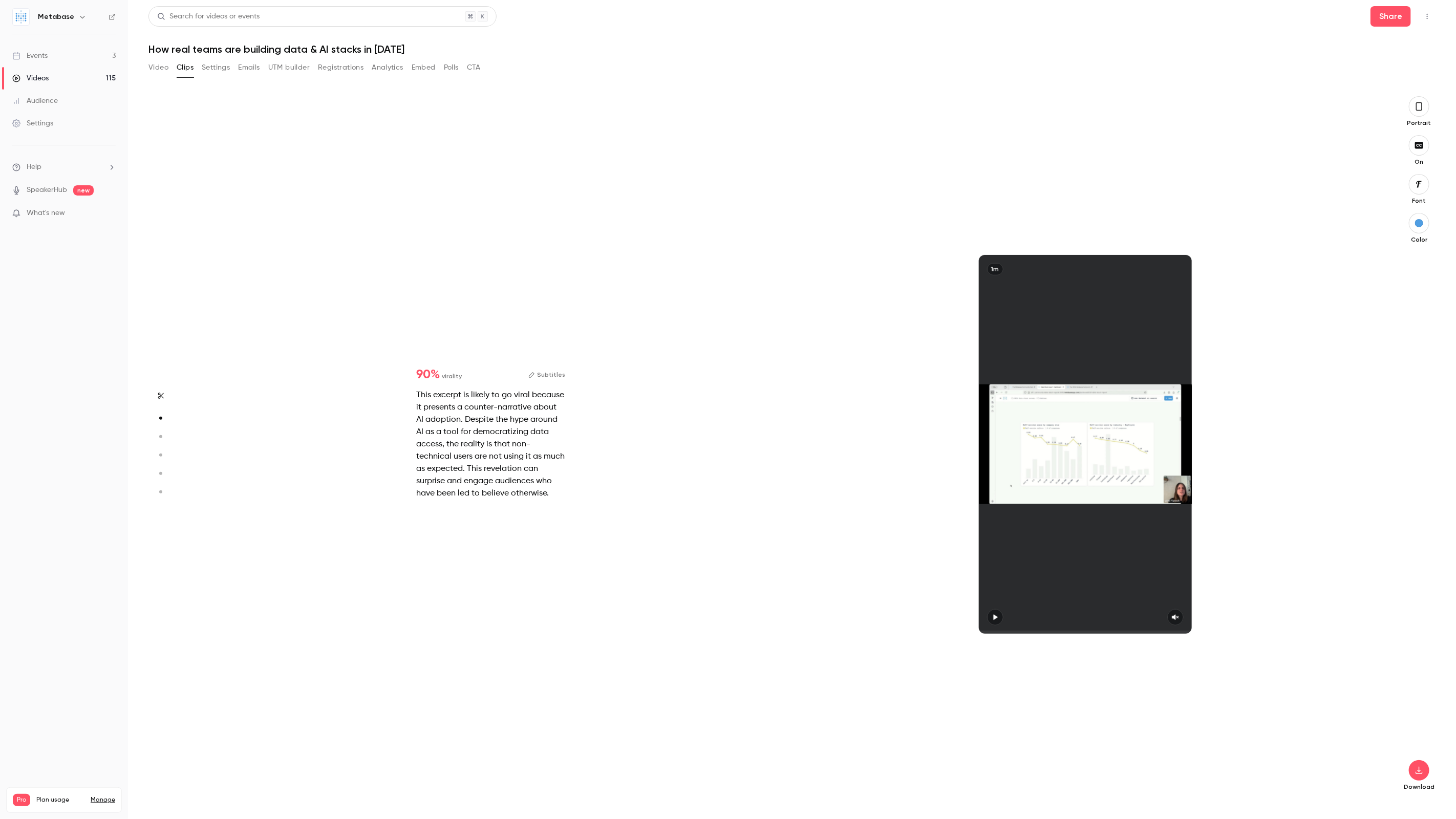
scroll to position [704, 0]
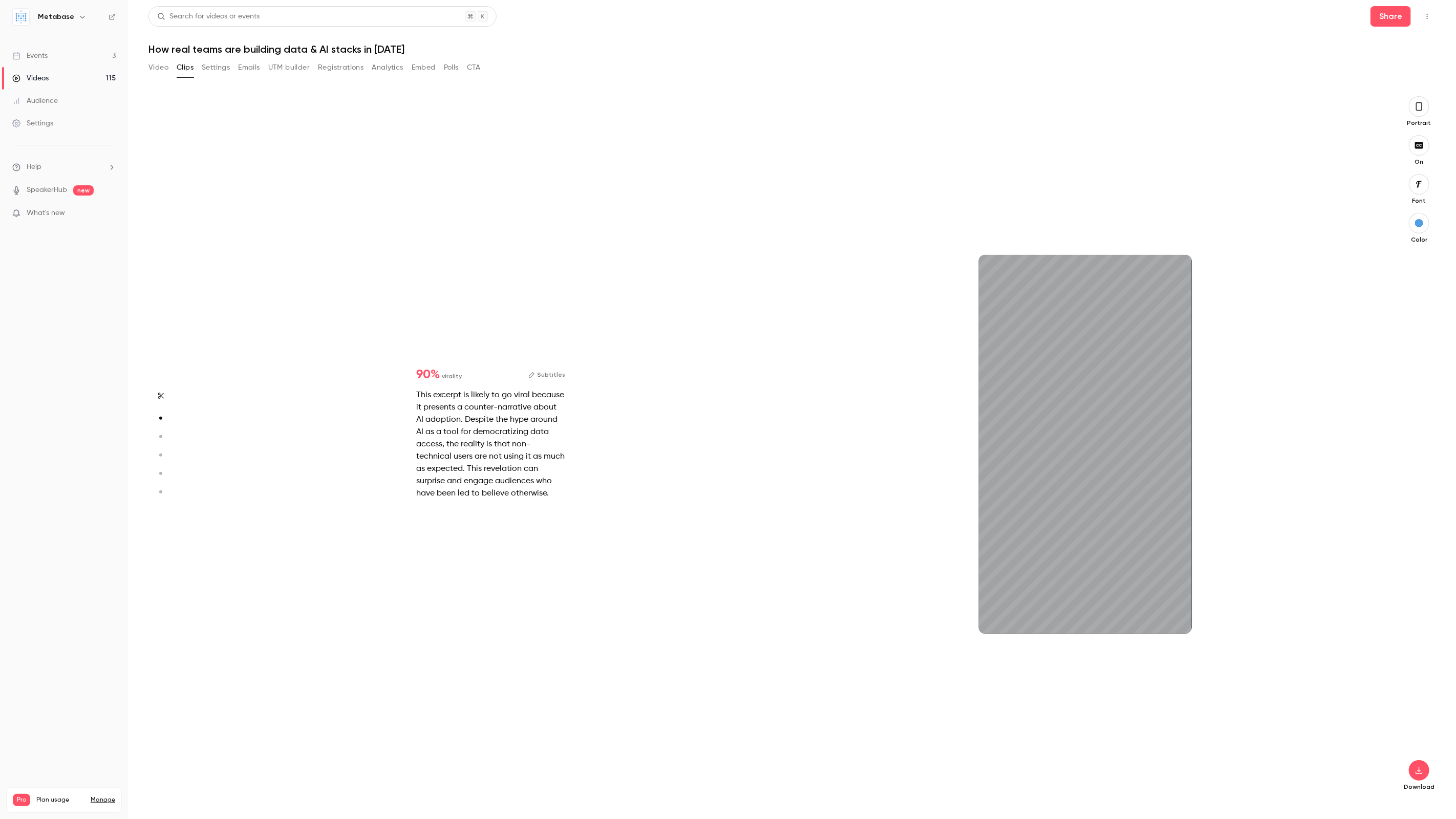
click at [1425, 106] on button "button" at bounding box center [1419, 106] width 20 height 20
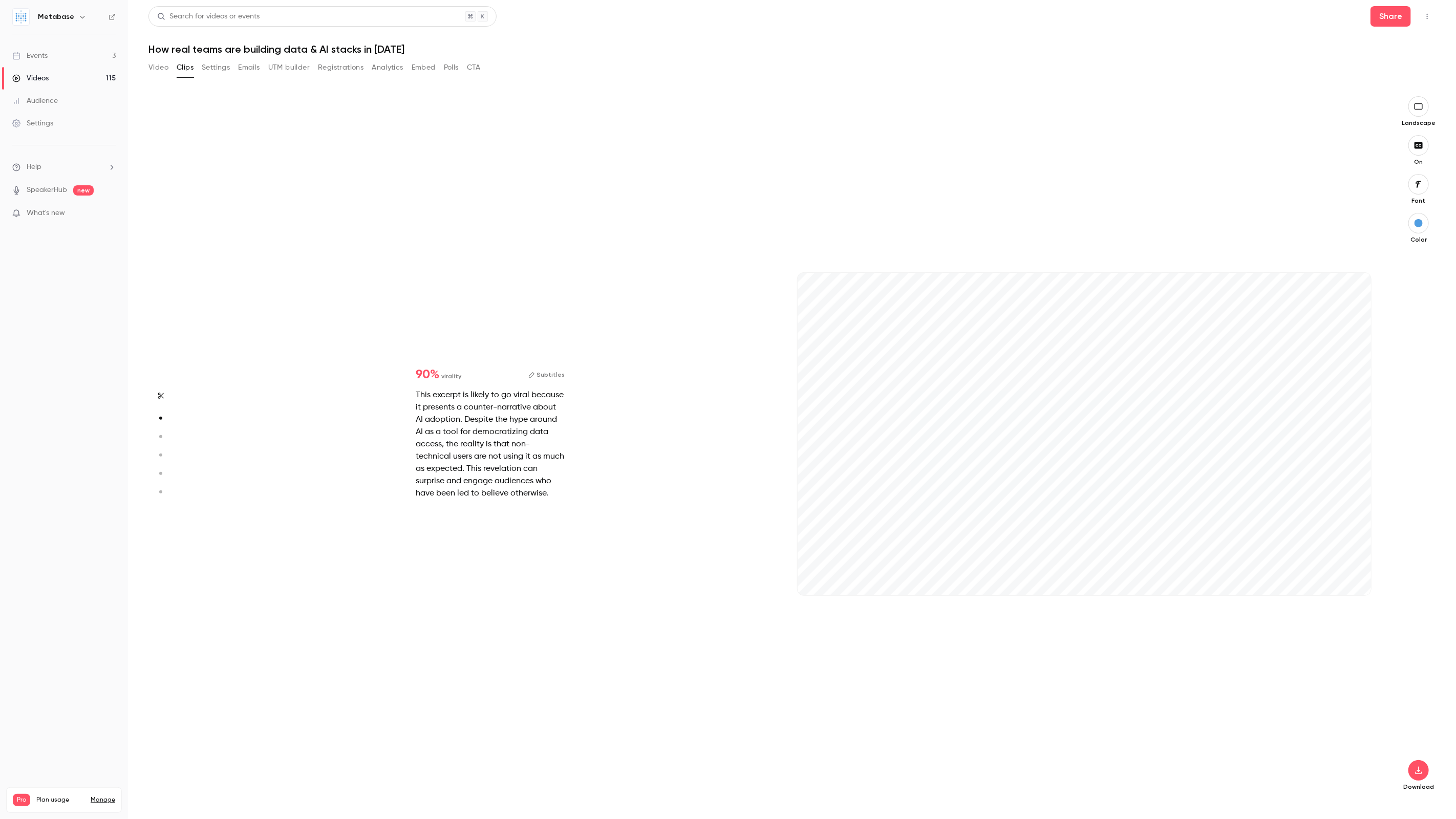
click at [159, 436] on circle "button" at bounding box center [160, 436] width 3 height 3
type input "*"
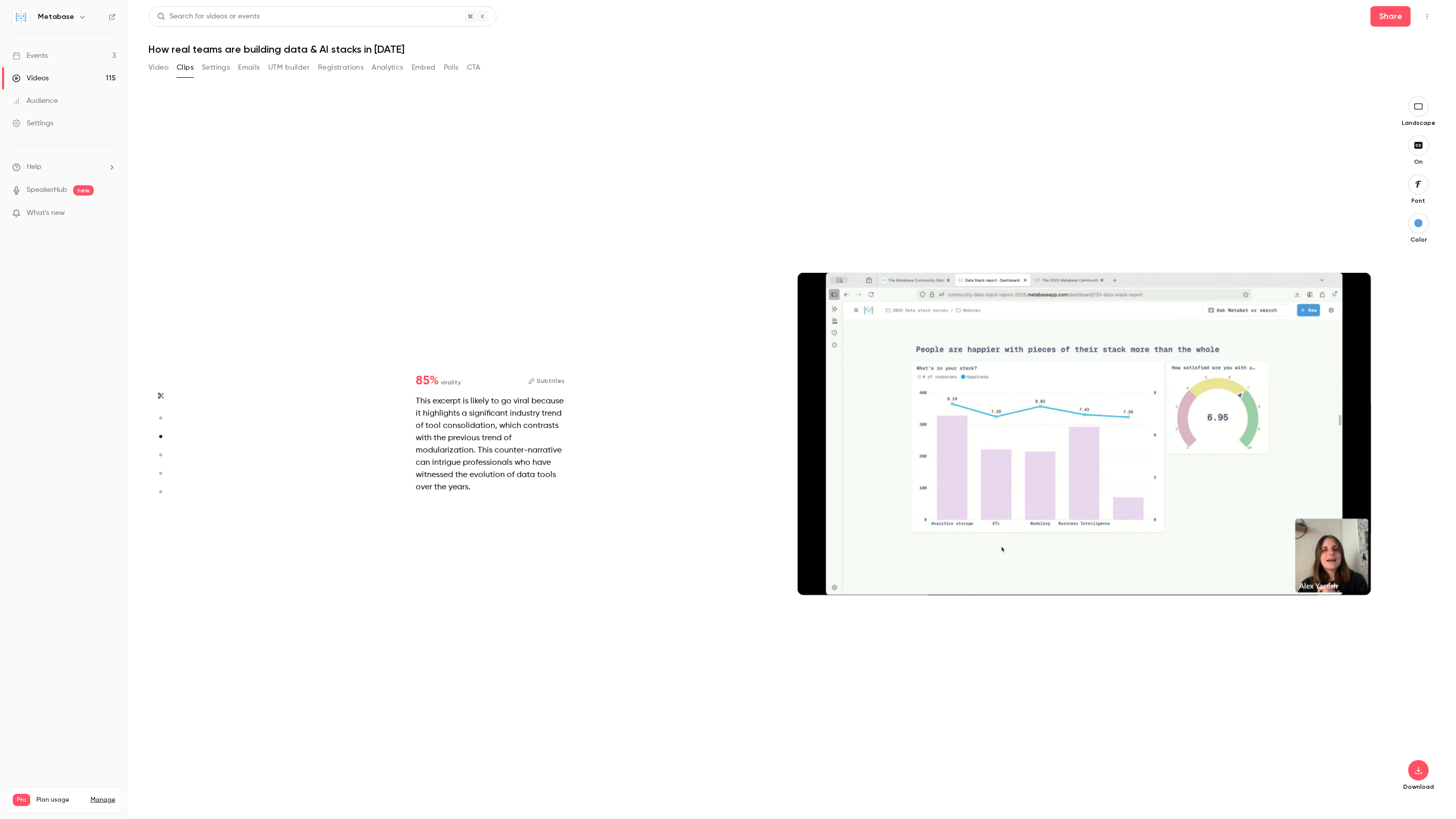
scroll to position [1409, 0]
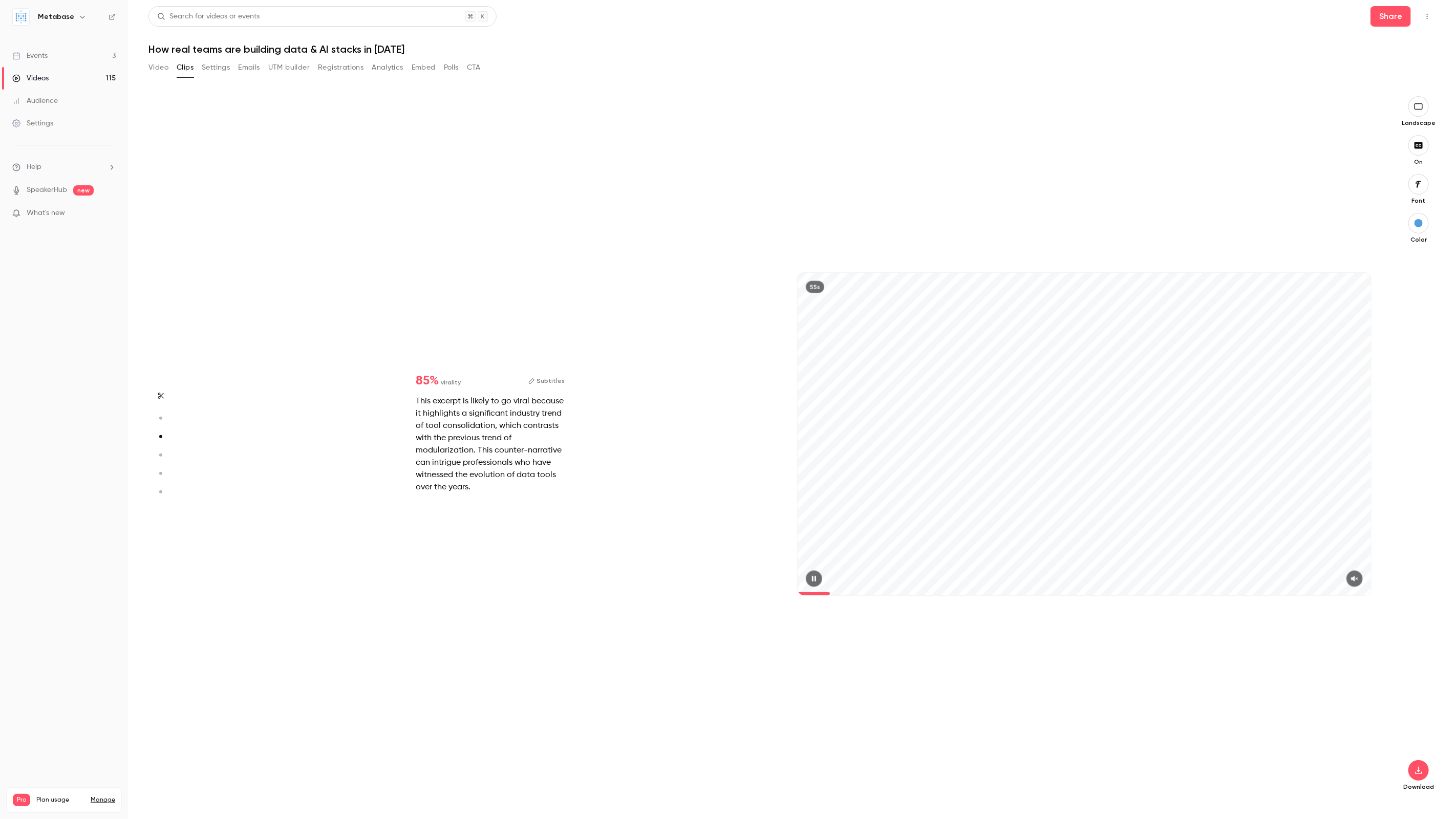
click at [1356, 573] on button "button" at bounding box center [1354, 580] width 17 height 17
click at [1357, 578] on icon "button" at bounding box center [1354, 580] width 8 height 7
click at [1425, 772] on button "button" at bounding box center [1419, 771] width 20 height 20
click at [1335, 786] on span "Standard" at bounding box center [1342, 788] width 117 height 11
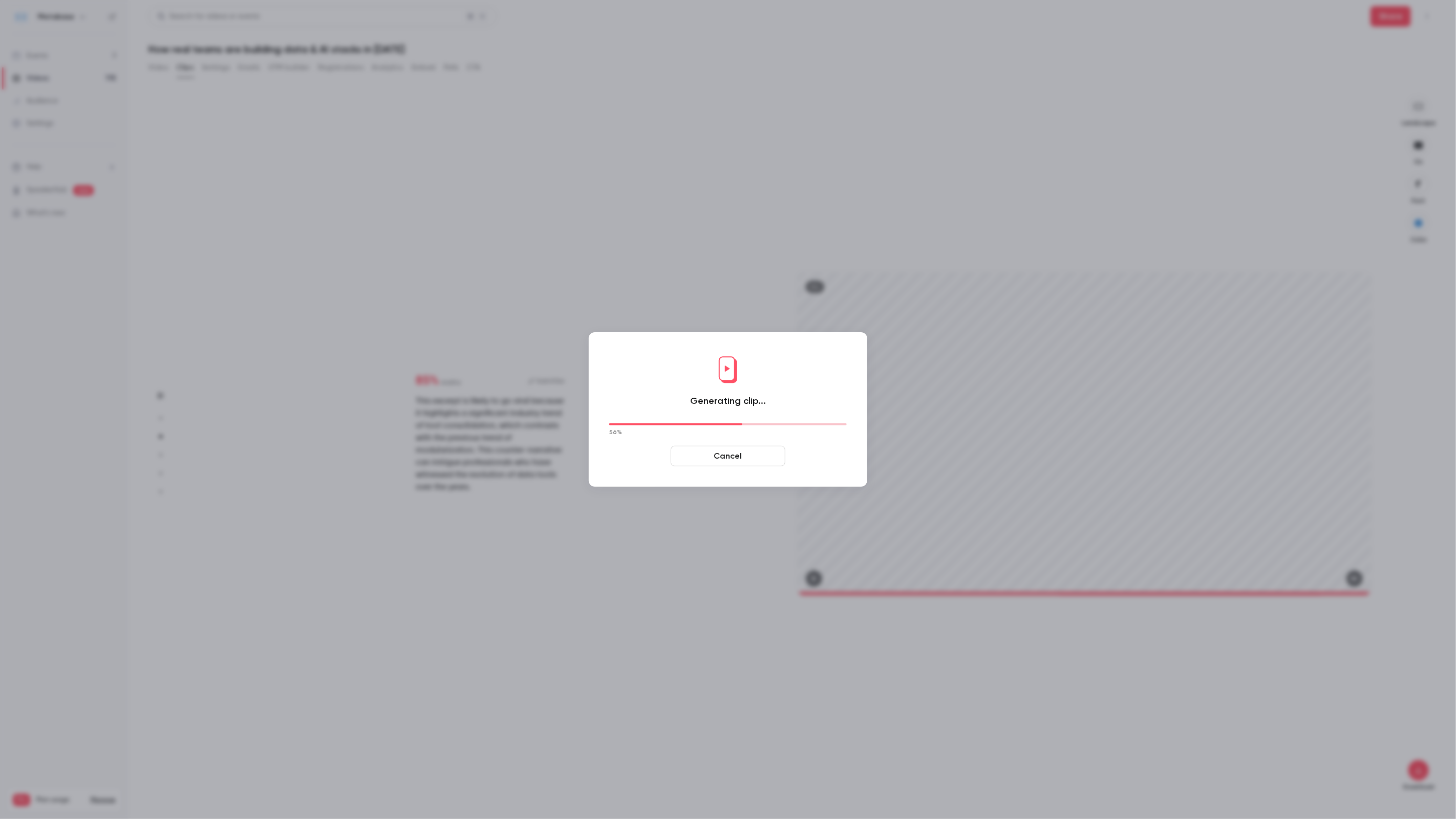
click at [720, 457] on button "Cancel" at bounding box center [728, 457] width 115 height 20
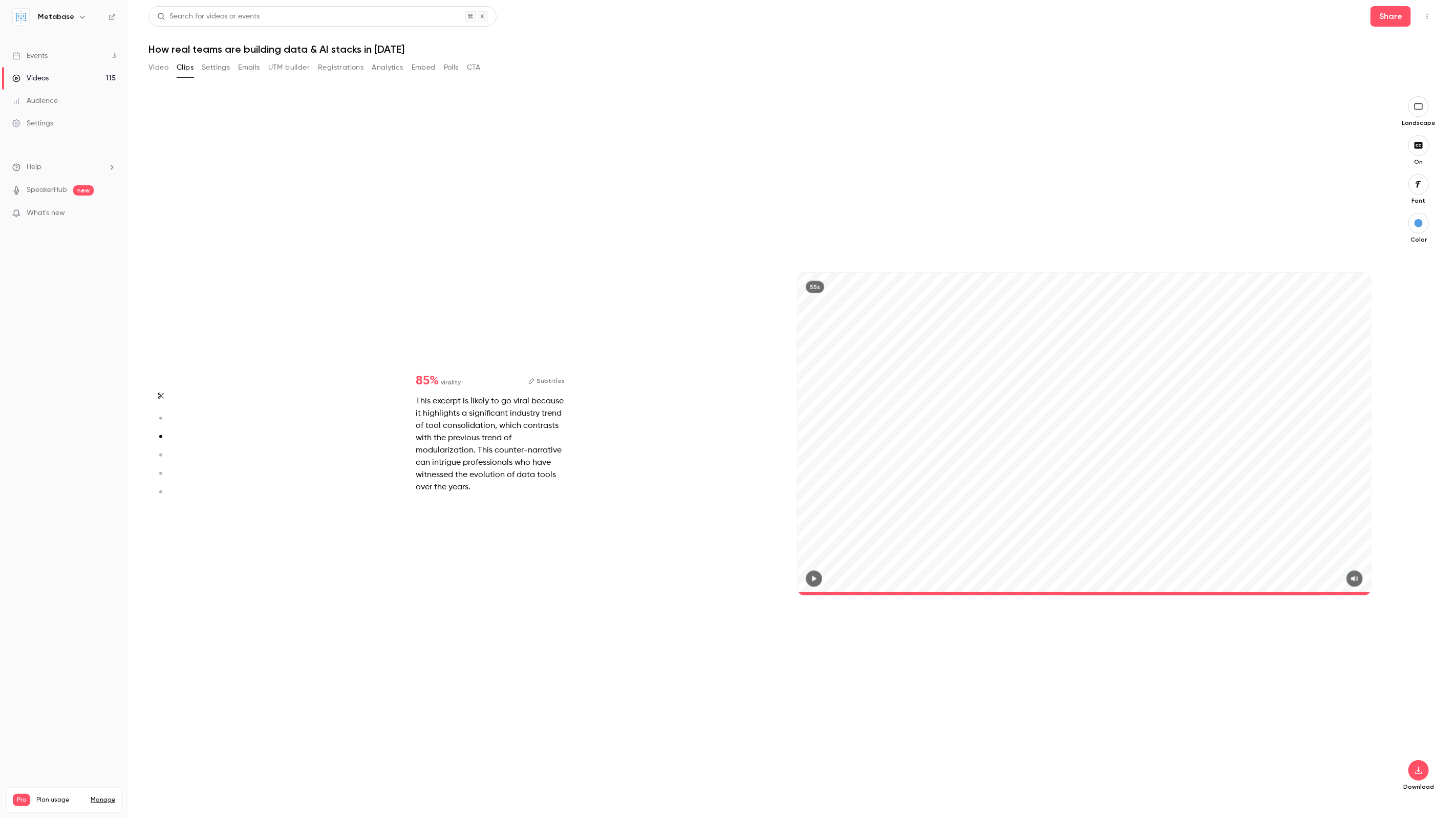
click at [550, 374] on div "85 % virality Subtitles This excerpt is likely to go viral because it highlight…" at bounding box center [490, 434] width 182 height 152
click at [554, 382] on button "Subtitles" at bounding box center [547, 380] width 37 height 12
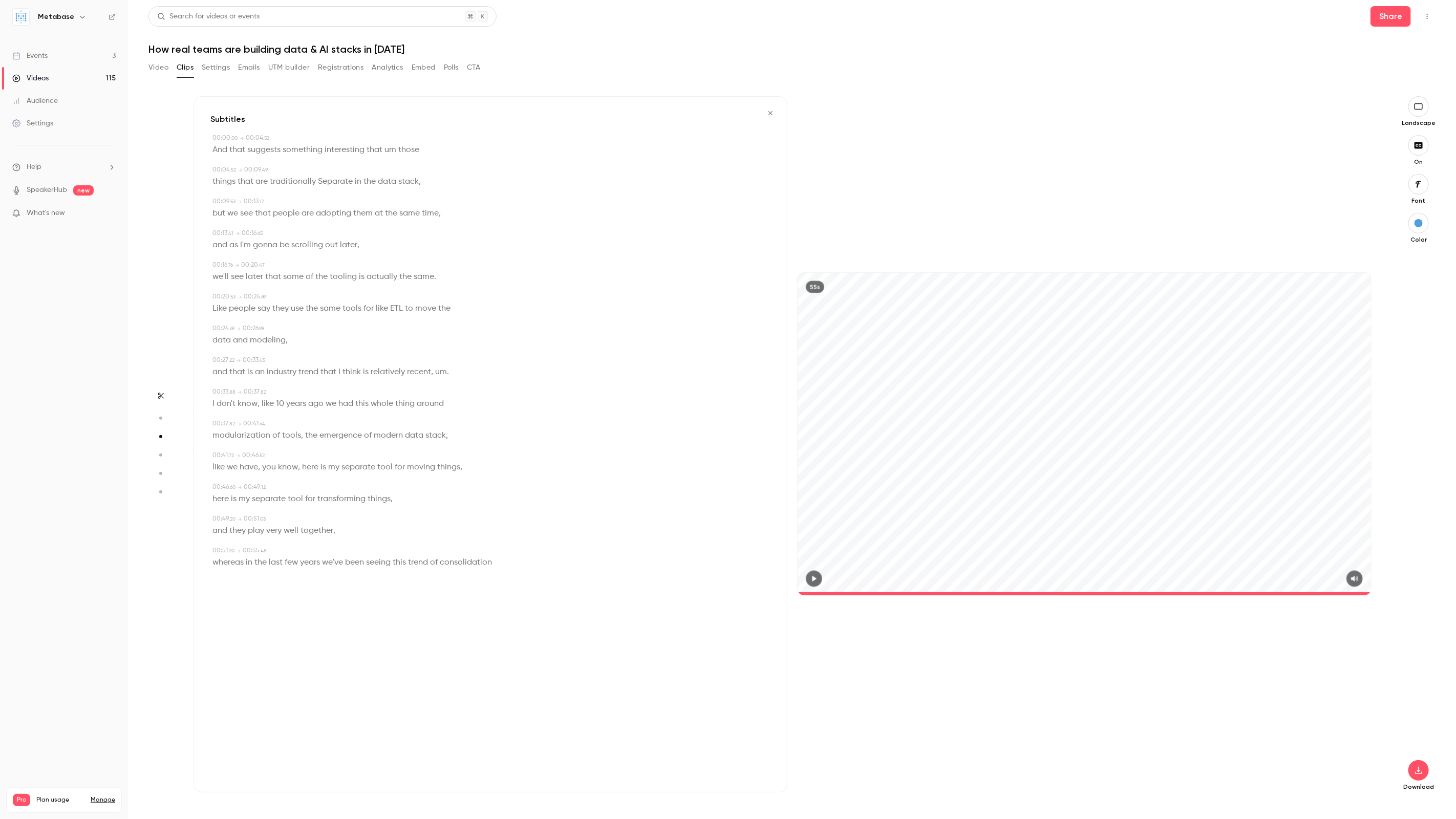
click at [330, 554] on div "00:51 . 20 → 00:55 . 48" at bounding box center [491, 551] width 558 height 9
click at [330, 557] on span "we've" at bounding box center [333, 562] width 21 height 14
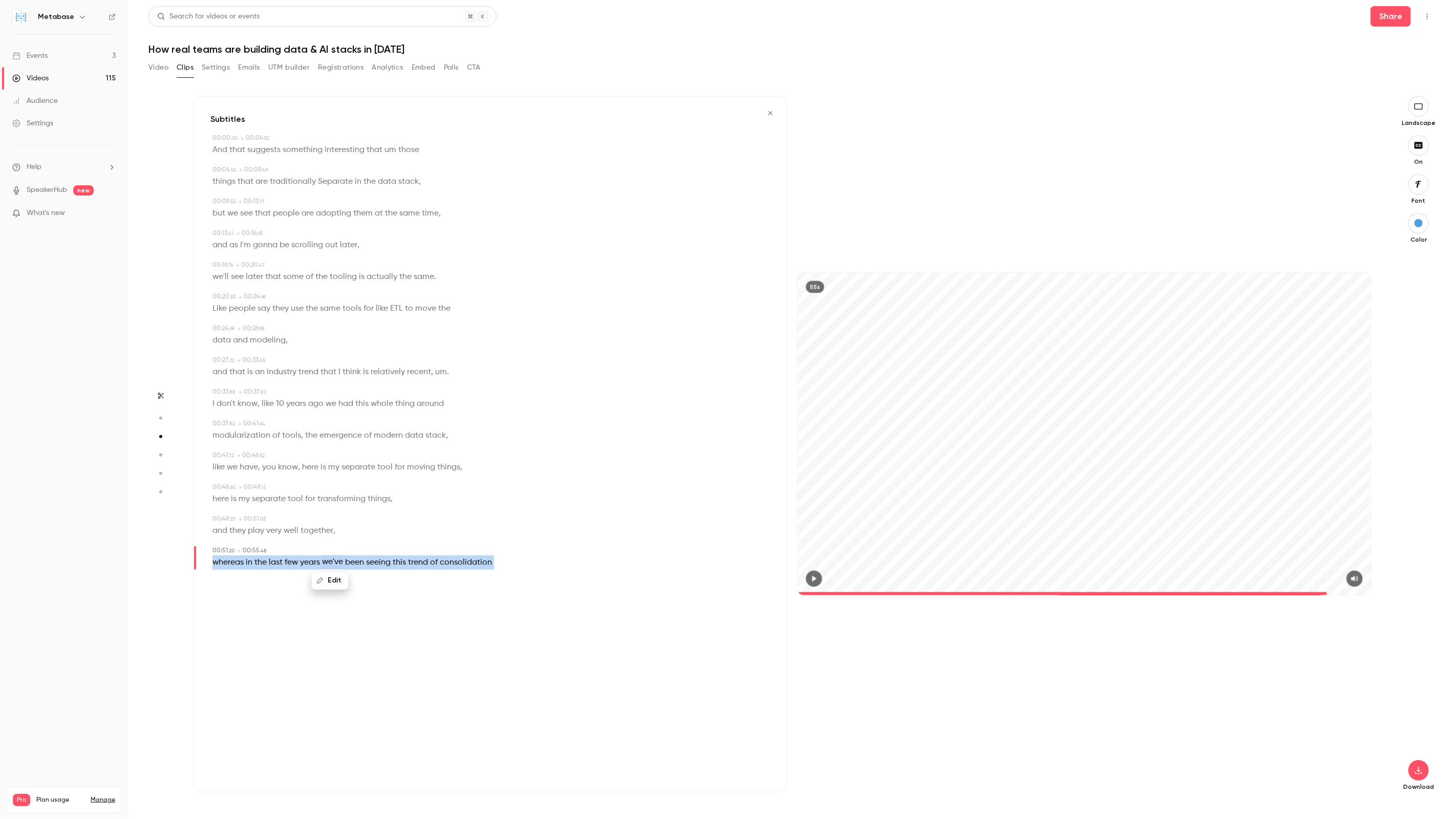
click at [330, 557] on span "we've" at bounding box center [333, 562] width 21 height 14
click at [769, 113] on icon "button" at bounding box center [770, 114] width 8 height 7
type input "****"
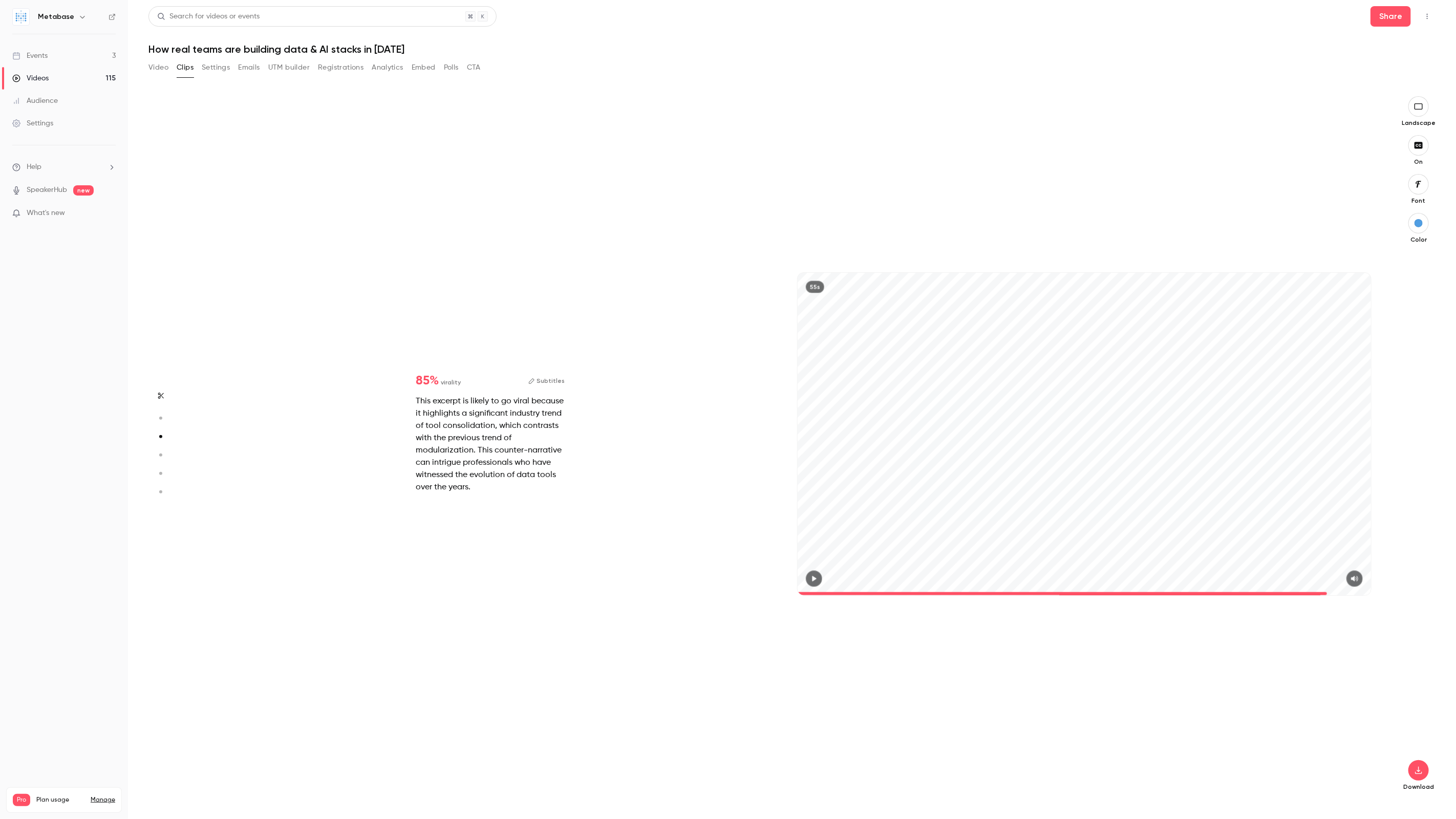
click at [187, 67] on button "Clips" at bounding box center [185, 68] width 17 height 17
click at [507, 138] on div "85 % virality Subtitles This excerpt is likely to go viral because it highlight…" at bounding box center [787, 444] width 1188 height 696
click at [160, 70] on button "Video" at bounding box center [157, 68] width 20 height 17
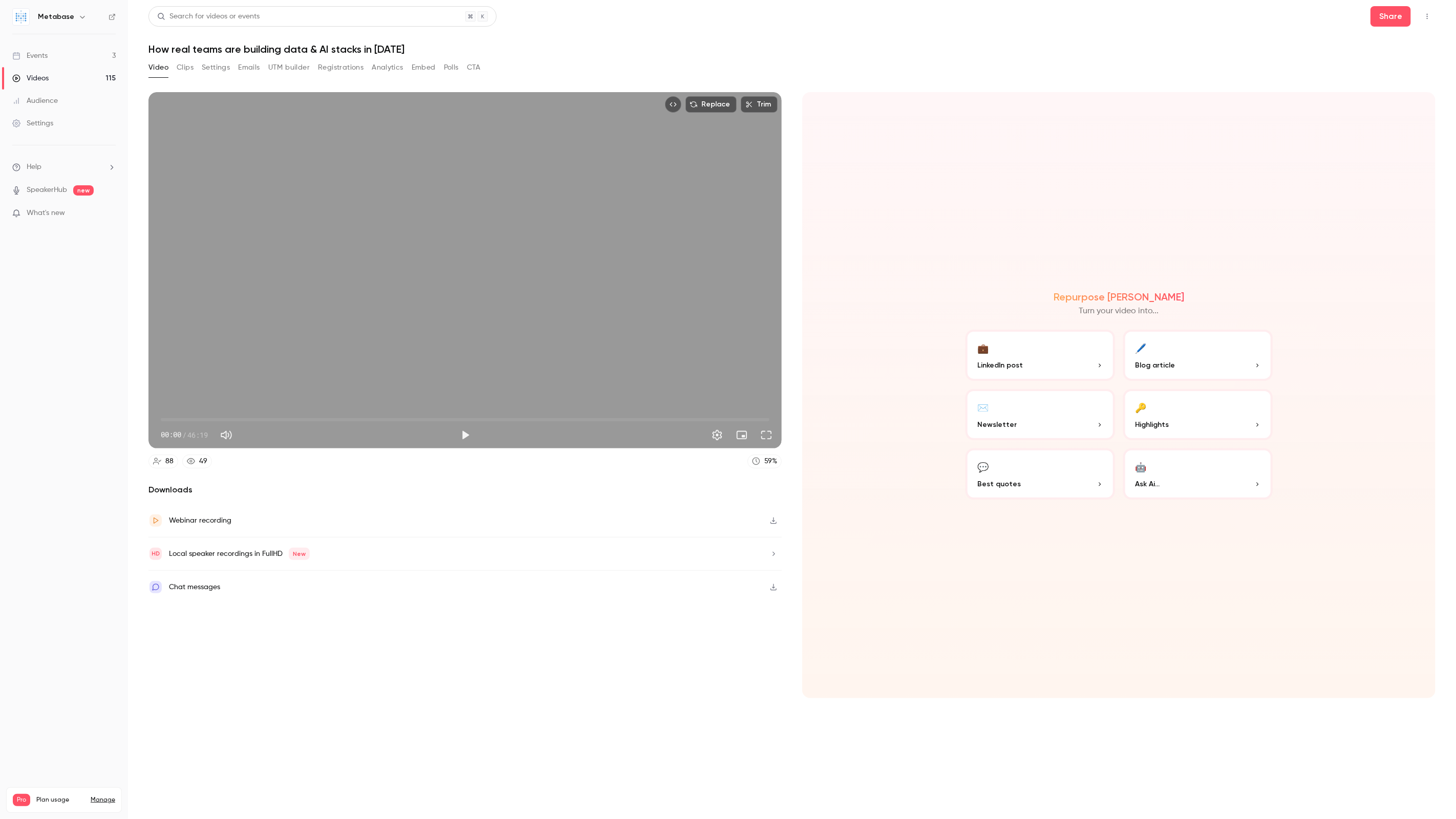
click at [180, 68] on button "Clips" at bounding box center [185, 68] width 17 height 17
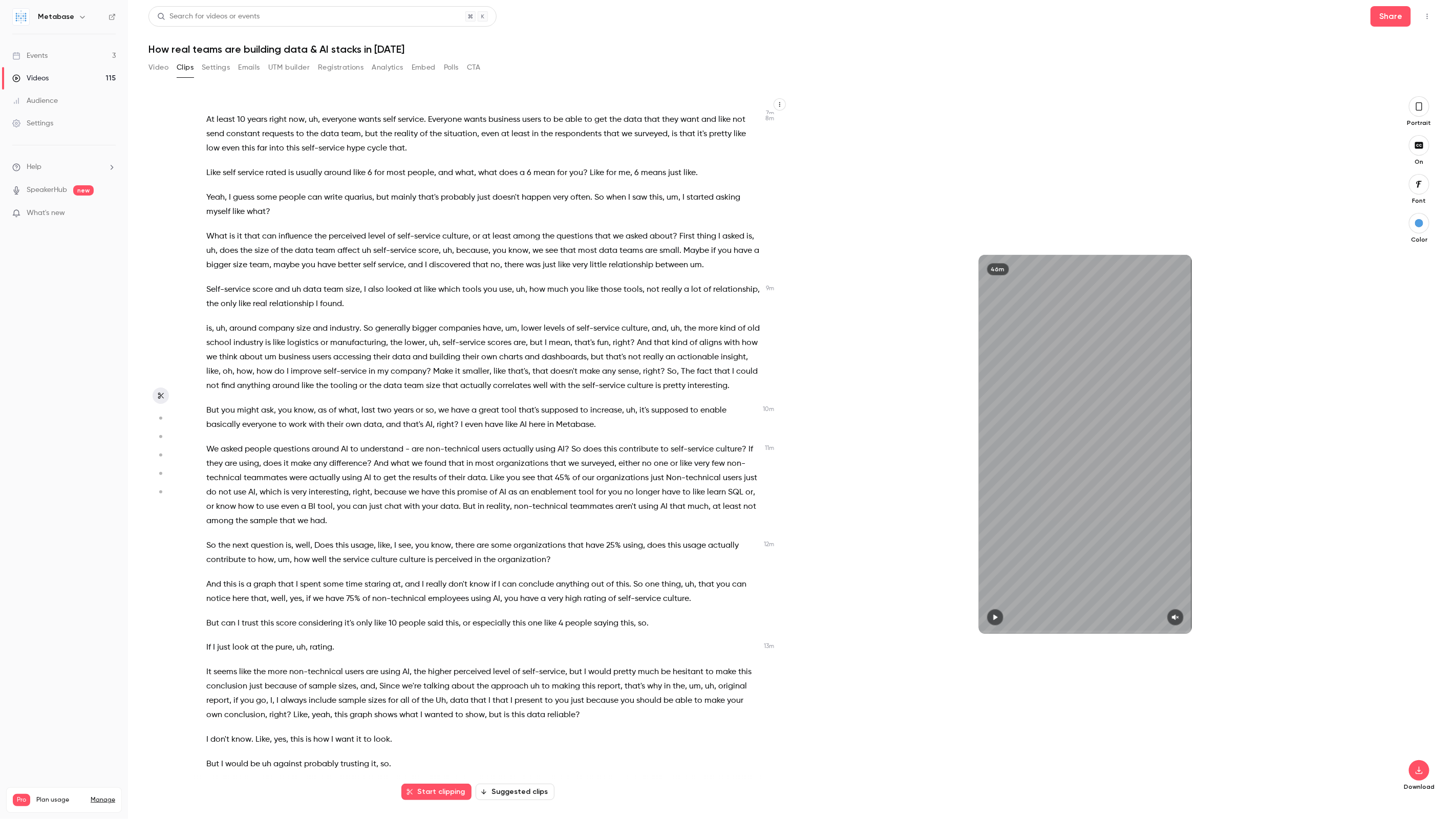
scroll to position [2239, 0]
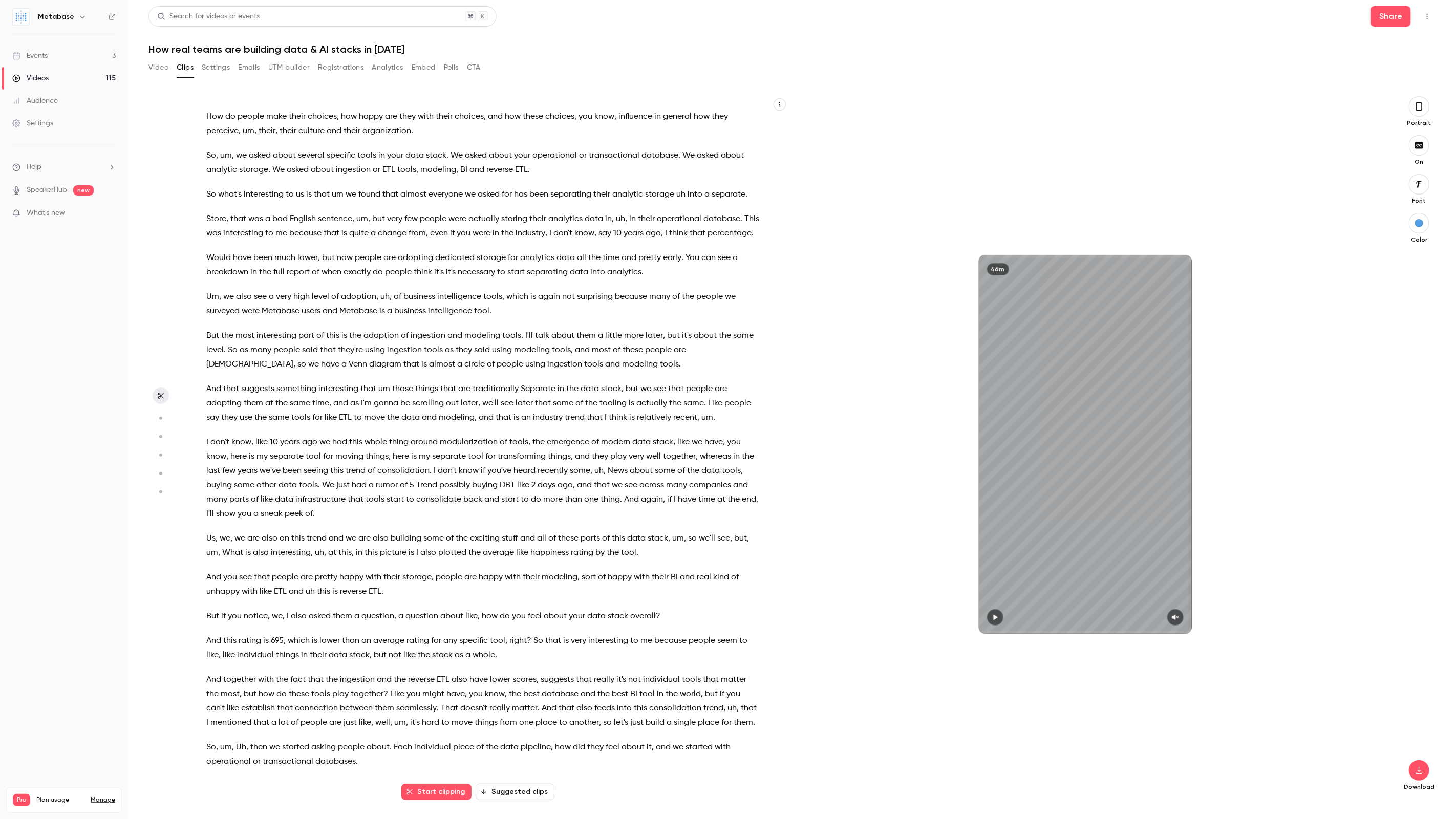
click at [537, 795] on button "Suggested clips" at bounding box center [515, 792] width 79 height 17
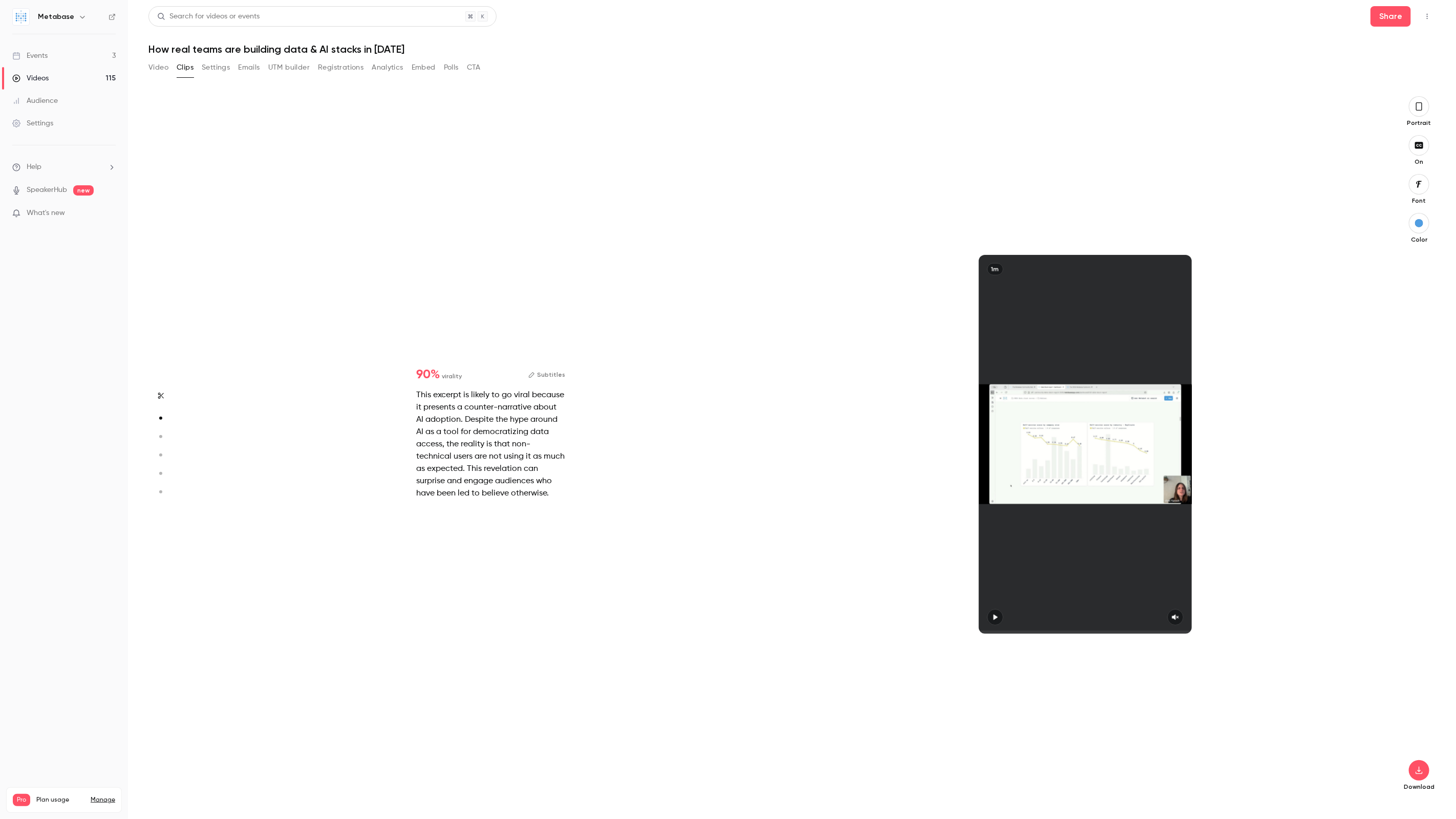
scroll to position [704, 0]
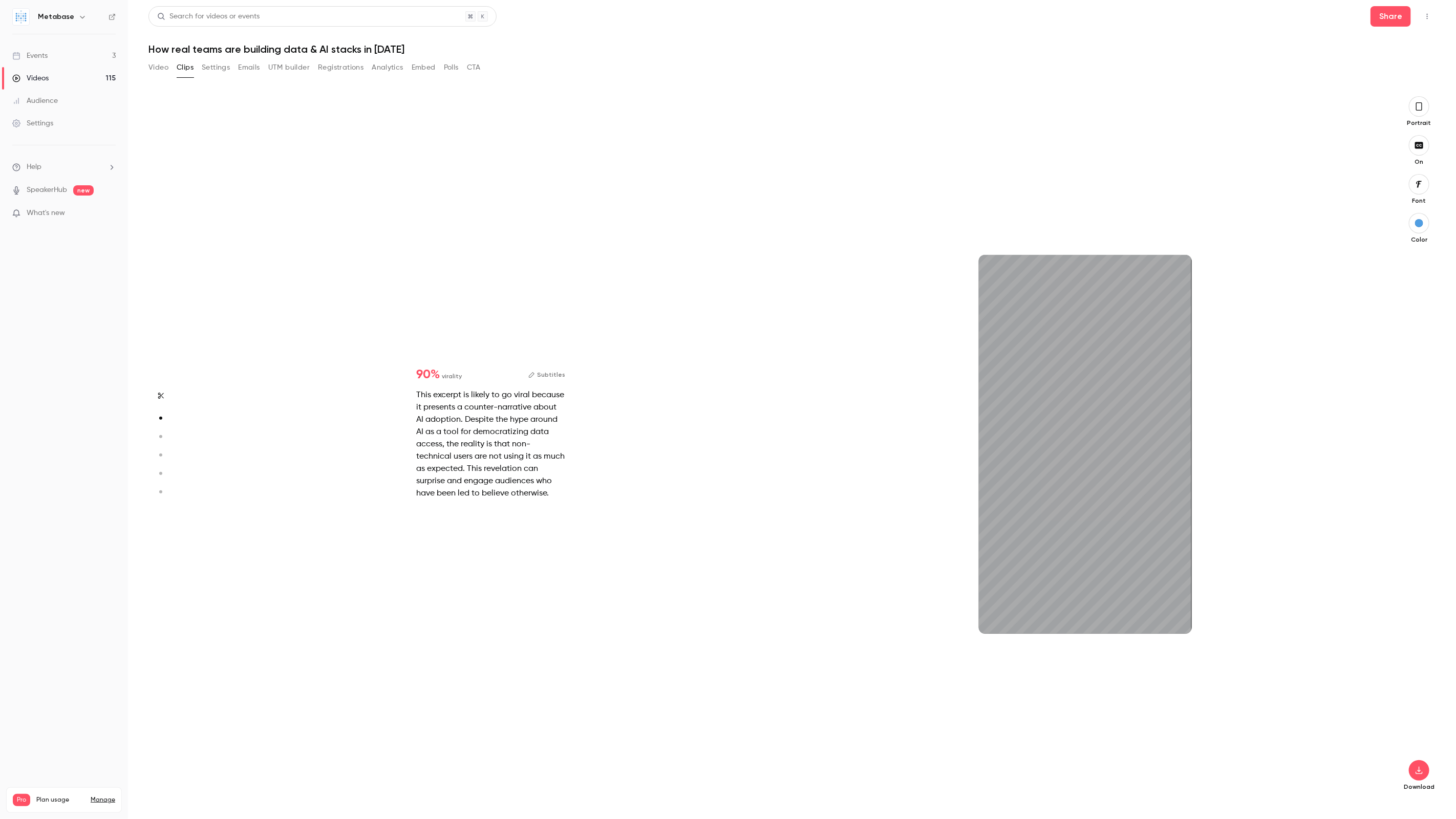
click at [162, 437] on icon "button" at bounding box center [160, 437] width 9 height 7
type input "*"
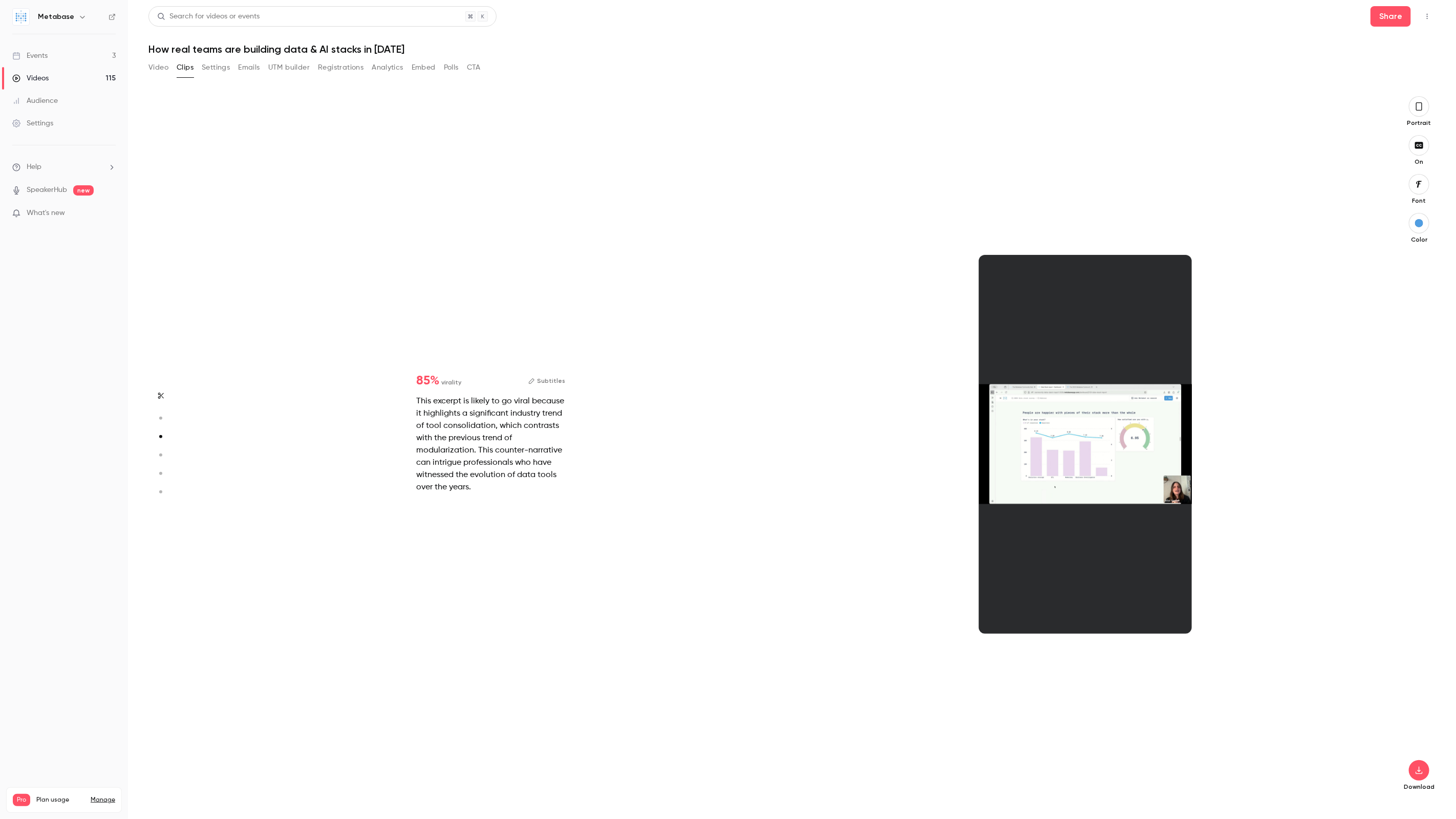
scroll to position [1409, 0]
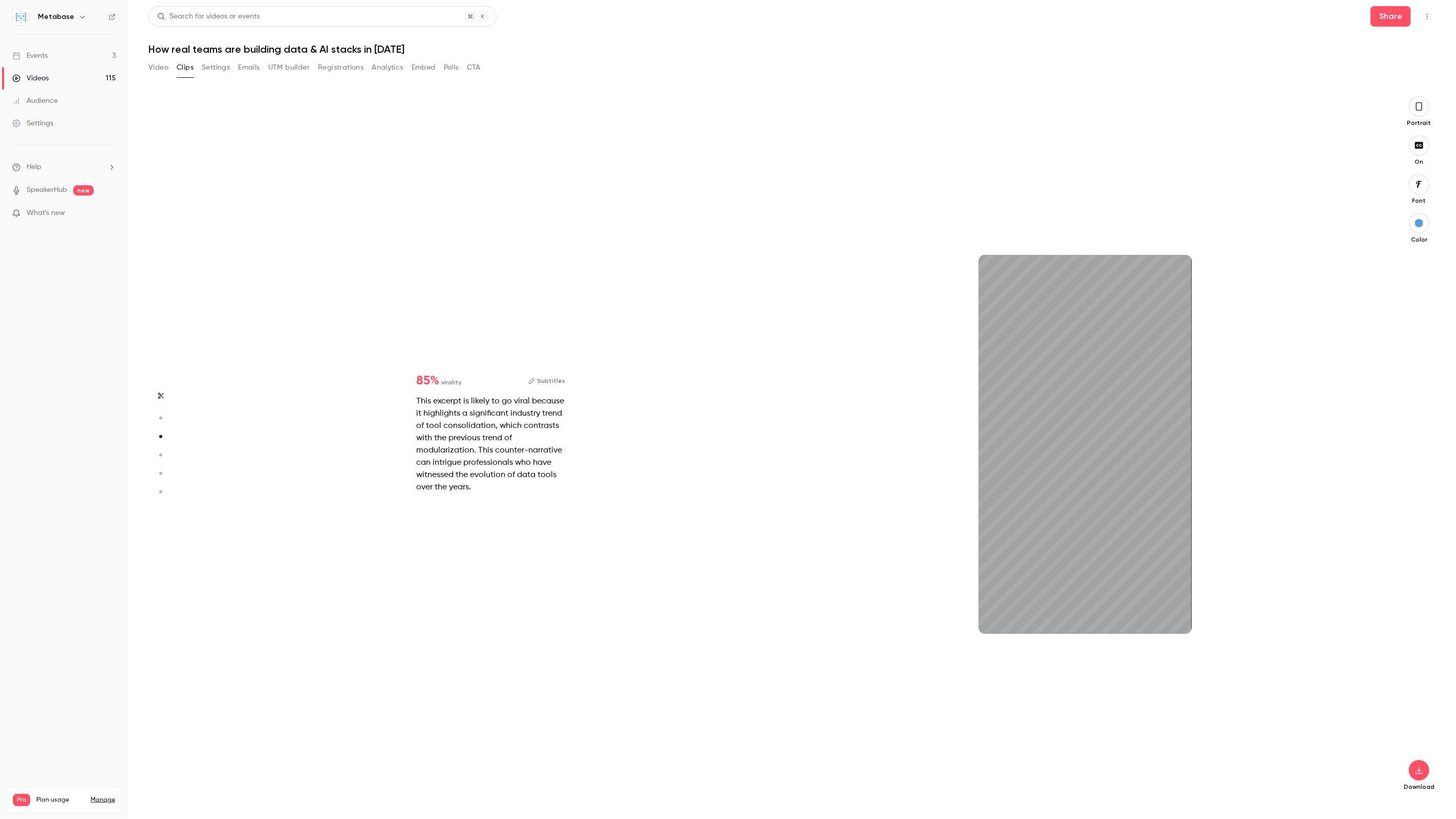
click at [161, 456] on circle "button" at bounding box center [160, 455] width 3 height 3
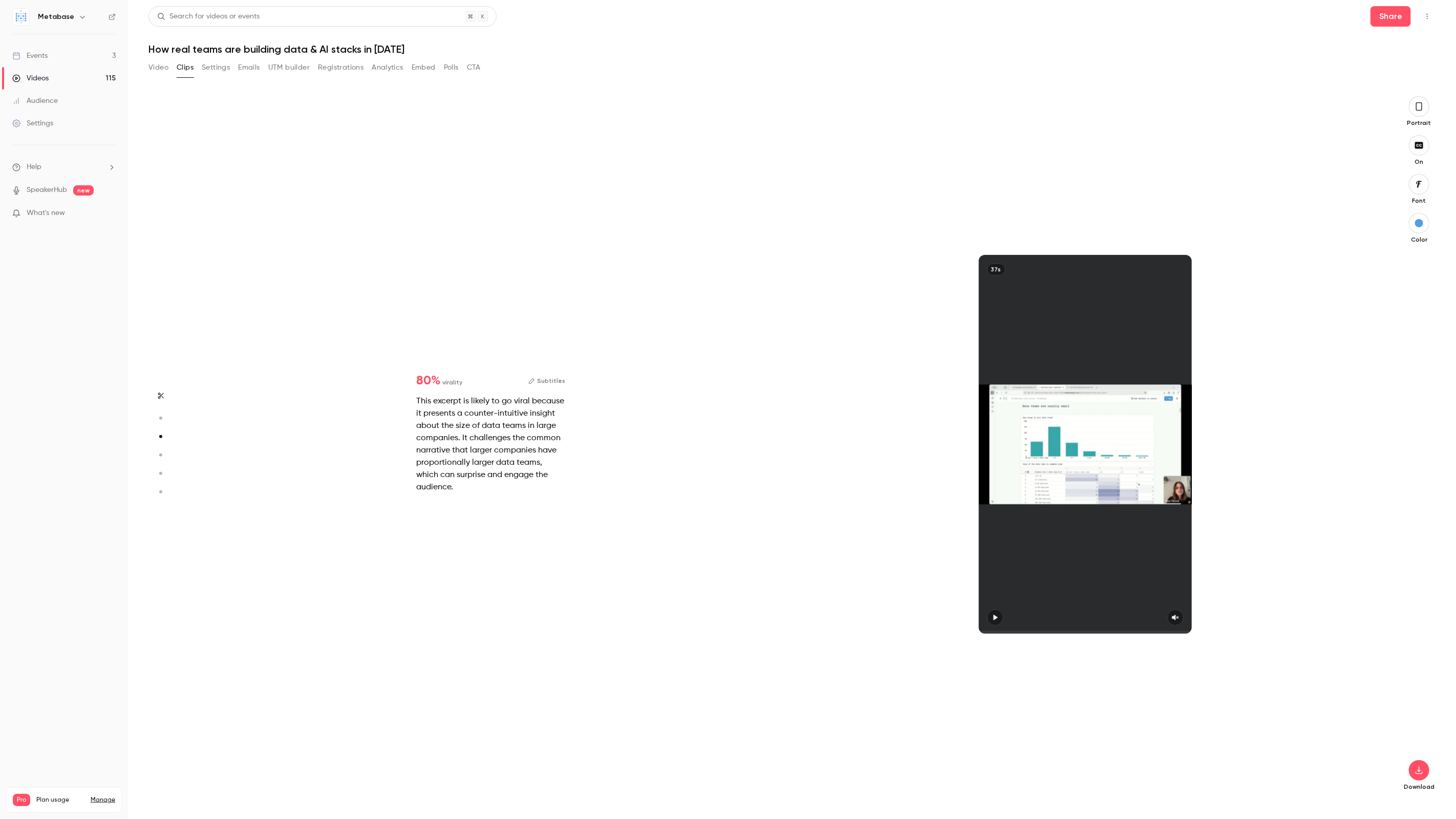
type input "*"
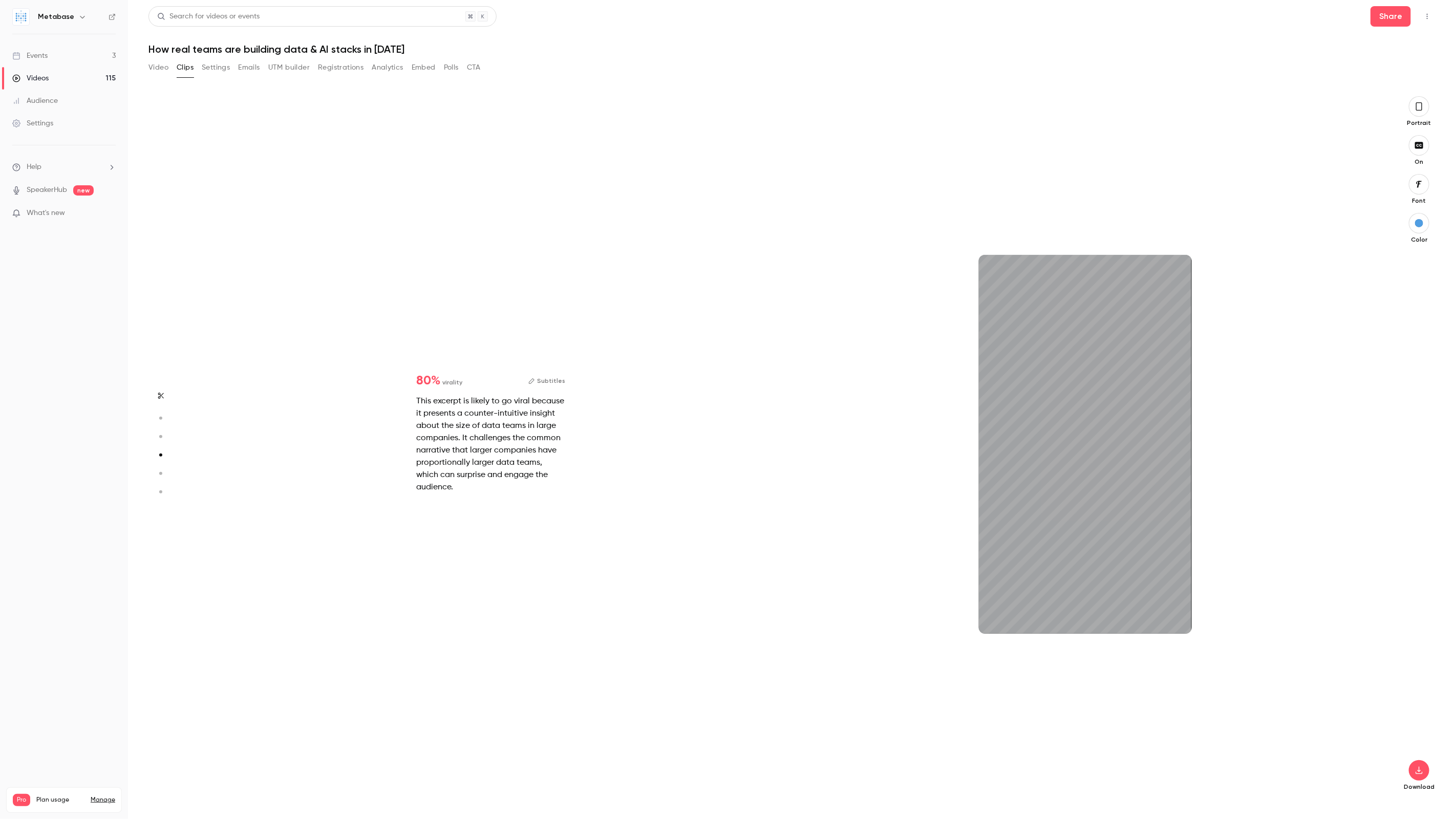
scroll to position [2113, 0]
click at [1416, 106] on icon "button" at bounding box center [1419, 106] width 8 height 11
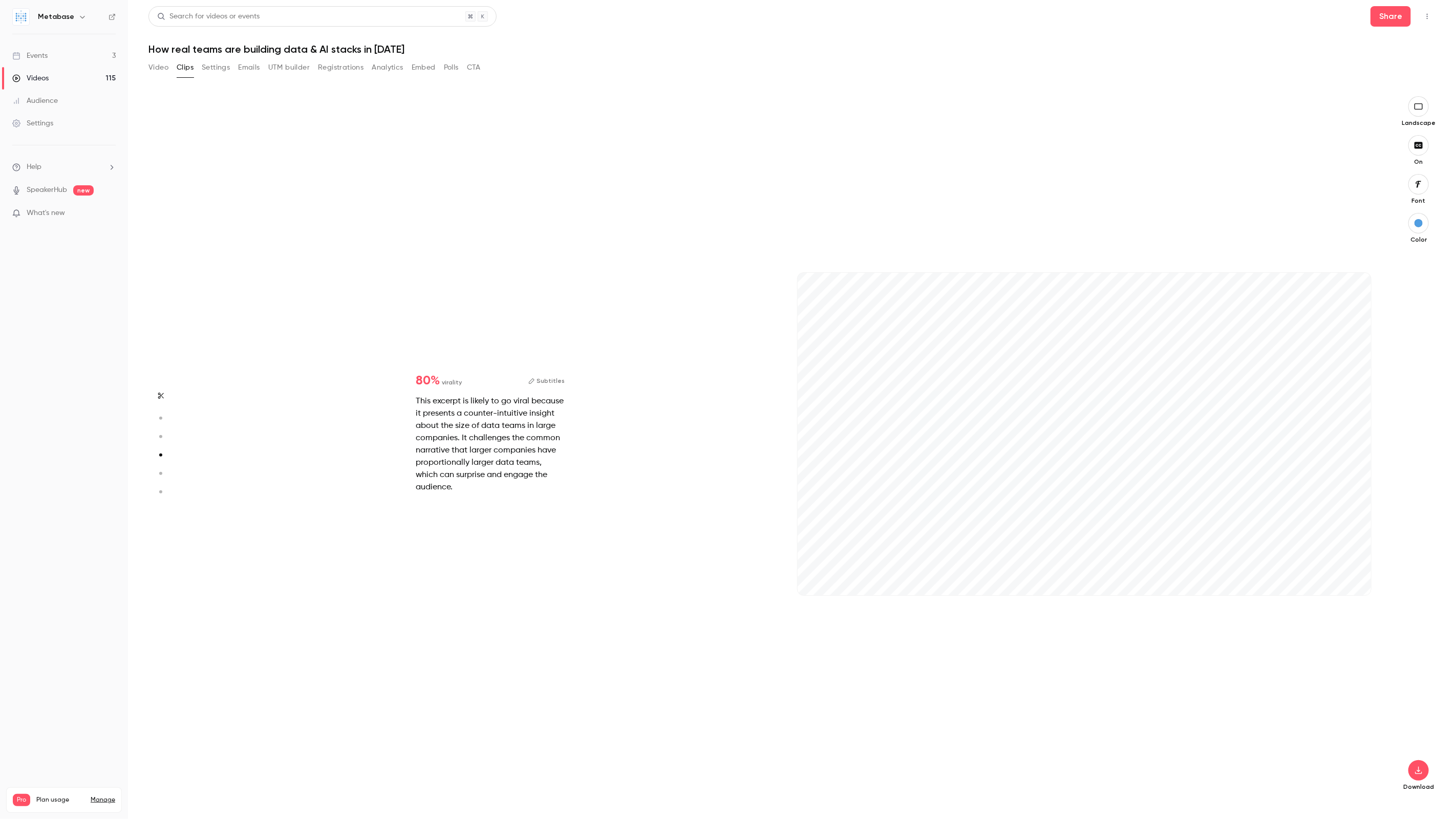
click at [159, 440] on icon "button" at bounding box center [160, 437] width 9 height 7
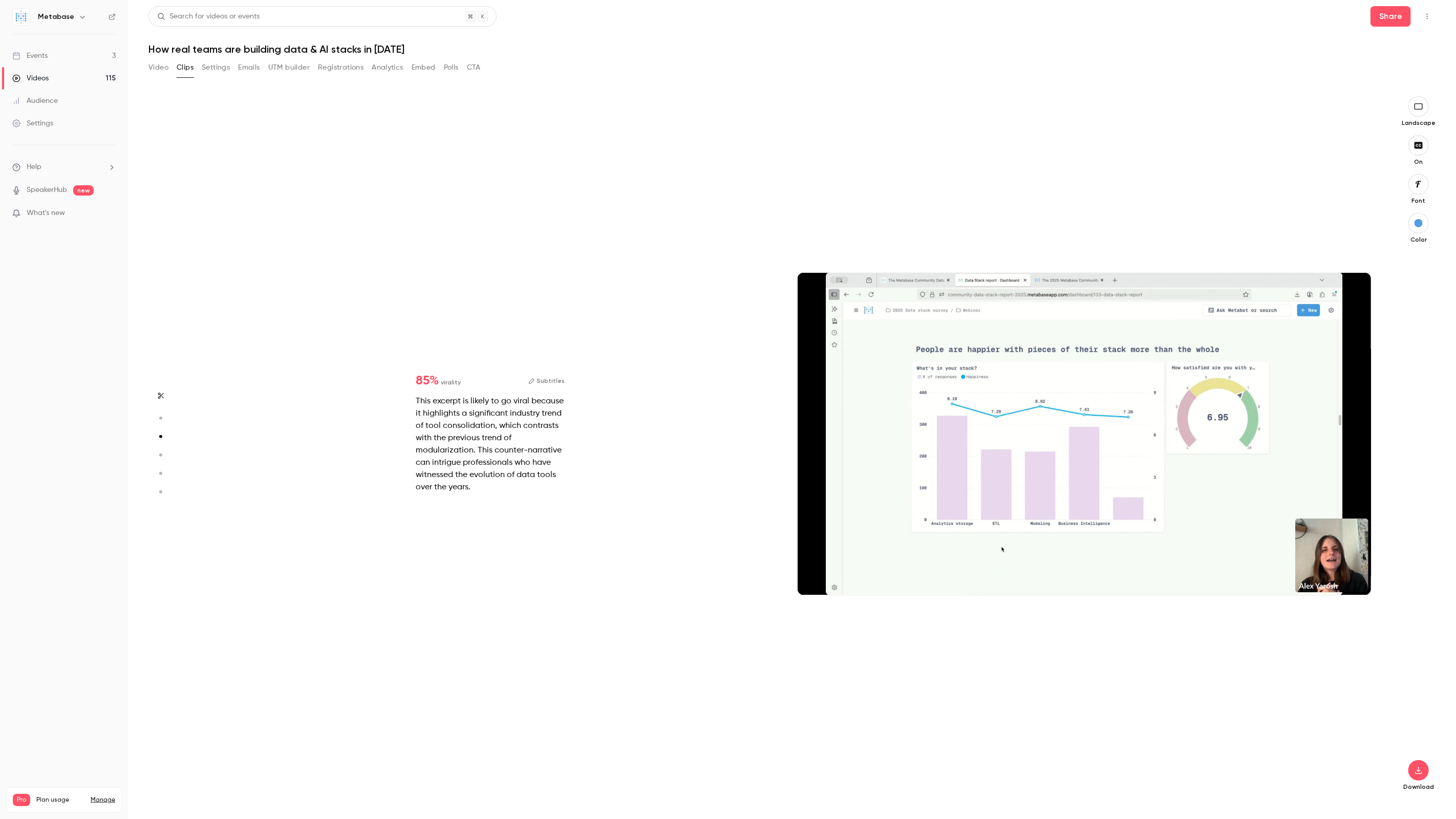
scroll to position [1409, 0]
click at [1426, 784] on p "Download" at bounding box center [1418, 786] width 33 height 8
click at [1420, 770] on icon "button" at bounding box center [1418, 771] width 12 height 8
click at [1341, 798] on span "Balance between quality and CPU time" at bounding box center [1342, 799] width 117 height 10
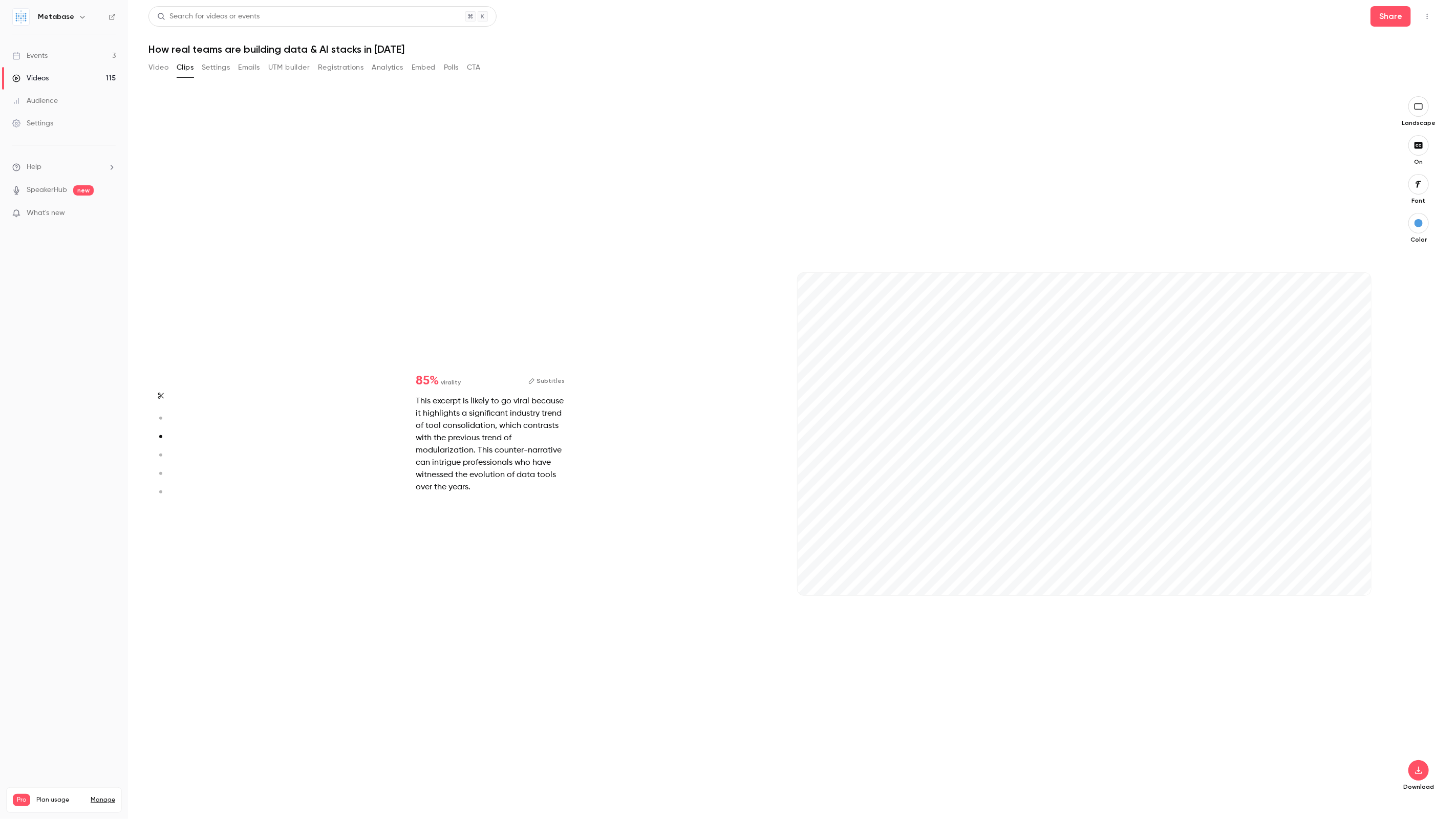
click at [159, 454] on icon "button" at bounding box center [160, 456] width 9 height 7
click at [1353, 579] on icon "button" at bounding box center [1354, 580] width 7 height 6
type input "****"
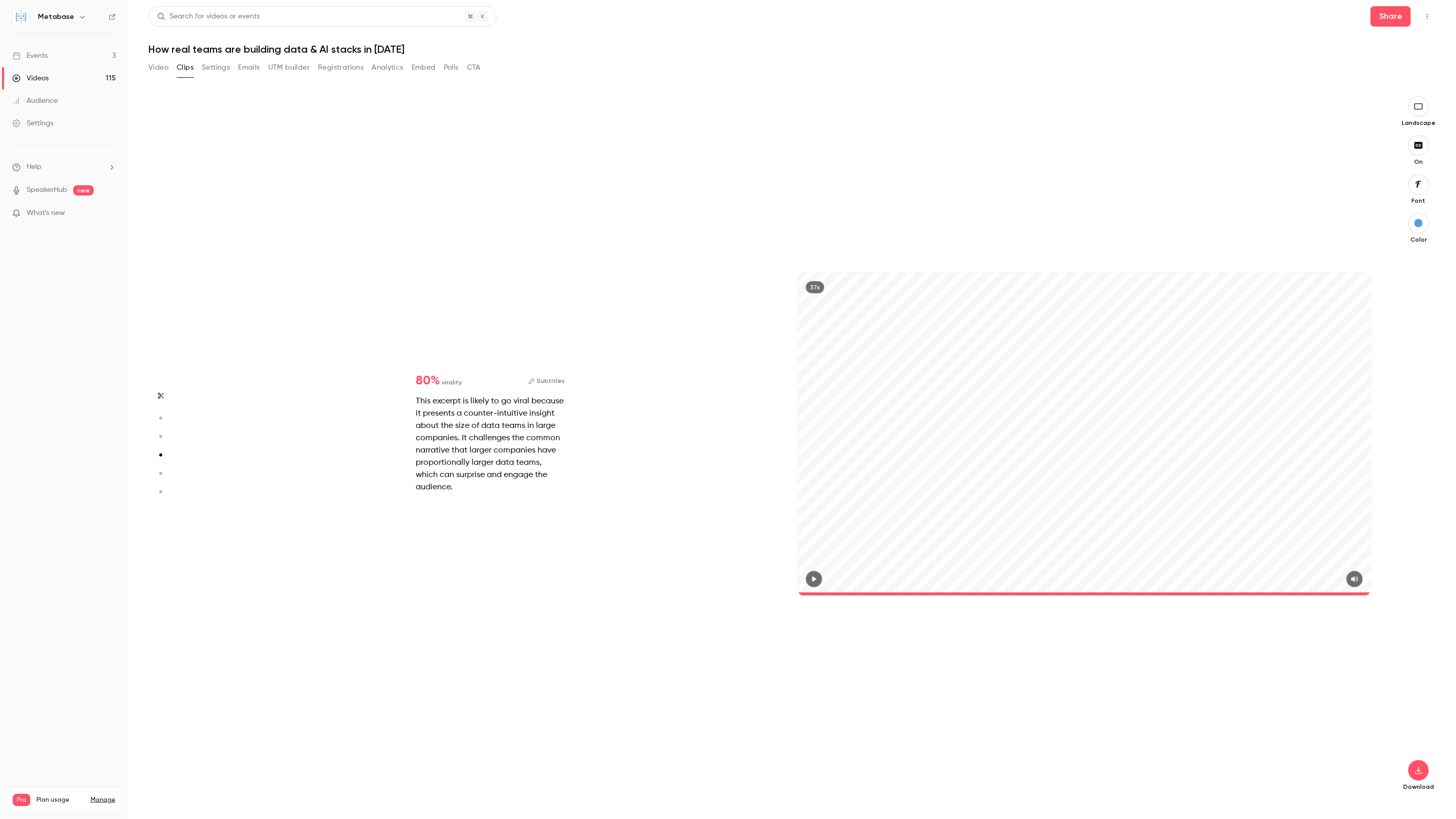
click at [162, 435] on icon "button" at bounding box center [160, 437] width 9 height 7
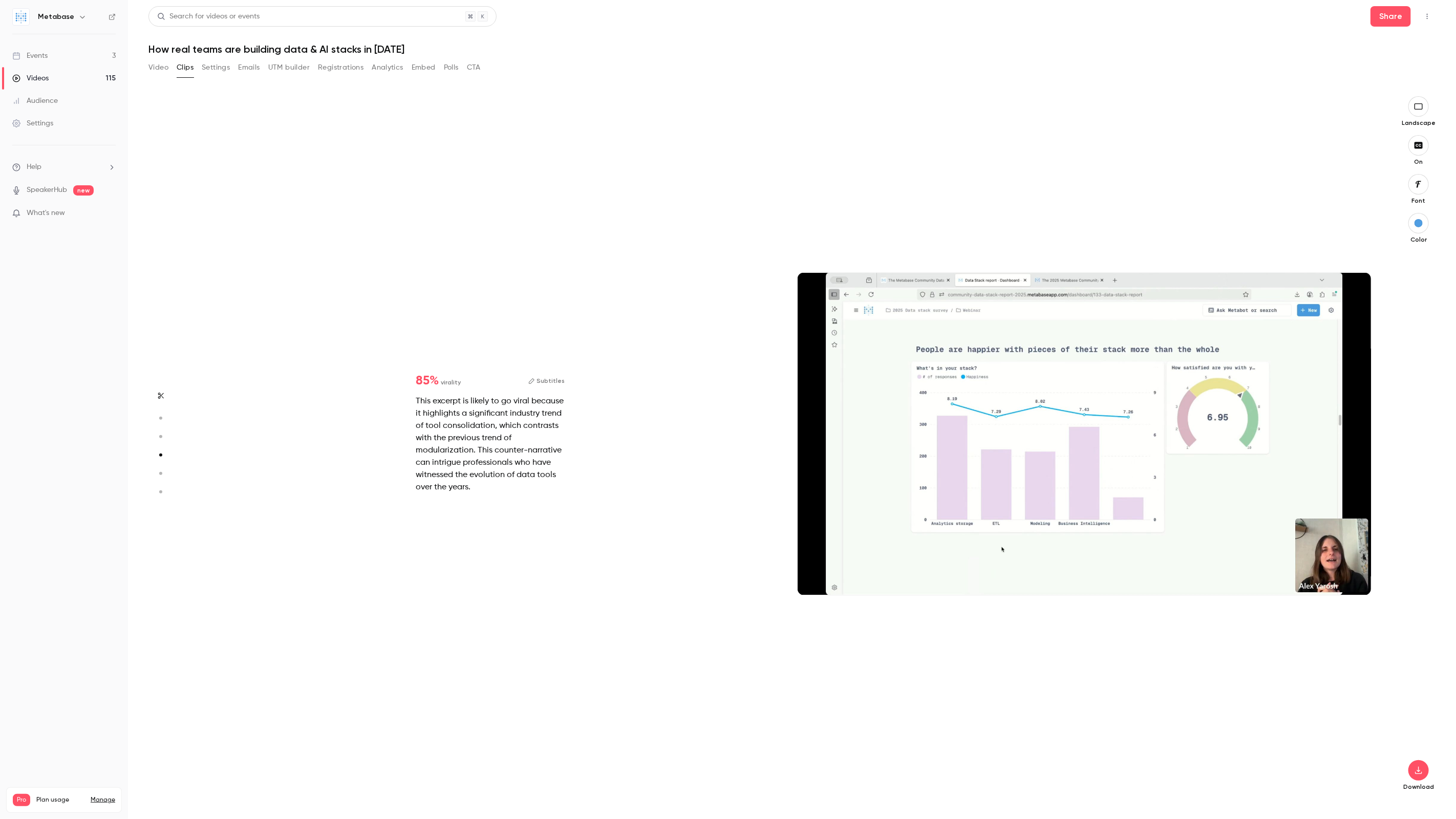
type input "*"
click at [554, 379] on button "Subtitles" at bounding box center [547, 380] width 37 height 12
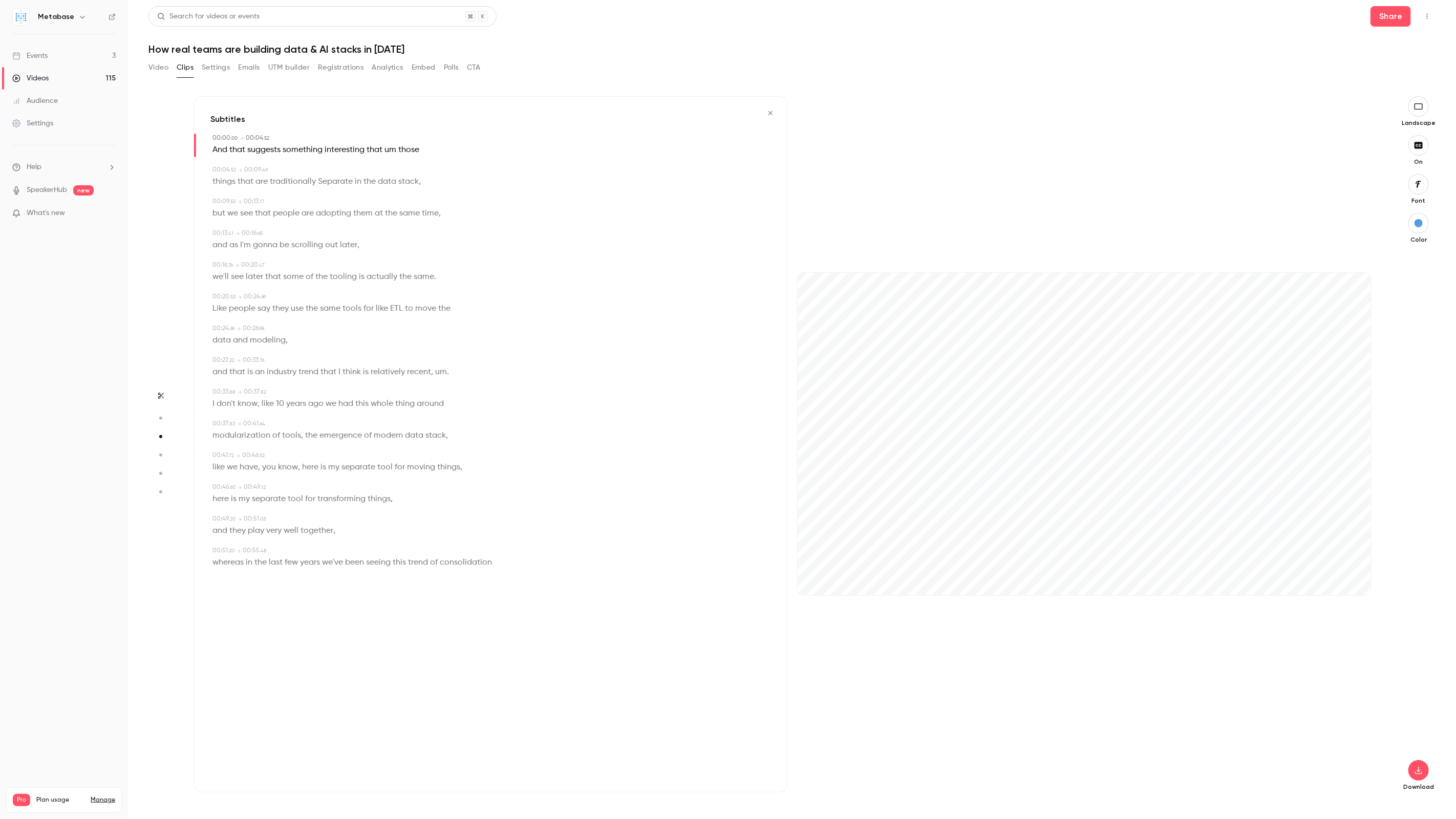
click at [306, 149] on span "something" at bounding box center [302, 149] width 40 height 14
click at [163, 62] on button "Video" at bounding box center [157, 68] width 20 height 17
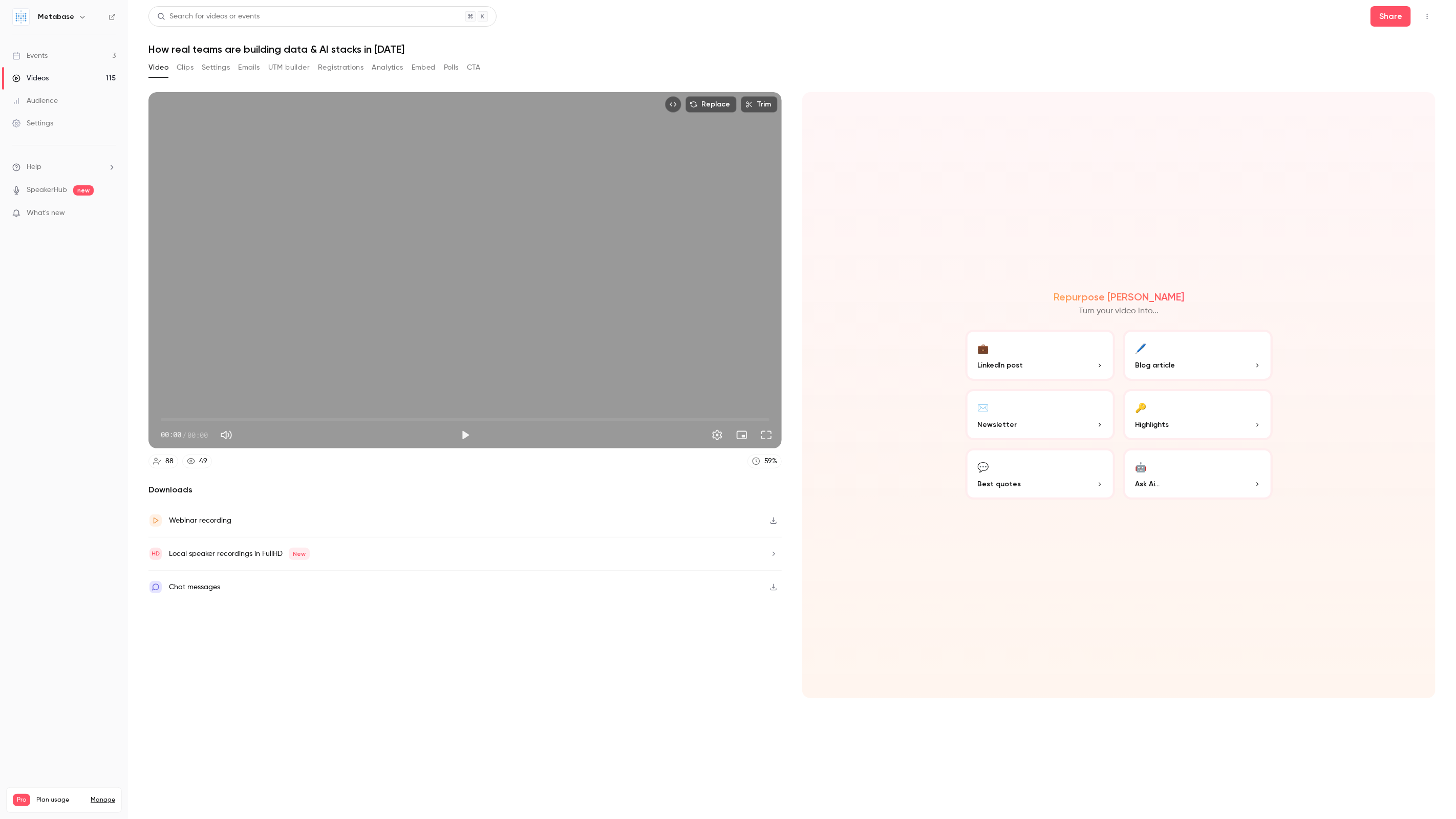
click at [184, 63] on button "Clips" at bounding box center [185, 68] width 17 height 17
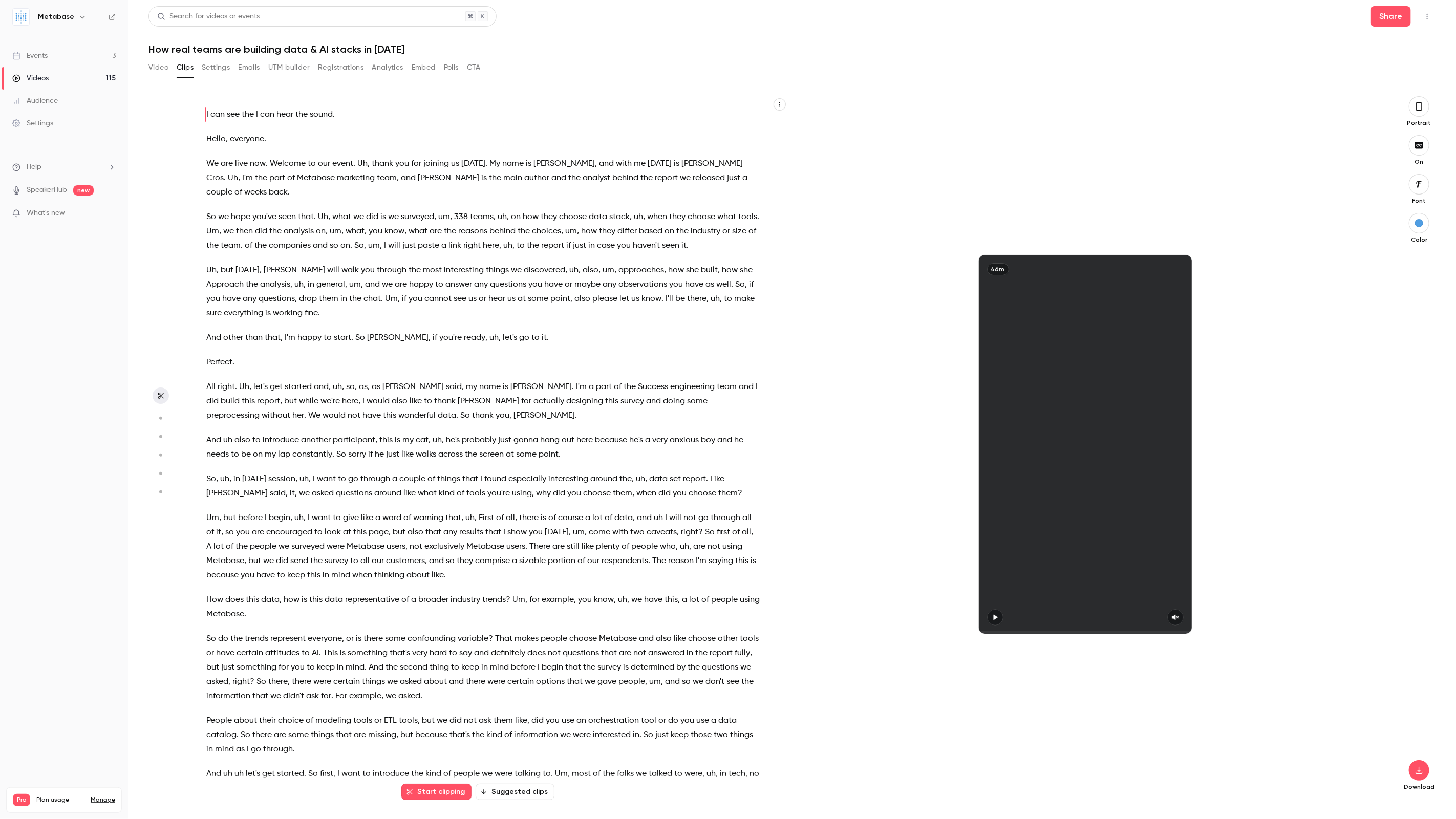
scroll to position [2239, 0]
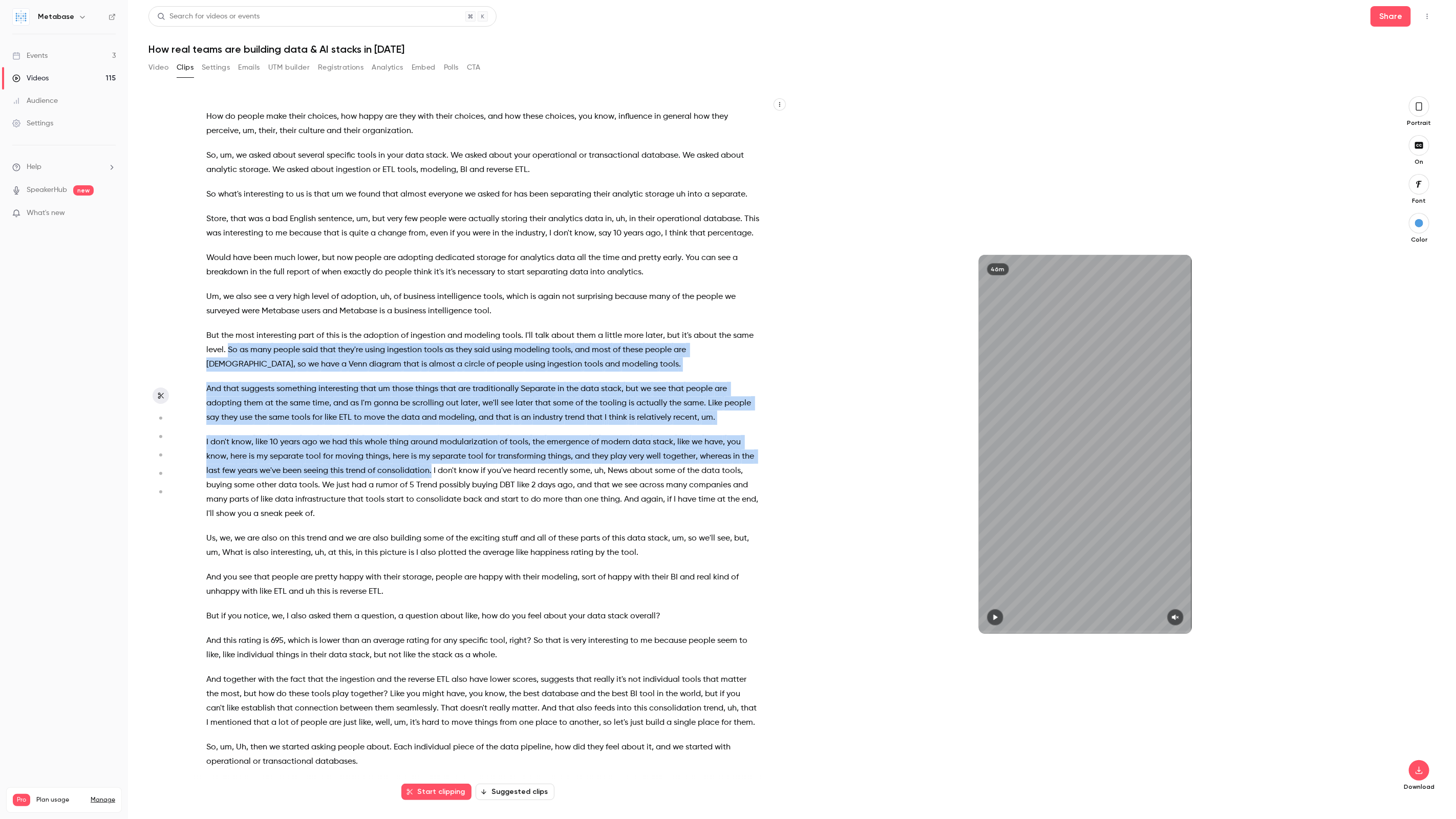
drag, startPoint x: 229, startPoint y: 335, endPoint x: 430, endPoint y: 457, distance: 235.1
click at [430, 457] on div "I can see the I can hear the sound . Hello , everyone . We are live now . Welco…" at bounding box center [488, 449] width 590 height 686
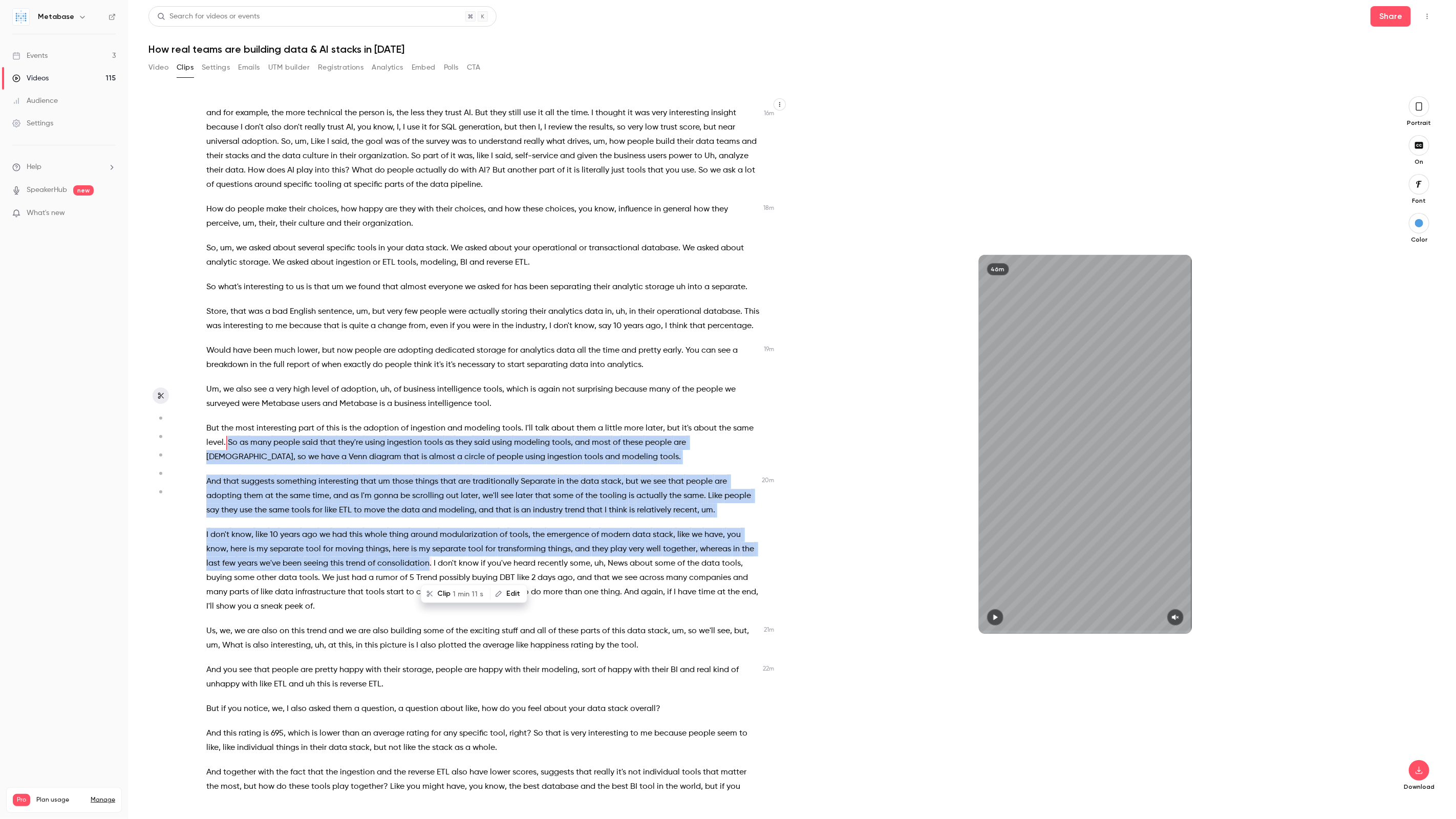
scroll to position [2125, 0]
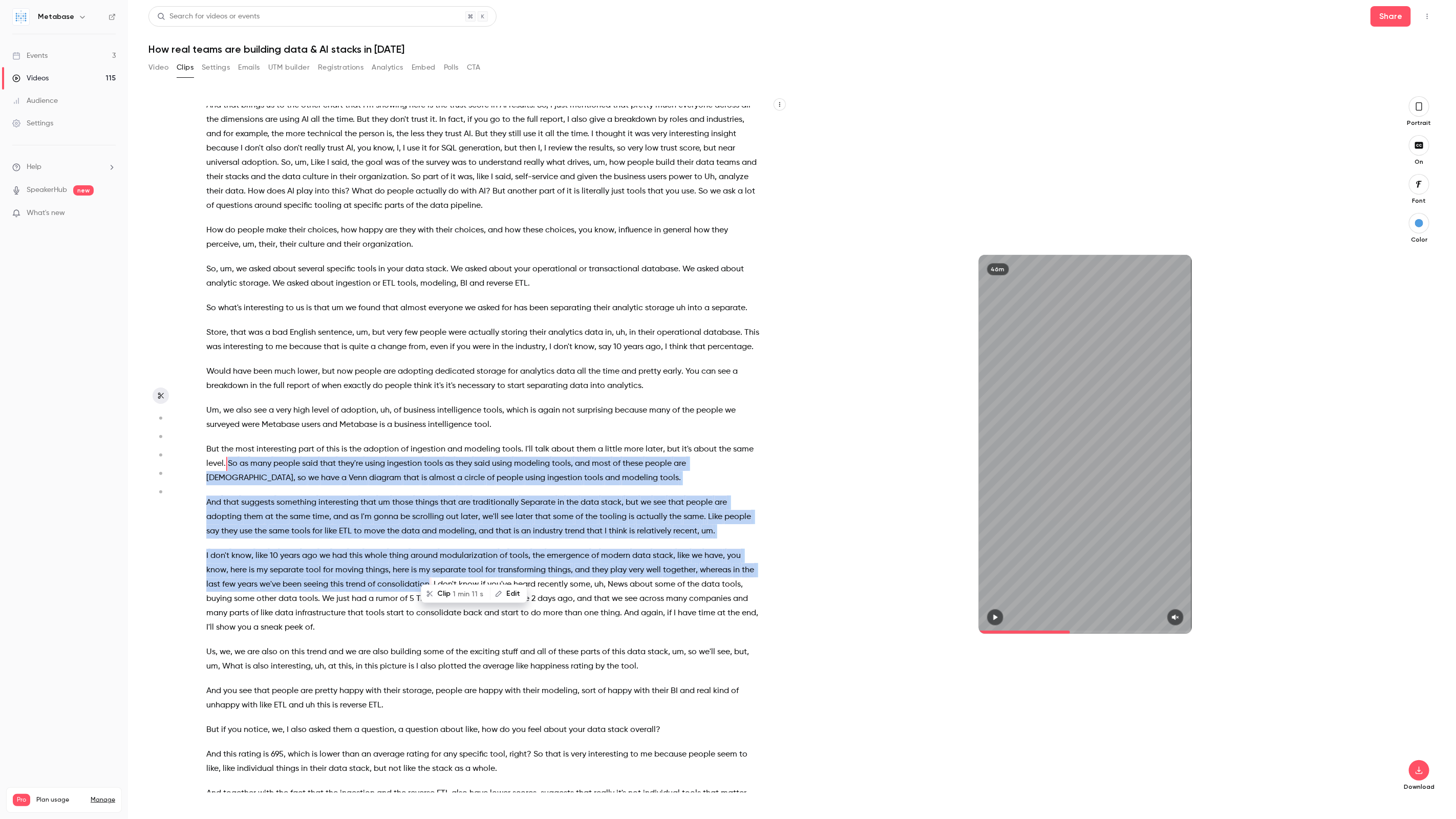
click at [1420, 112] on icon "button" at bounding box center [1419, 106] width 8 height 11
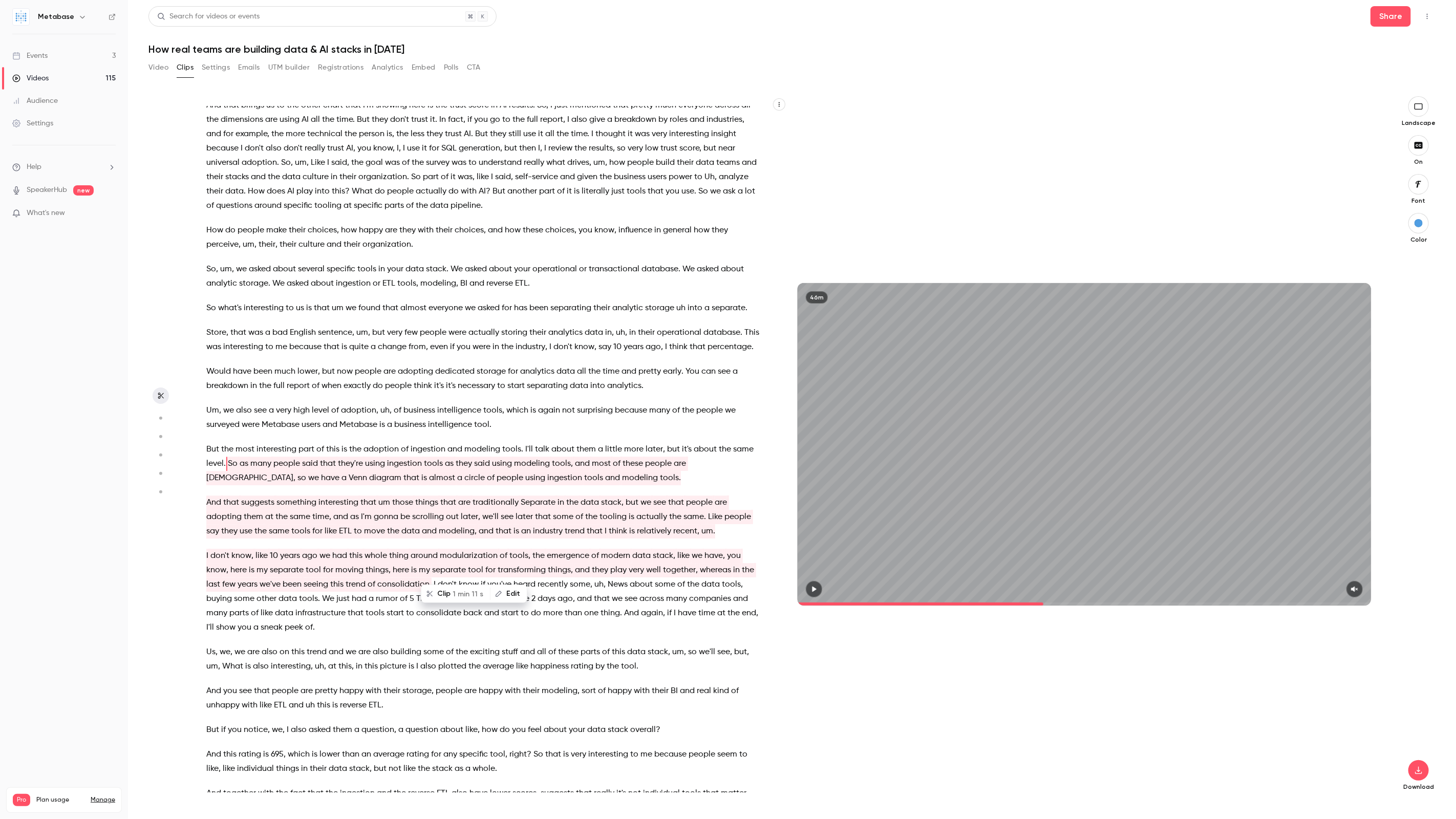
click at [1427, 778] on div "Download" at bounding box center [1419, 521] width 34 height 539
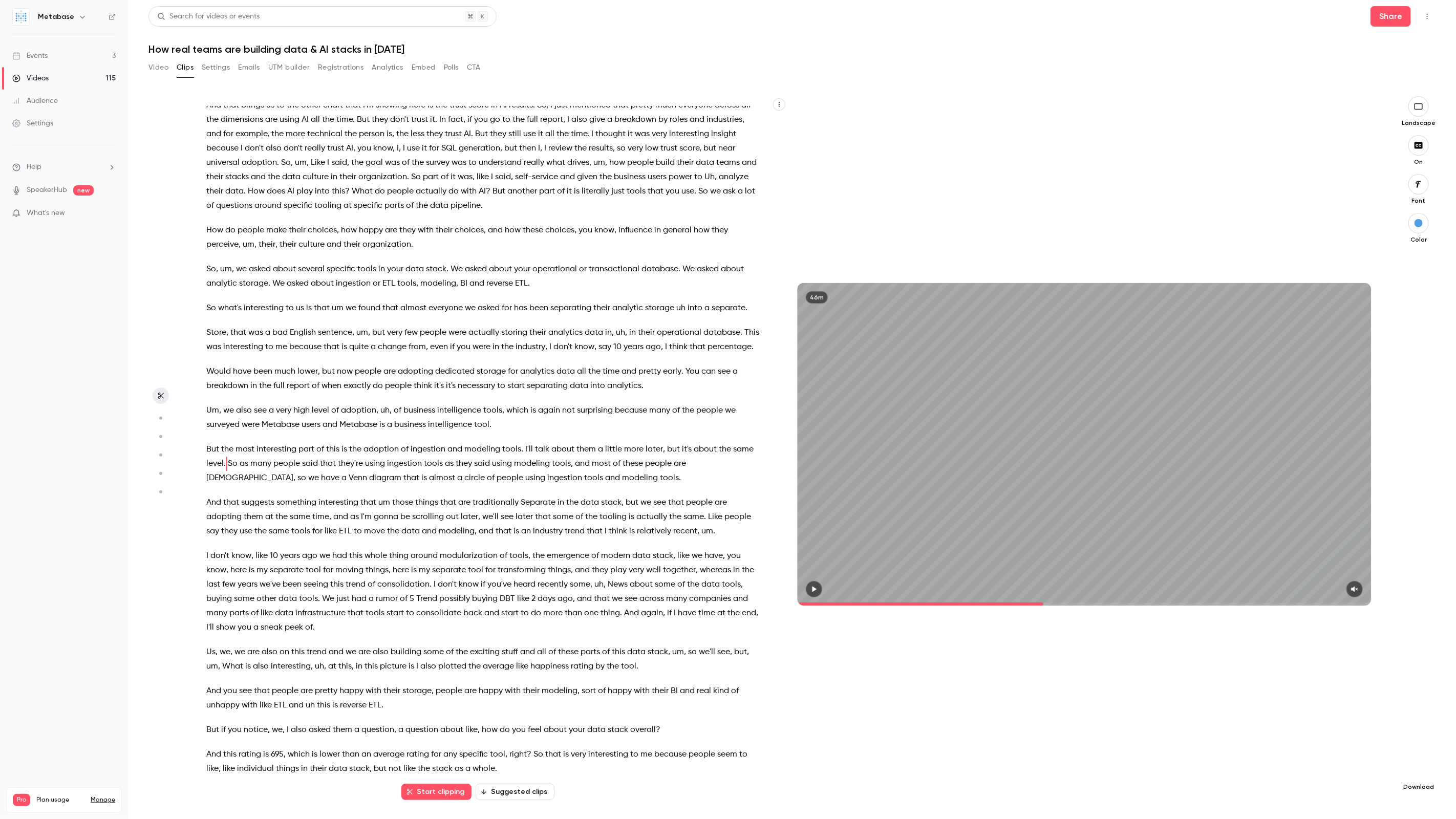
click at [1420, 772] on icon "button" at bounding box center [1418, 771] width 12 height 8
click at [1347, 792] on span "Standard" at bounding box center [1342, 788] width 117 height 11
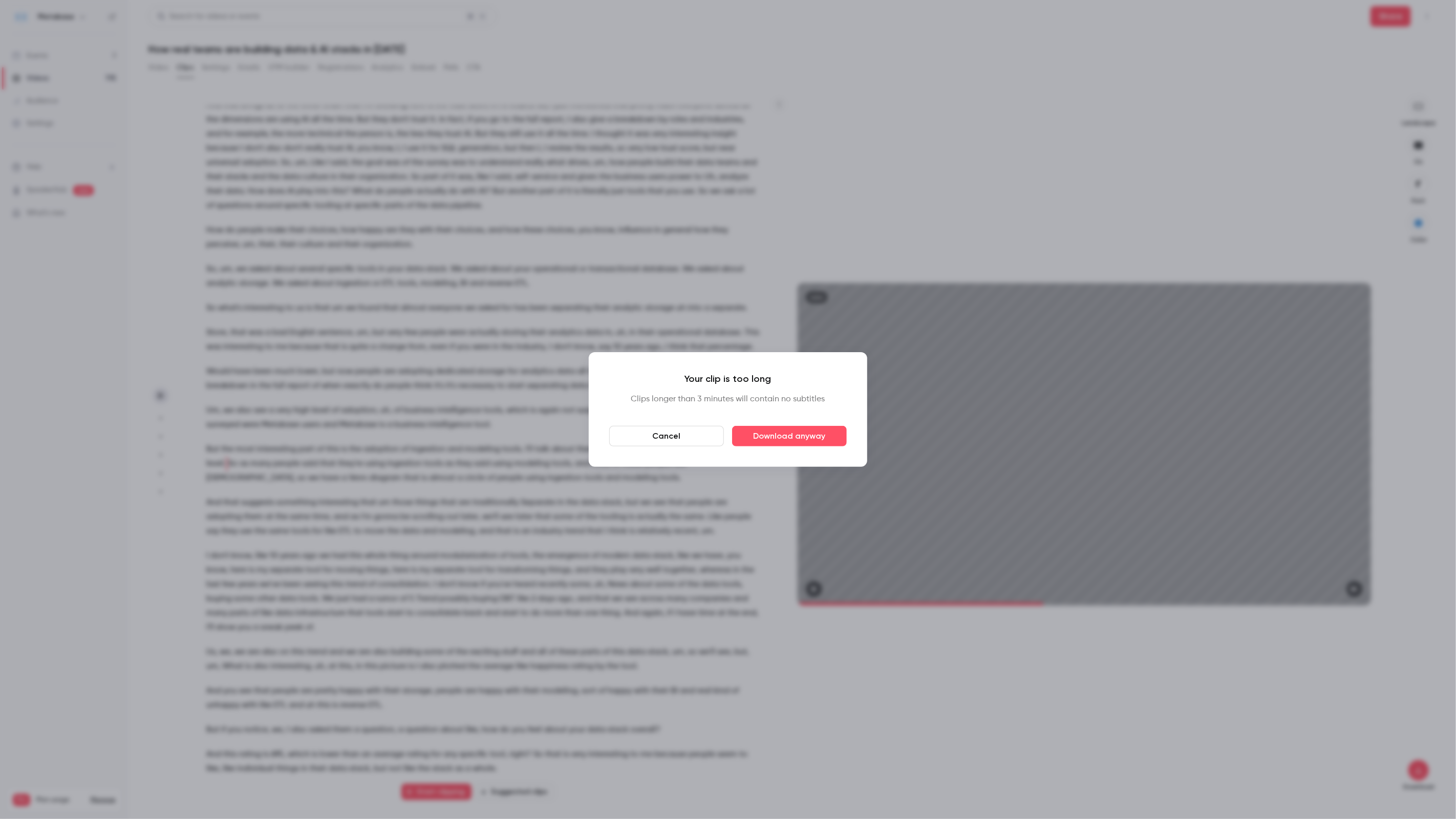
click at [698, 434] on button "Cancel" at bounding box center [666, 436] width 115 height 20
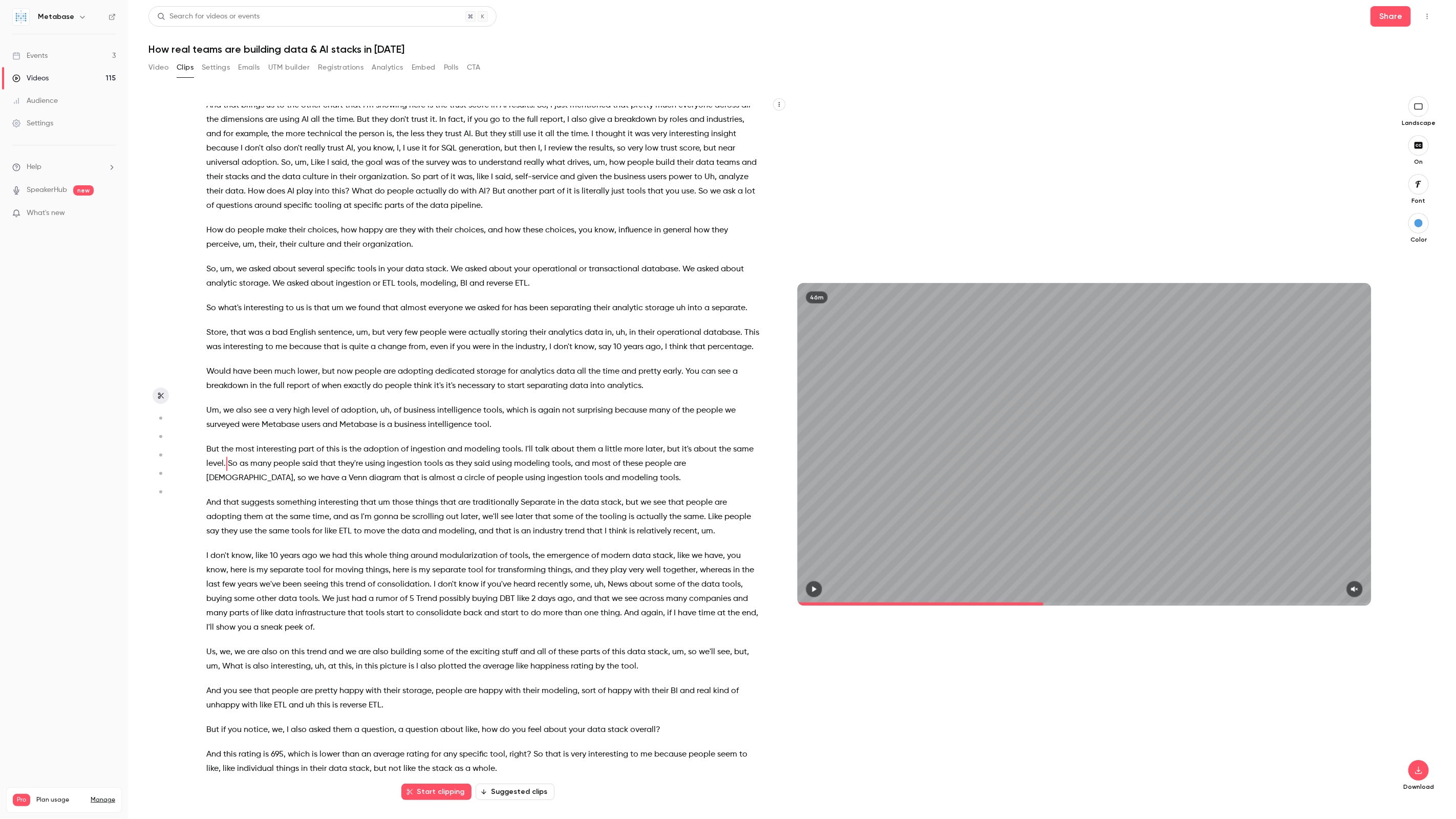
click at [23, 21] on img at bounding box center [21, 17] width 17 height 17
click at [20, 19] on img at bounding box center [21, 17] width 17 height 17
click at [69, 21] on h6 "Metabase" at bounding box center [56, 17] width 36 height 10
click at [78, 20] on icon "button" at bounding box center [82, 17] width 8 height 8
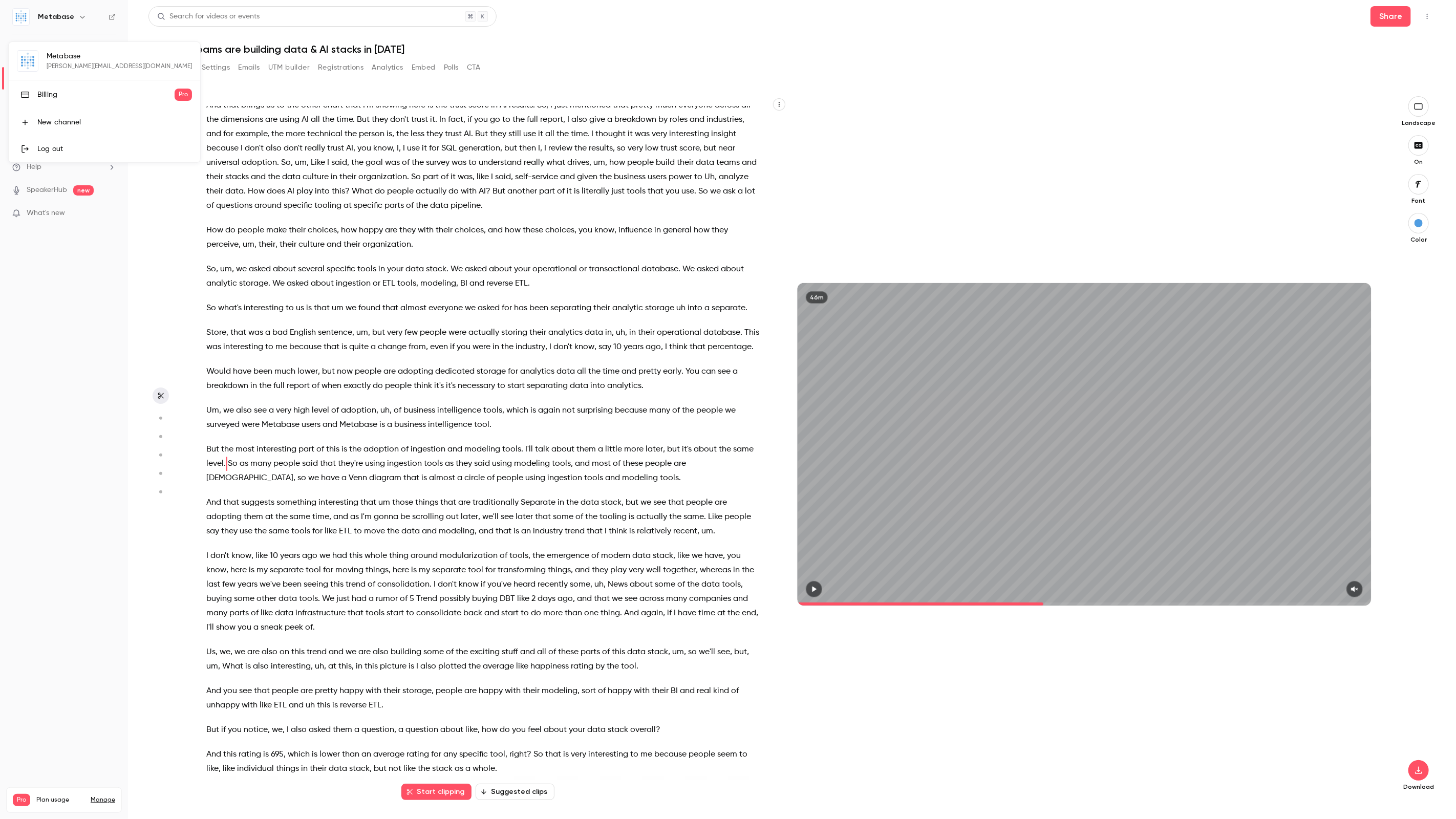
type input "******"
click at [95, 303] on div at bounding box center [728, 409] width 1456 height 819
click at [50, 125] on div "Settings" at bounding box center [33, 123] width 41 height 10
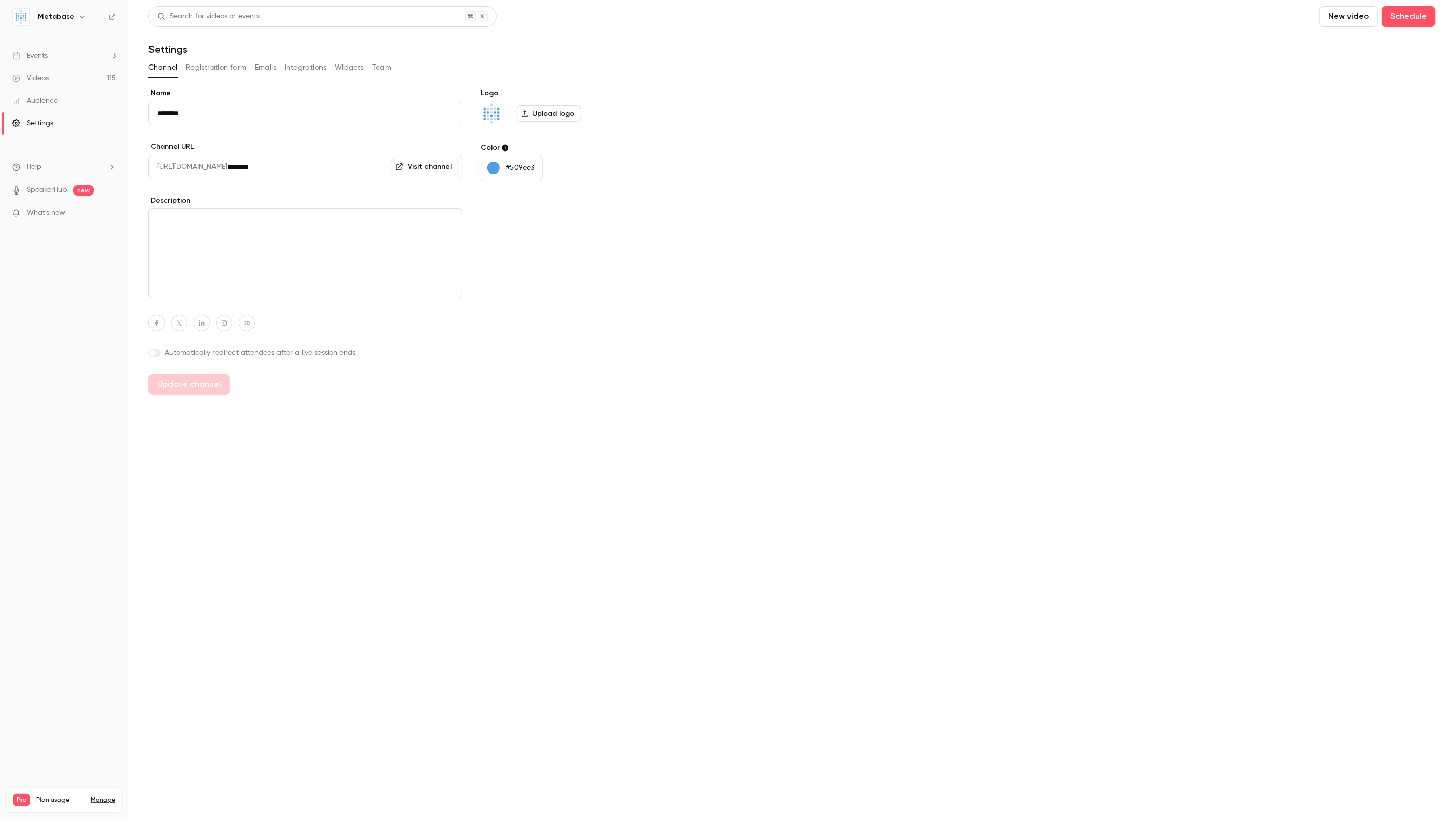
click at [389, 71] on button "Team" at bounding box center [382, 68] width 20 height 17
